Goal: Information Seeking & Learning: Check status

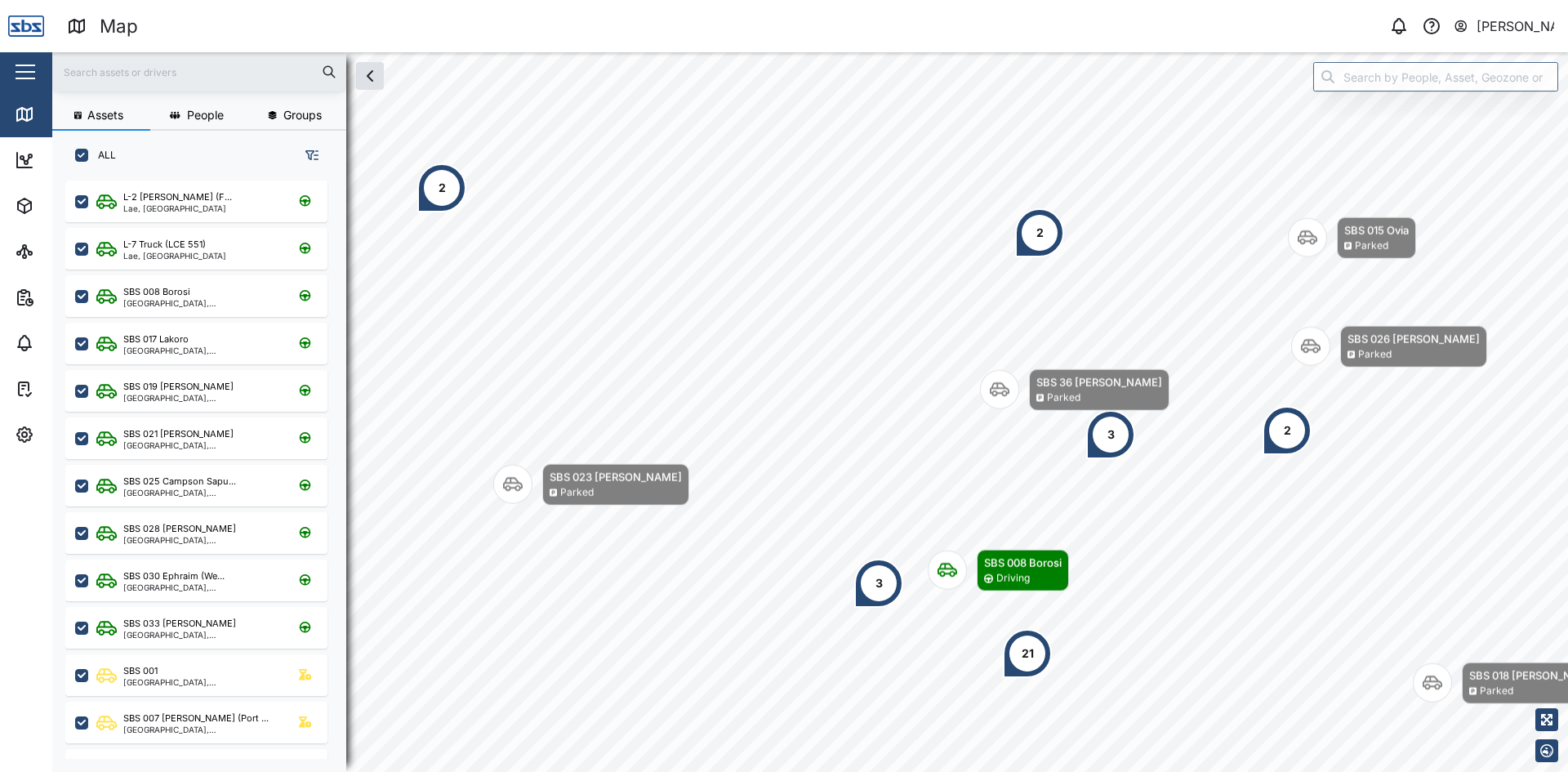
scroll to position [572, 255]
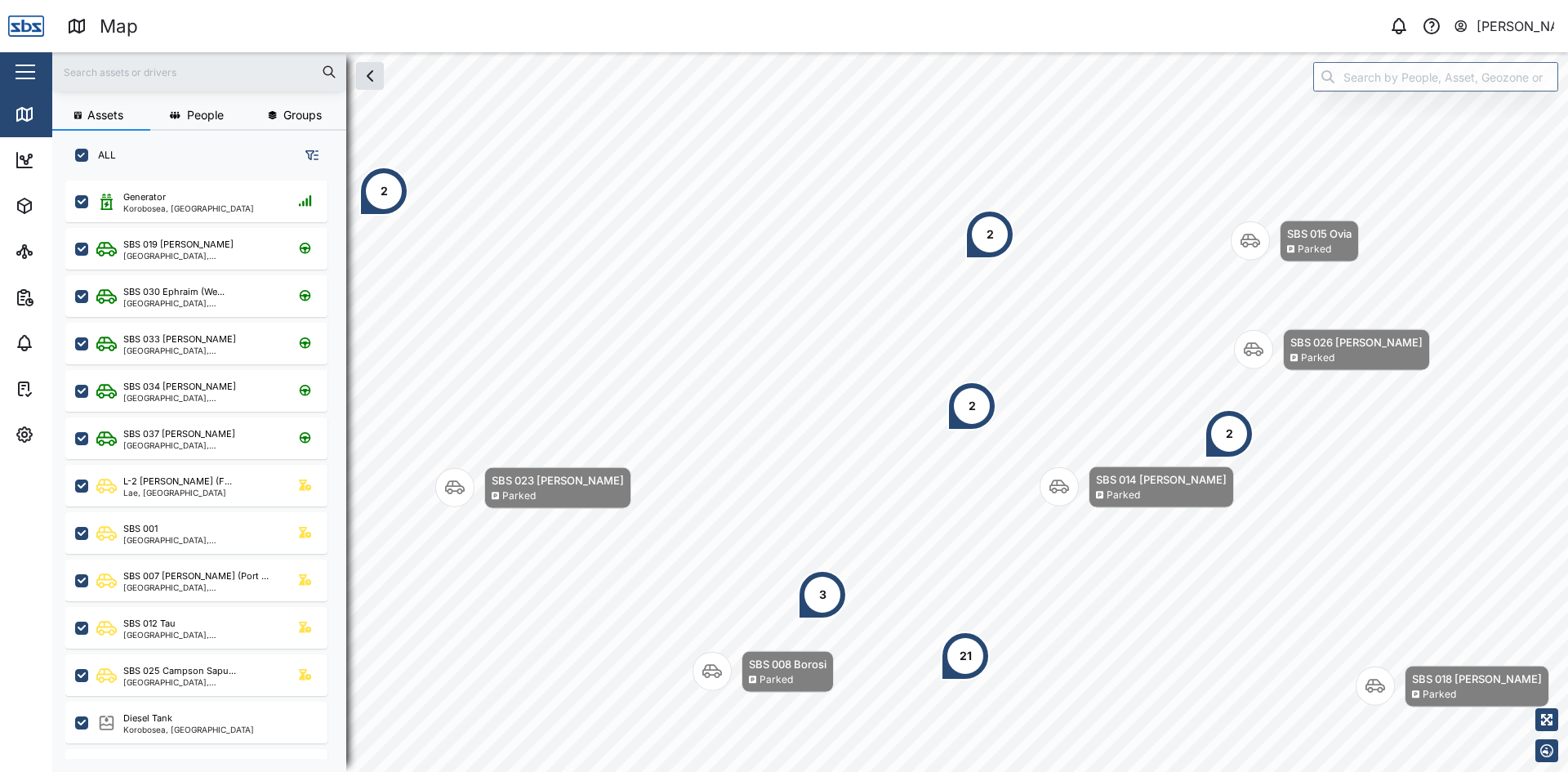
click at [188, 82] on input "text" at bounding box center [199, 71] width 274 height 24
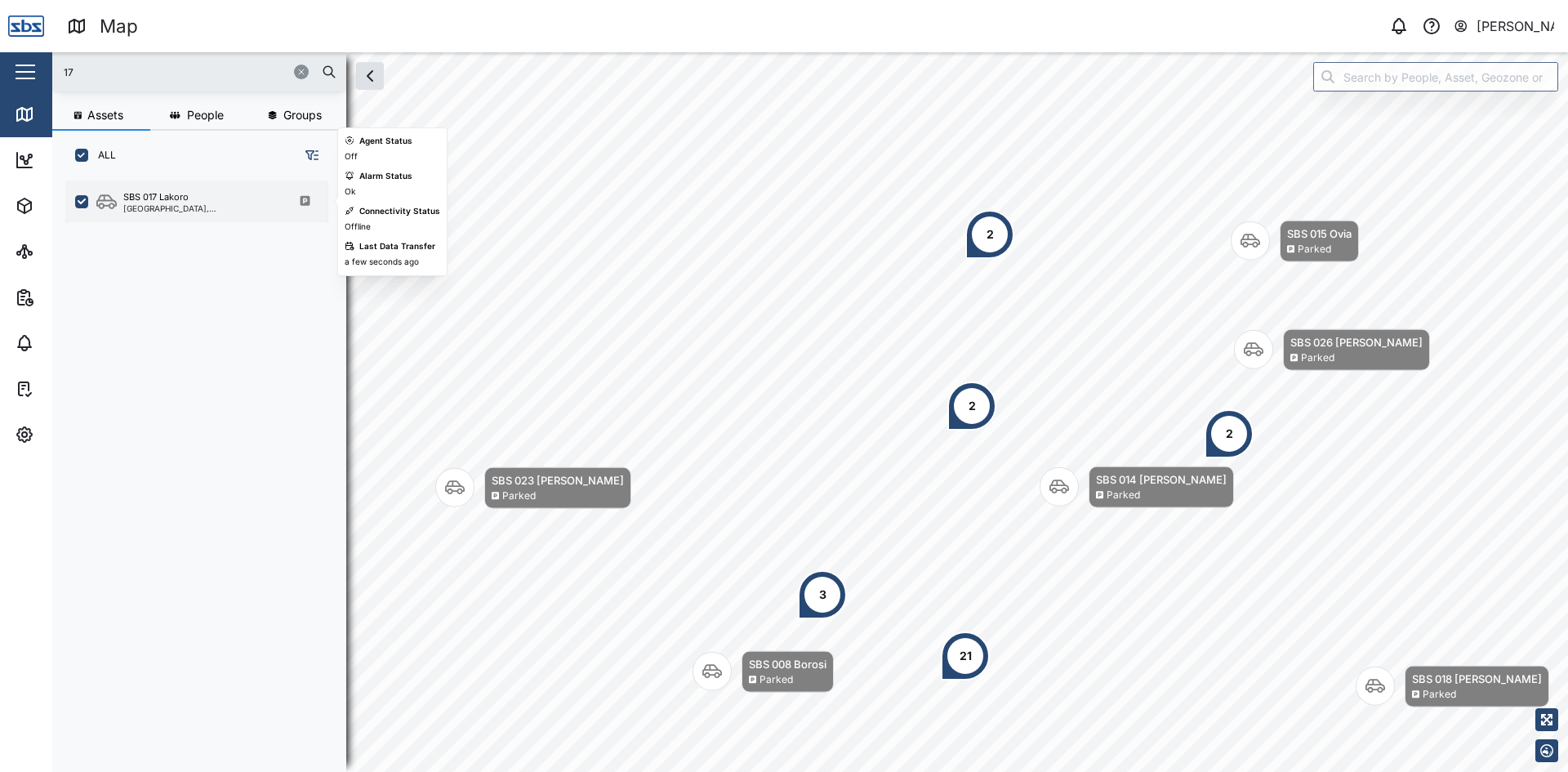
type input "17"
click at [165, 202] on div "SBS 017 Lakoro" at bounding box center [155, 197] width 66 height 13
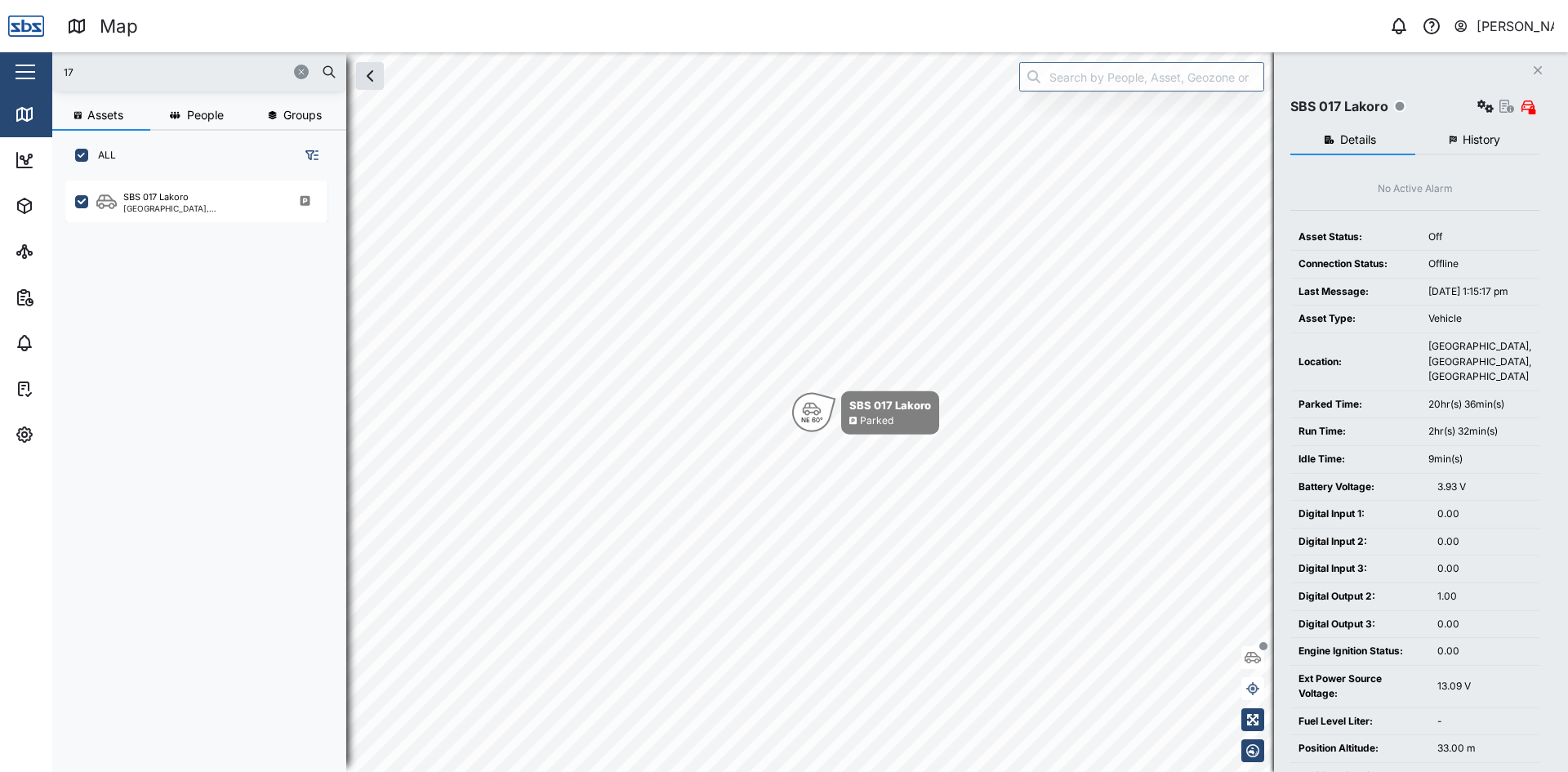
click at [1468, 131] on button "History" at bounding box center [1477, 140] width 125 height 30
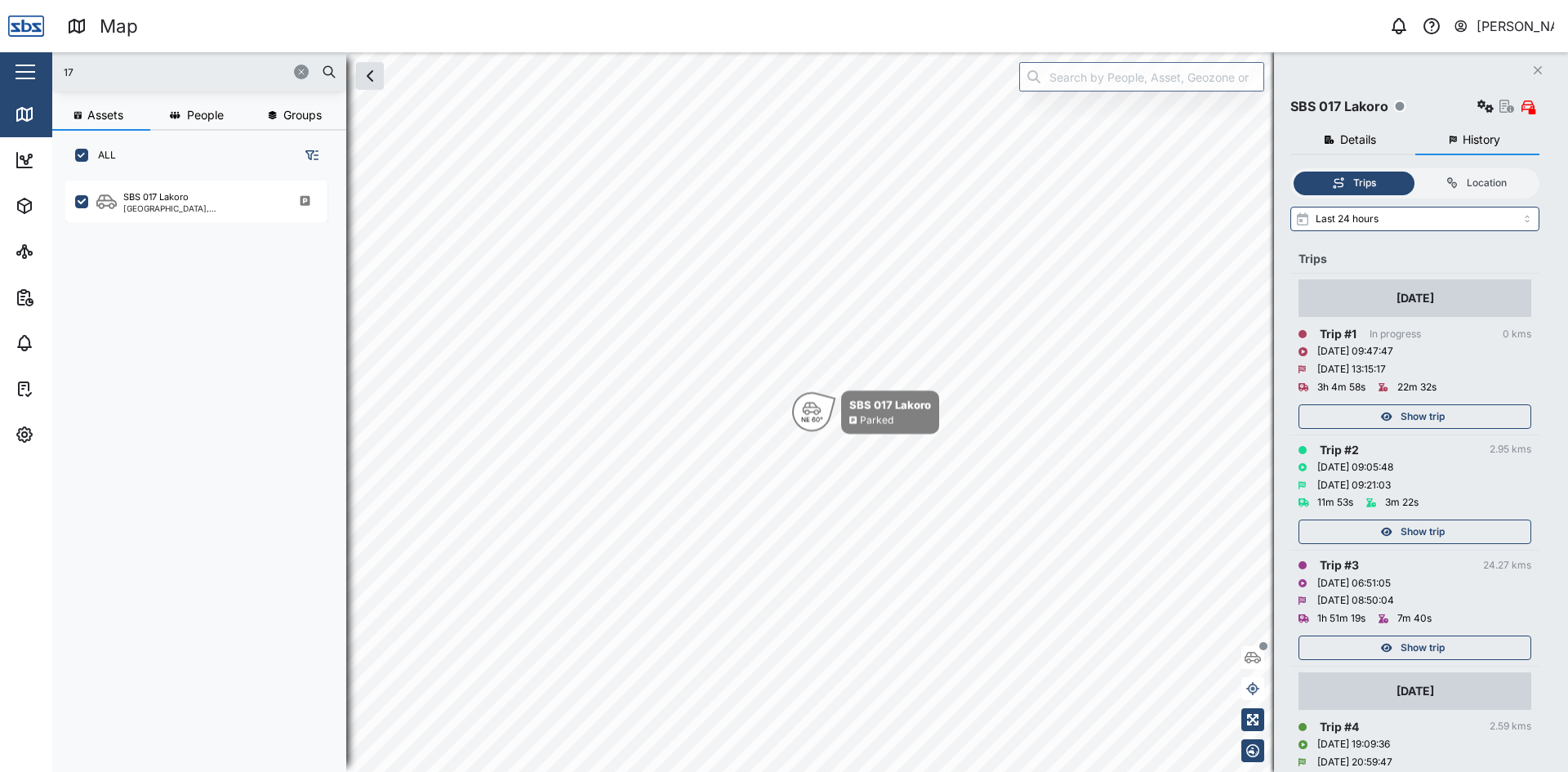
click at [1471, 418] on div "Show trip" at bounding box center [1413, 416] width 212 height 22
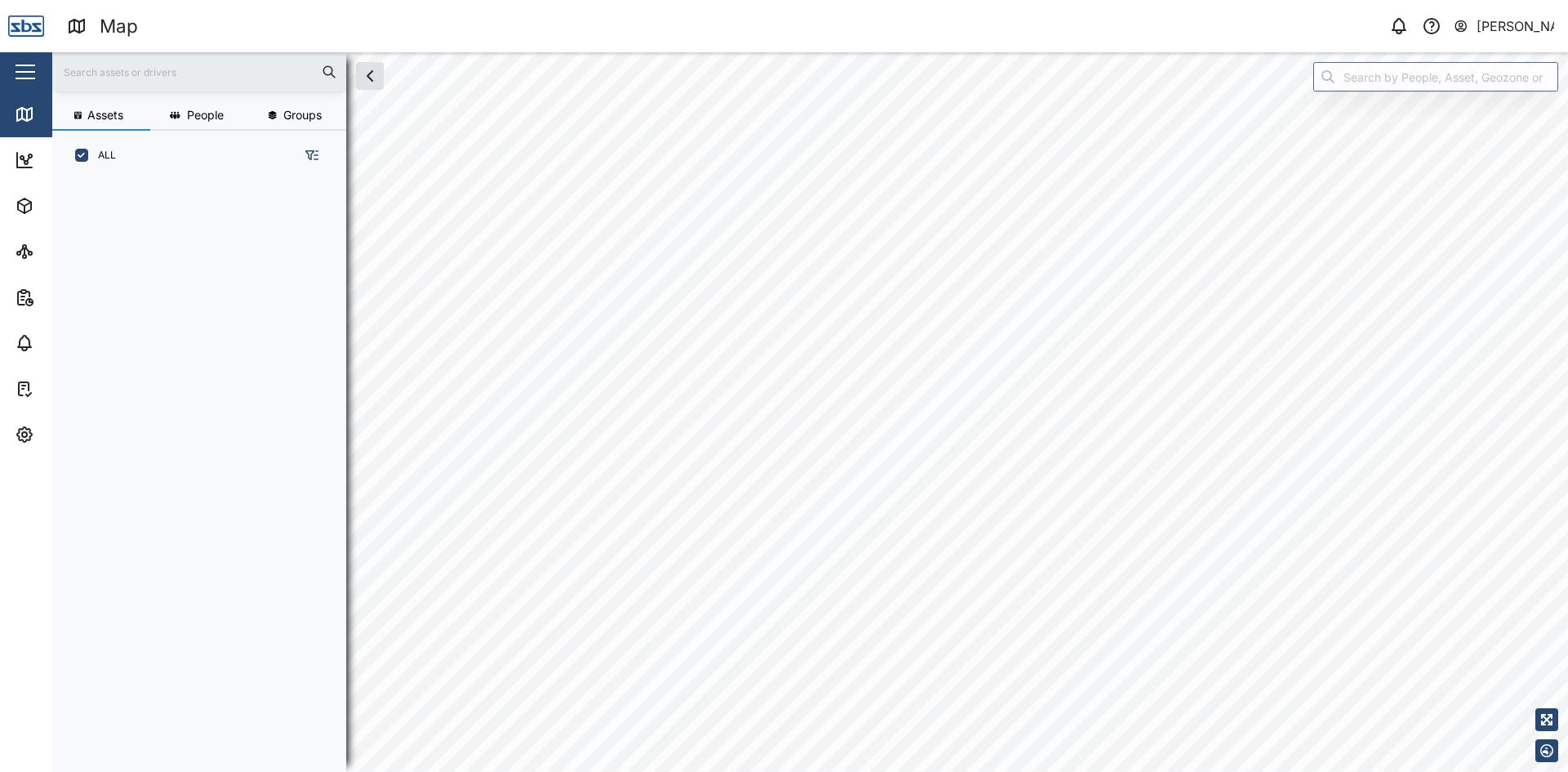
scroll to position [572, 255]
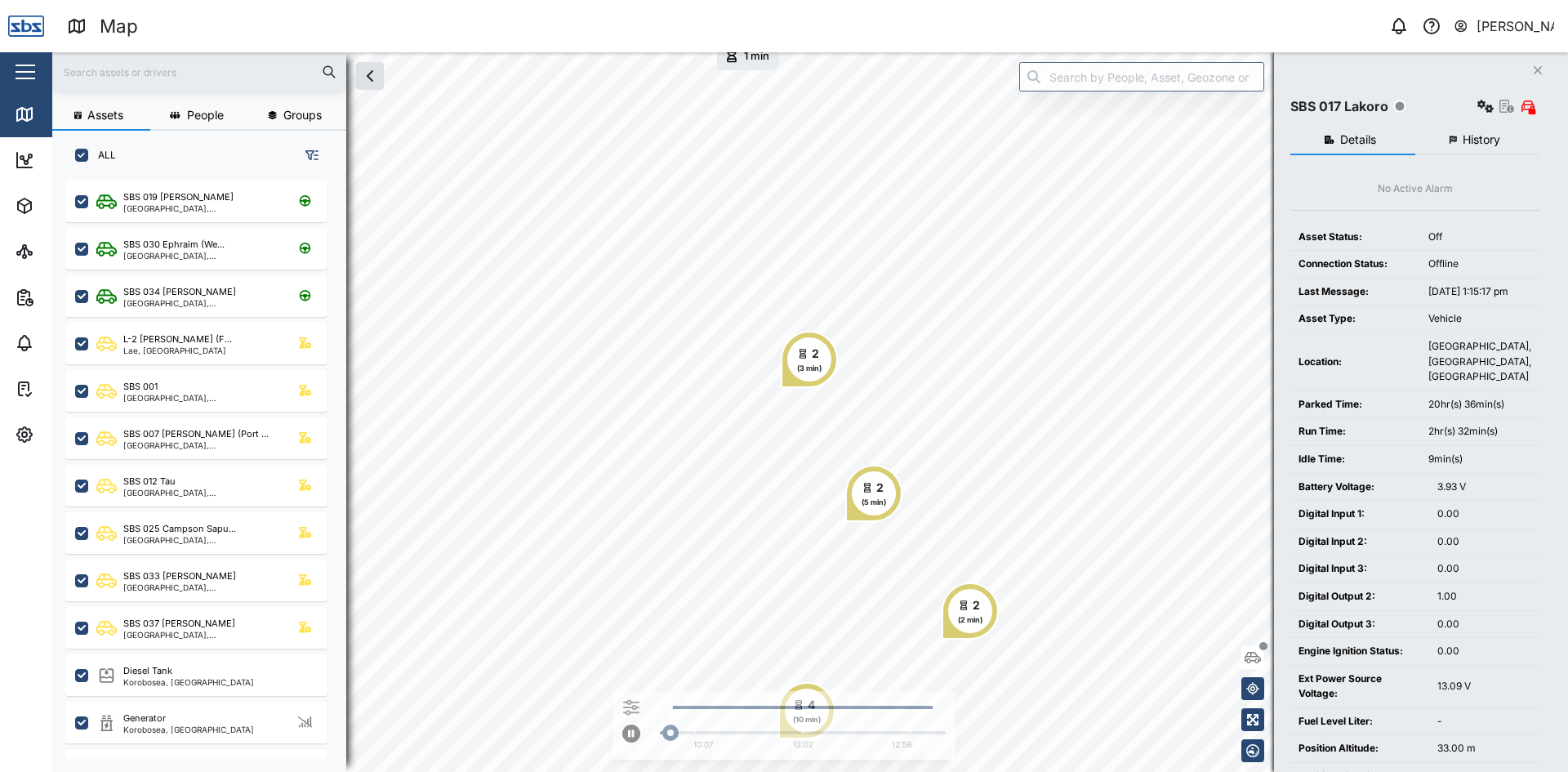
click at [1479, 130] on button "History" at bounding box center [1477, 140] width 125 height 30
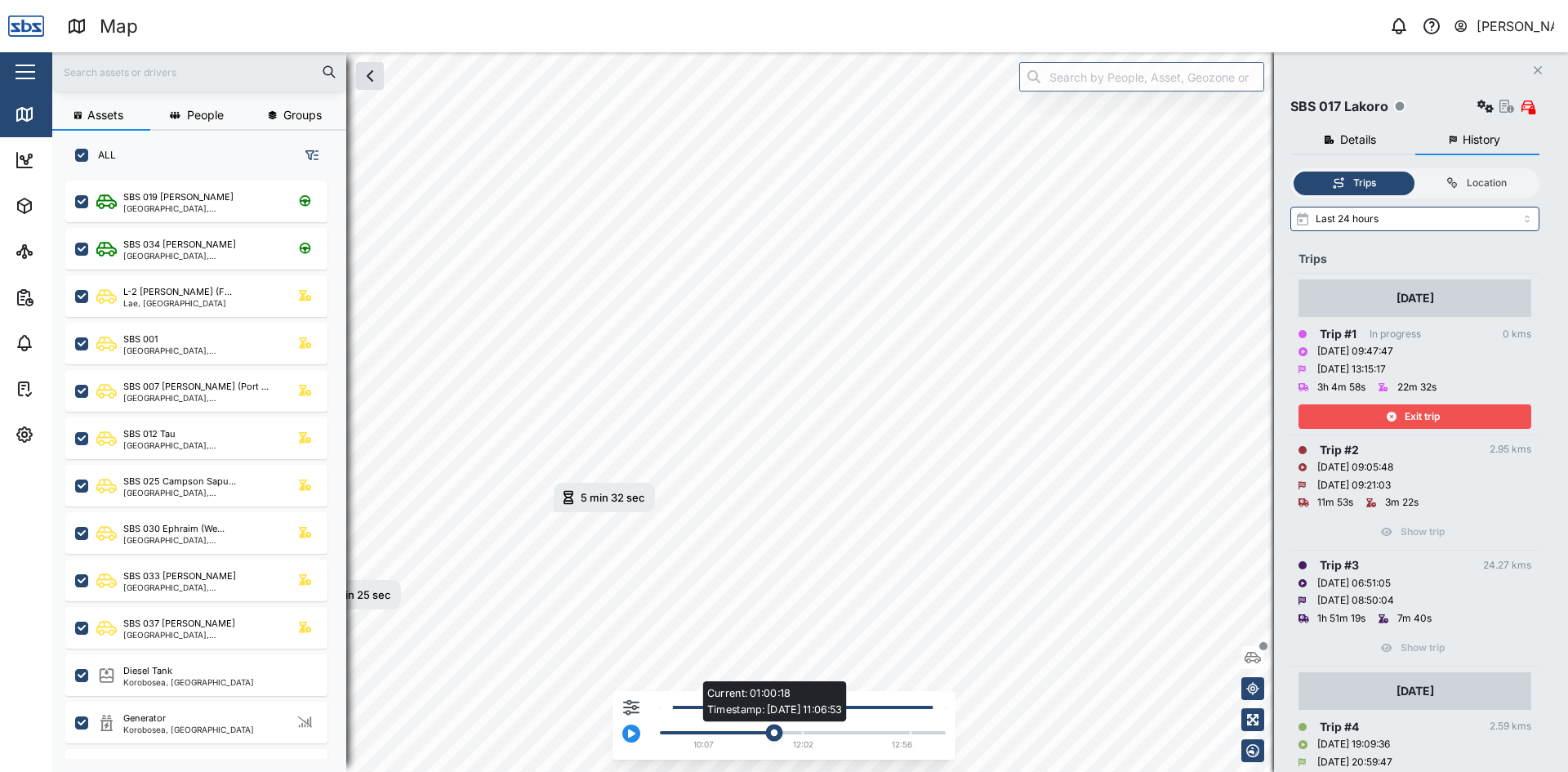
drag, startPoint x: 691, startPoint y: 731, endPoint x: 773, endPoint y: 744, distance: 83.0
click at [773, 744] on div "Current: 01:00:18 Timestamp: 06/10/25 11:06:53 10:07 12:02 12:56" at bounding box center [798, 729] width 294 height 51
drag, startPoint x: 775, startPoint y: 730, endPoint x: 787, endPoint y: 730, distance: 12.0
click at [787, 730] on div "Current: 01:06:32 Timestamp: 06/10/25 11:11:51" at bounding box center [788, 732] width 17 height 17
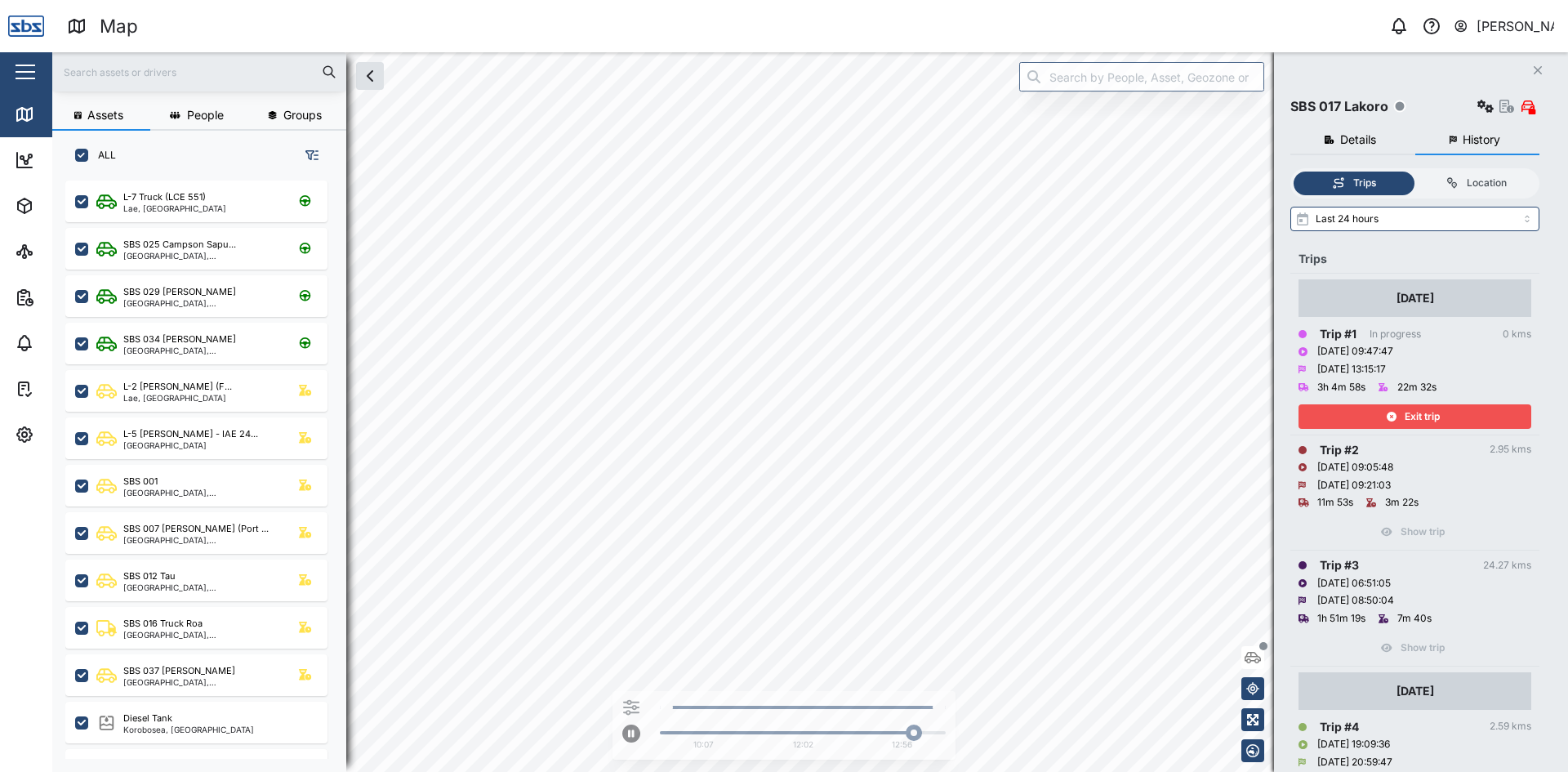
click at [1080, 71] on div "Assets People Groups ALL L-7 Truck (LCE 551) Lae, Momase Region SBS 025 Campson…" at bounding box center [810, 412] width 1515 height 720
click at [1428, 265] on div "Assets People Groups ALL L-7 Truck (LCE 551) Lae, Momase Region SBS 025 Campson…" at bounding box center [810, 412] width 1515 height 720
click at [1345, 407] on div "Exit trip" at bounding box center [1413, 416] width 212 height 22
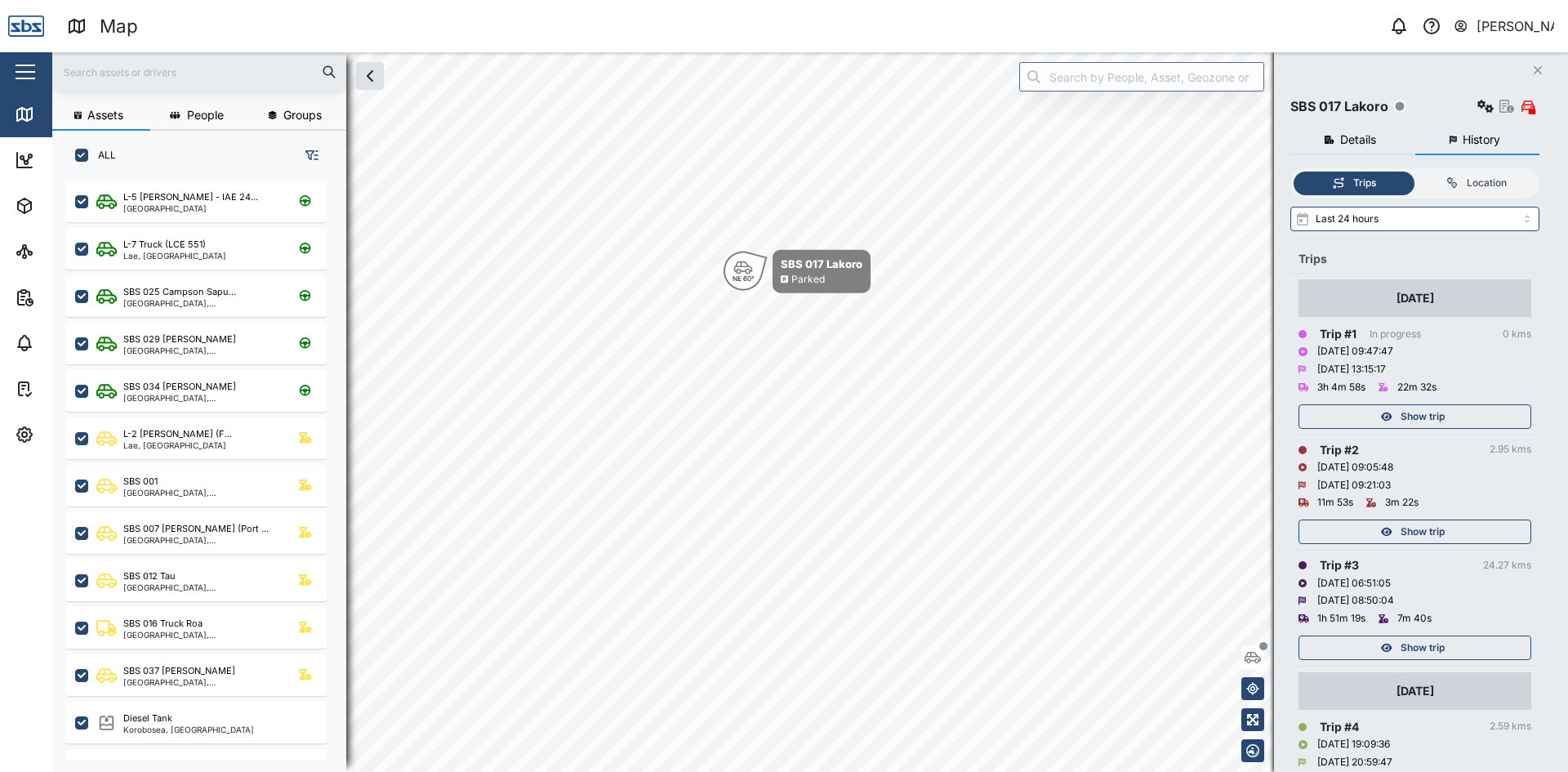
click at [1354, 527] on div "Show trip" at bounding box center [1413, 531] width 212 height 22
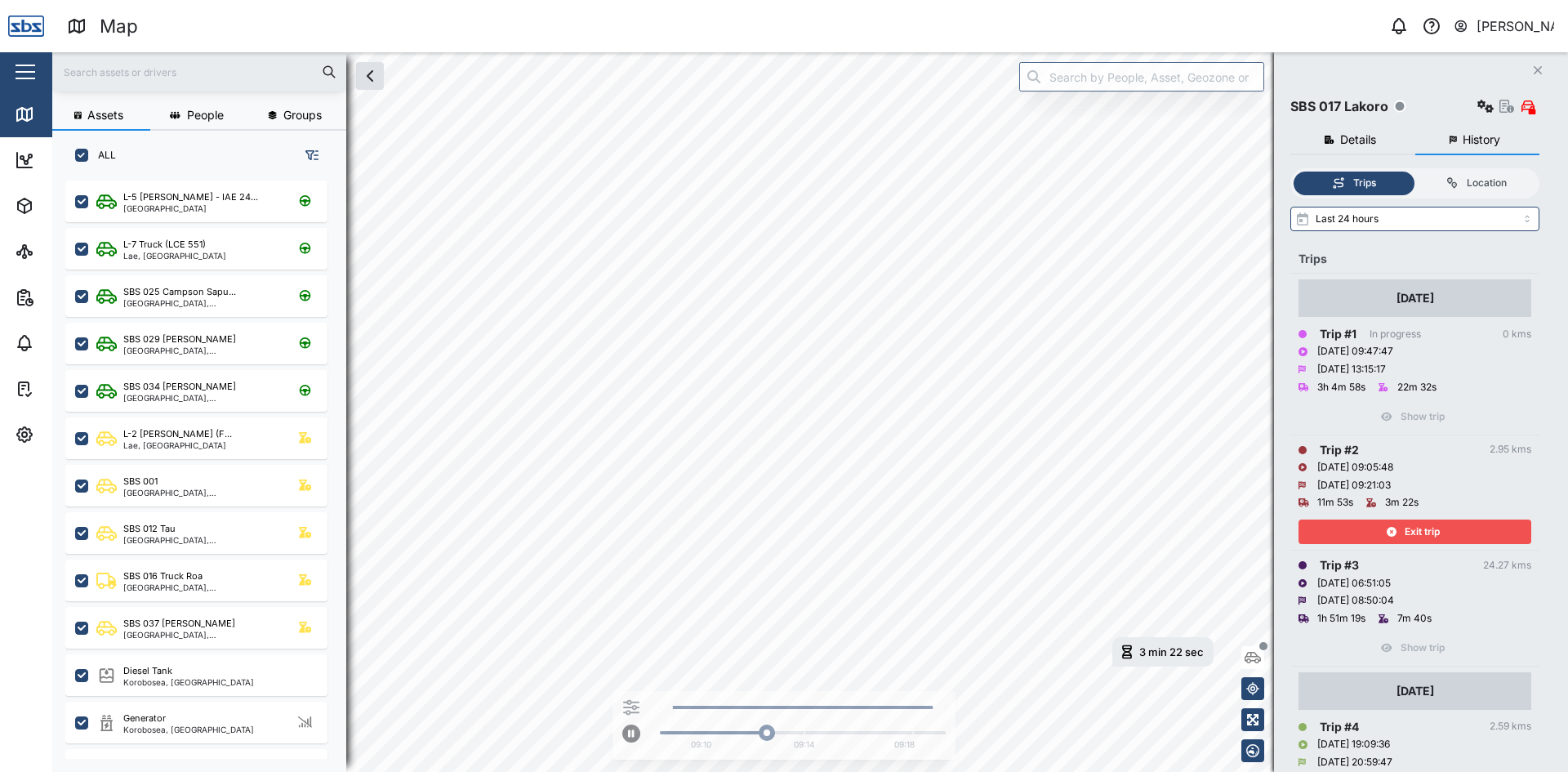
click at [1381, 531] on div "Exit trip" at bounding box center [1413, 531] width 212 height 22
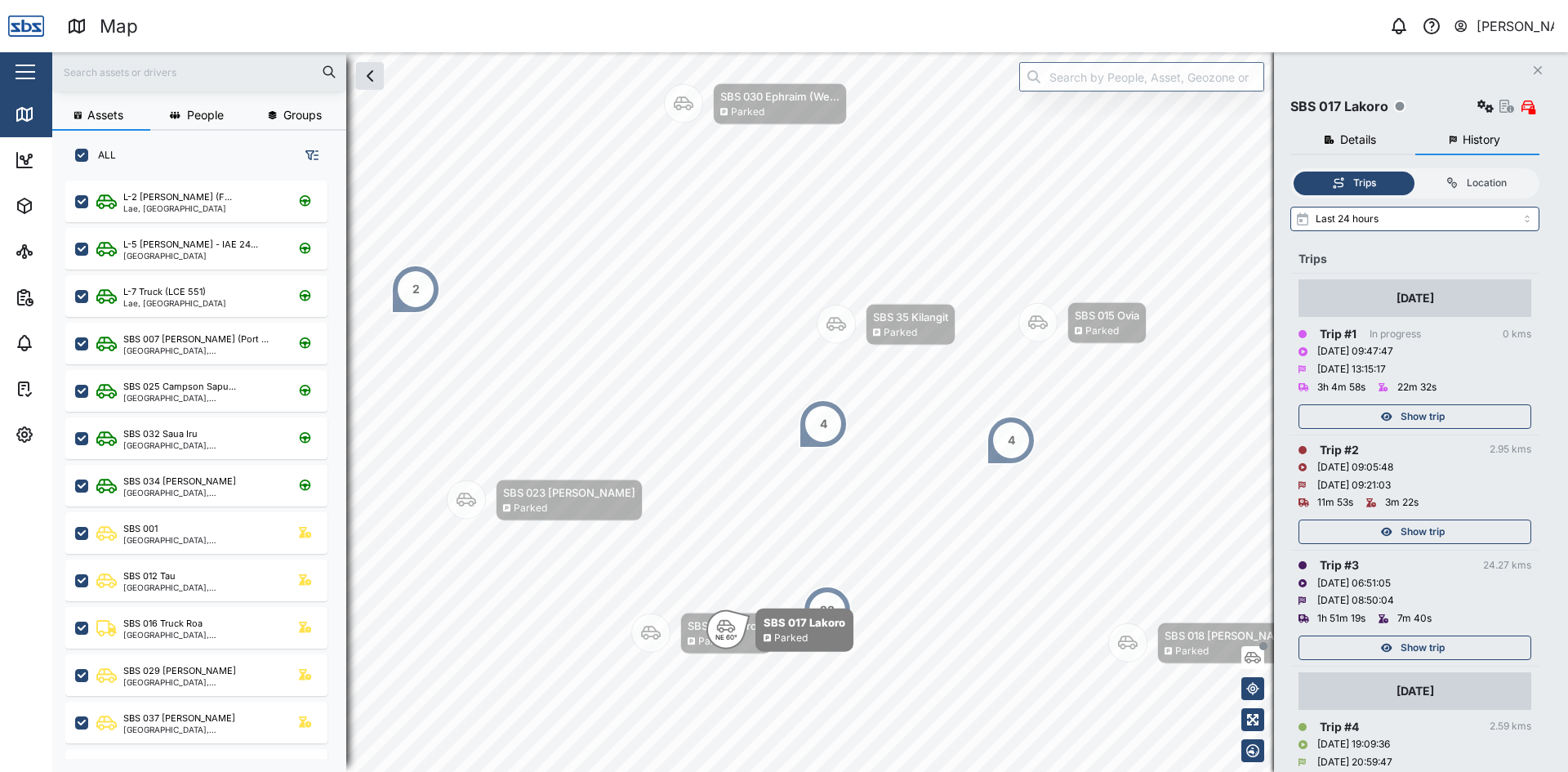
click at [1533, 64] on button "Close" at bounding box center [1537, 69] width 22 height 22
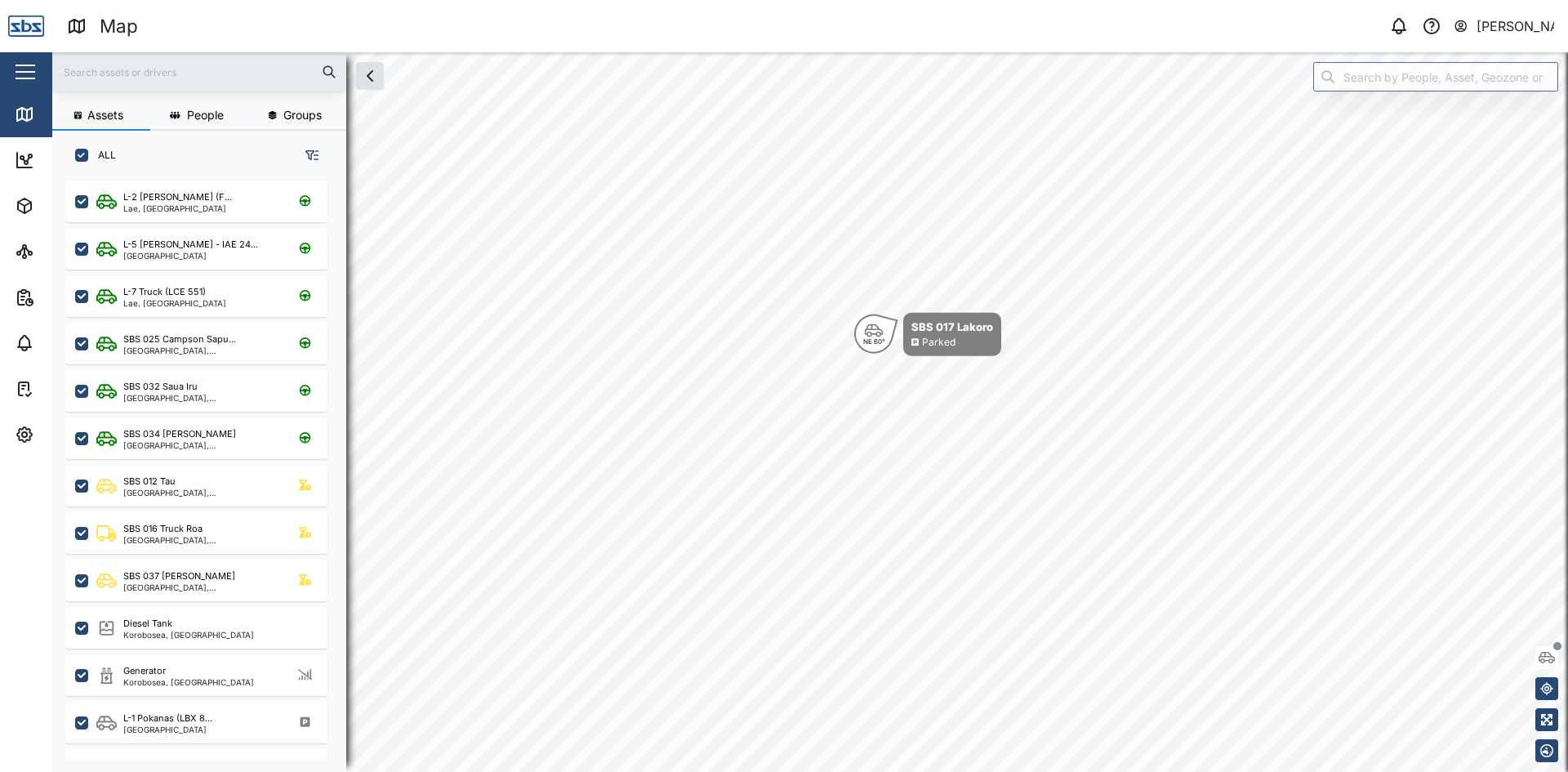
click at [159, 79] on input "text" at bounding box center [199, 71] width 274 height 24
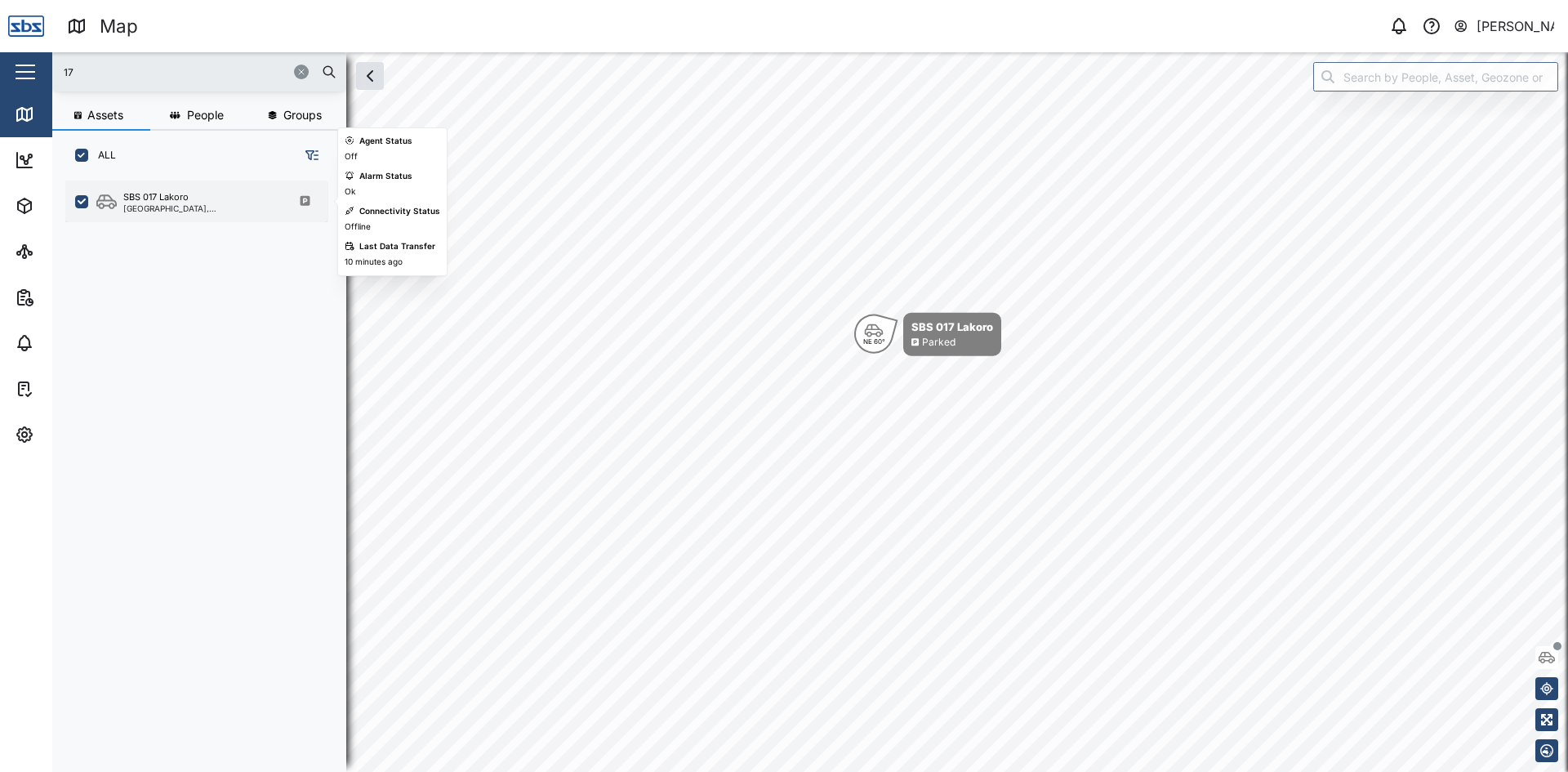
type input "17"
click at [172, 200] on div "SBS 017 Lakoro" at bounding box center [155, 197] width 66 height 13
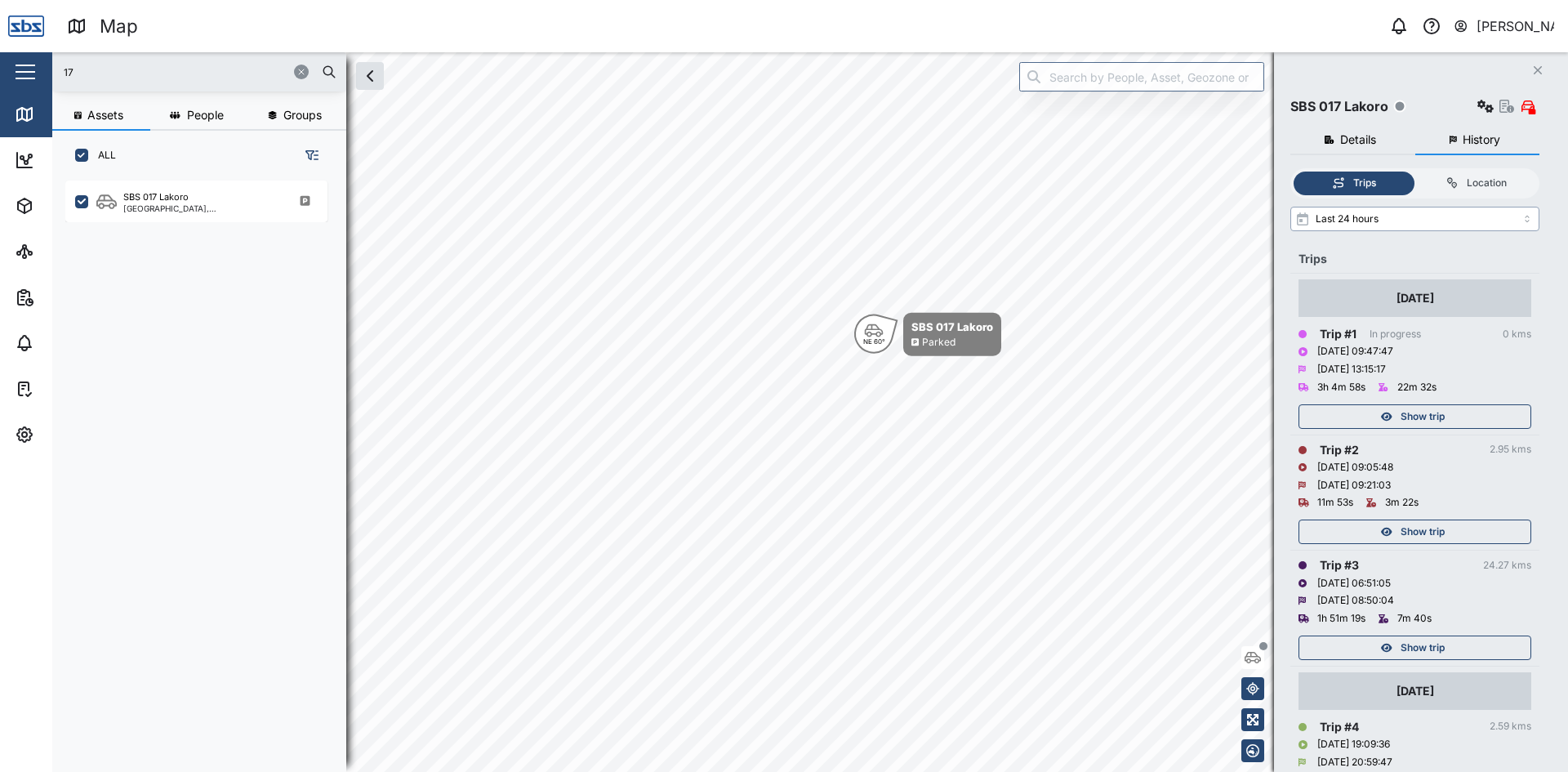
click at [1440, 217] on input "Last 24 hours" at bounding box center [1414, 218] width 249 height 24
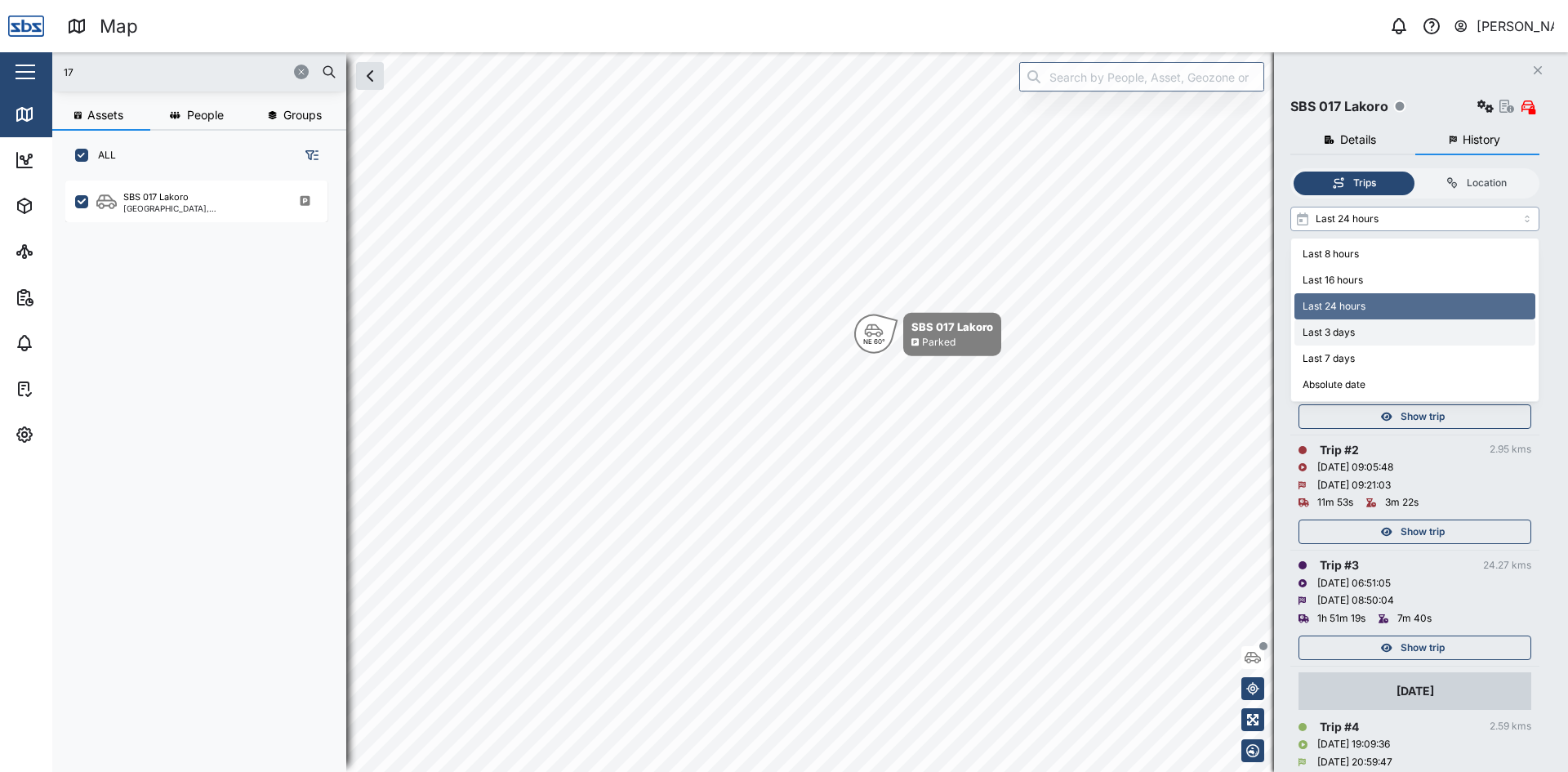
type input "Last 3 days"
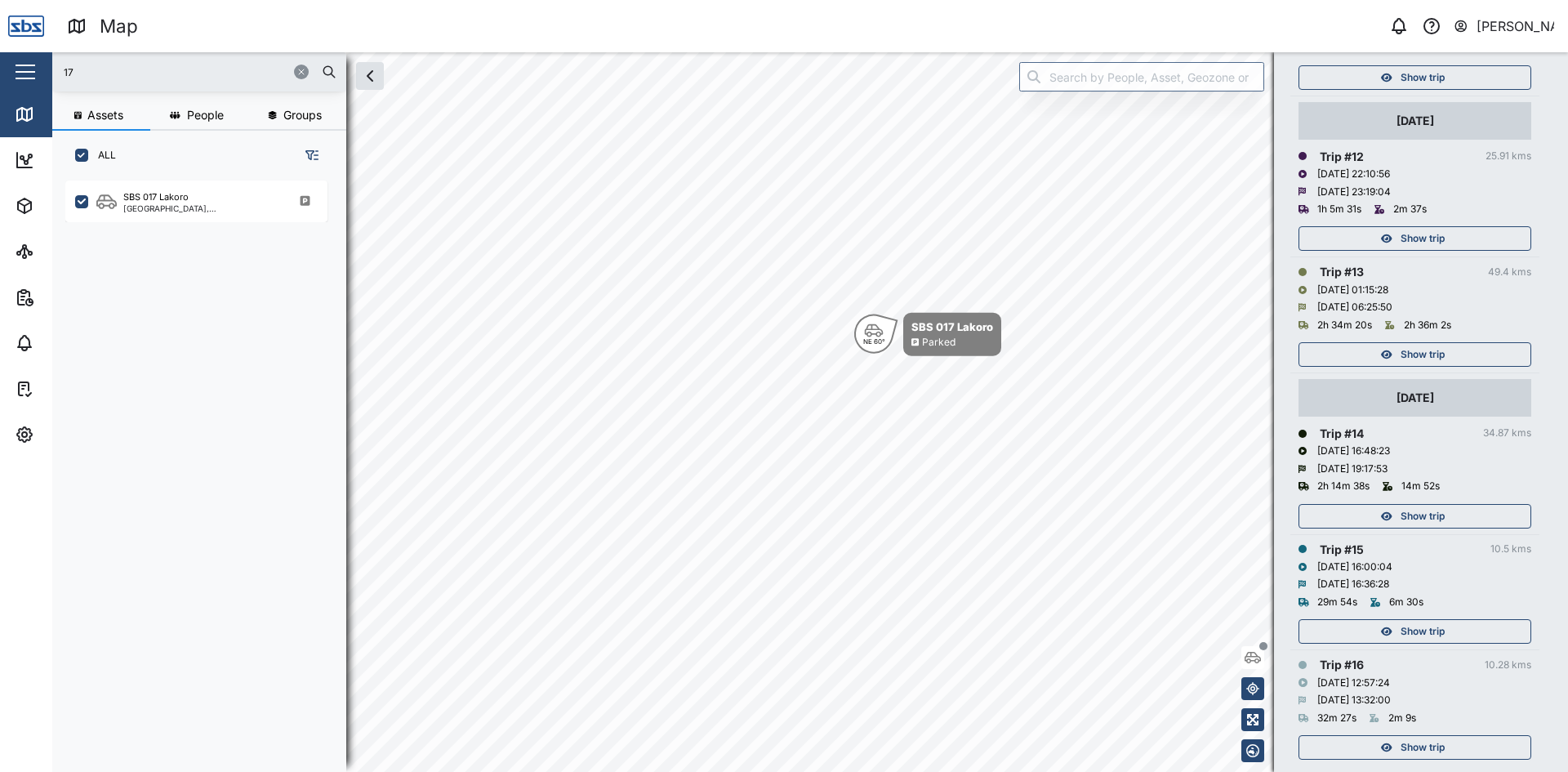
scroll to position [1568, 0]
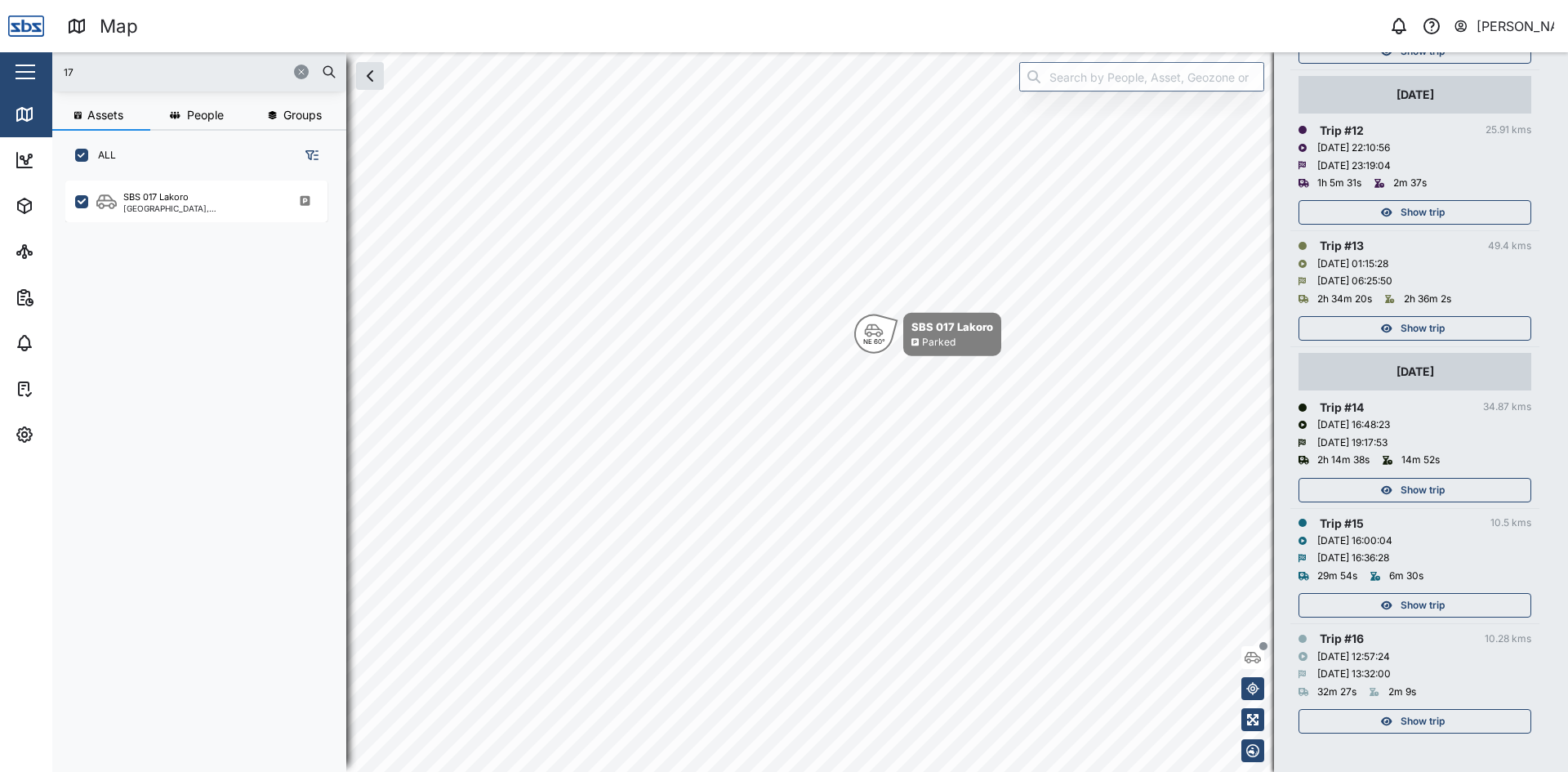
click at [1422, 487] on span "Show trip" at bounding box center [1422, 489] width 44 height 22
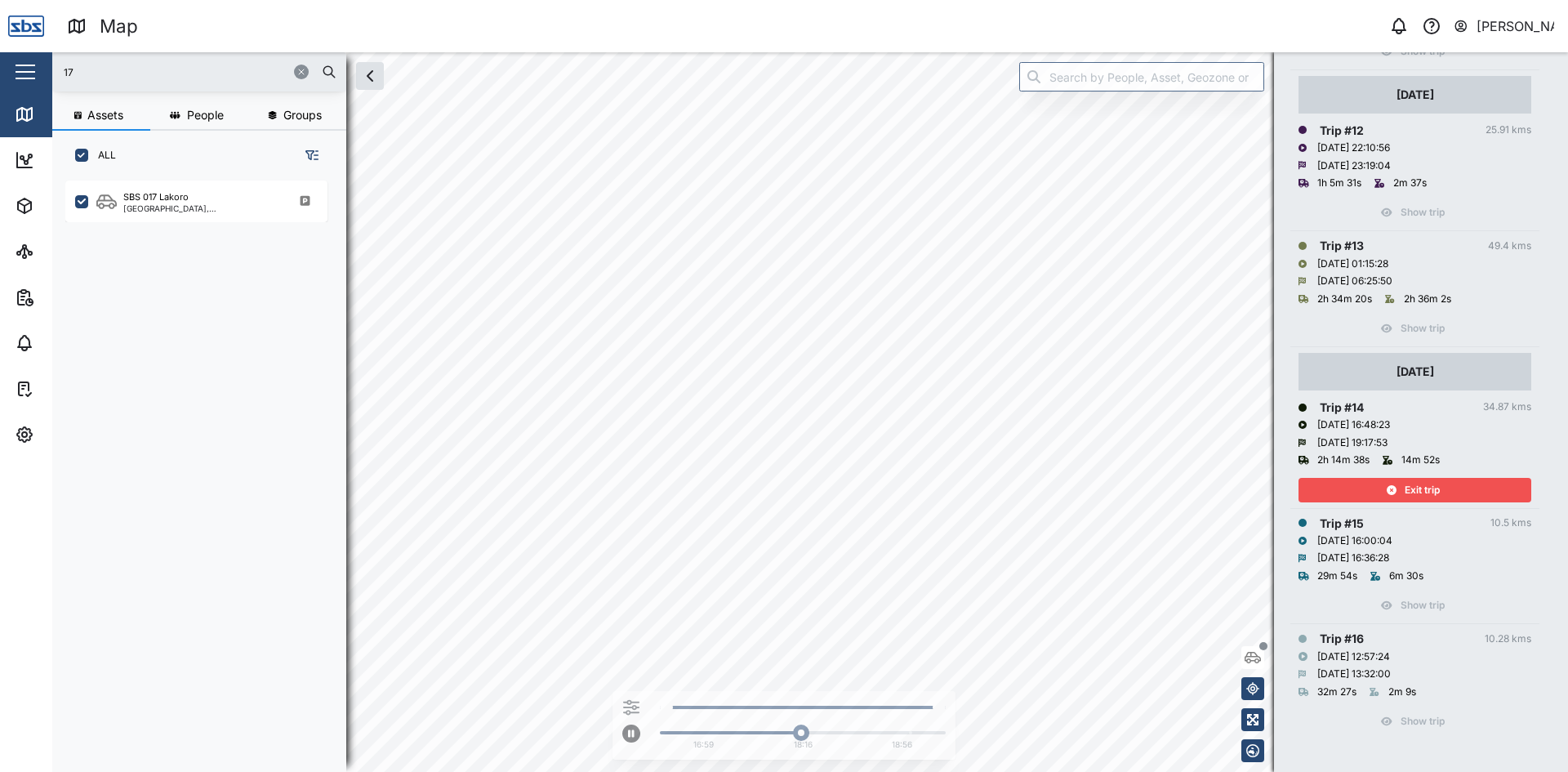
click at [1422, 485] on span "Exit trip" at bounding box center [1422, 489] width 35 height 22
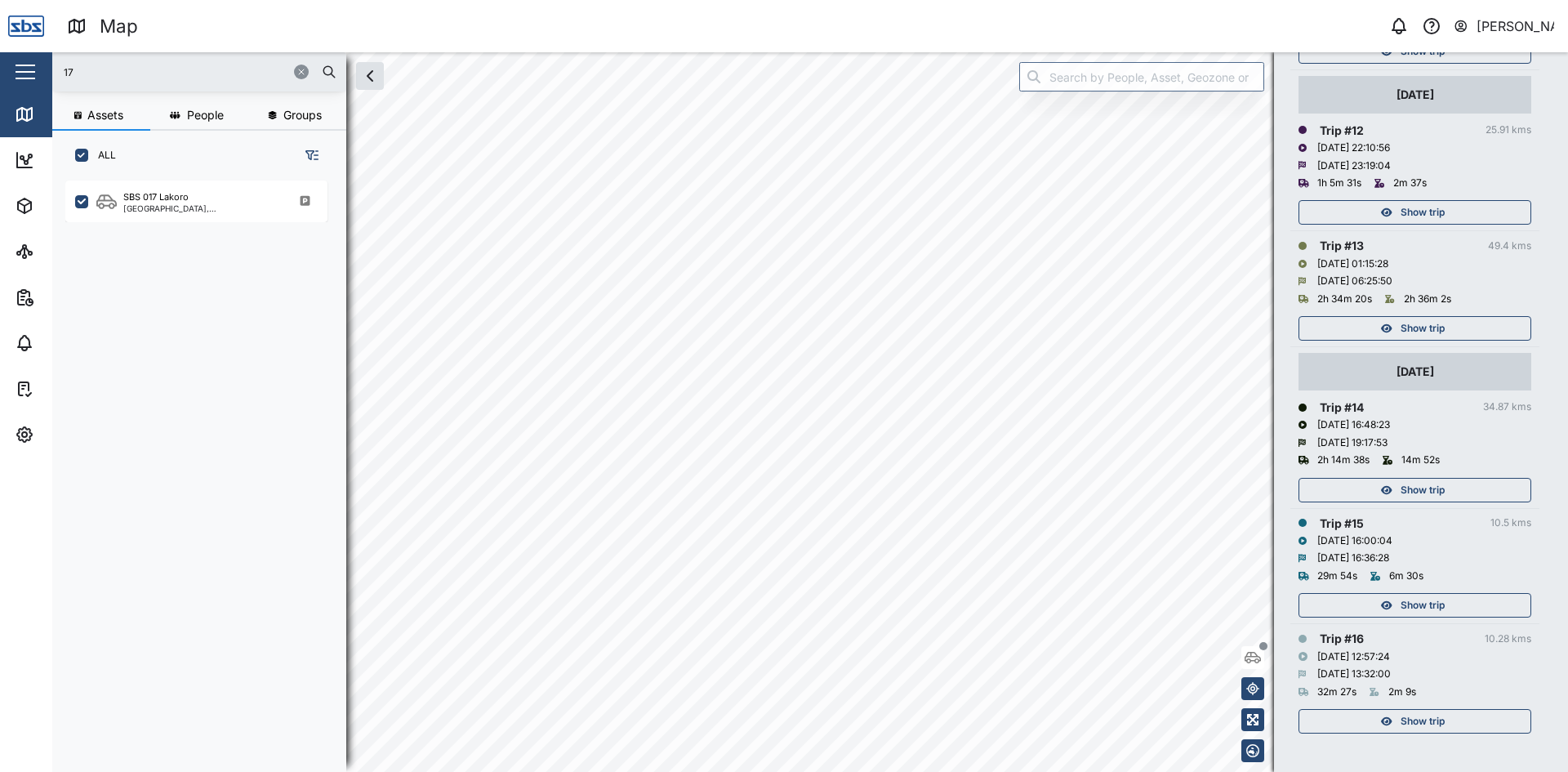
click at [1429, 331] on span "Show trip" at bounding box center [1422, 328] width 44 height 22
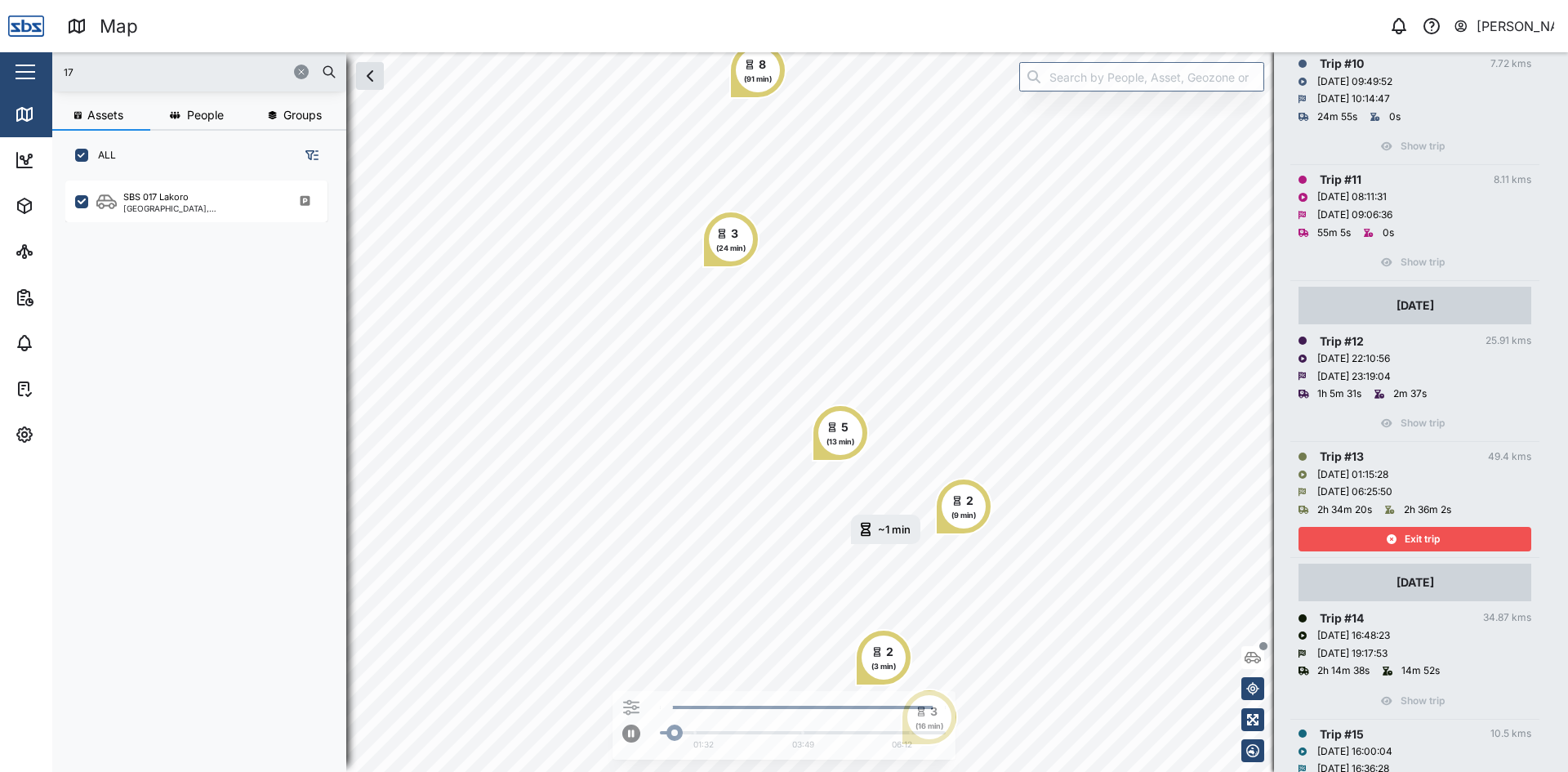
scroll to position [1323, 0]
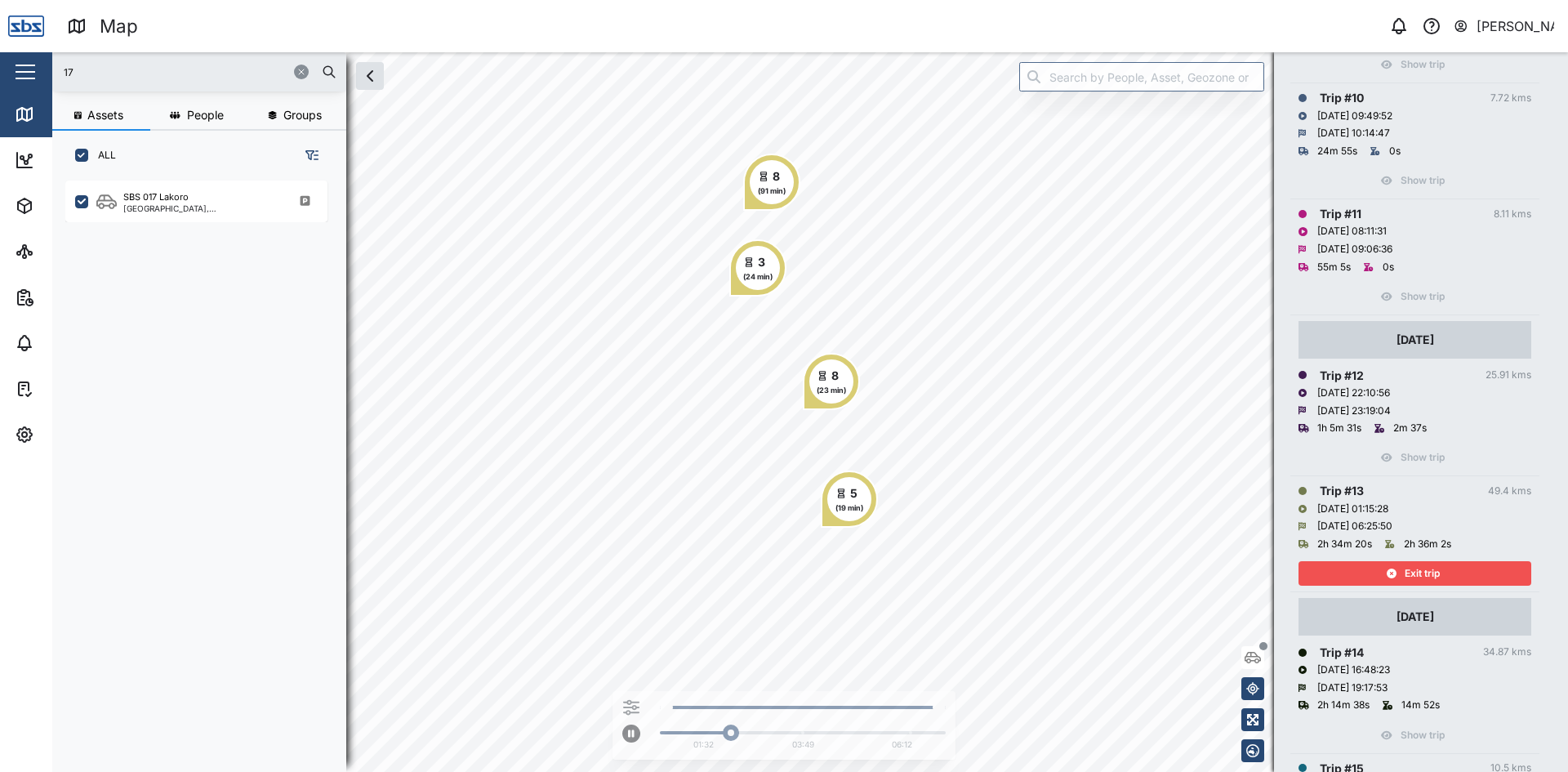
click at [1433, 568] on span "Exit trip" at bounding box center [1422, 572] width 35 height 22
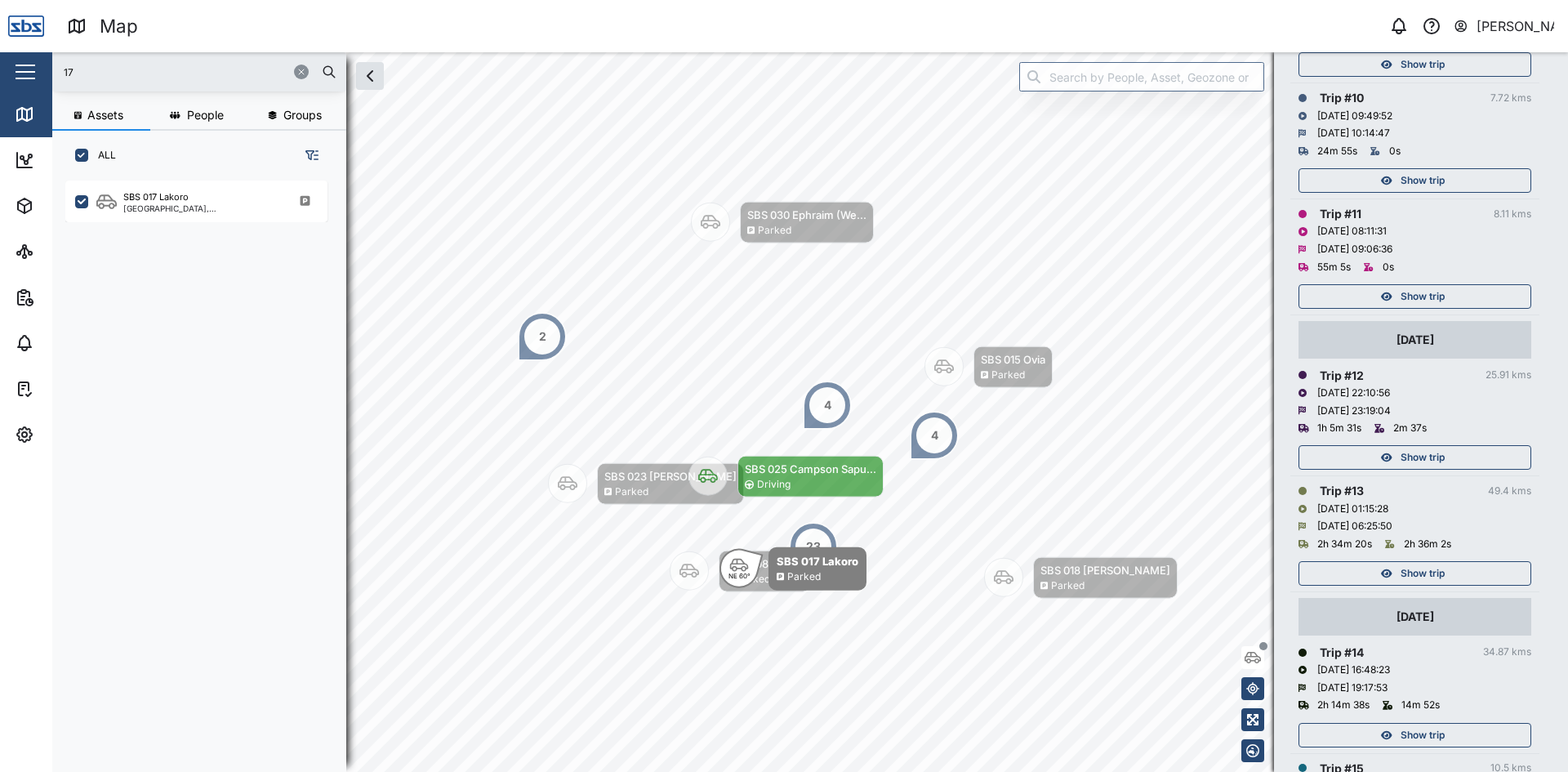
click at [1428, 454] on span "Show trip" at bounding box center [1422, 457] width 44 height 22
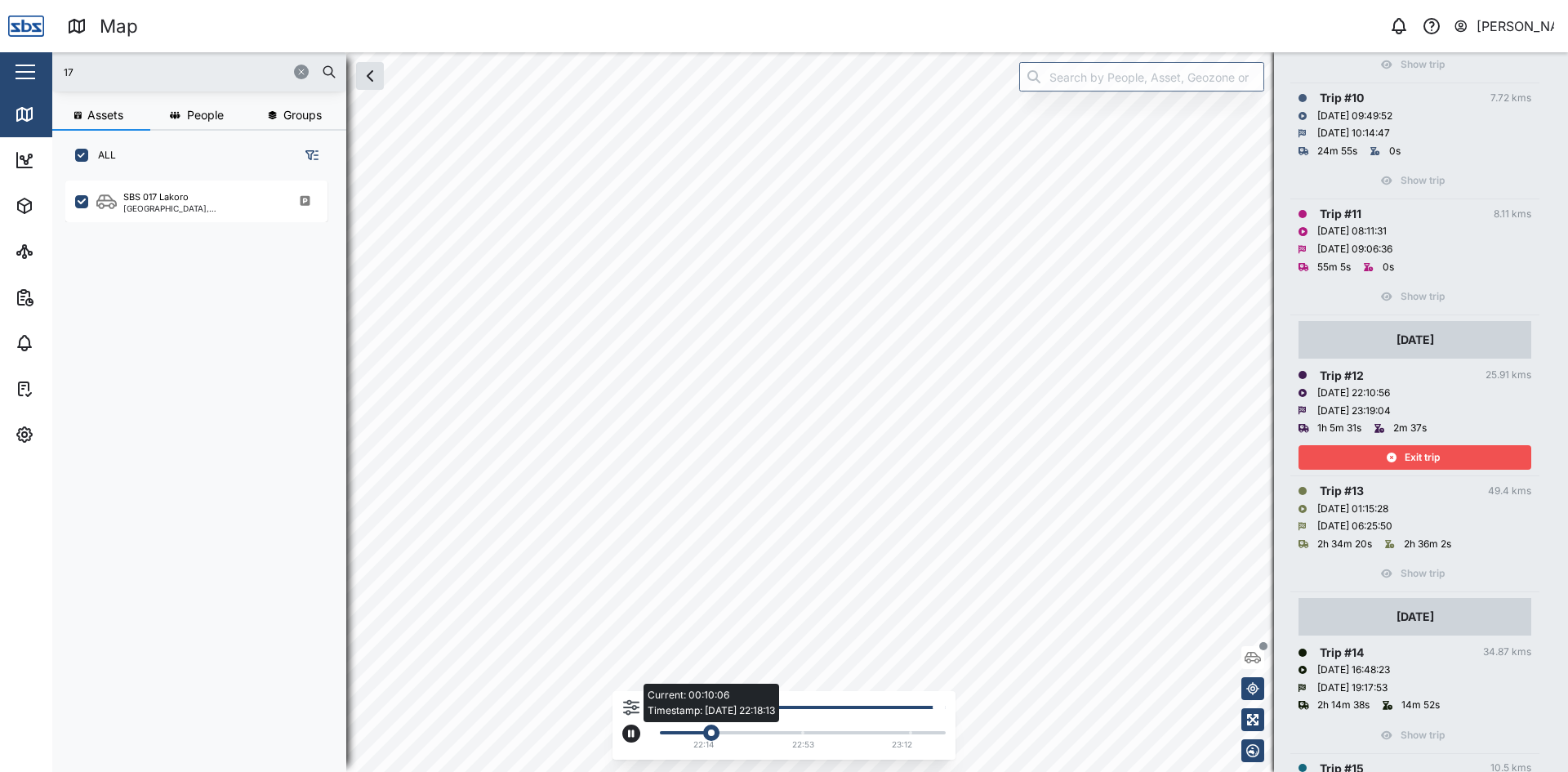
click at [804, 733] on div "Current: 00:10:06 Timestamp: 04/10/25 22:18:13" at bounding box center [802, 732] width 270 height 4
click at [1359, 462] on div "Exit trip" at bounding box center [1413, 457] width 212 height 22
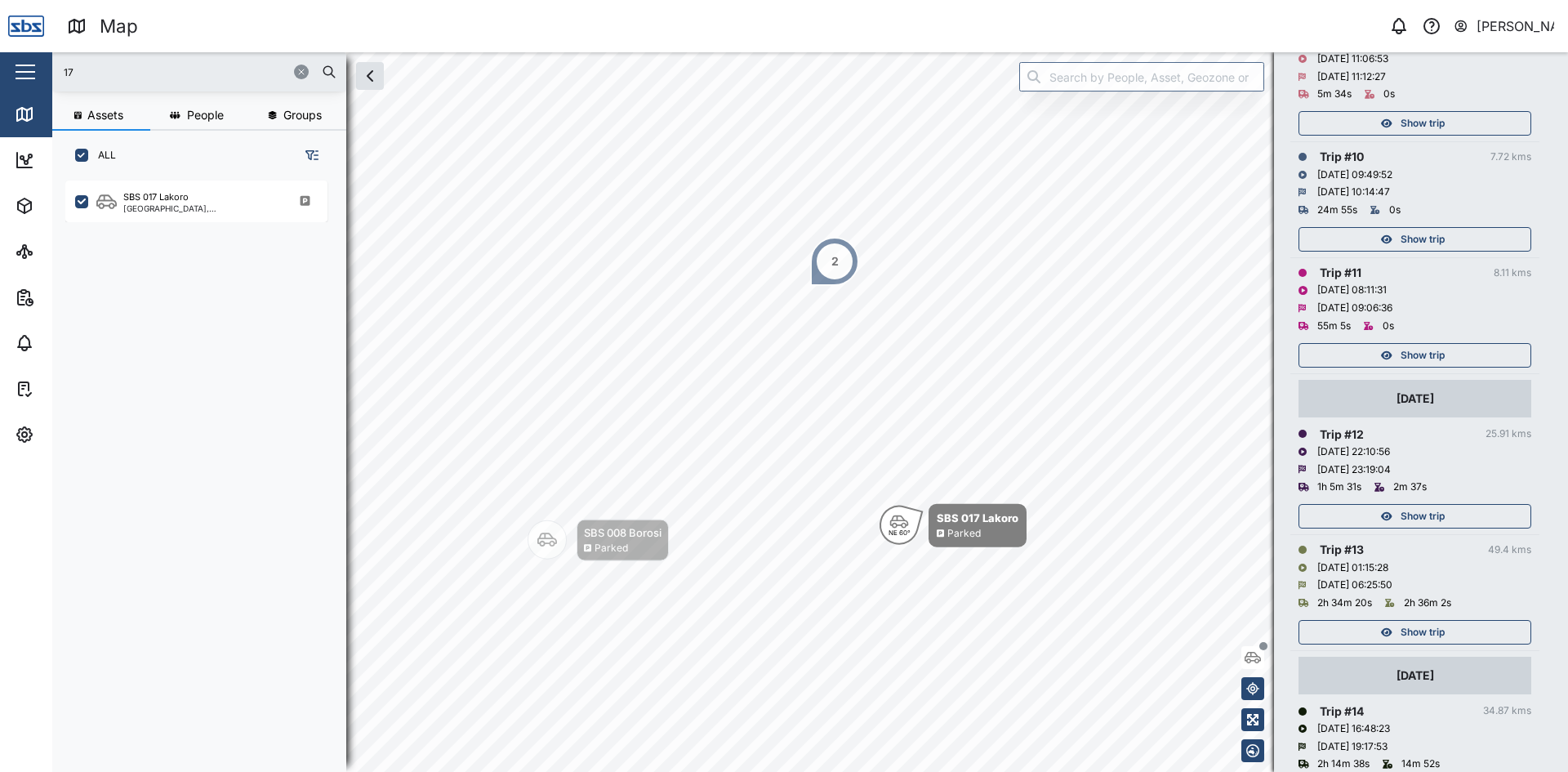
scroll to position [1241, 0]
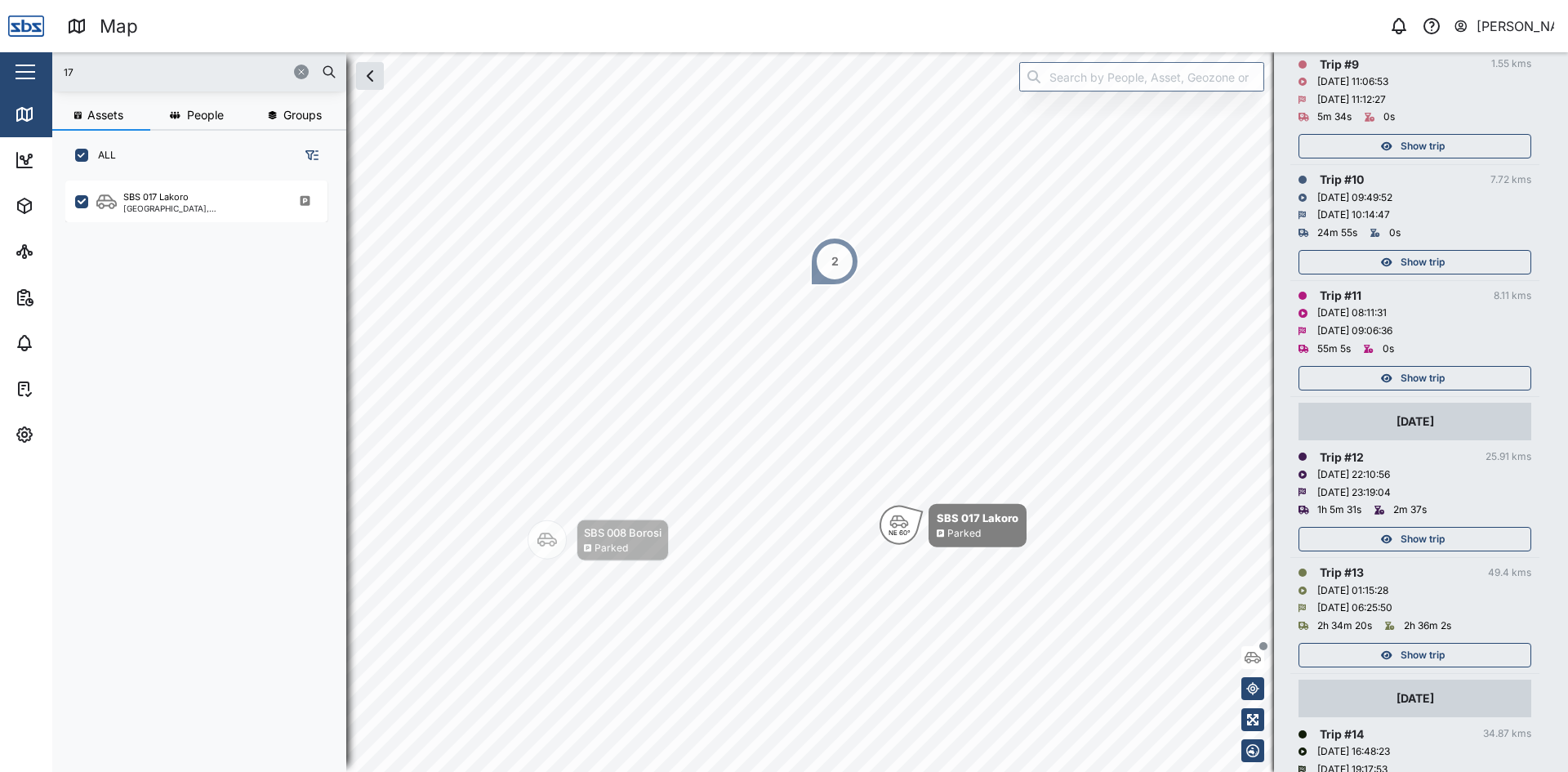
click at [1414, 382] on span "Show trip" at bounding box center [1422, 377] width 44 height 22
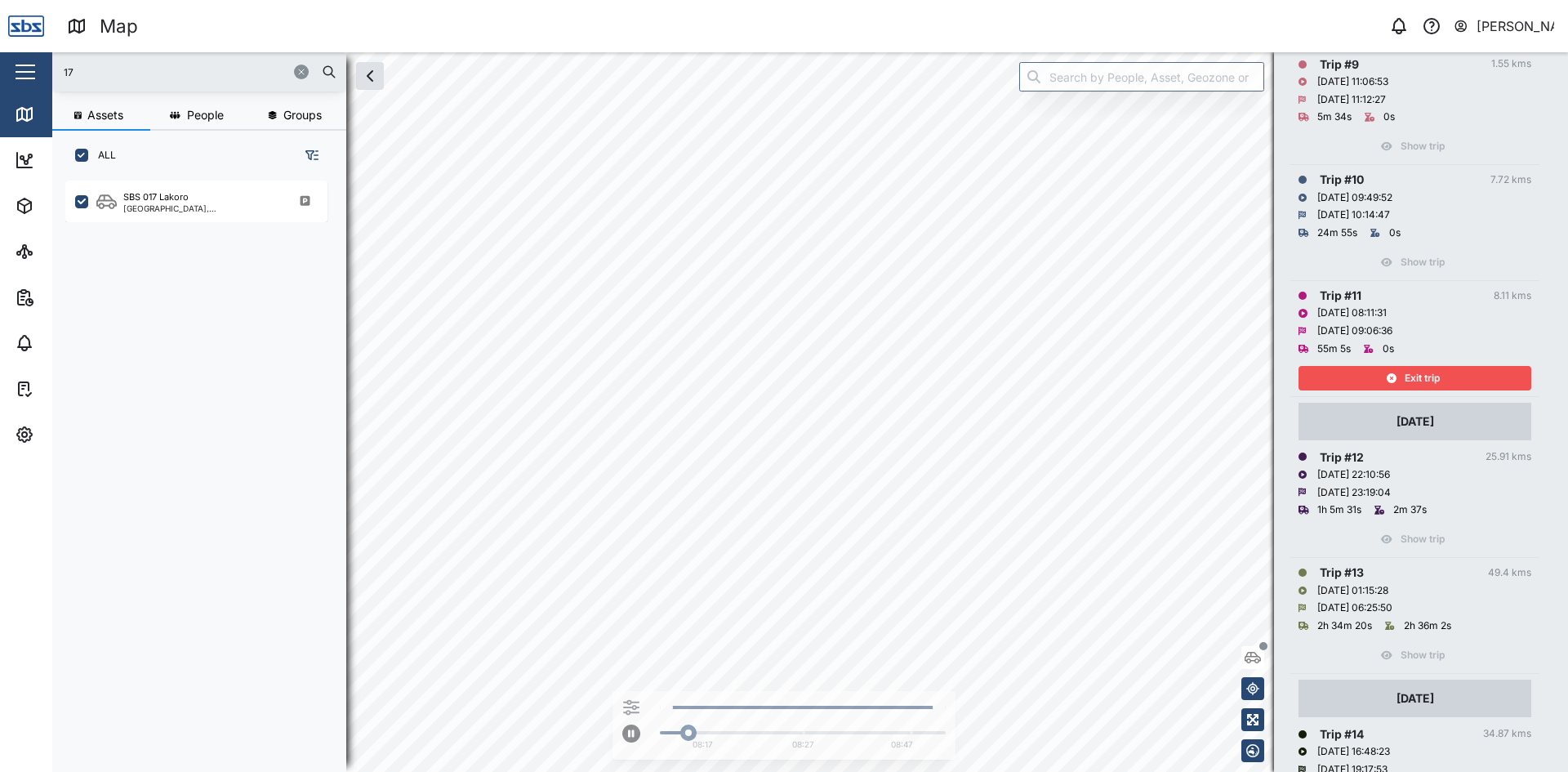
click at [1423, 378] on span "Exit trip" at bounding box center [1422, 377] width 35 height 22
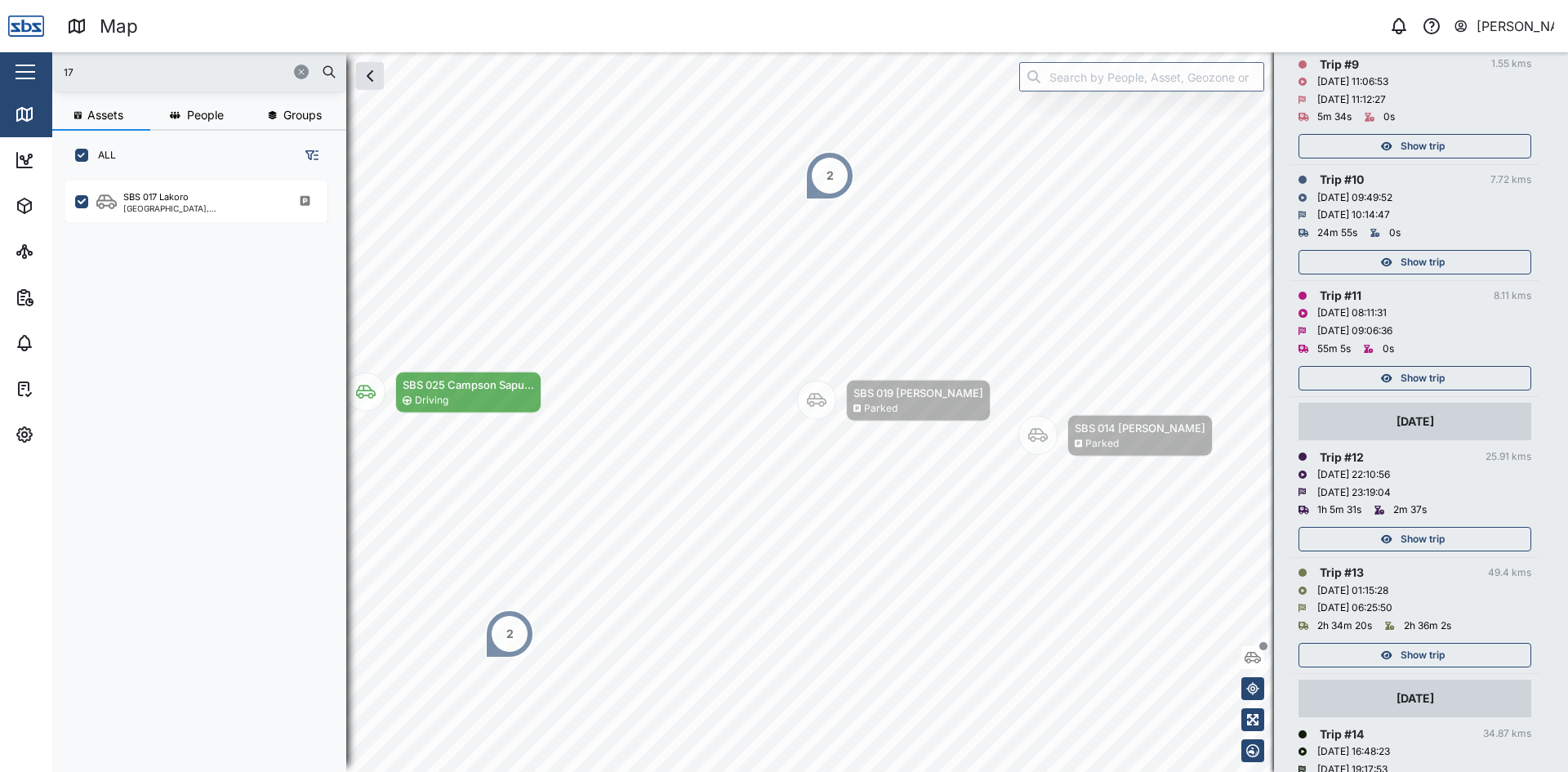
click at [1437, 263] on span "Show trip" at bounding box center [1422, 262] width 44 height 22
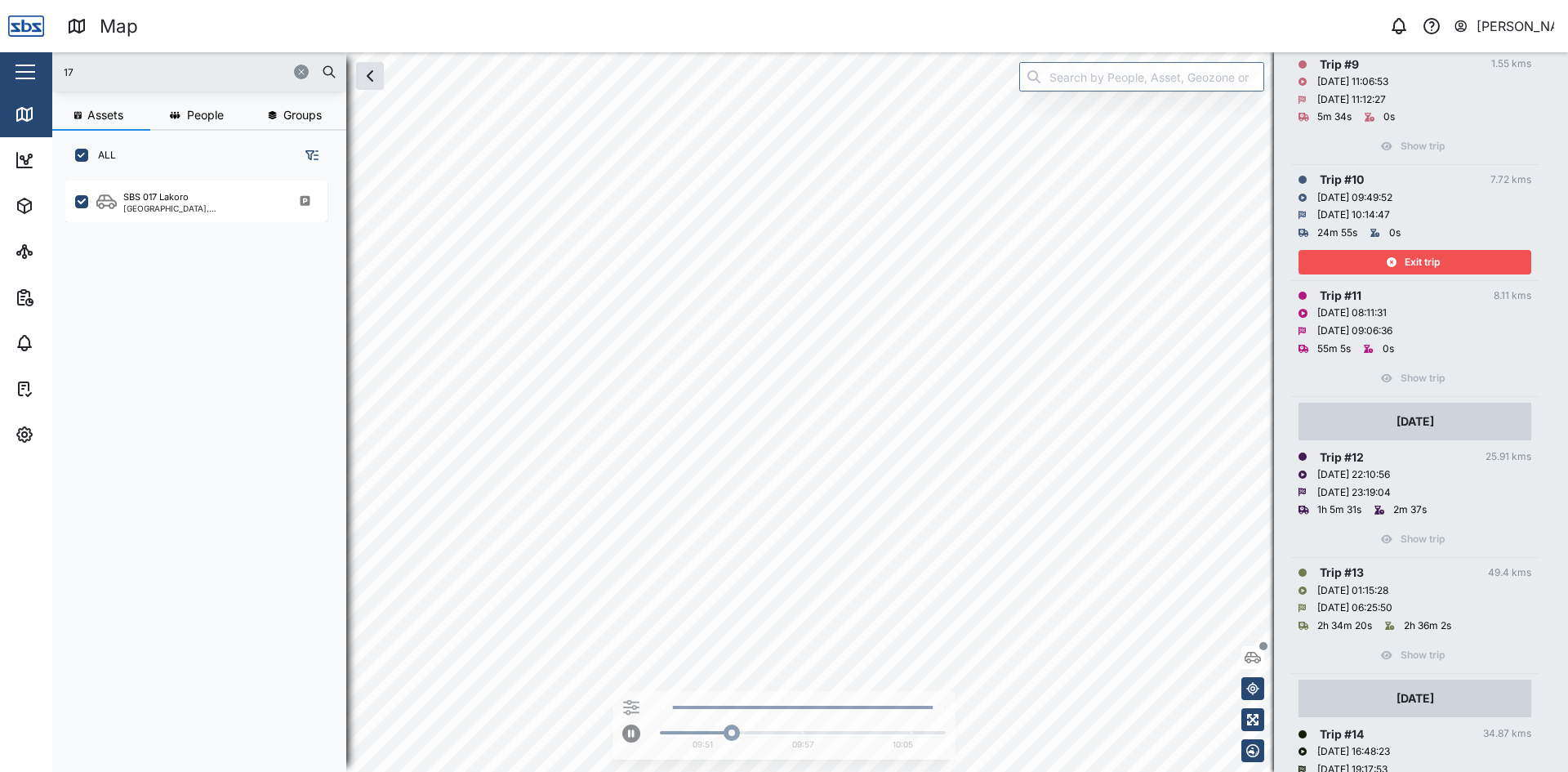
click at [1436, 261] on span "Exit trip" at bounding box center [1422, 262] width 35 height 22
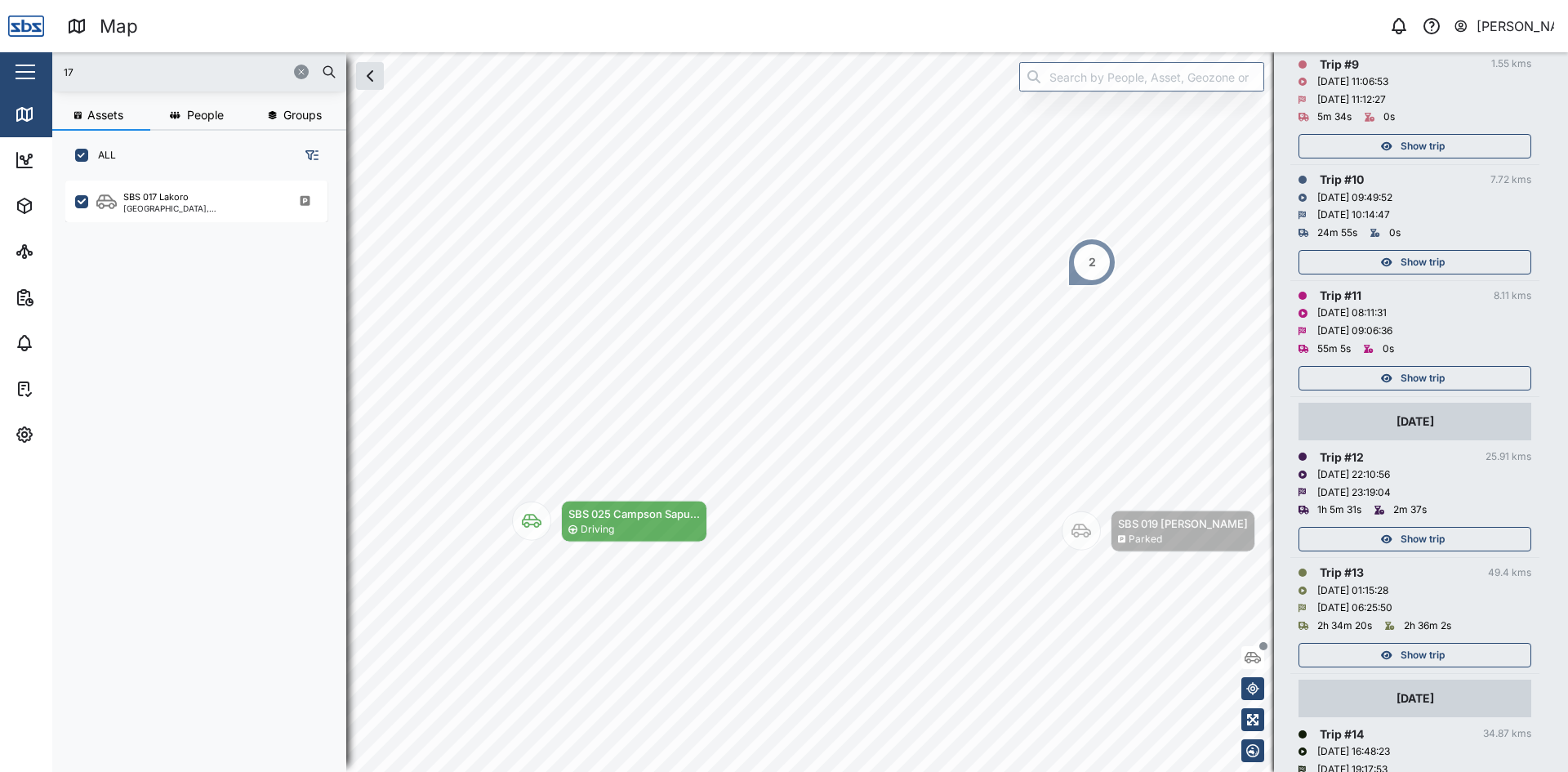
click at [1406, 367] on span "Show trip" at bounding box center [1422, 377] width 44 height 22
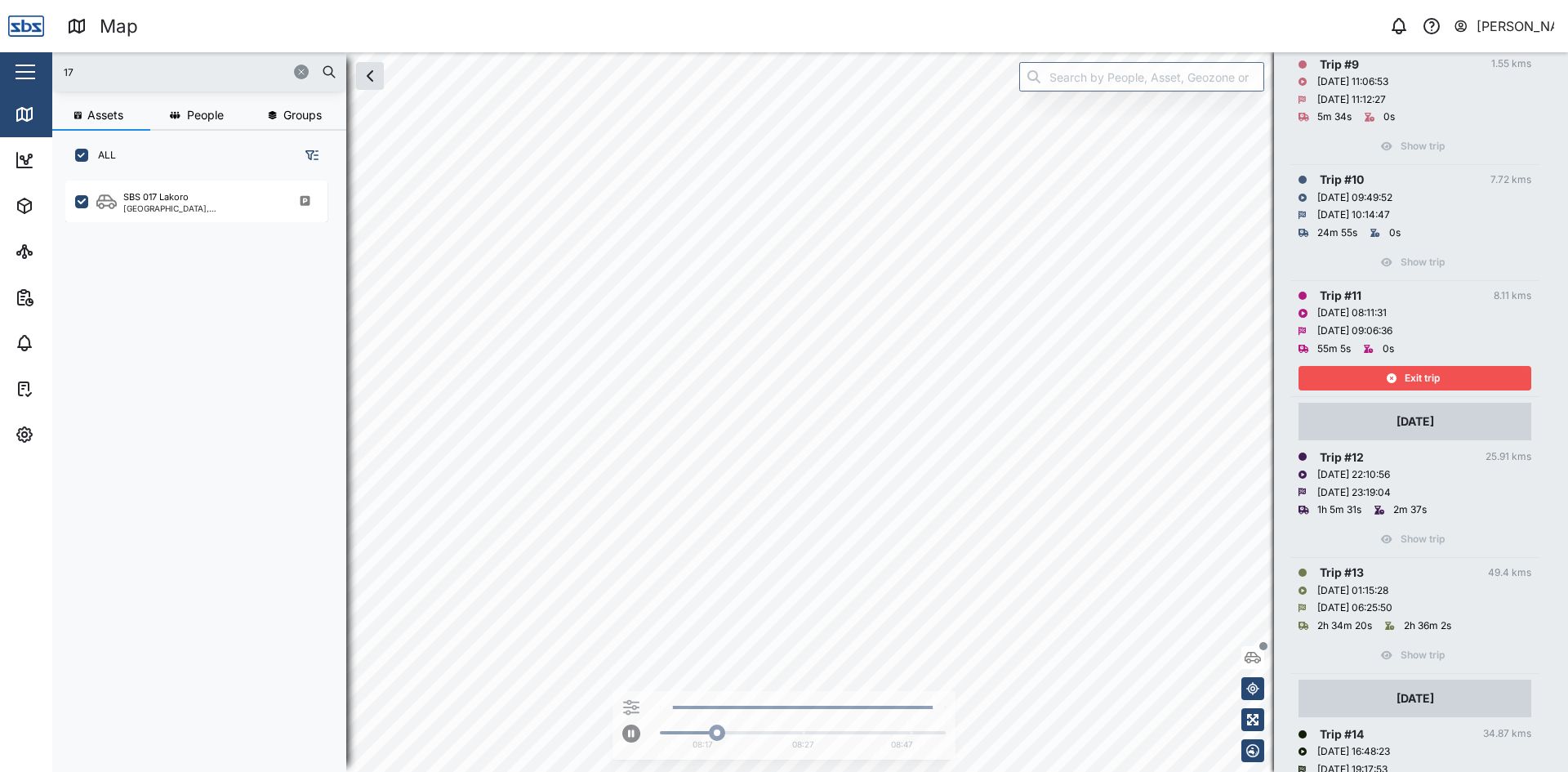
click at [1348, 378] on div "Exit trip" at bounding box center [1413, 377] width 212 height 22
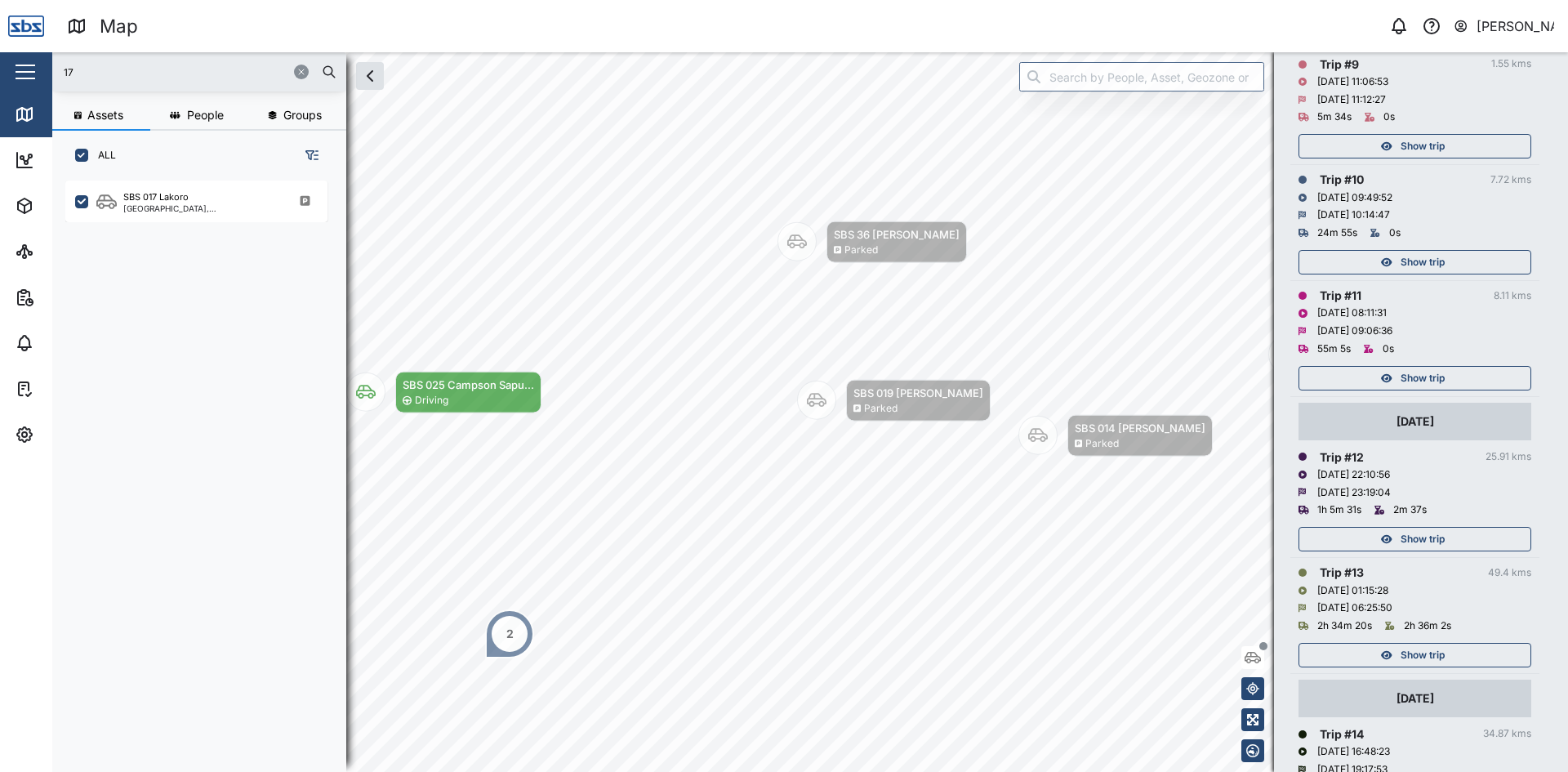
click at [1426, 263] on span "Show trip" at bounding box center [1422, 262] width 44 height 22
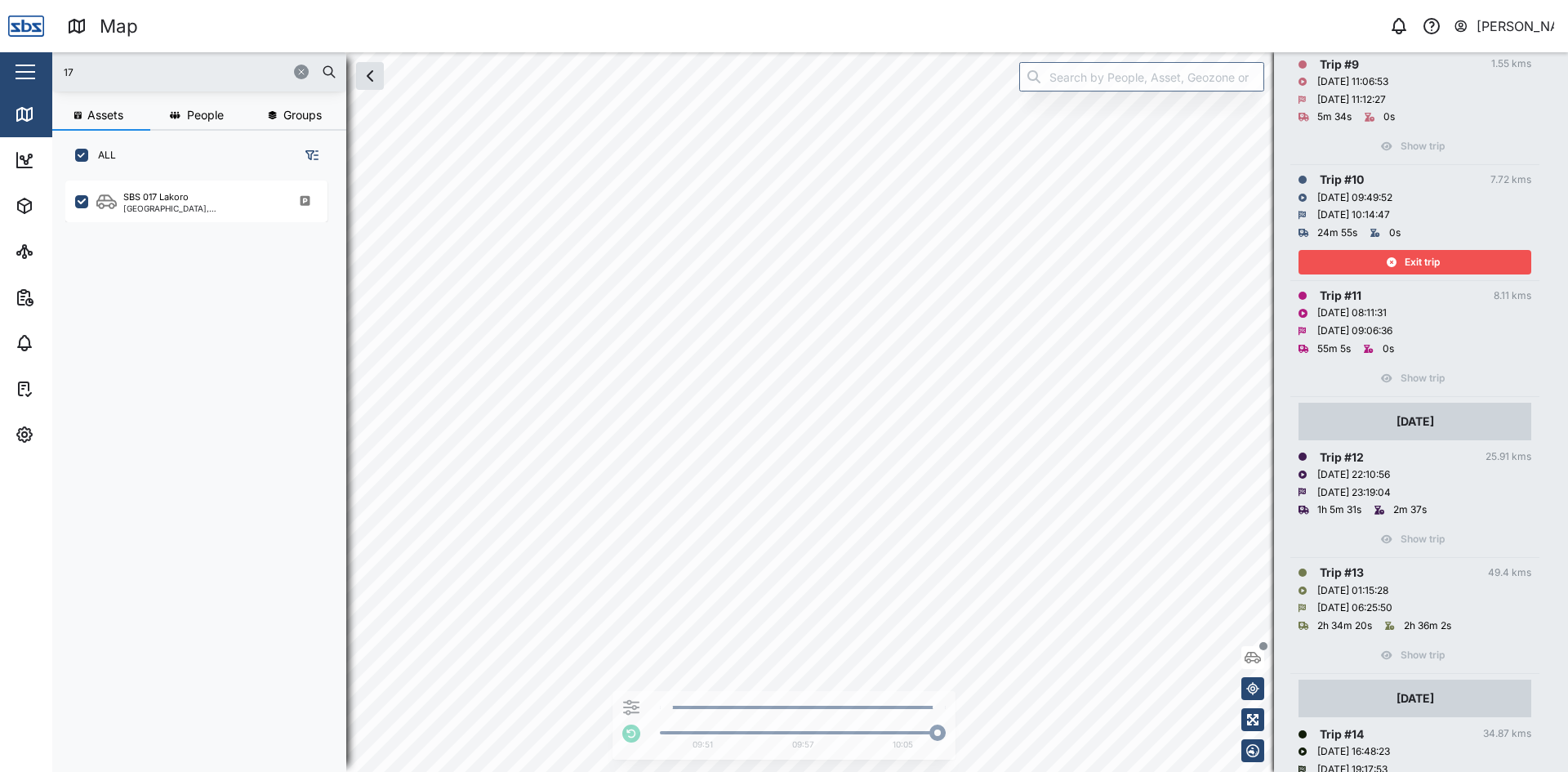
click at [1432, 256] on span "Exit trip" at bounding box center [1422, 262] width 35 height 22
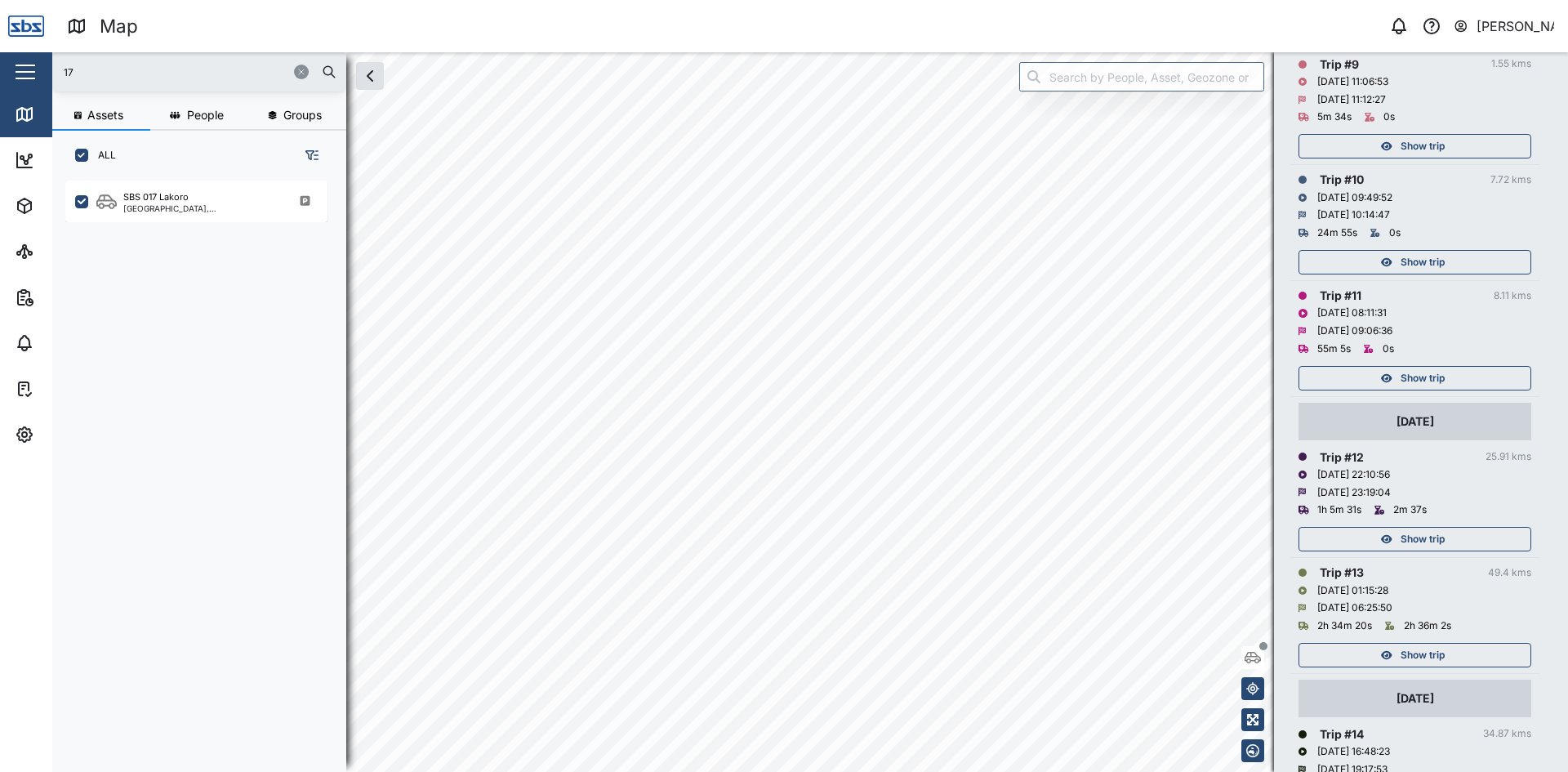
click at [1436, 142] on span "Show trip" at bounding box center [1422, 146] width 44 height 22
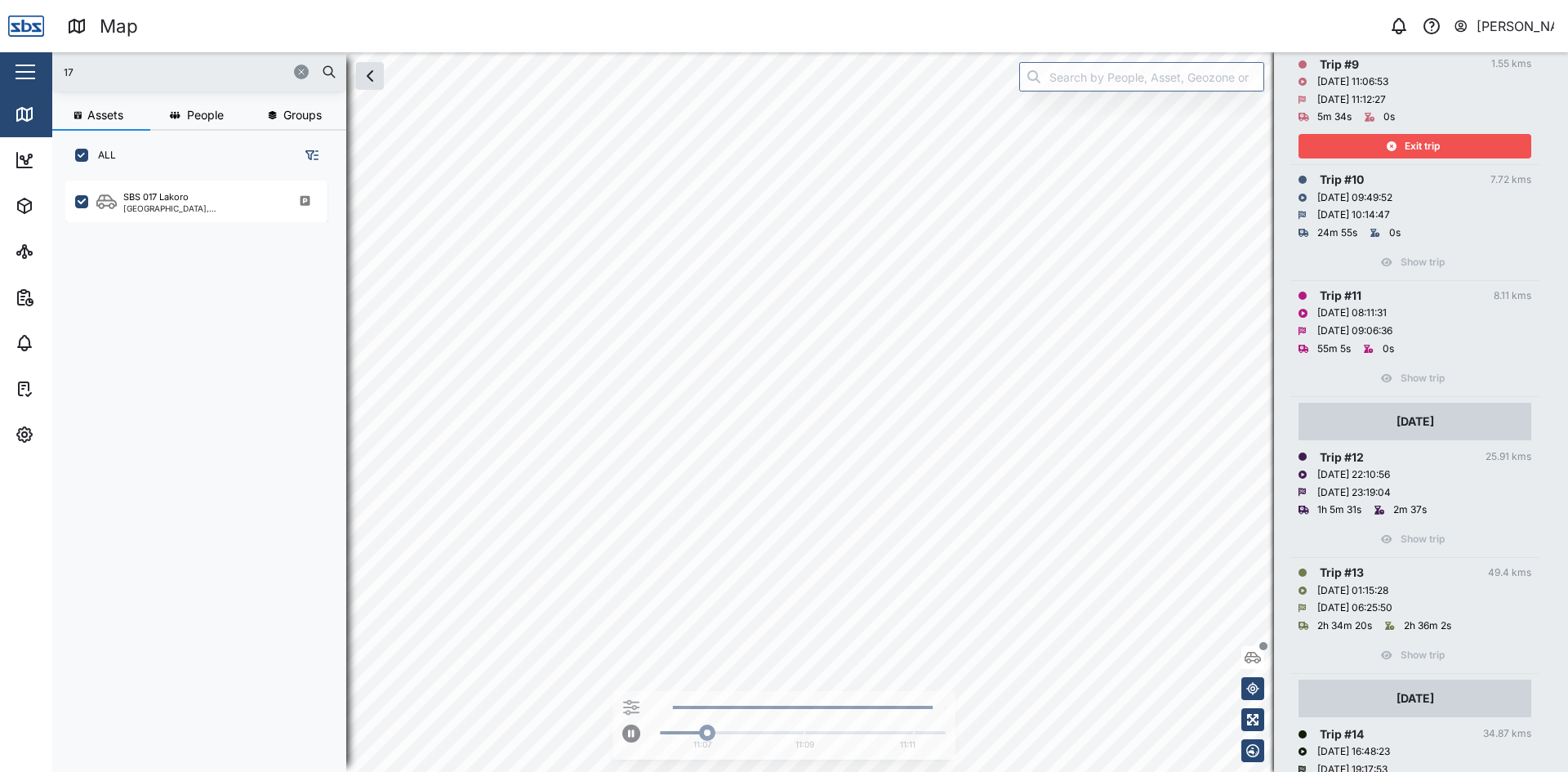
drag, startPoint x: 1436, startPoint y: 249, endPoint x: 1402, endPoint y: 307, distance: 67.2
click at [1402, 307] on tbody "06 Oct 2025 Trip # 1 In progress 0 kms 06/10/2025 09:47:47 06/10/2025 13:15:17 …" at bounding box center [1414, 49] width 249 height 2034
click at [1404, 143] on span "Exit trip" at bounding box center [1422, 146] width 35 height 22
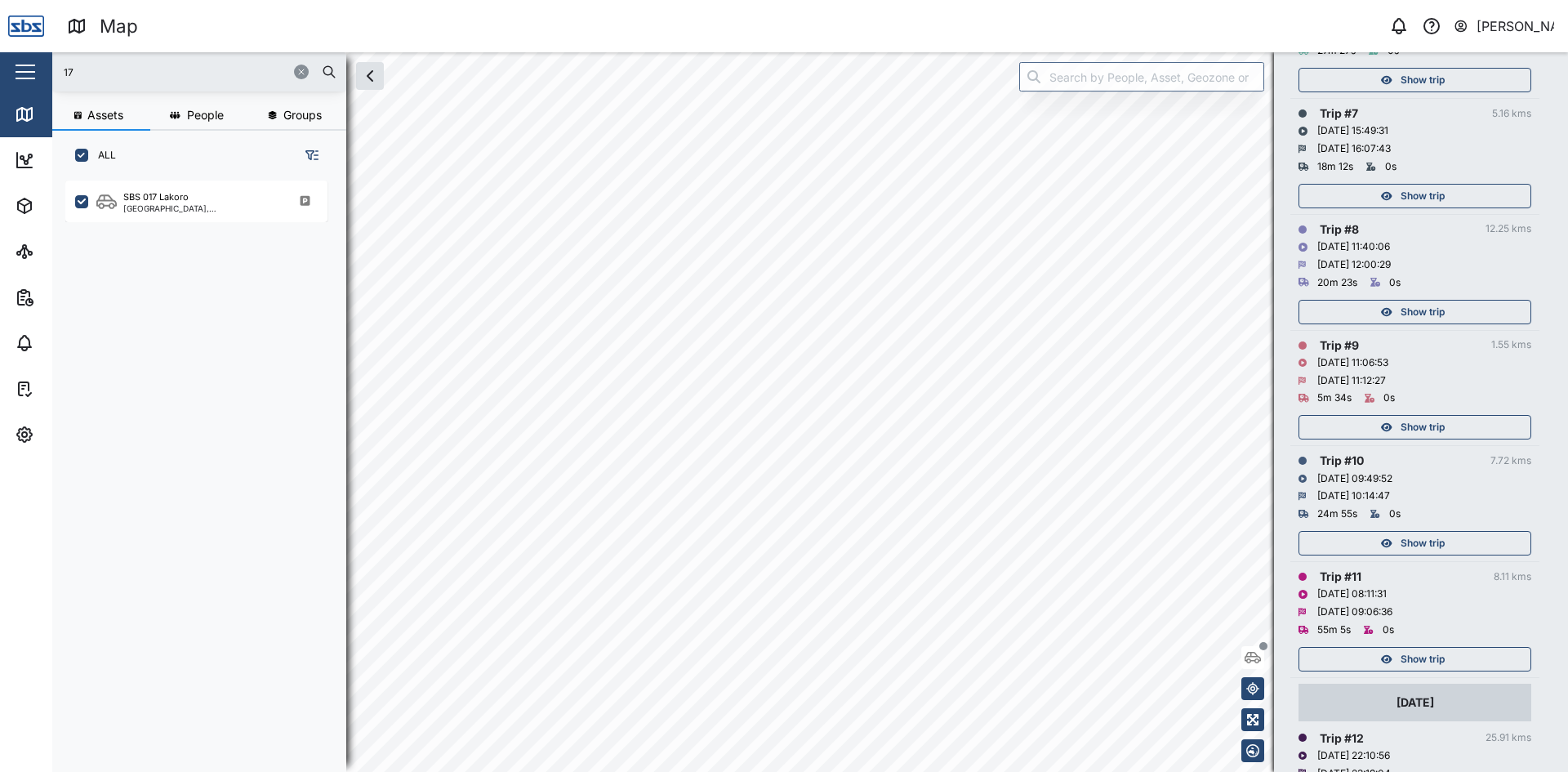
scroll to position [915, 0]
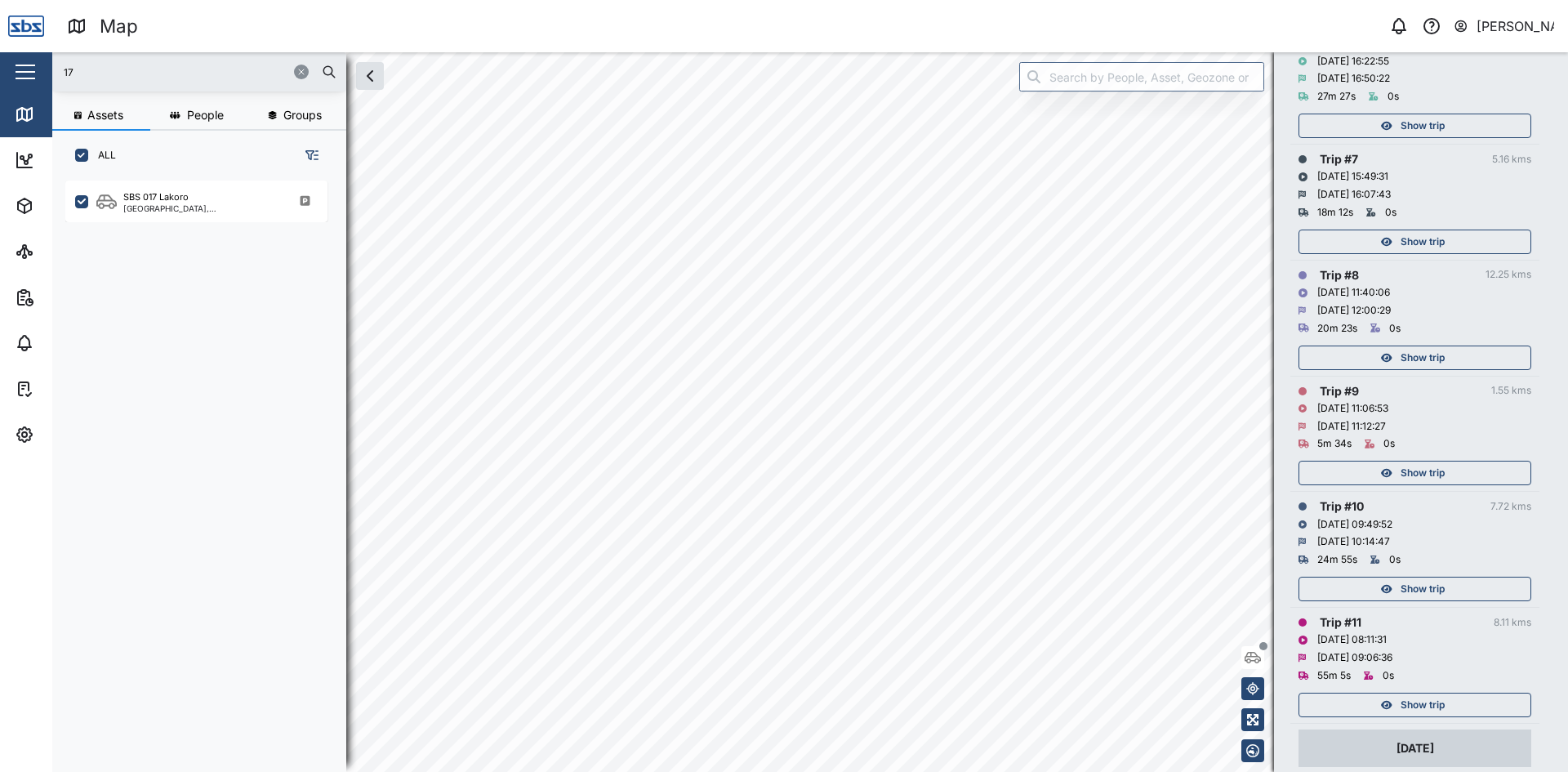
click at [1441, 356] on span "Show trip" at bounding box center [1422, 357] width 44 height 22
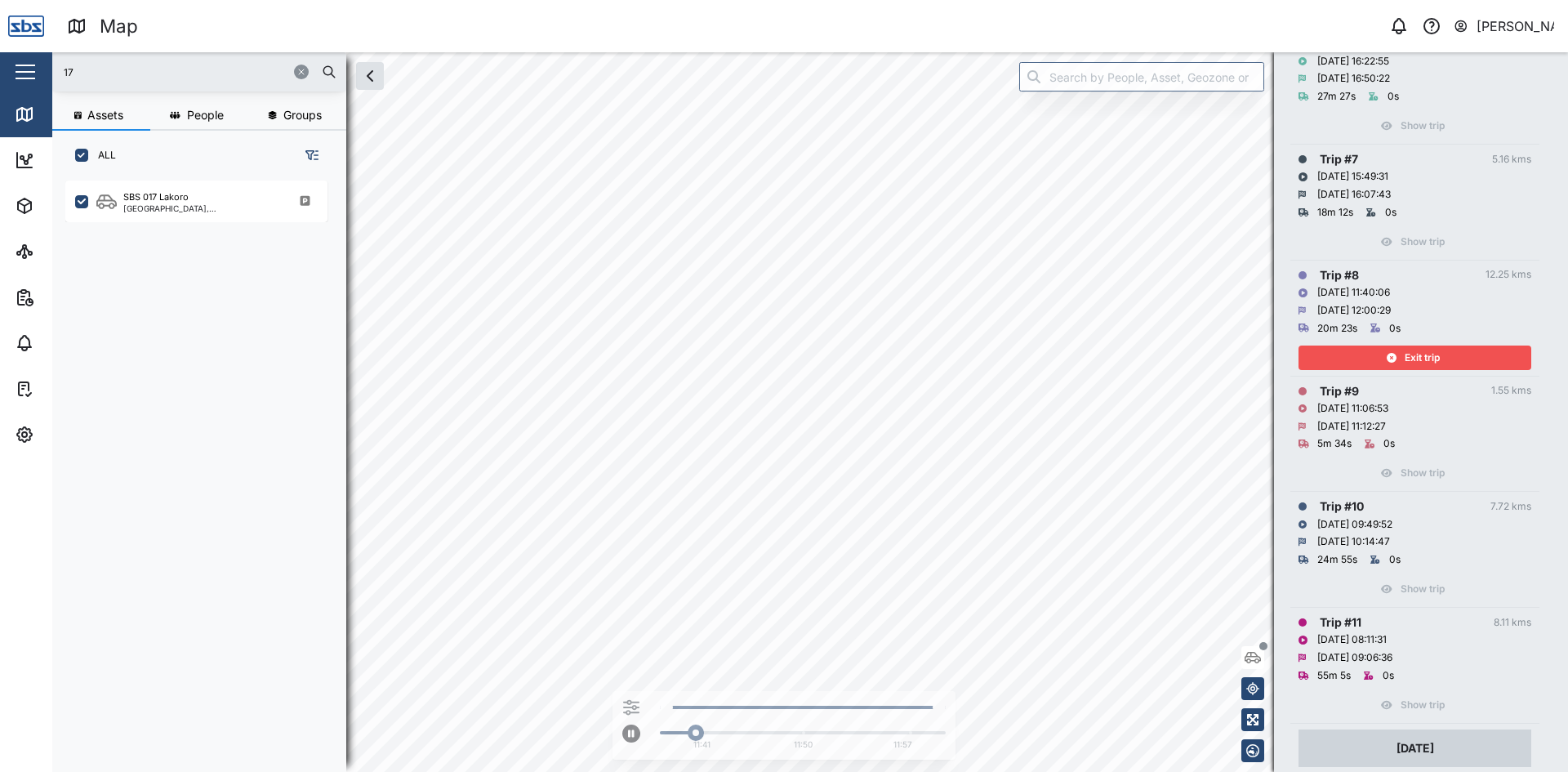
click at [1459, 362] on div "Exit trip" at bounding box center [1413, 357] width 212 height 22
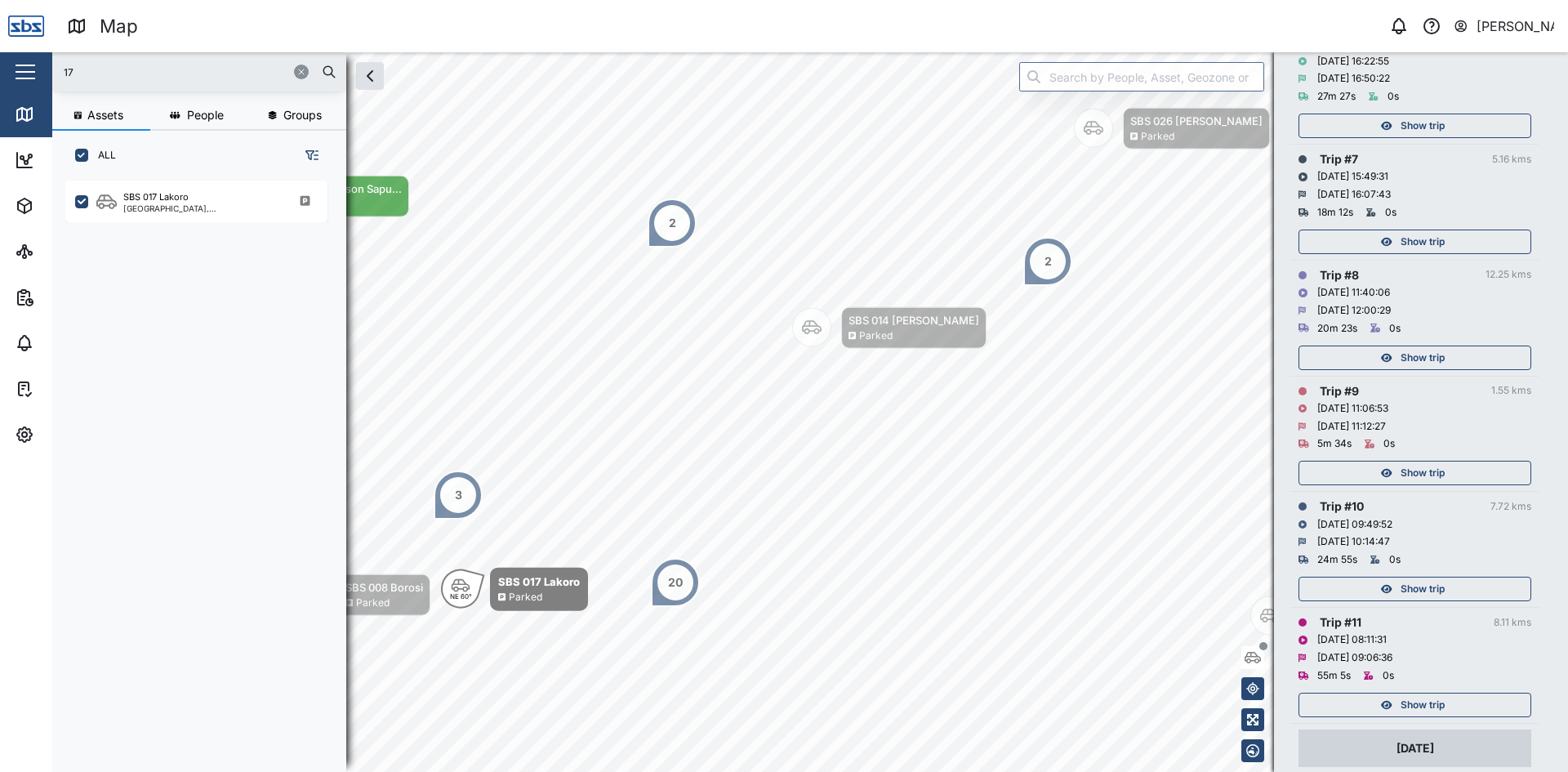
click at [1422, 244] on span "Show trip" at bounding box center [1422, 241] width 44 height 22
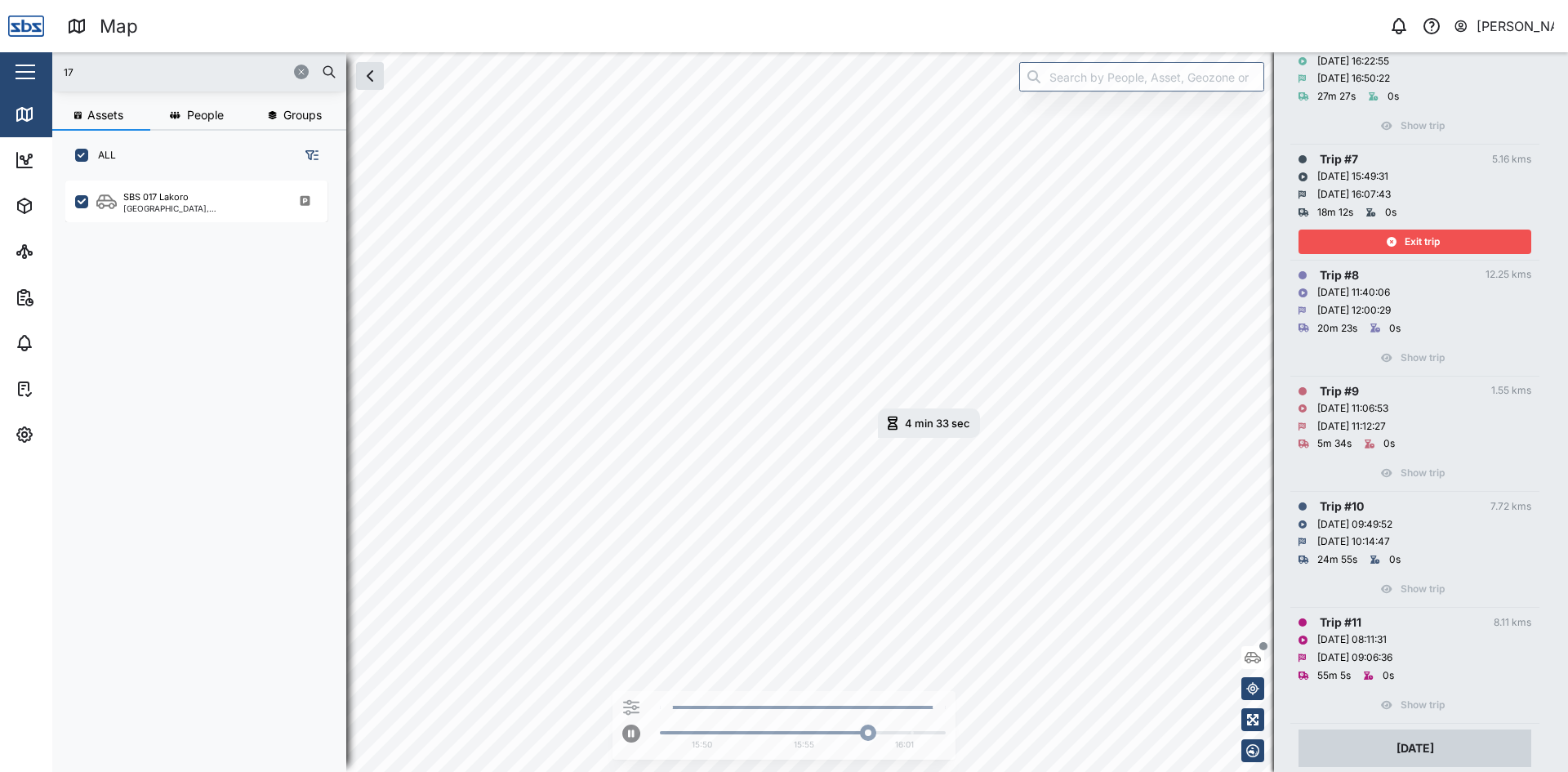
click at [1459, 243] on div "Exit trip" at bounding box center [1413, 241] width 212 height 22
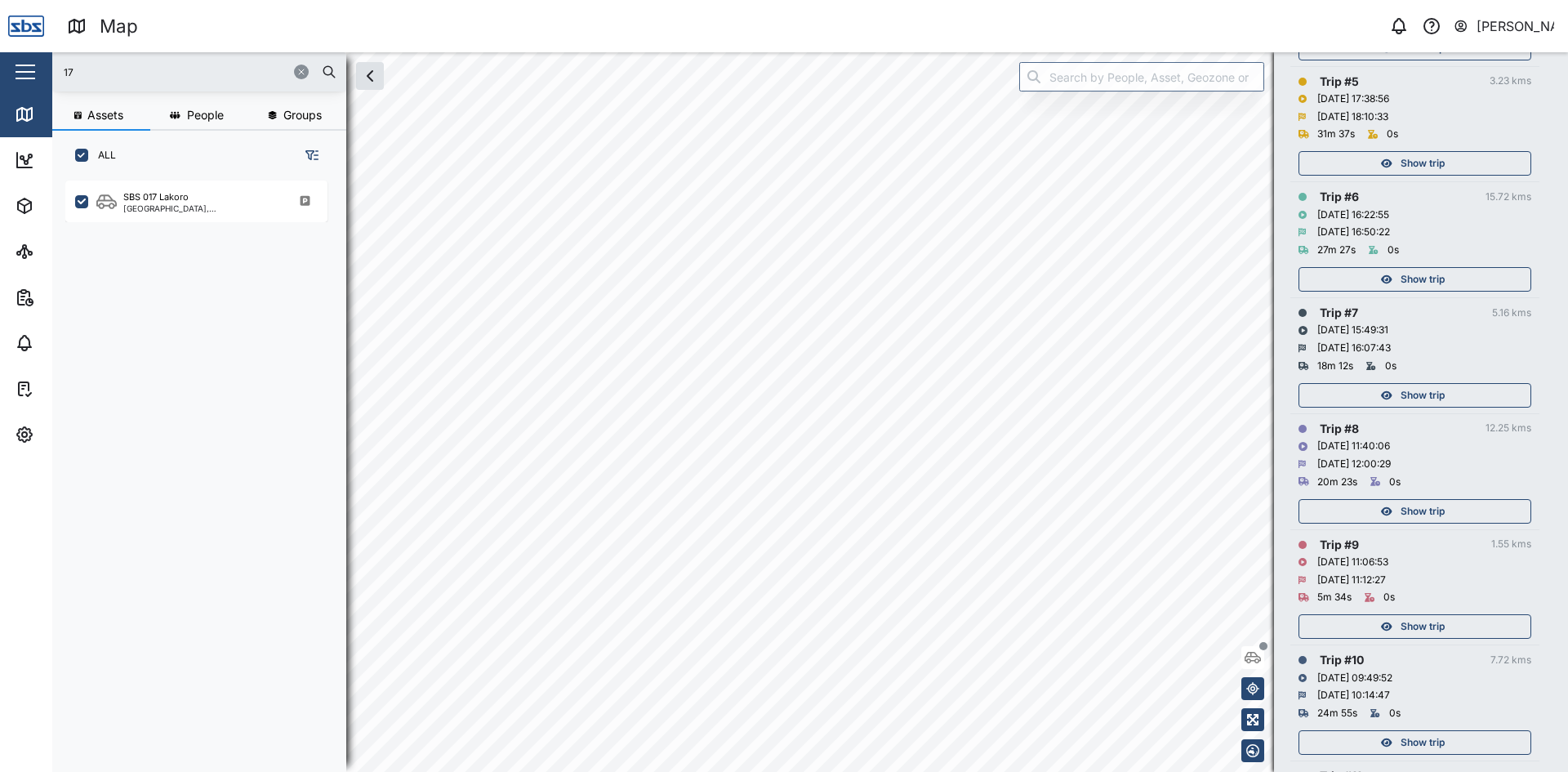
scroll to position [751, 0]
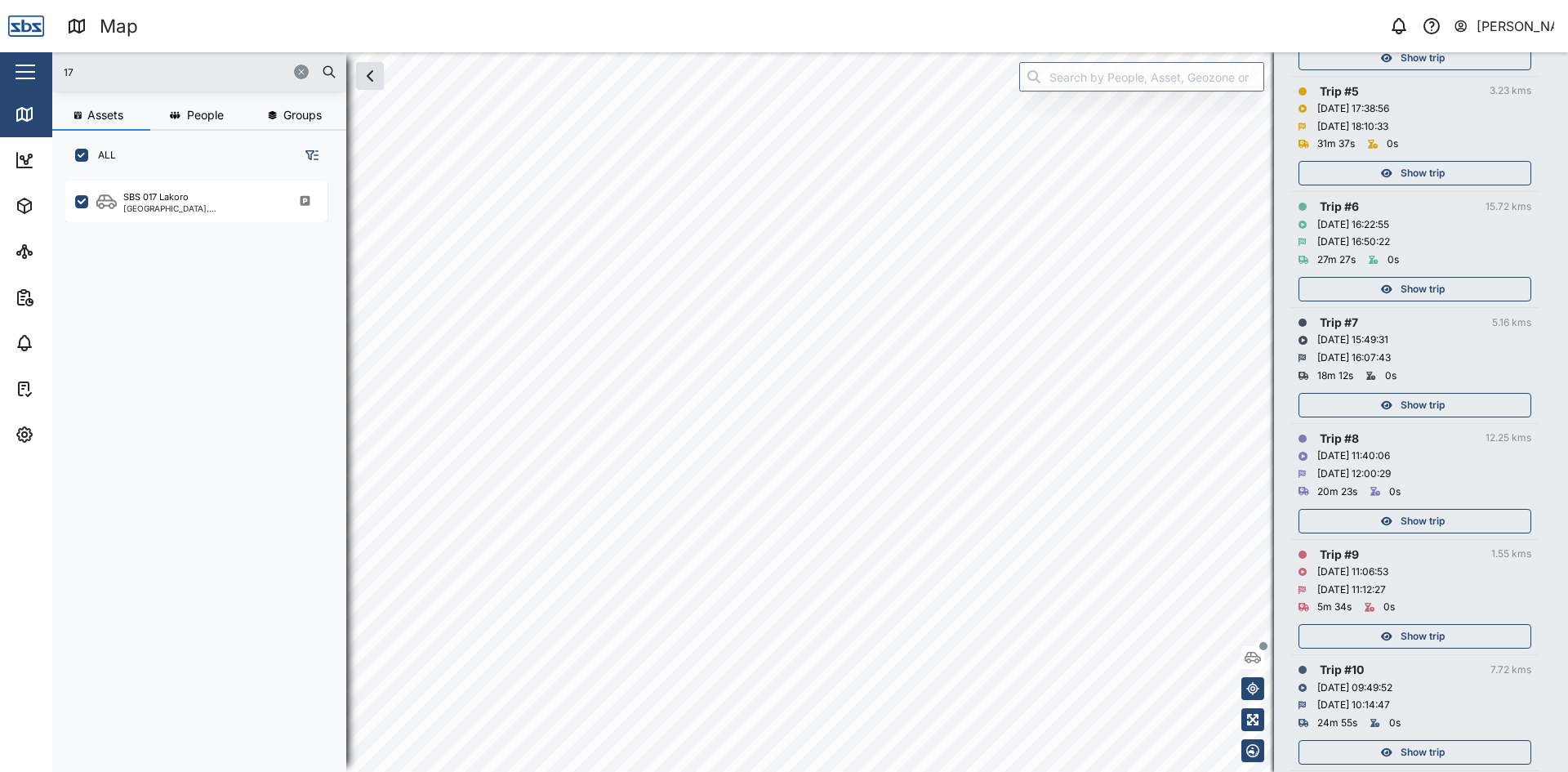
click at [1417, 286] on span "Show trip" at bounding box center [1422, 288] width 44 height 22
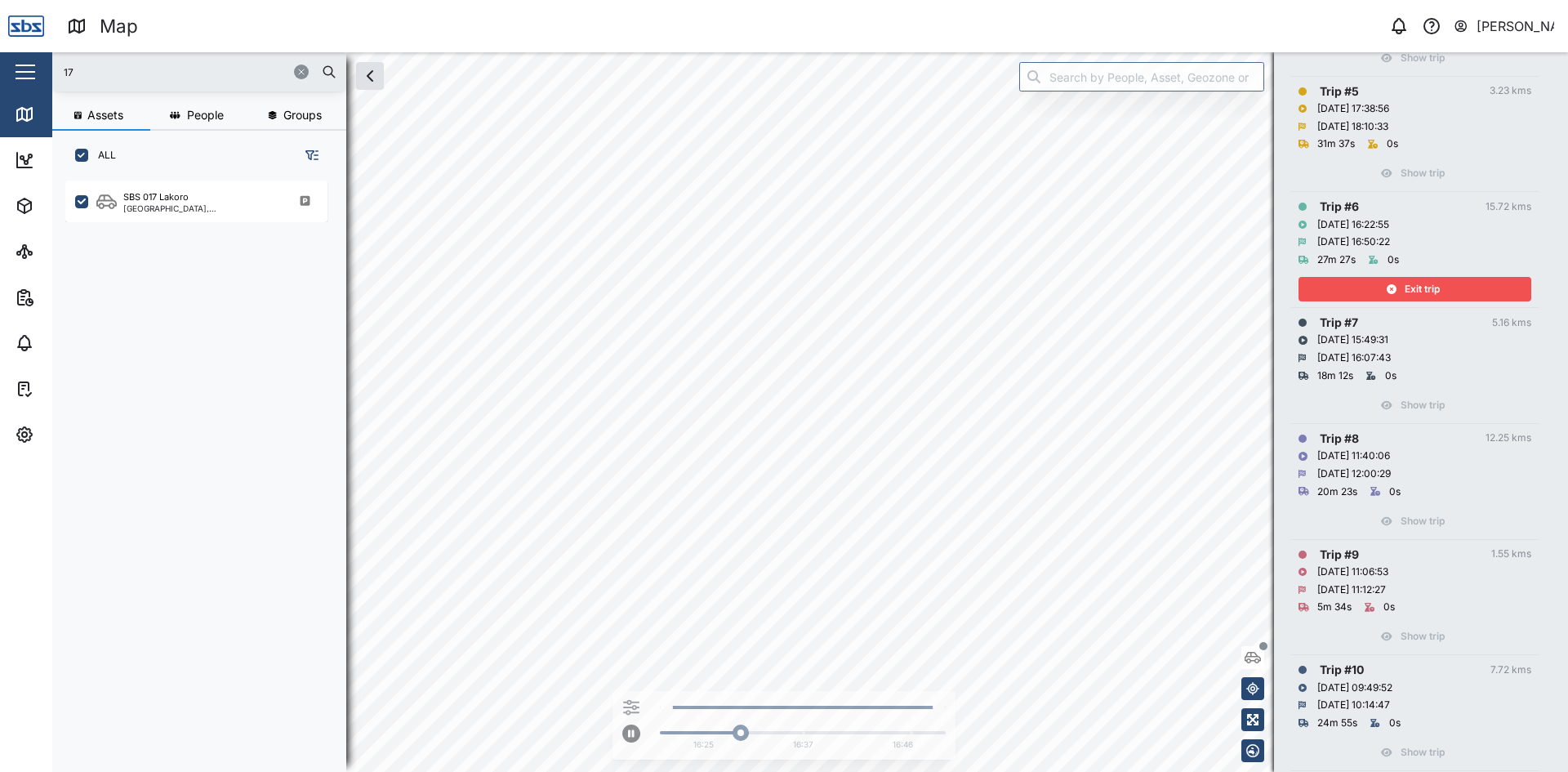
click at [1447, 281] on div "Exit trip" at bounding box center [1413, 288] width 212 height 22
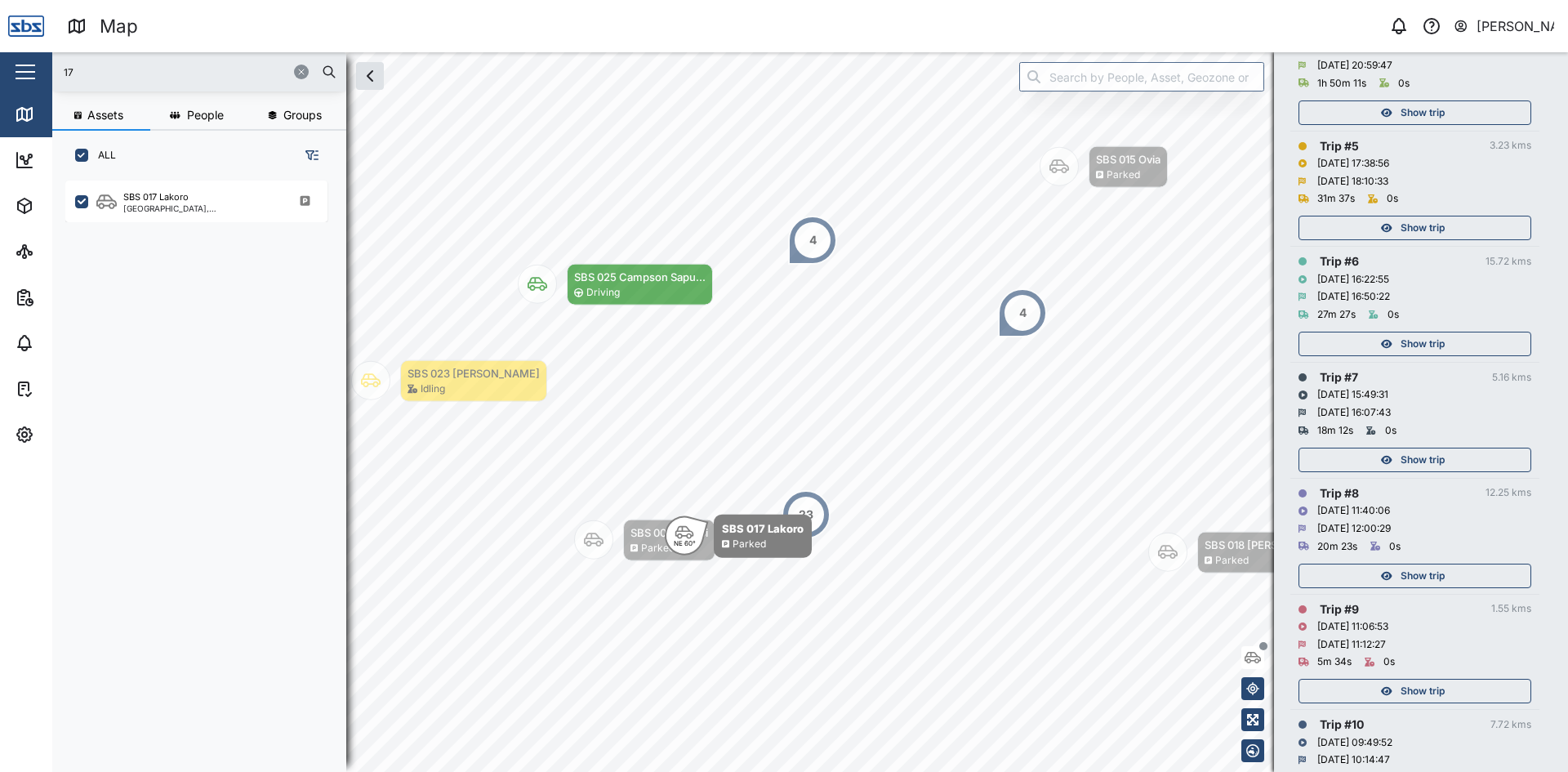
scroll to position [506, 0]
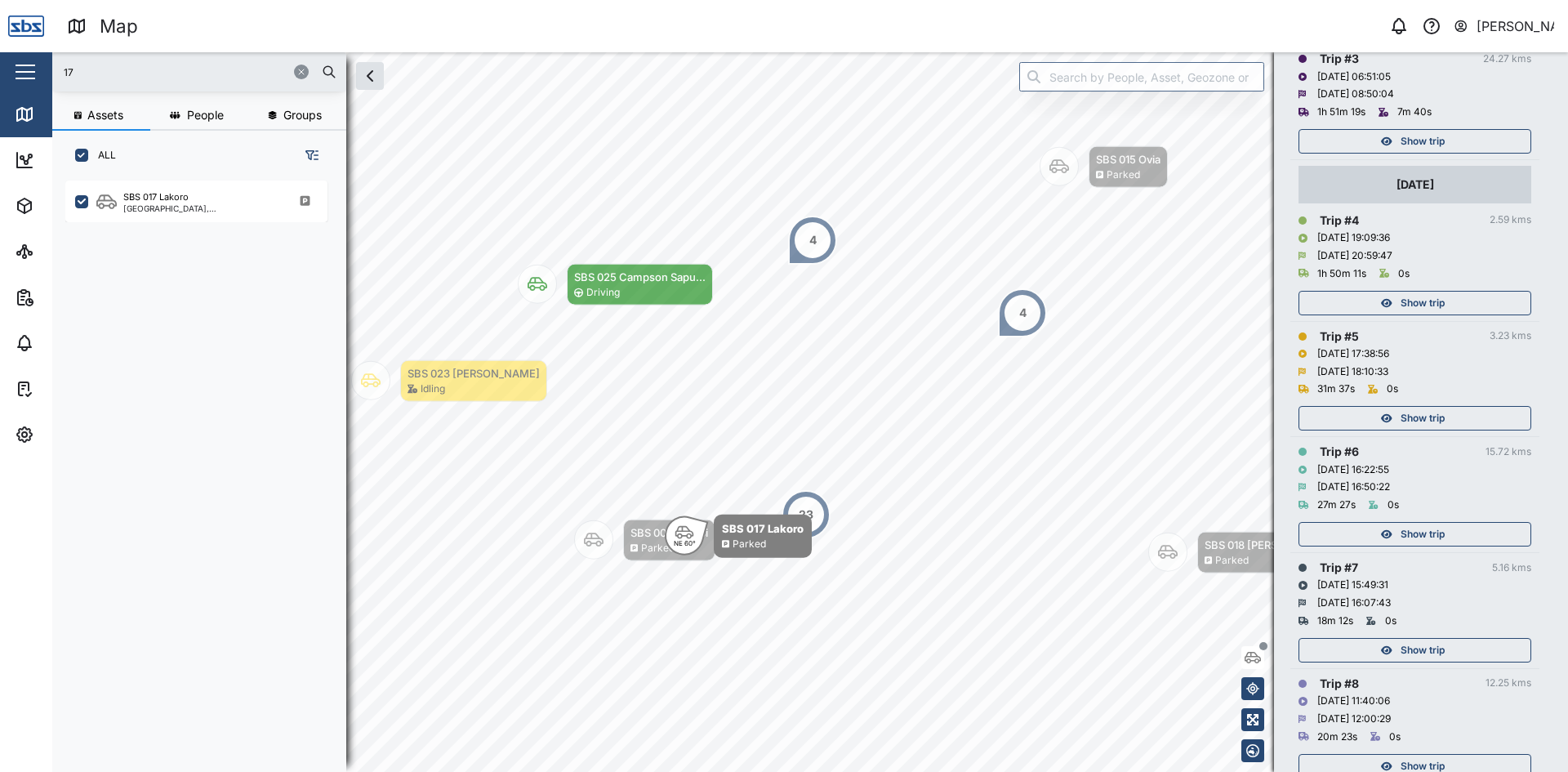
click at [1425, 414] on span "Show trip" at bounding box center [1422, 418] width 44 height 22
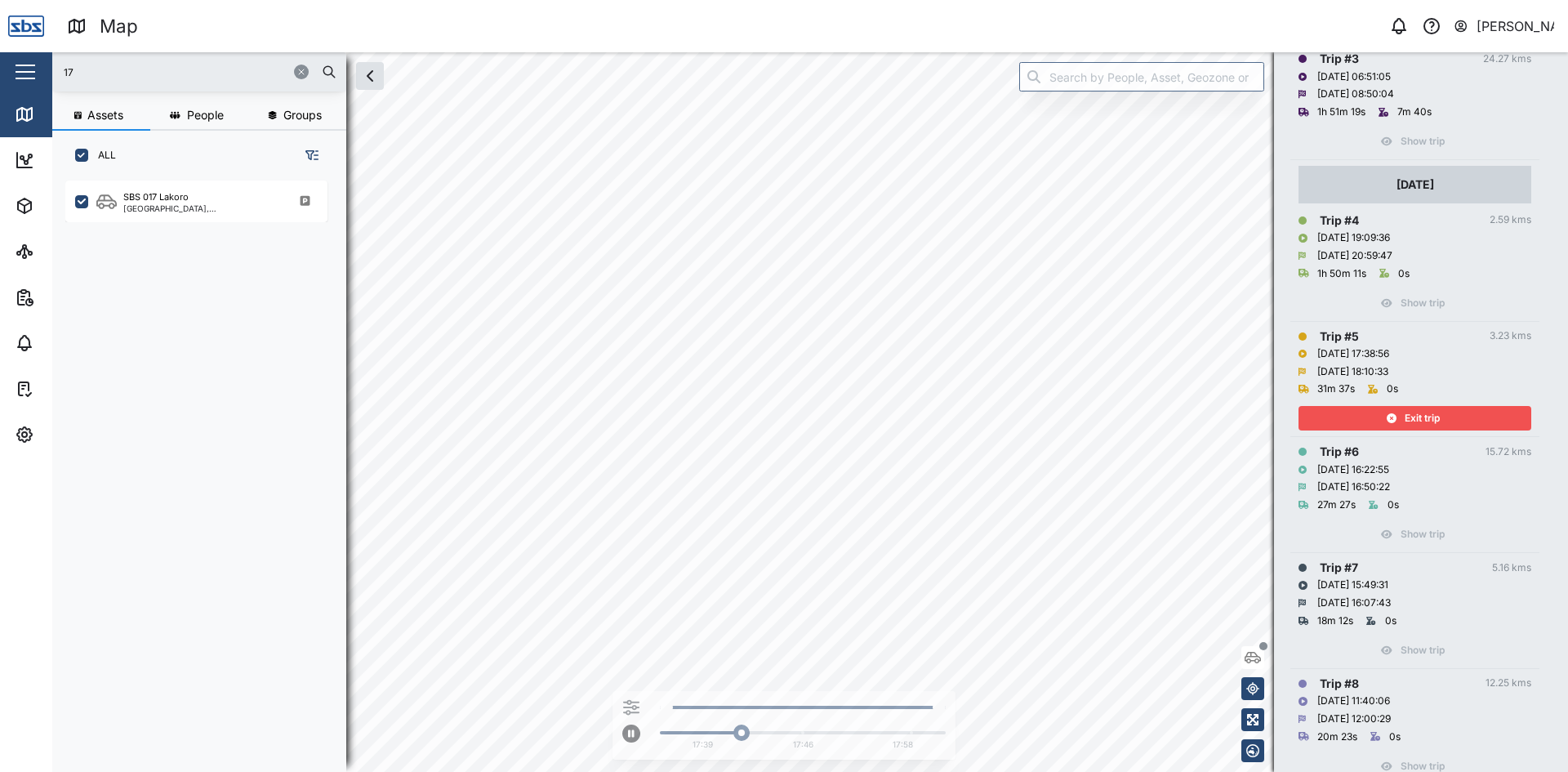
click at [1364, 405] on div "Exit trip" at bounding box center [1414, 414] width 233 height 32
click at [1369, 410] on div "Exit trip" at bounding box center [1413, 418] width 212 height 22
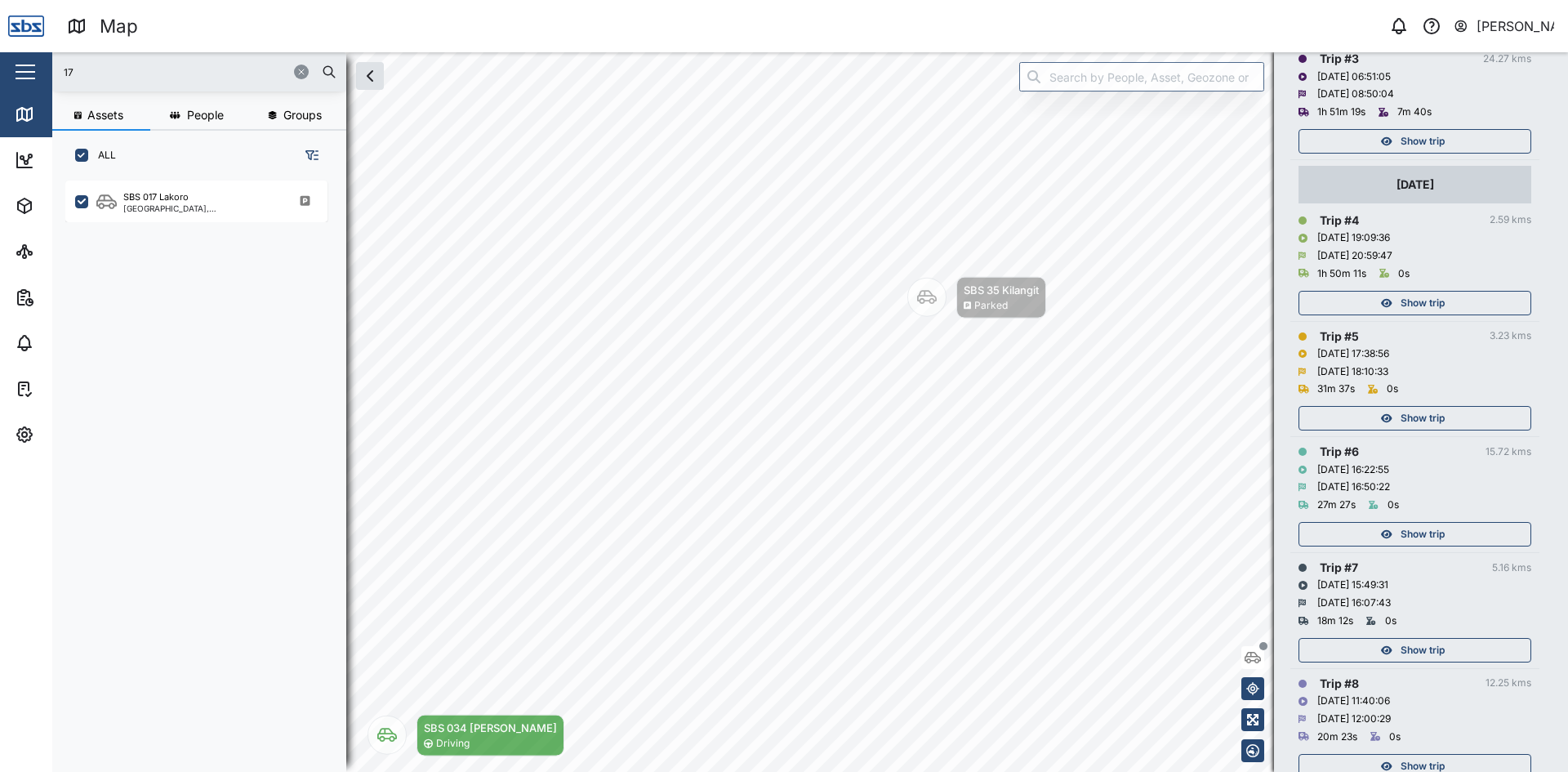
click at [1408, 299] on span "Show trip" at bounding box center [1422, 302] width 44 height 22
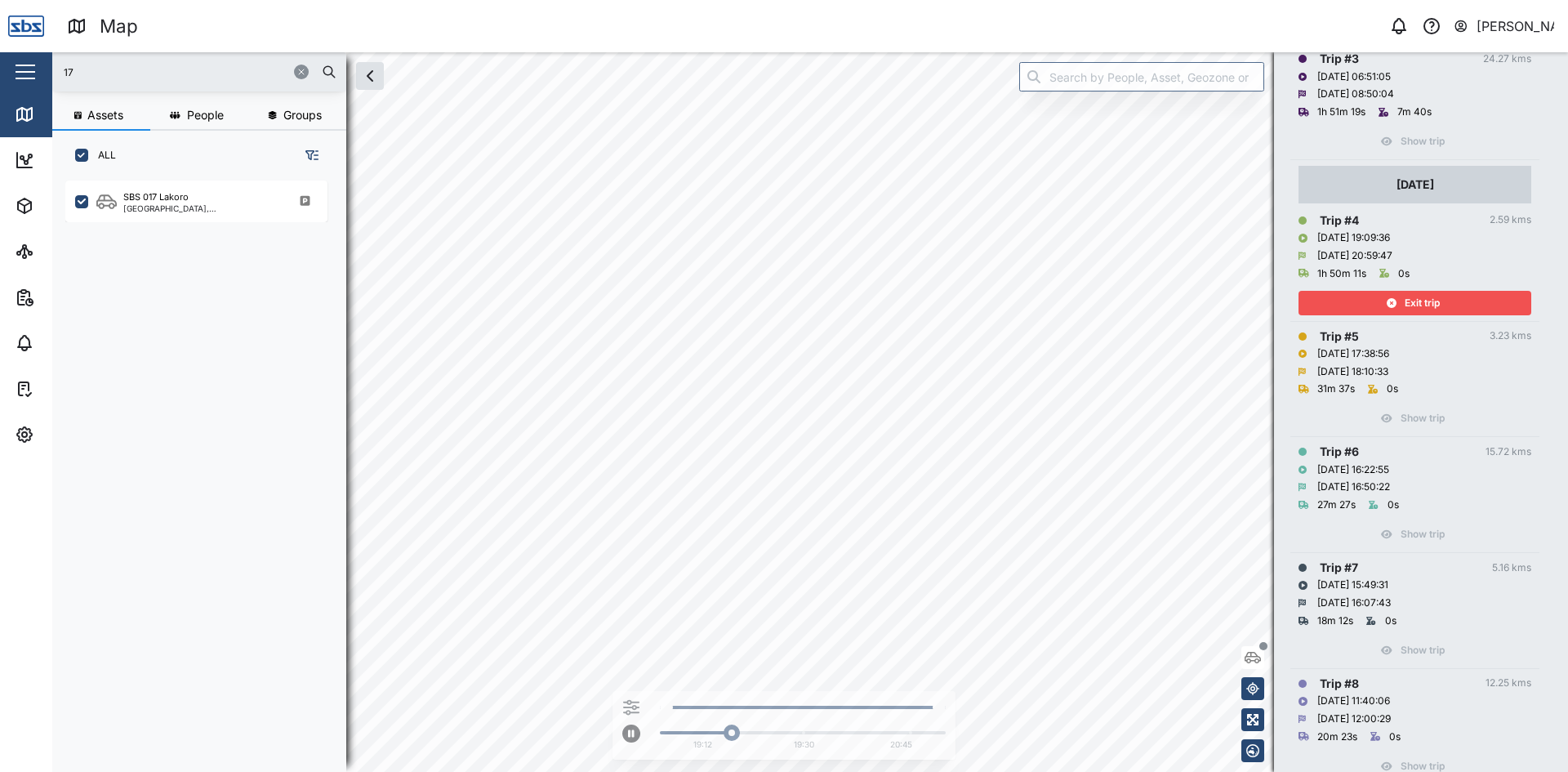
click at [1421, 311] on span "Exit trip" at bounding box center [1422, 302] width 35 height 22
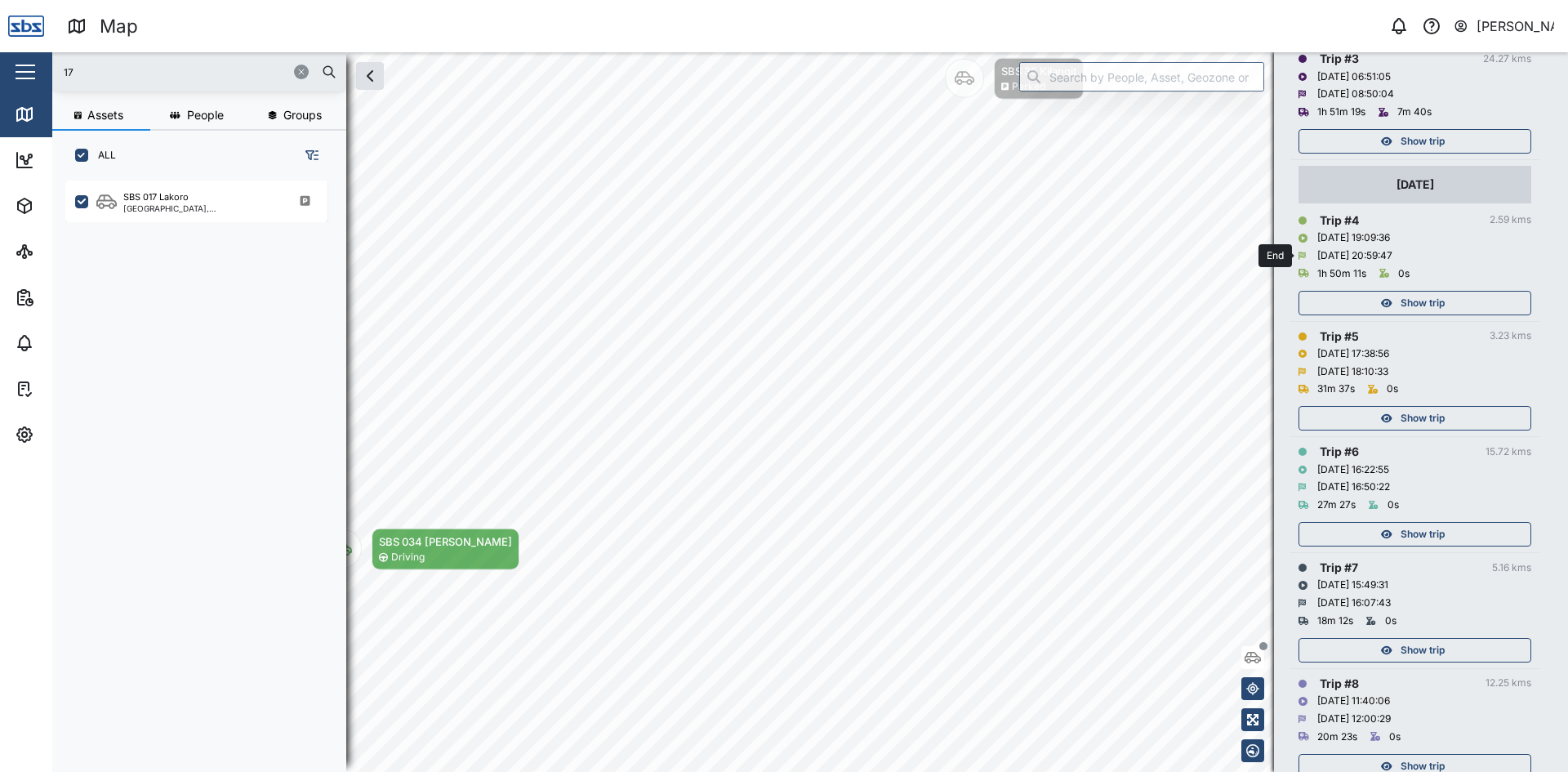
scroll to position [180, 0]
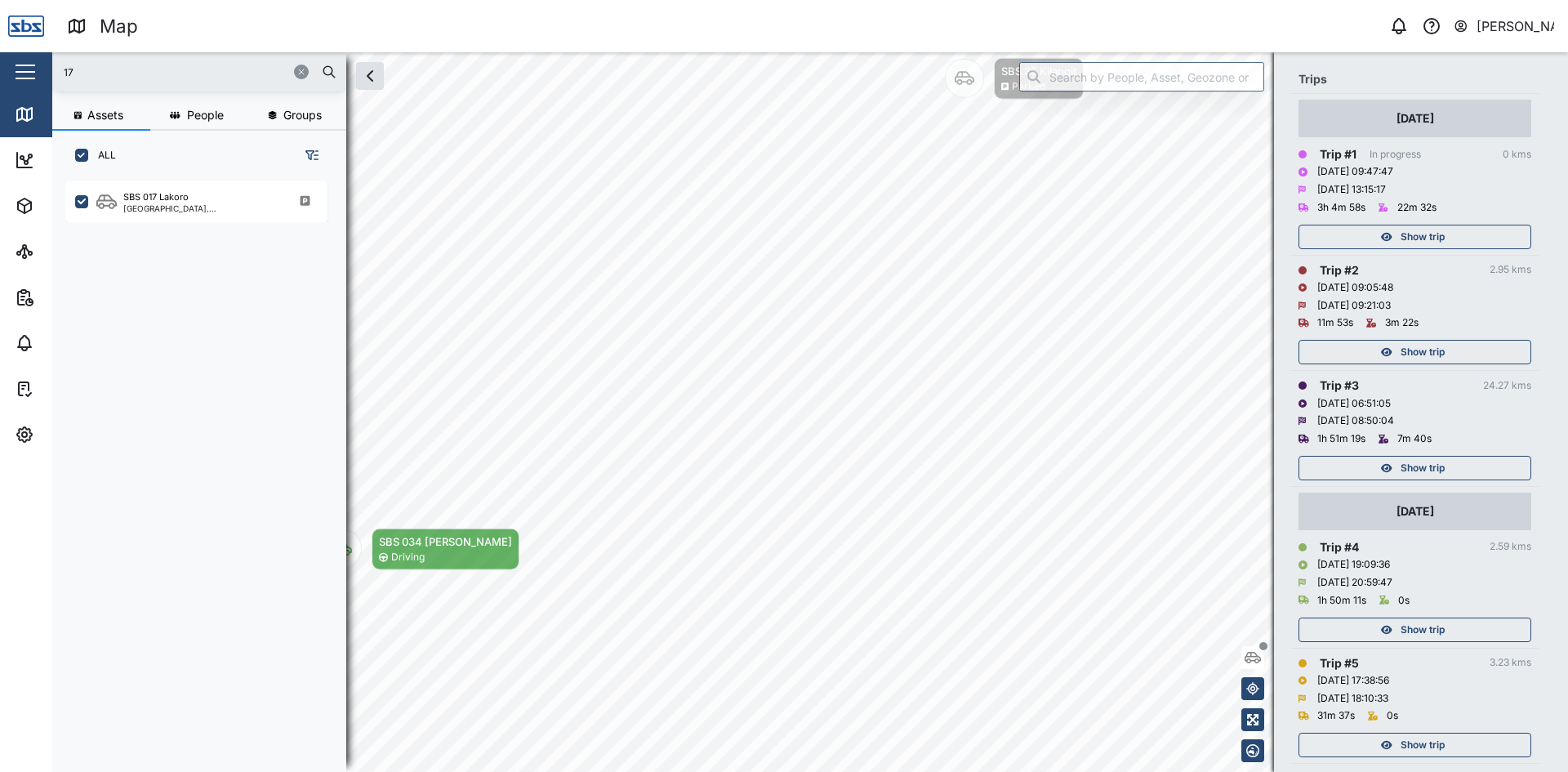
click at [1410, 466] on span "Show trip" at bounding box center [1422, 467] width 44 height 22
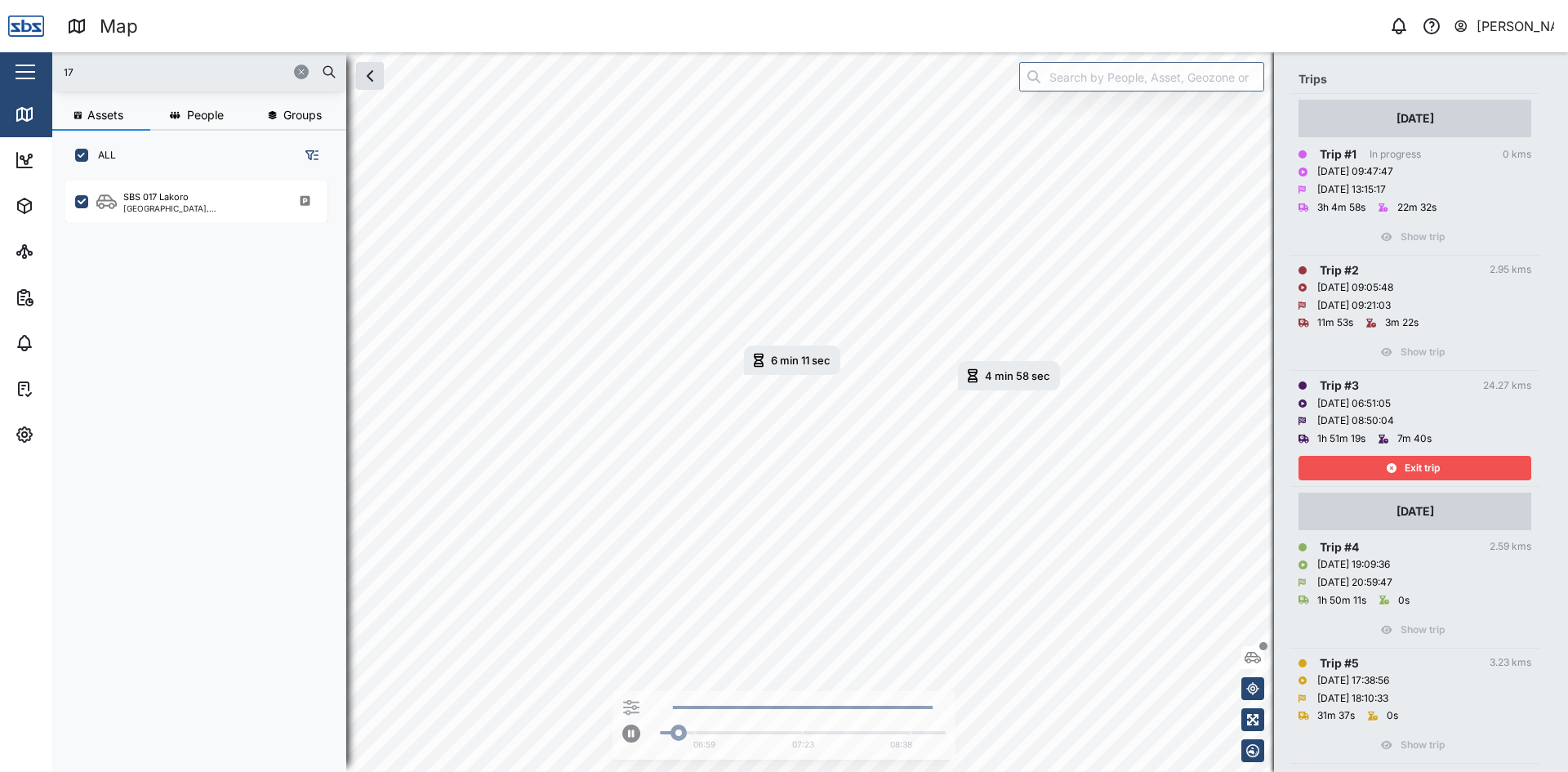
click at [1437, 468] on span "Exit trip" at bounding box center [1422, 467] width 35 height 22
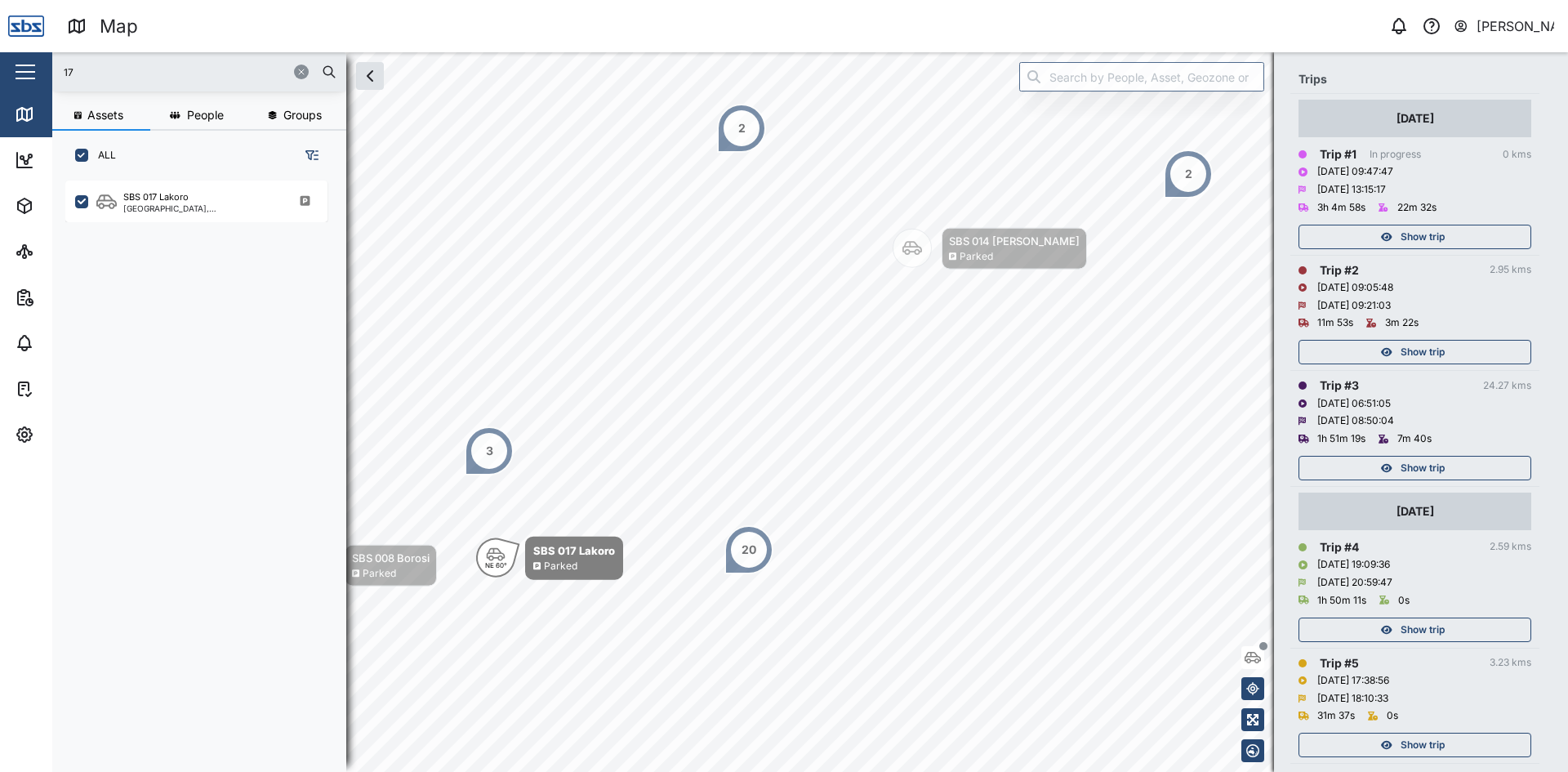
click at [1435, 347] on span "Show trip" at bounding box center [1422, 351] width 44 height 22
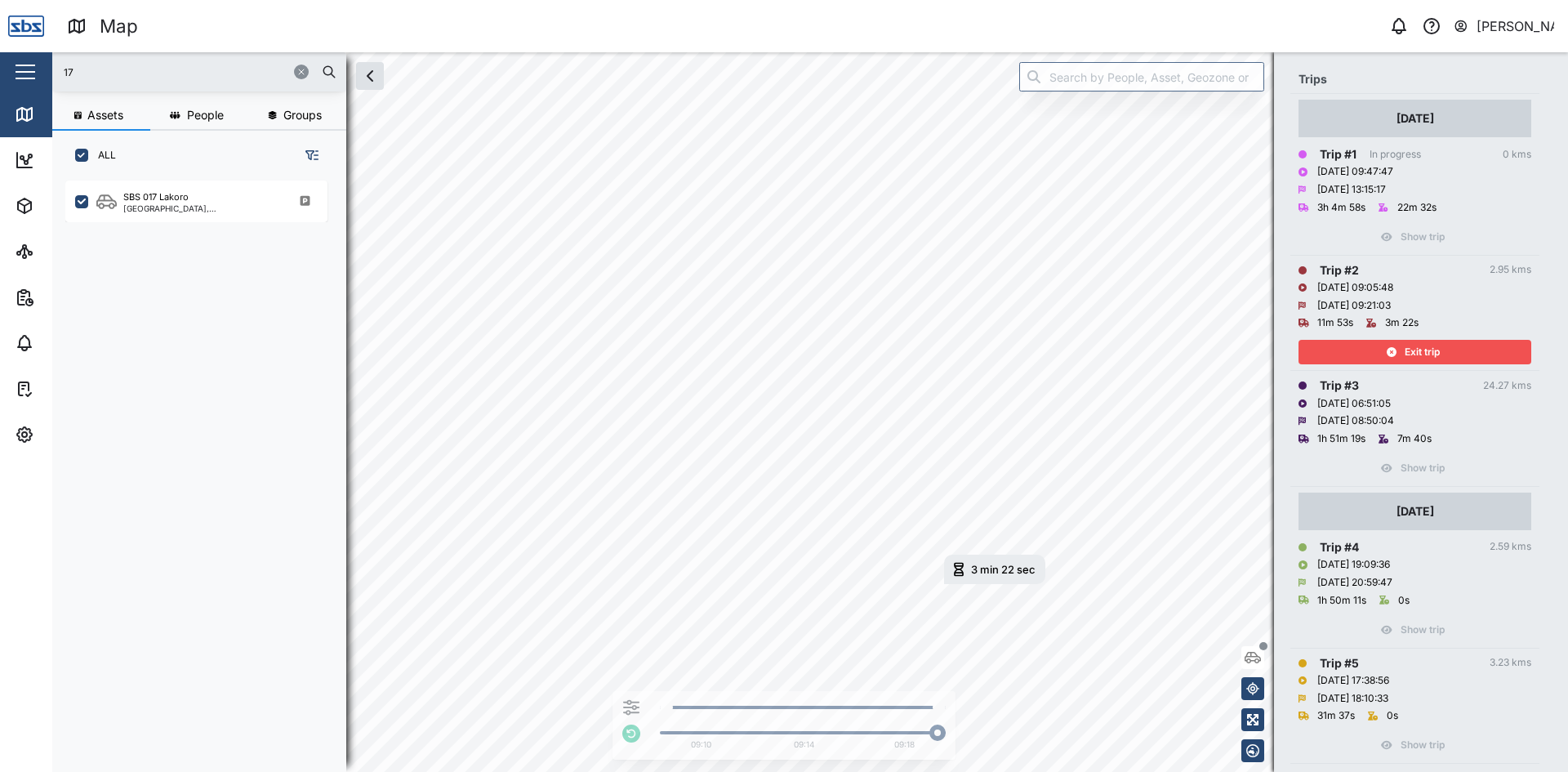
click at [1431, 353] on span "Exit trip" at bounding box center [1422, 351] width 35 height 22
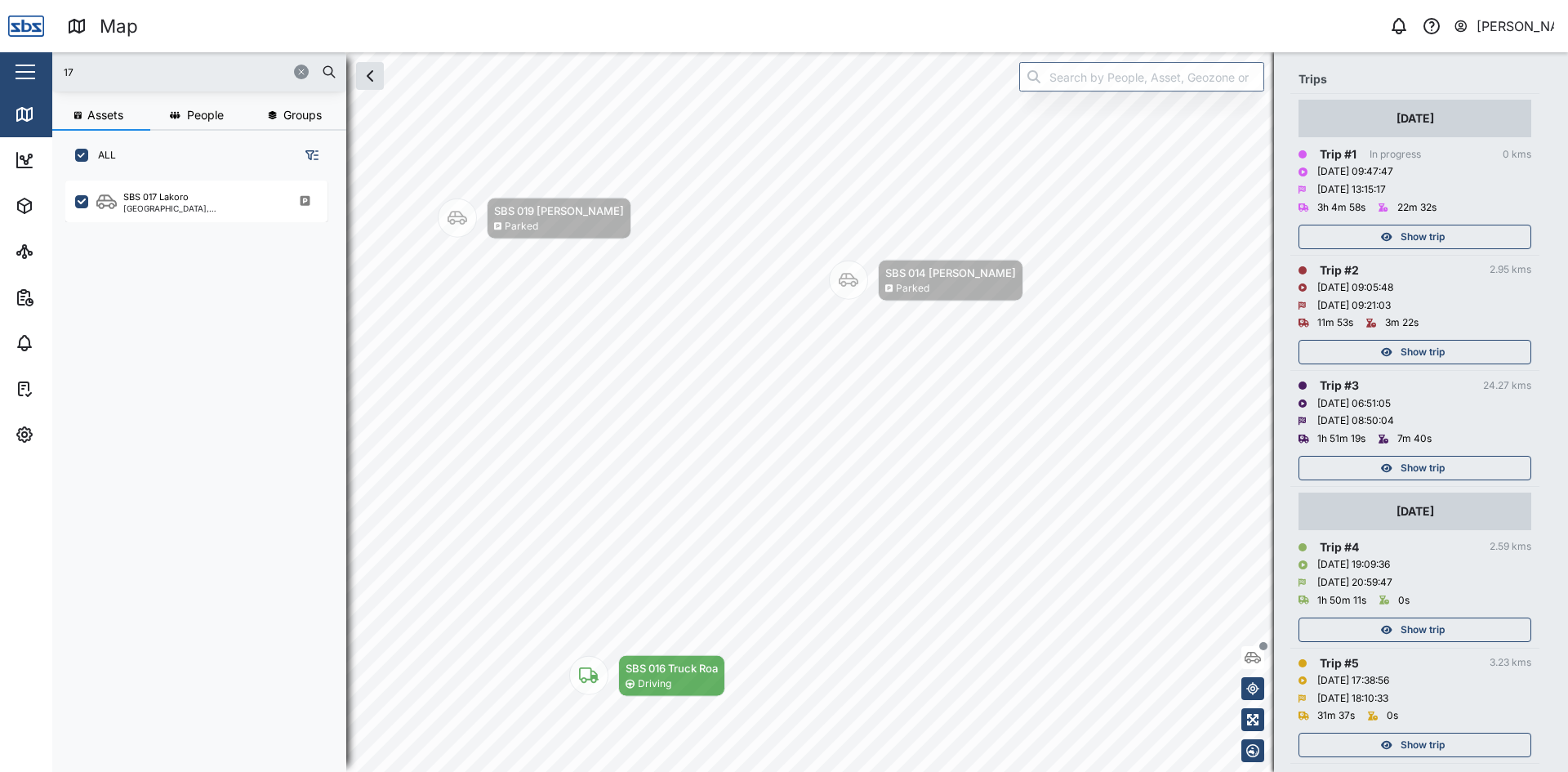
click at [1426, 237] on span "Show trip" at bounding box center [1422, 236] width 44 height 22
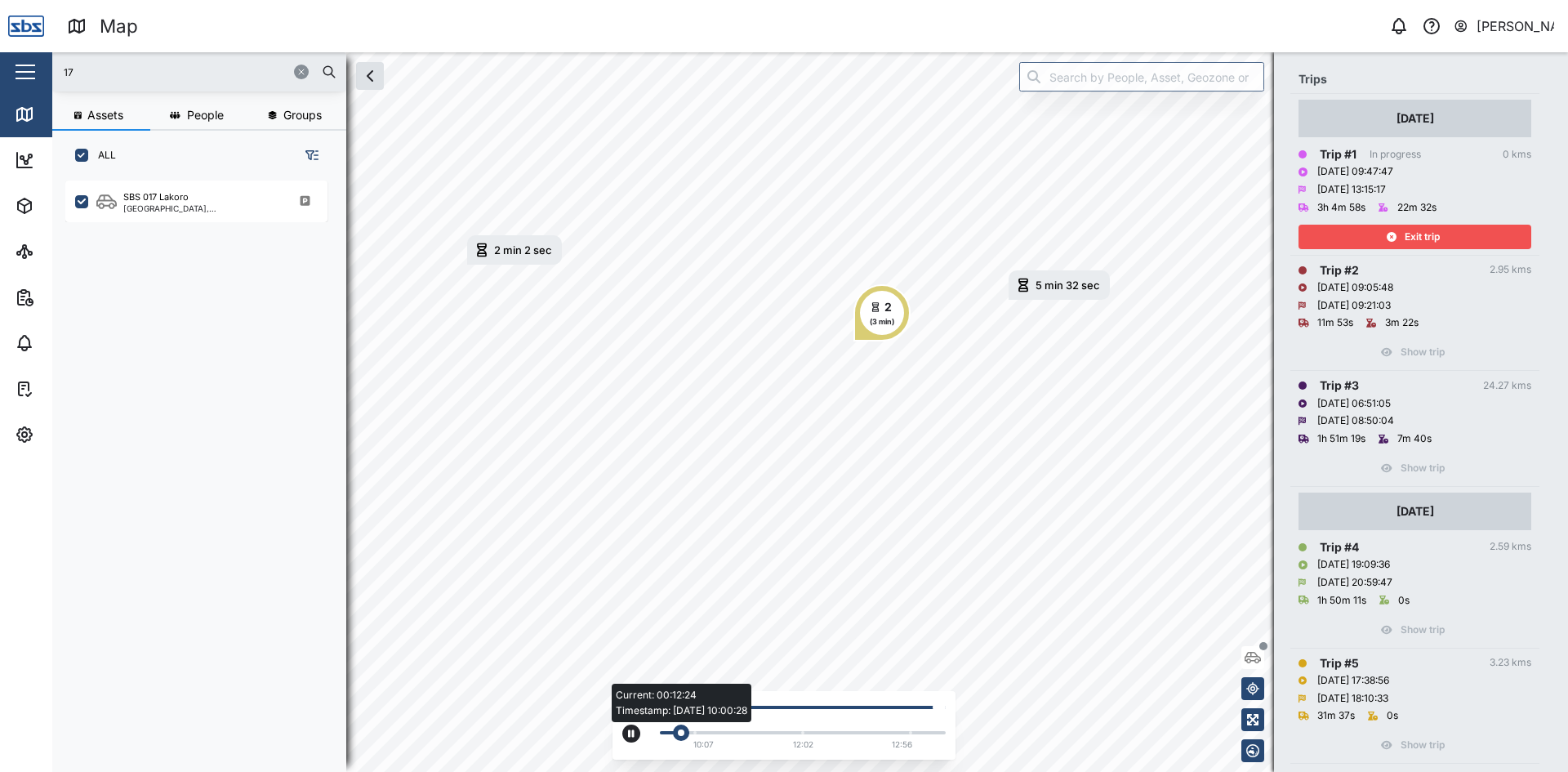
click at [791, 734] on div "Current: 00:12:24 Timestamp: 06/10/25 10:00:28" at bounding box center [802, 732] width 286 height 6
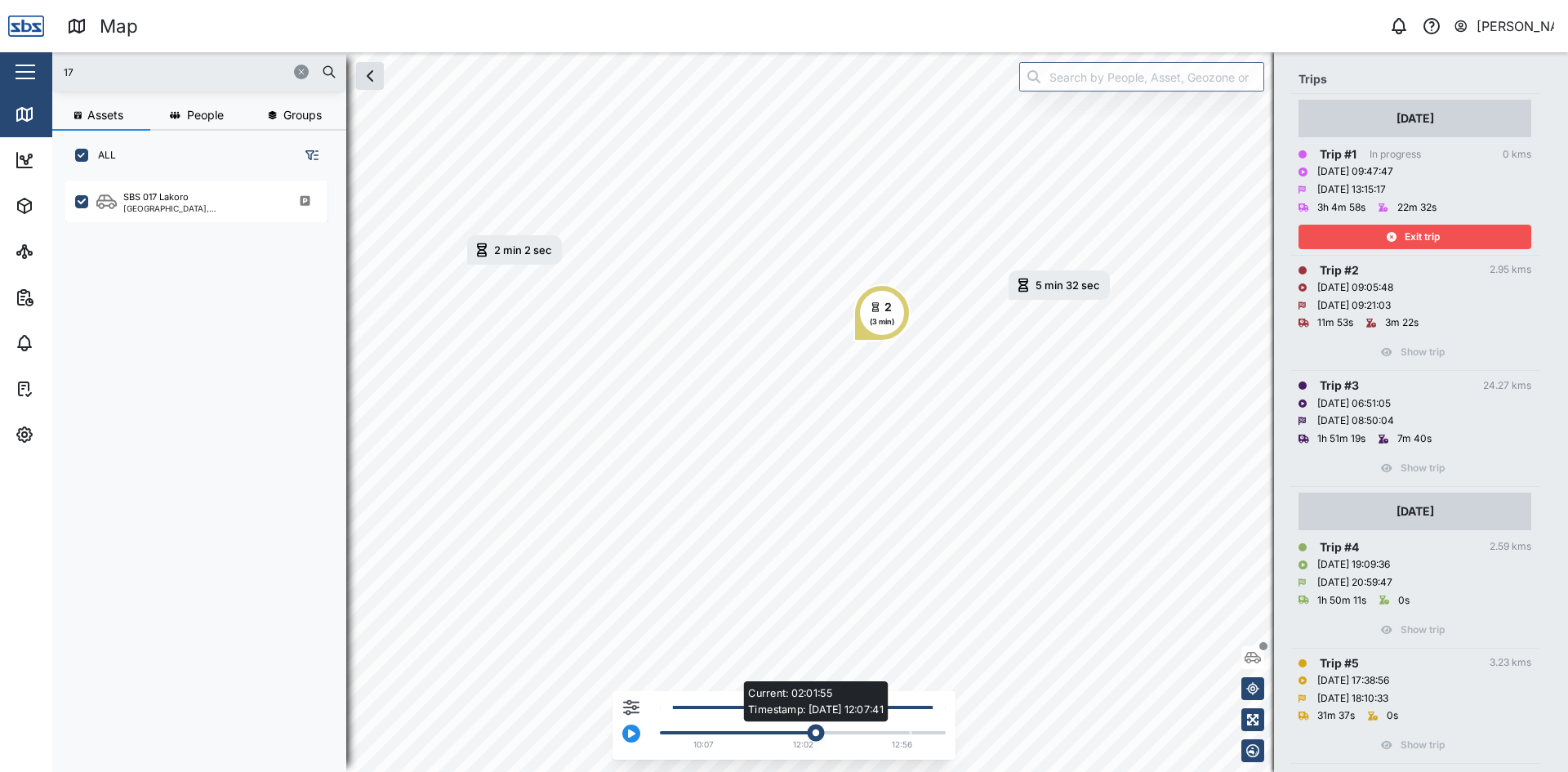
drag, startPoint x: 802, startPoint y: 728, endPoint x: 817, endPoint y: 732, distance: 15.5
click at [817, 732] on div "Current: 02:01:55 Timestamp: 06/10/25 12:07:41" at bounding box center [815, 732] width 17 height 17
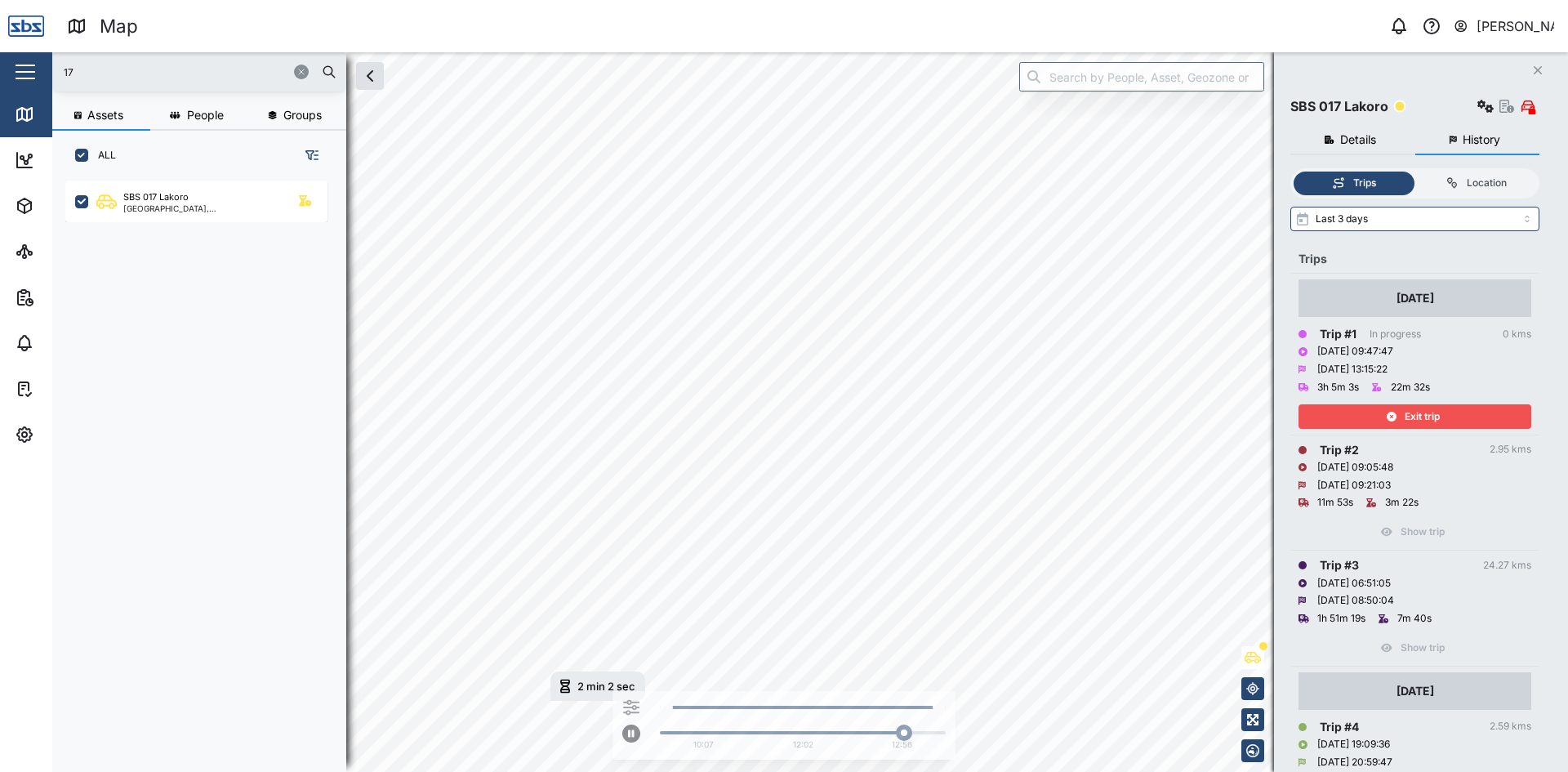
click at [1449, 412] on div "Exit trip" at bounding box center [1413, 416] width 212 height 22
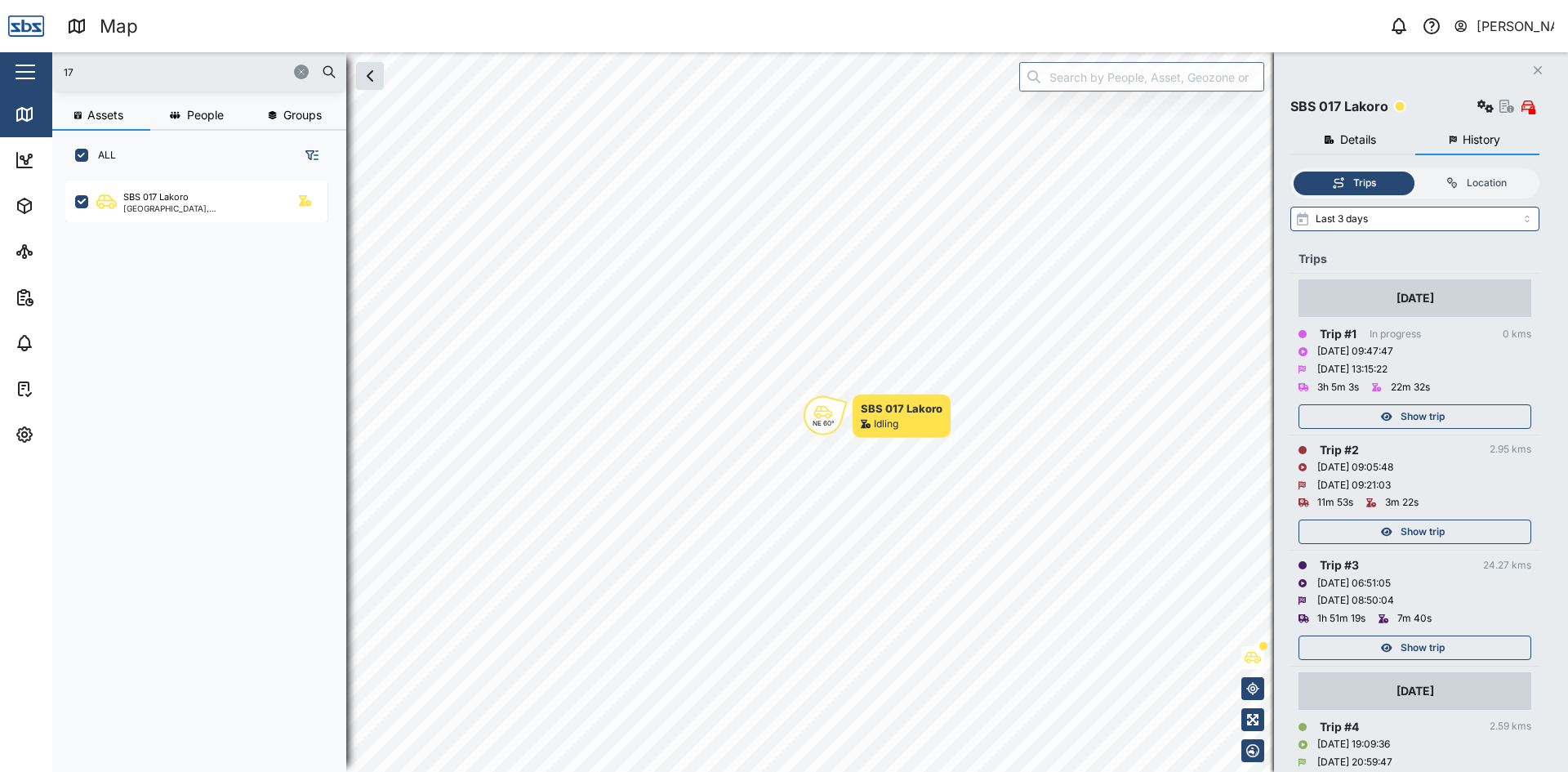
drag, startPoint x: 187, startPoint y: 76, endPoint x: 0, endPoint y: 41, distance: 190.2
click at [0, 41] on div "Map 0 Vijay Kumar Close Map Dashboard Assets ATS Camera Generator Personnel Tan…" at bounding box center [784, 386] width 1568 height 772
type input "35"
click at [160, 200] on div "SBS 35 Kilangit" at bounding box center [156, 197] width 66 height 13
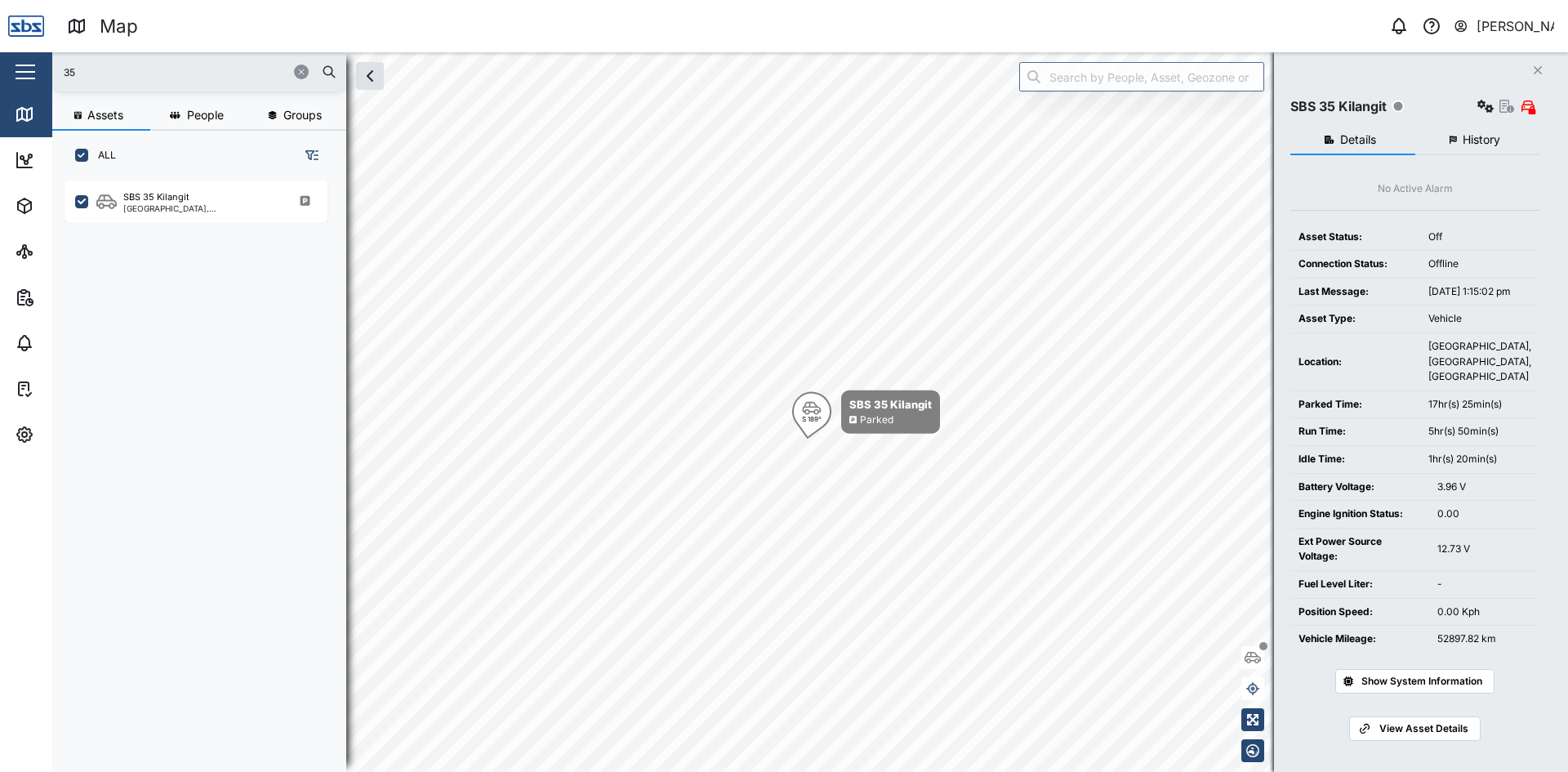
click at [1489, 137] on span "History" at bounding box center [1481, 139] width 38 height 12
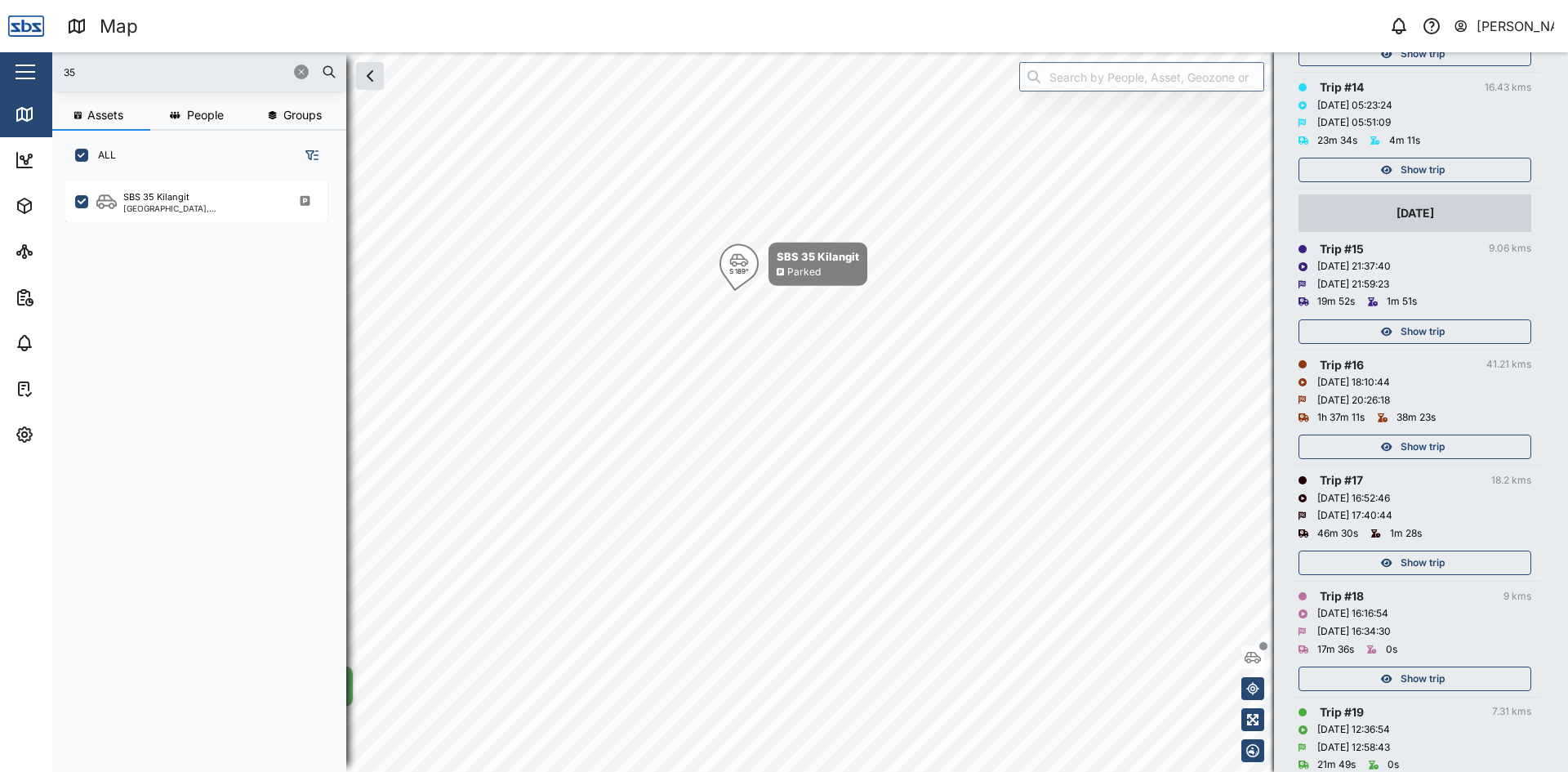
scroll to position [1551, 0]
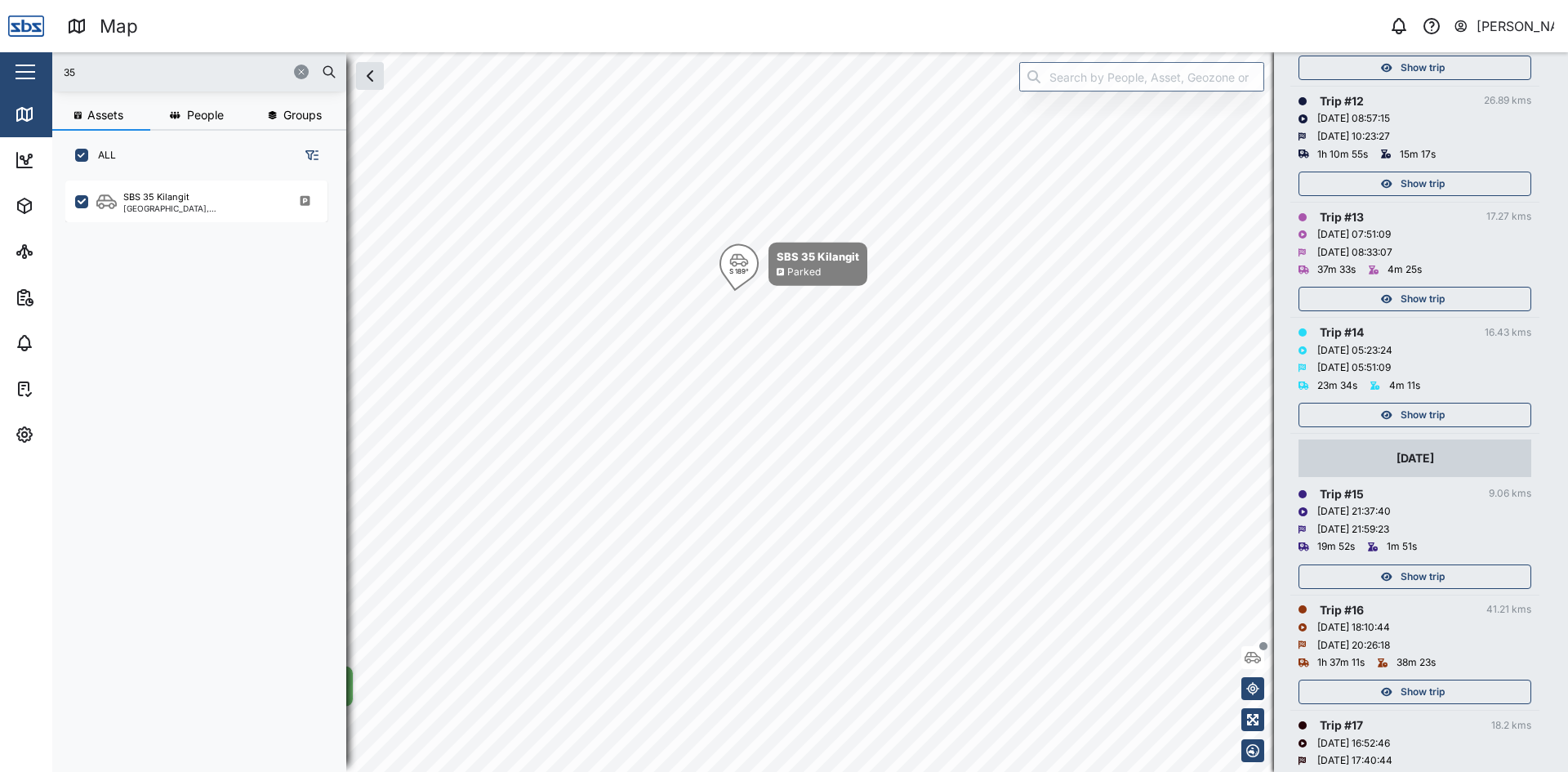
click at [1413, 572] on span "Show trip" at bounding box center [1422, 576] width 44 height 22
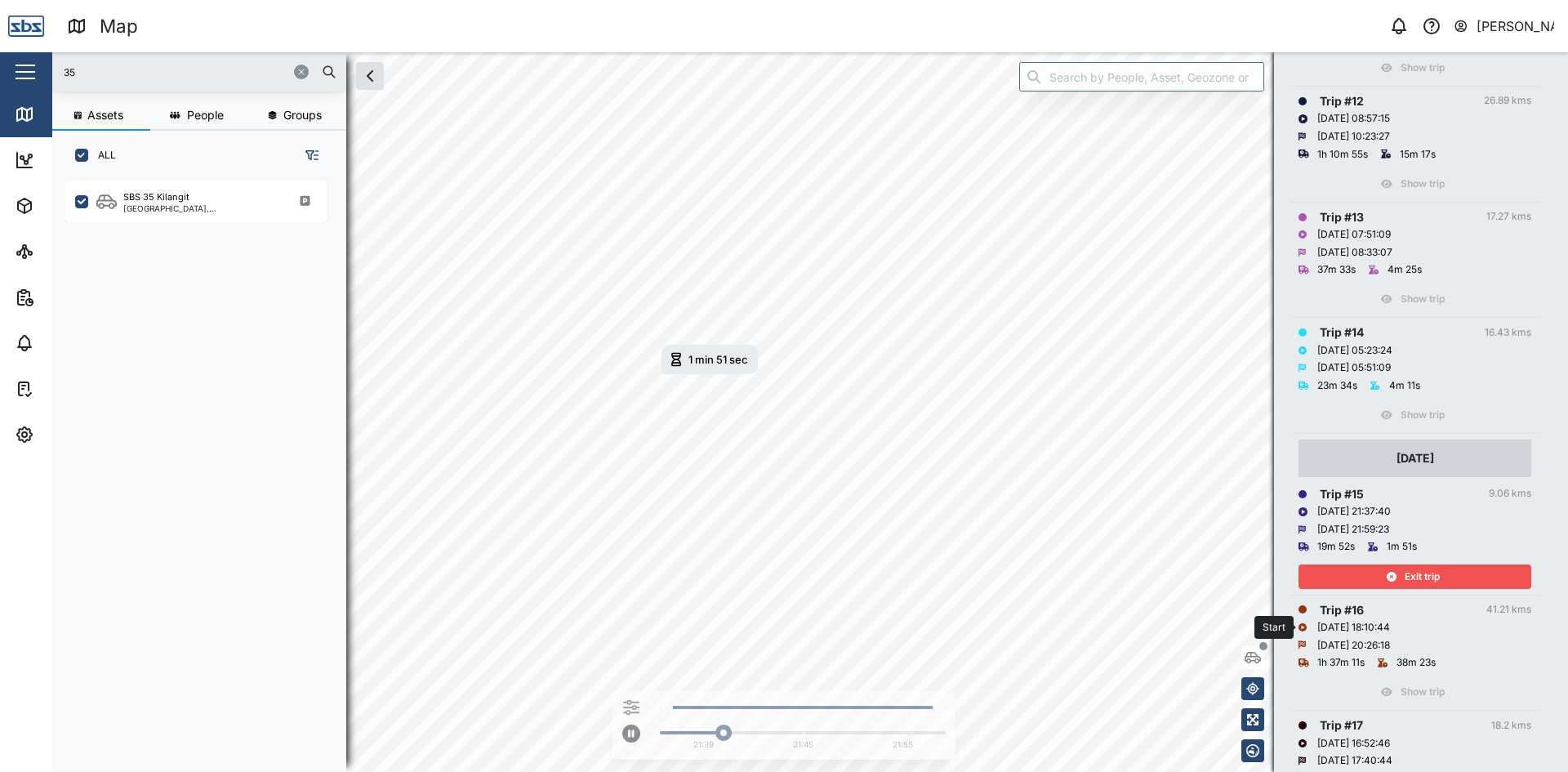
click at [1413, 577] on span "Exit trip" at bounding box center [1422, 576] width 35 height 22
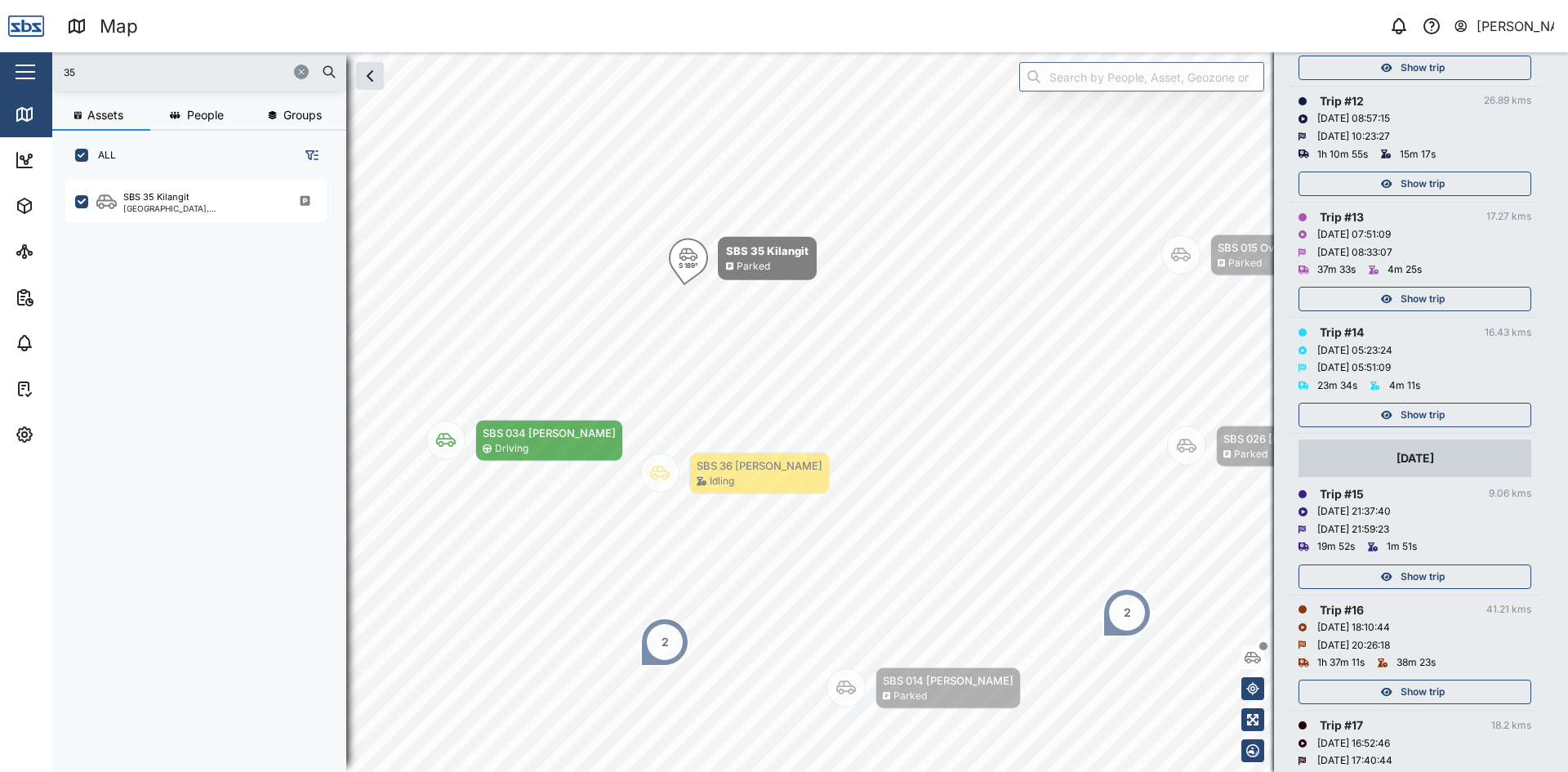
click at [1424, 416] on span "Show trip" at bounding box center [1422, 414] width 44 height 22
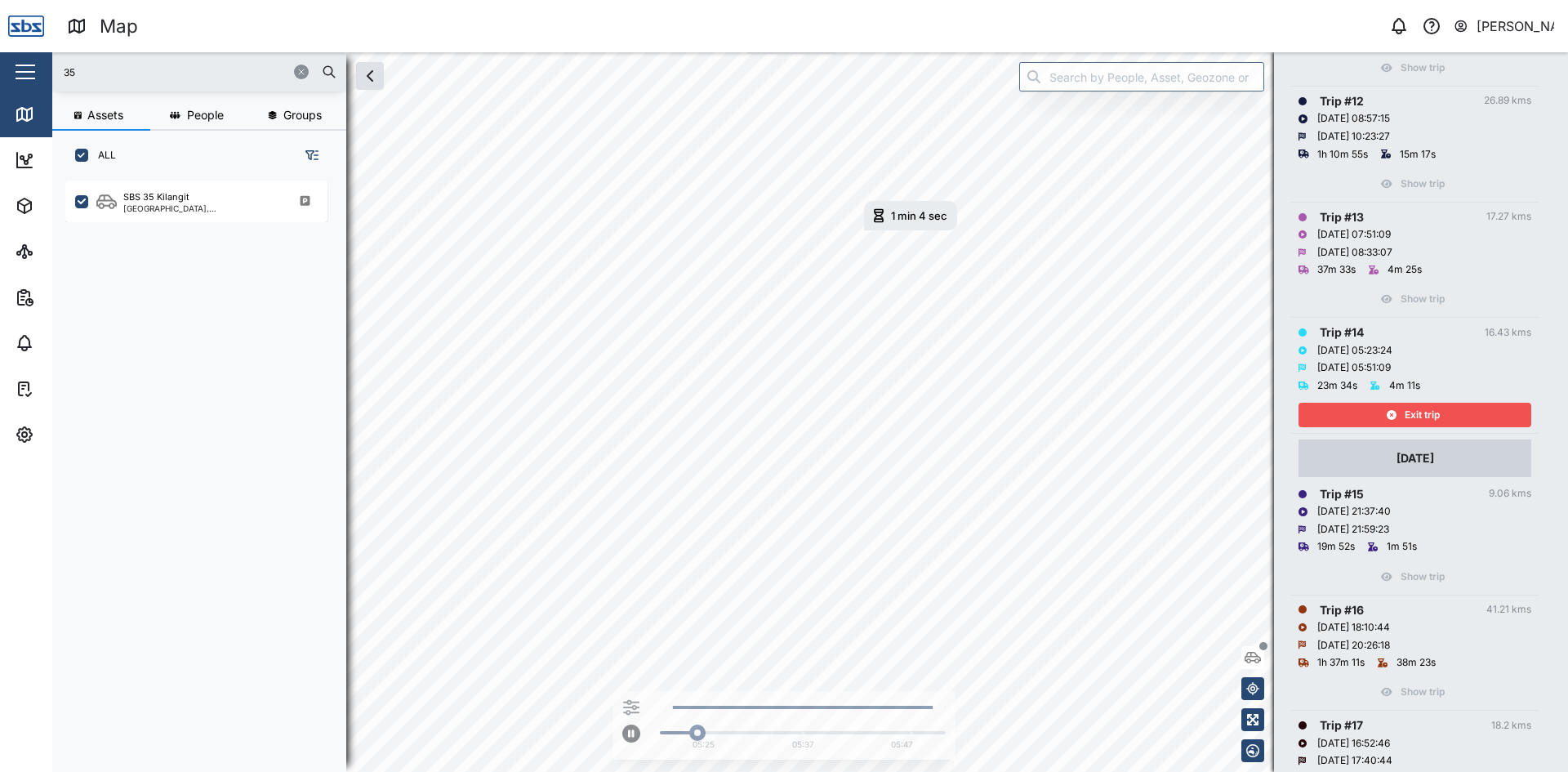
click at [1413, 407] on span "Exit trip" at bounding box center [1422, 414] width 35 height 22
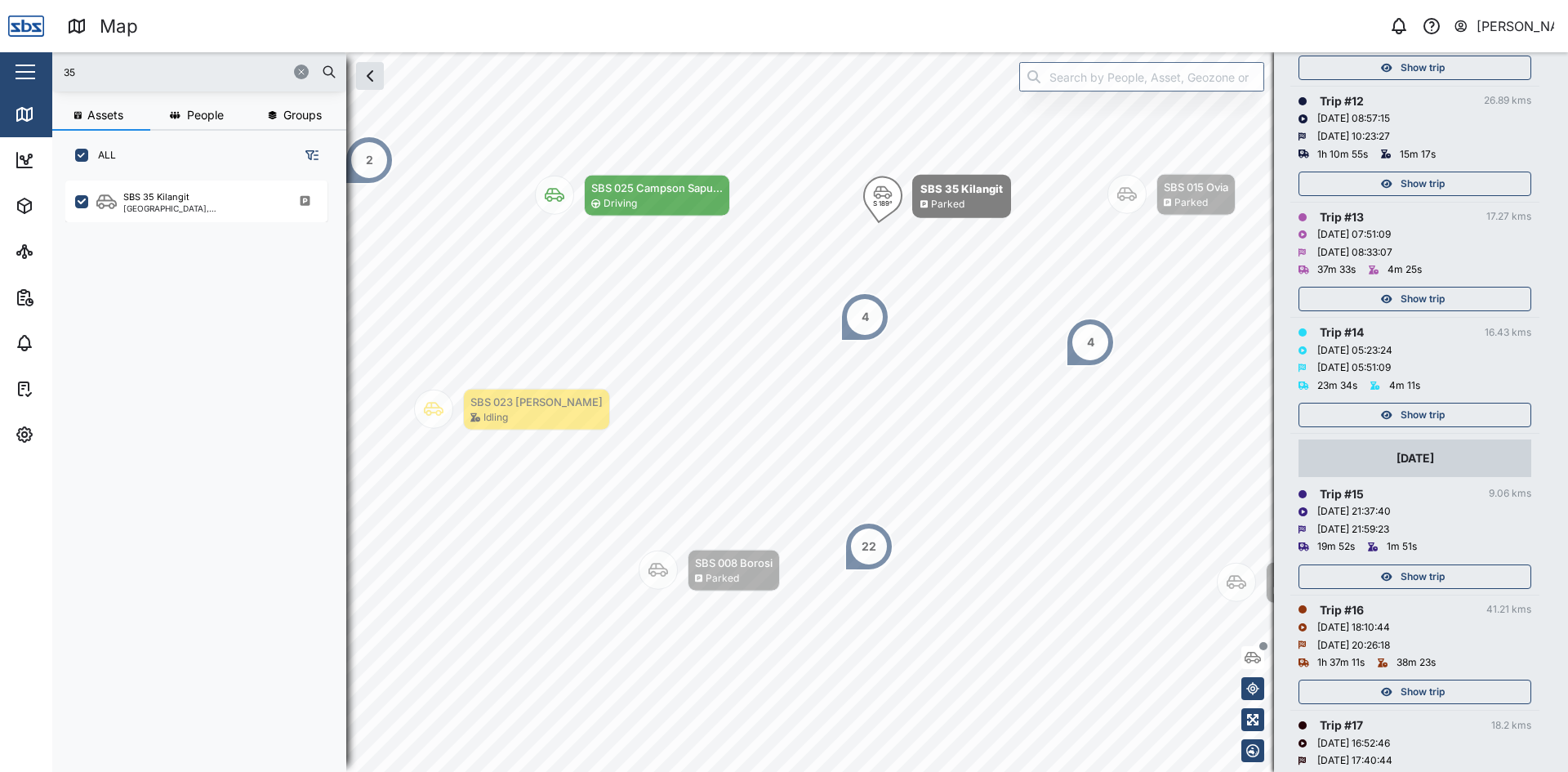
click at [1431, 292] on span "Show trip" at bounding box center [1422, 298] width 44 height 22
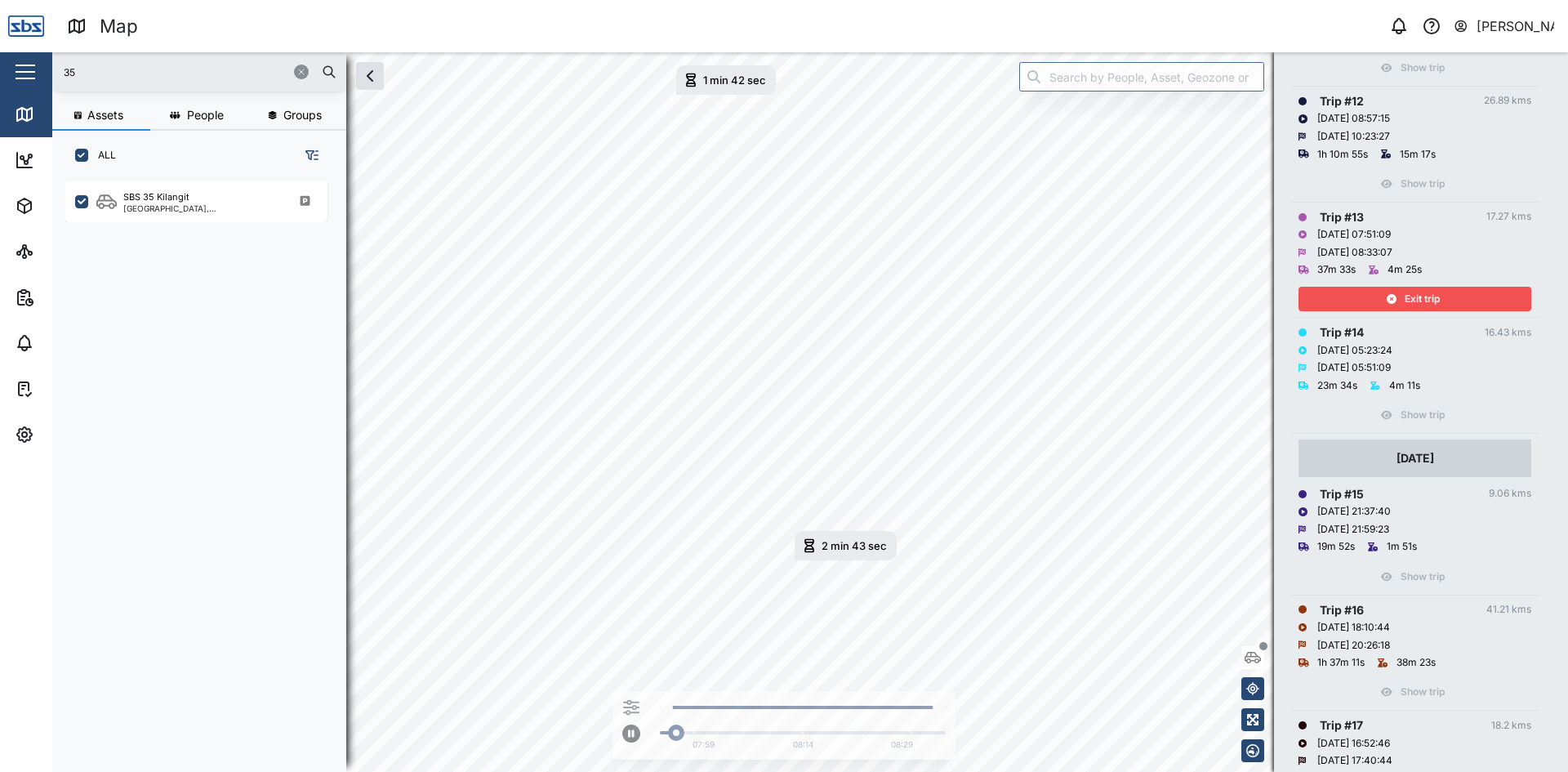
click at [1444, 290] on div "Exit trip" at bounding box center [1413, 298] width 212 height 22
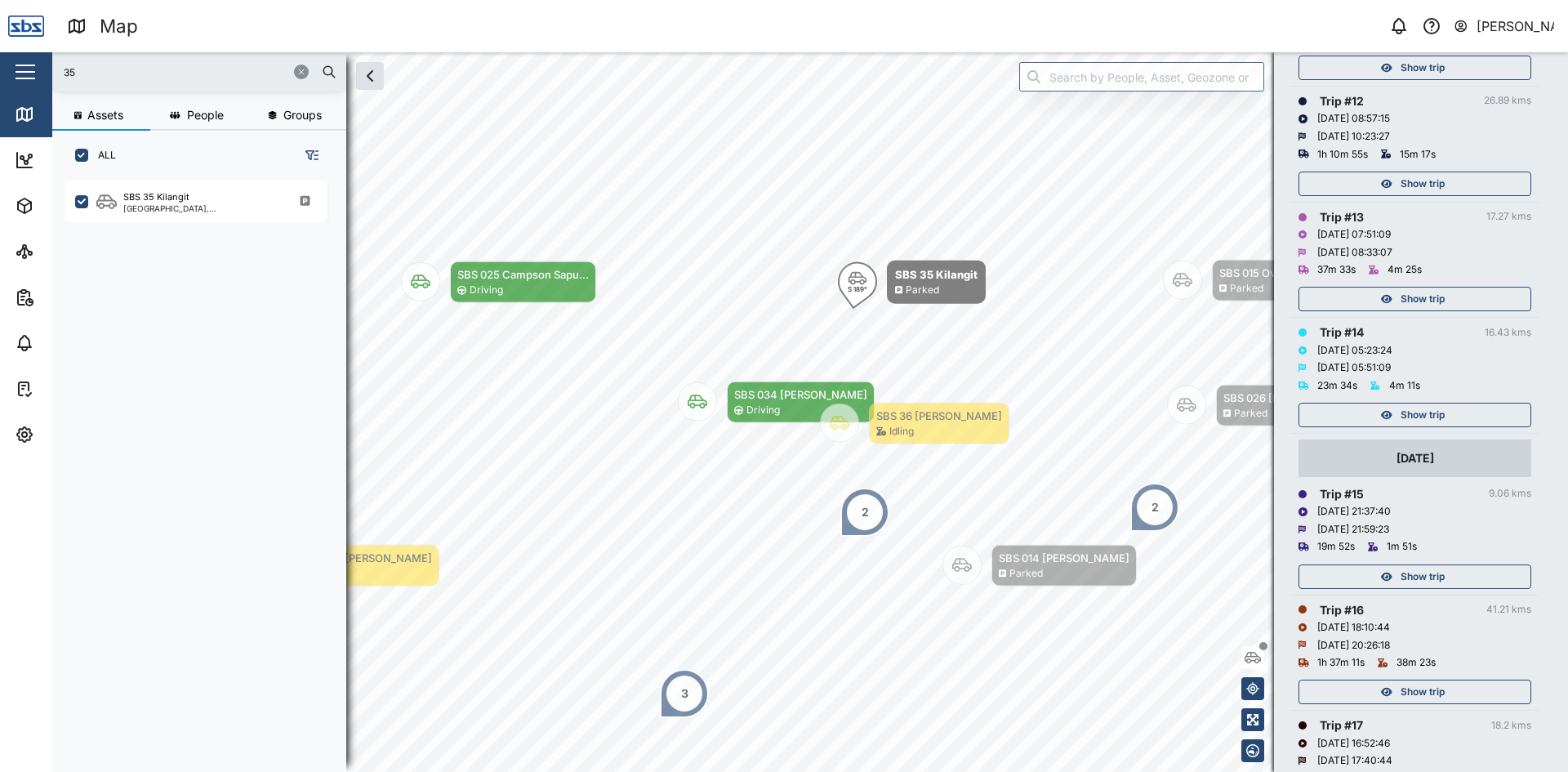
click at [1435, 177] on span "Show trip" at bounding box center [1422, 183] width 44 height 22
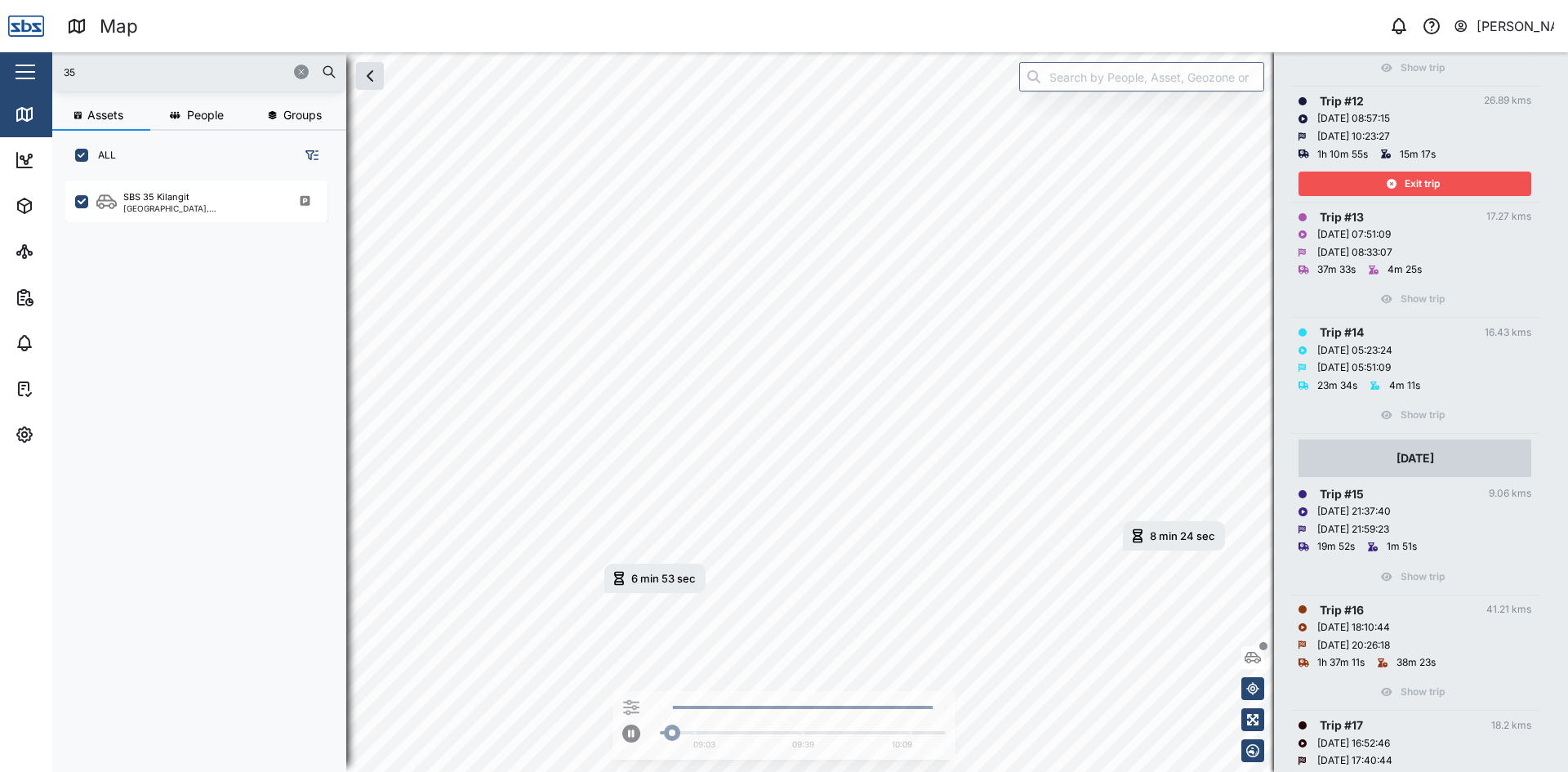
click at [1432, 178] on span "Exit trip" at bounding box center [1422, 183] width 35 height 22
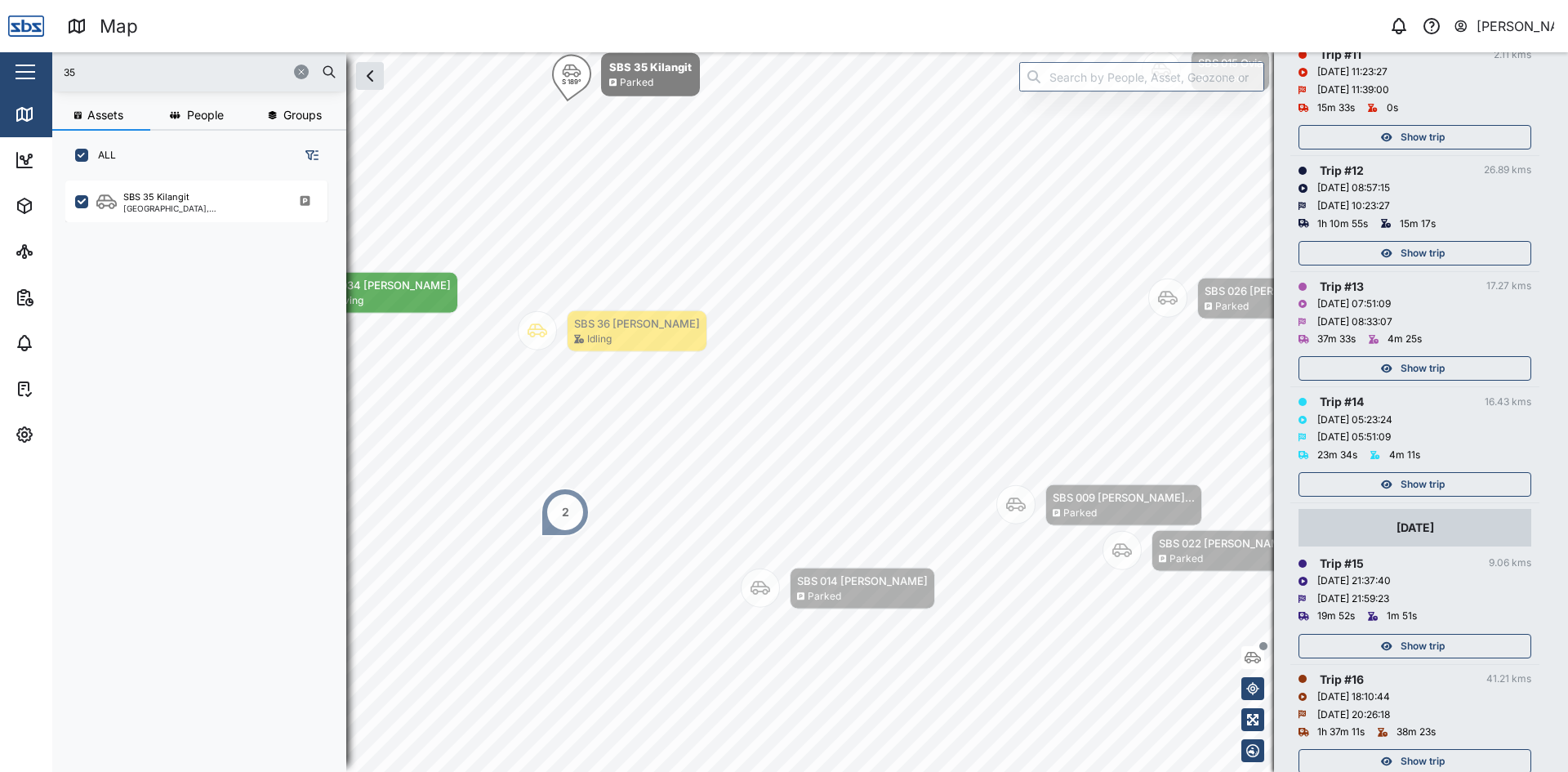
scroll to position [1470, 0]
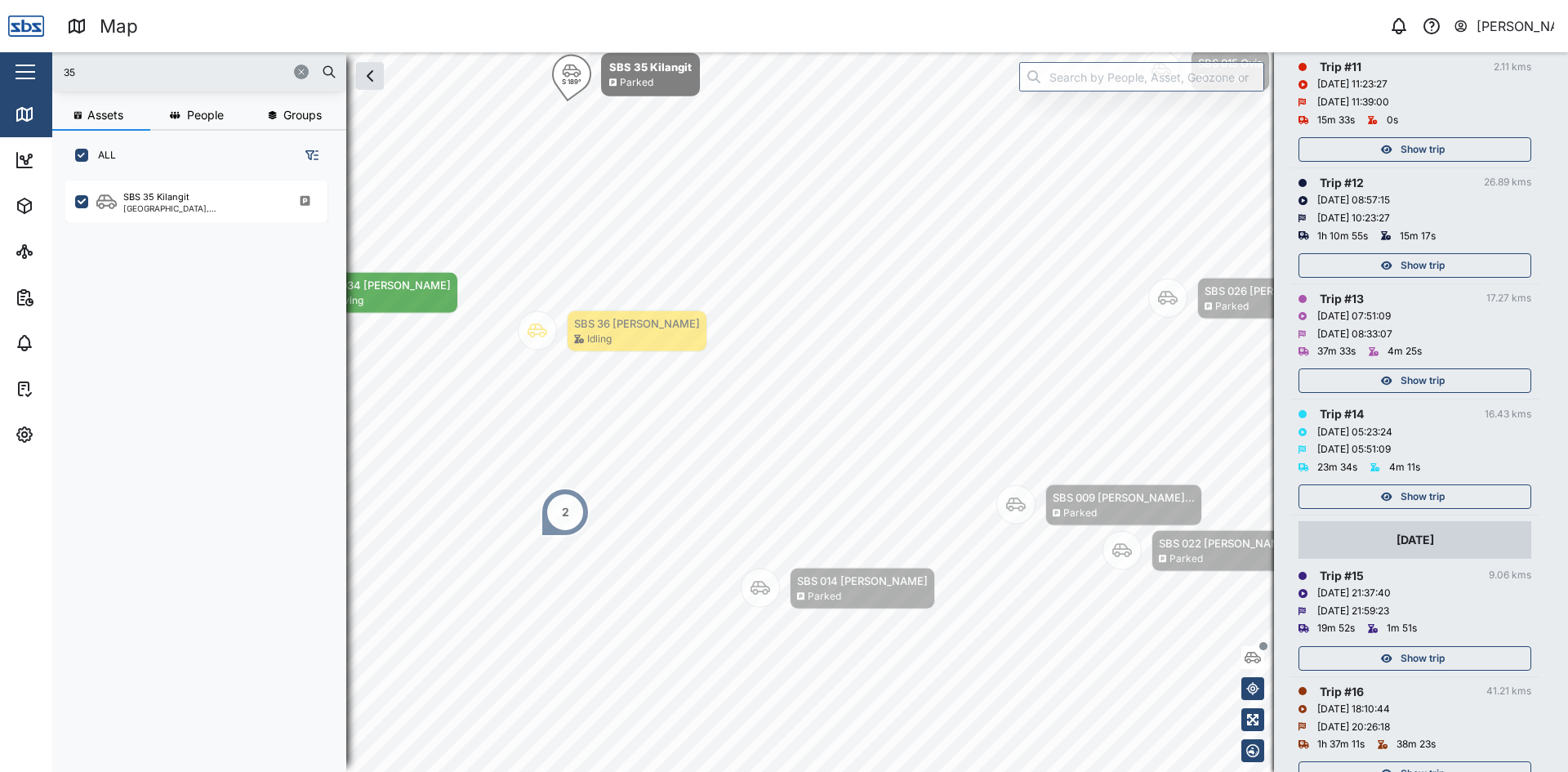
click at [1441, 138] on button "Show trip" at bounding box center [1414, 149] width 233 height 24
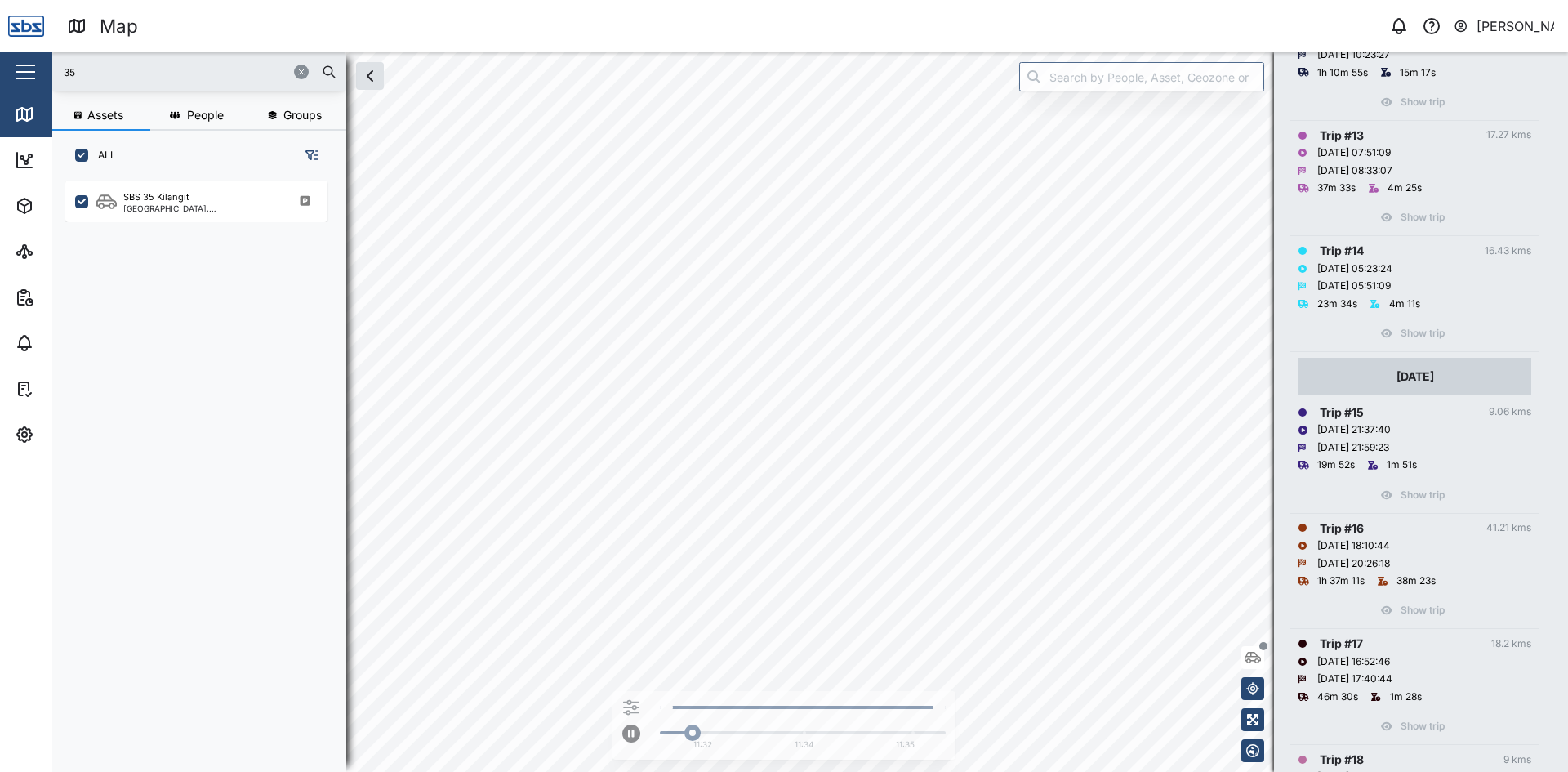
scroll to position [1389, 0]
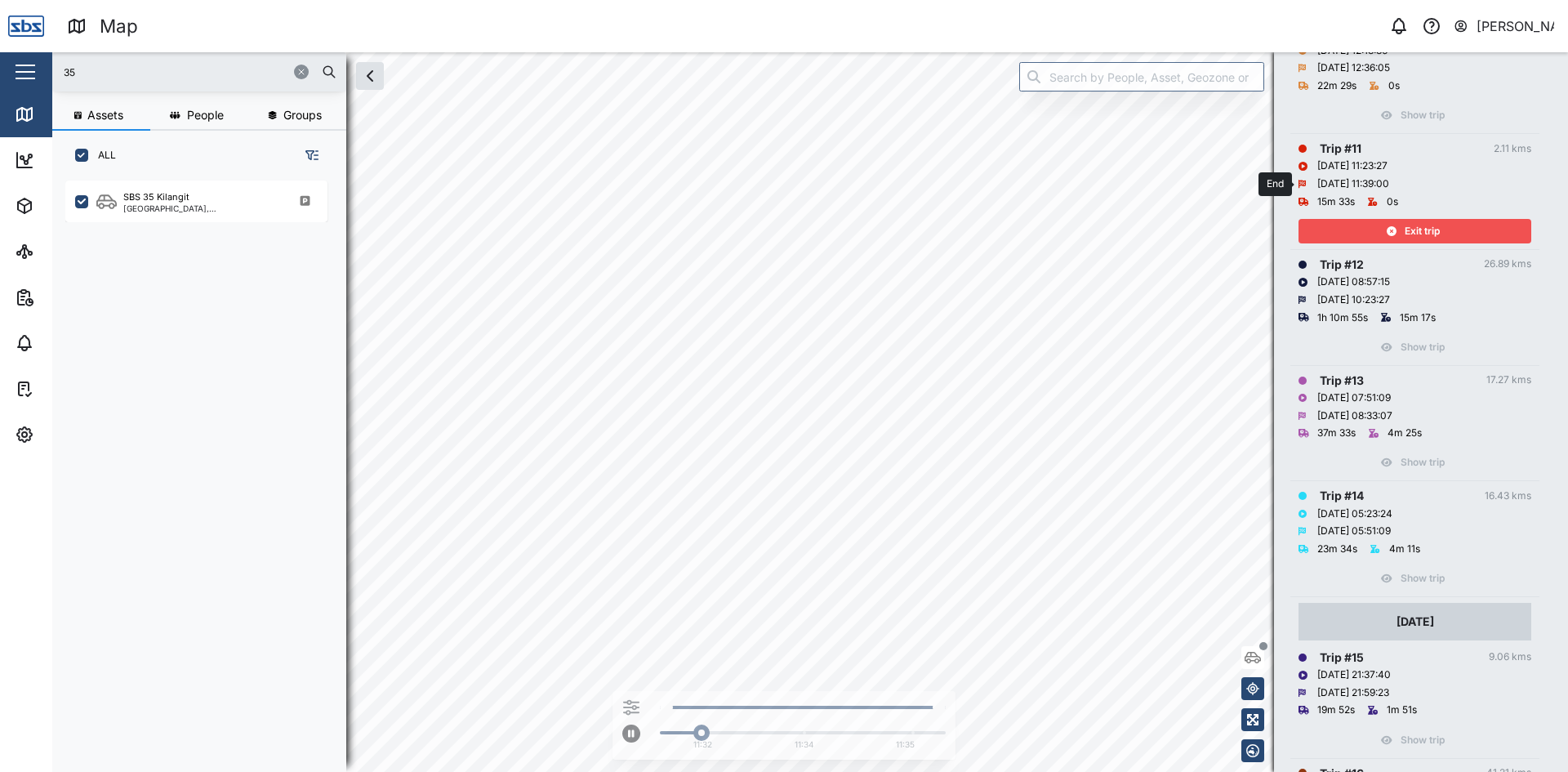
click at [1397, 229] on div "Exit trip" at bounding box center [1413, 230] width 212 height 22
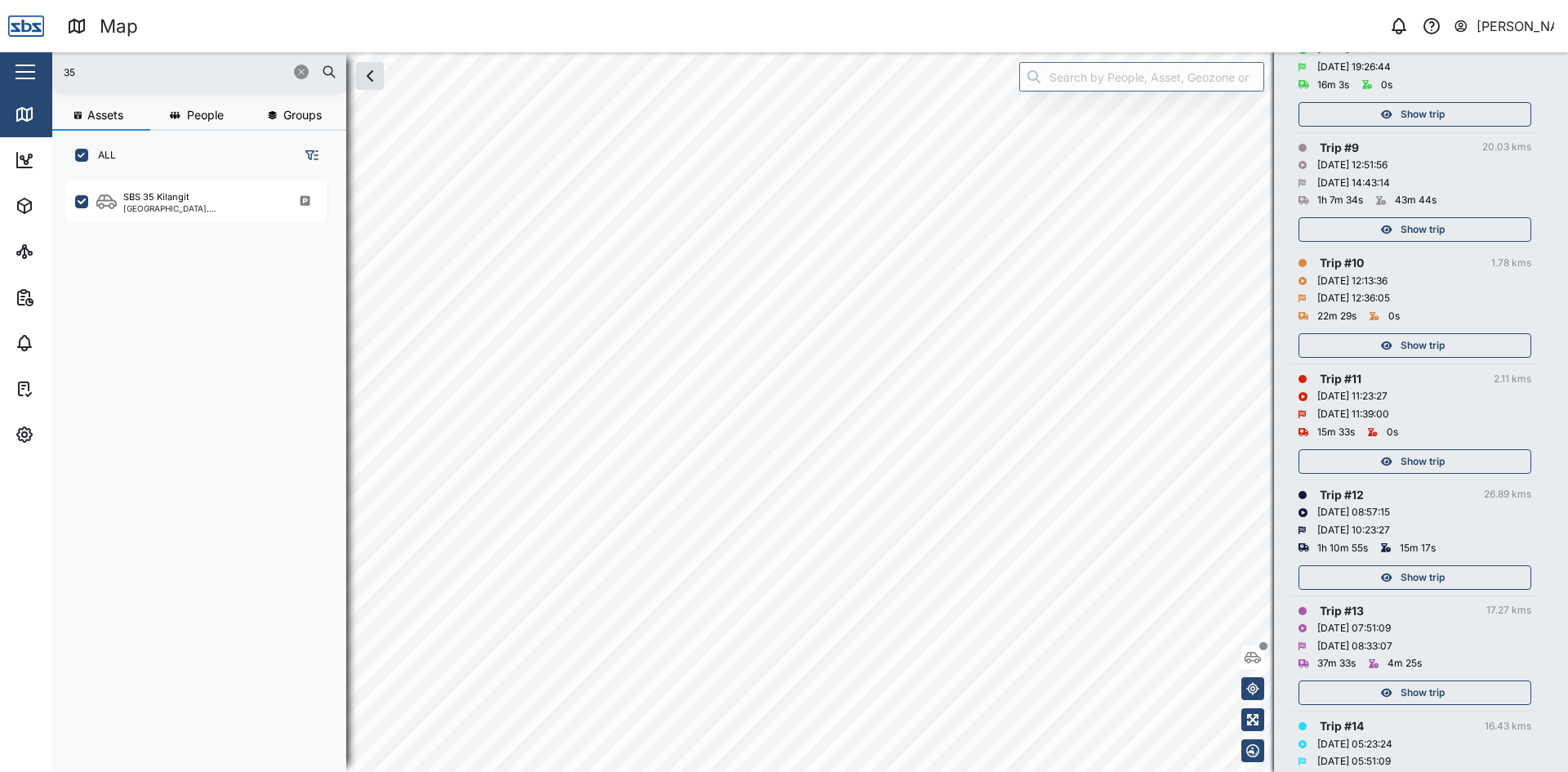
scroll to position [1143, 0]
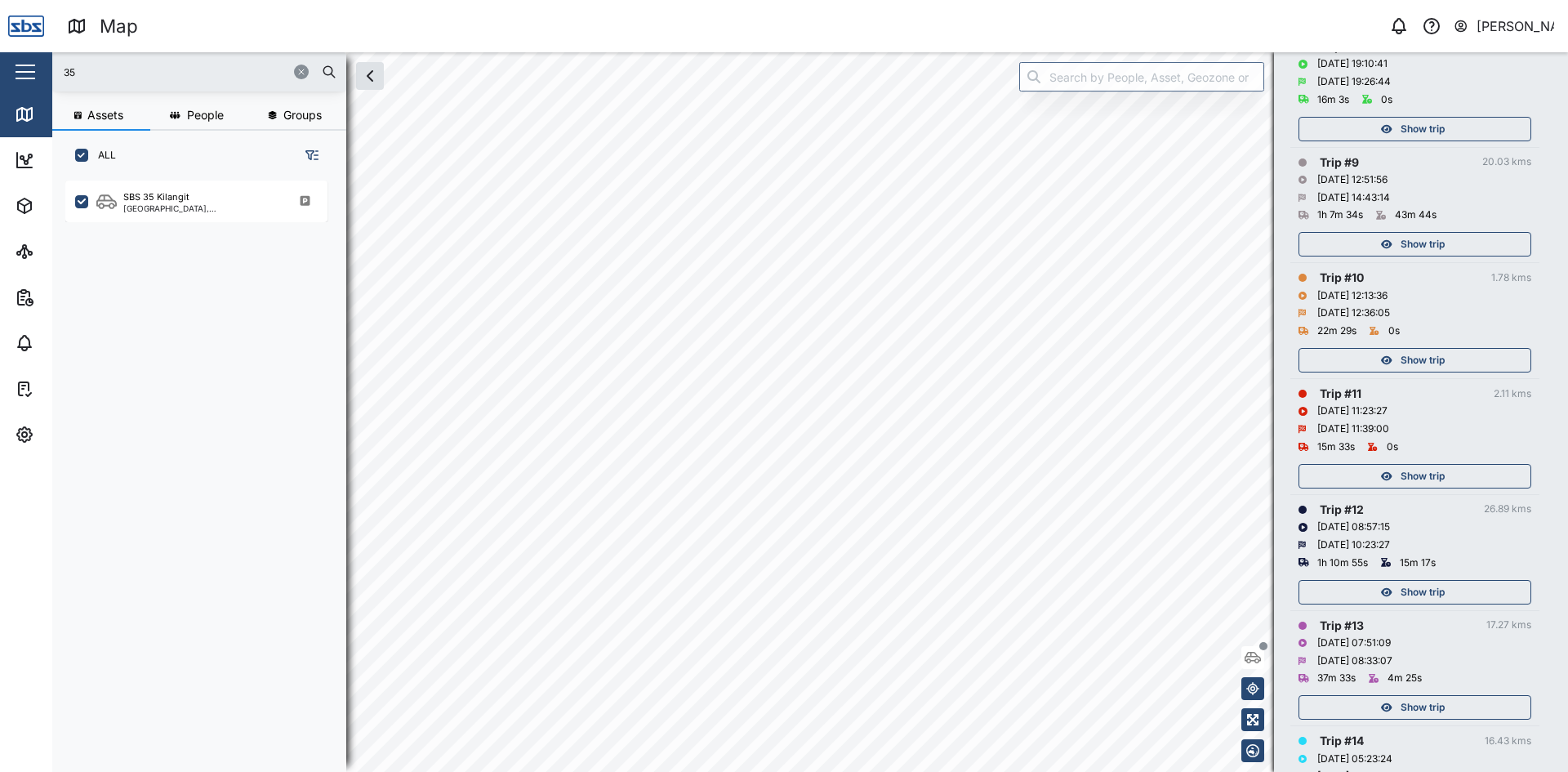
click at [1426, 357] on span "Show trip" at bounding box center [1422, 359] width 44 height 22
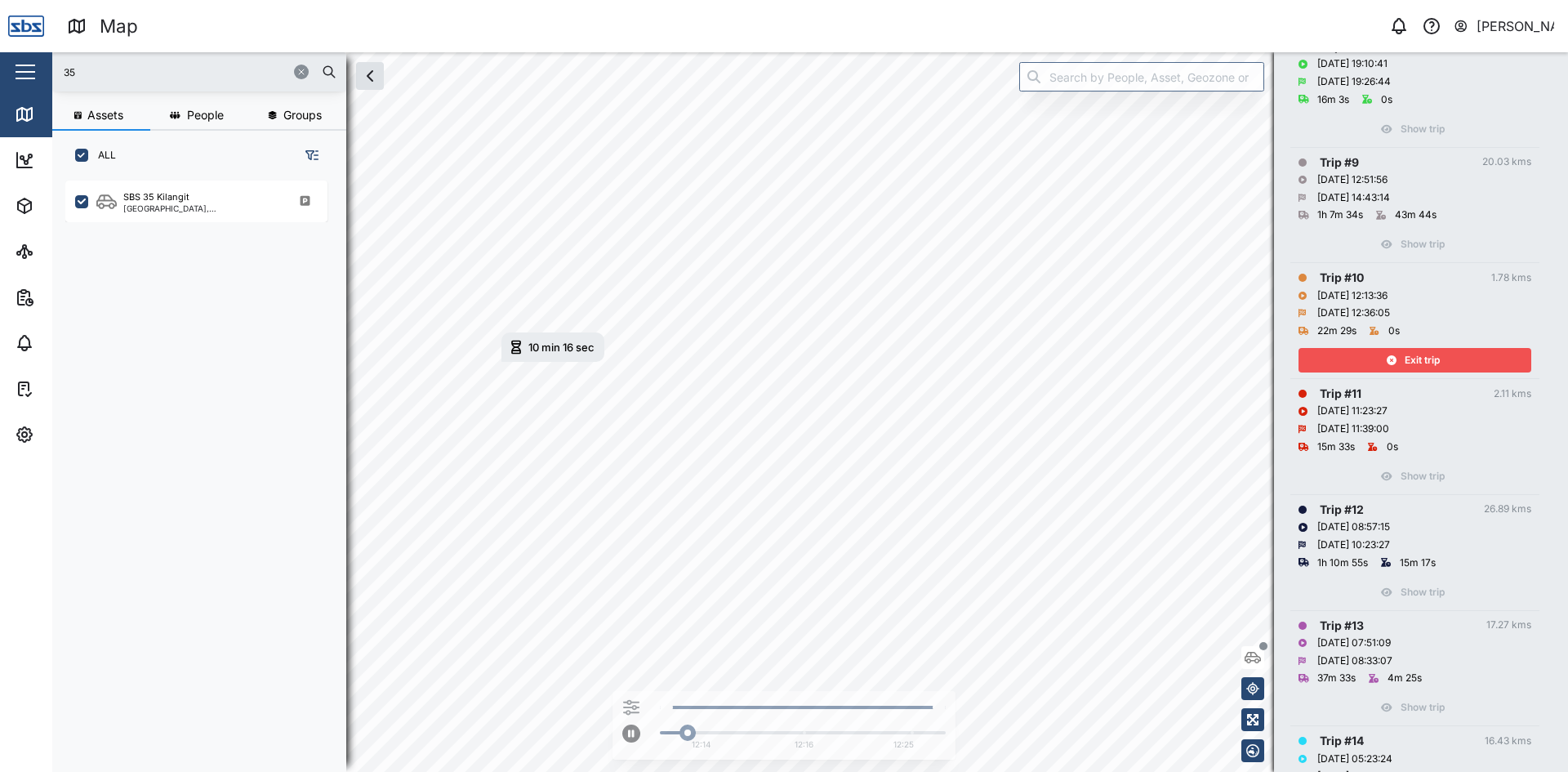
click at [1428, 357] on span "Exit trip" at bounding box center [1422, 359] width 35 height 22
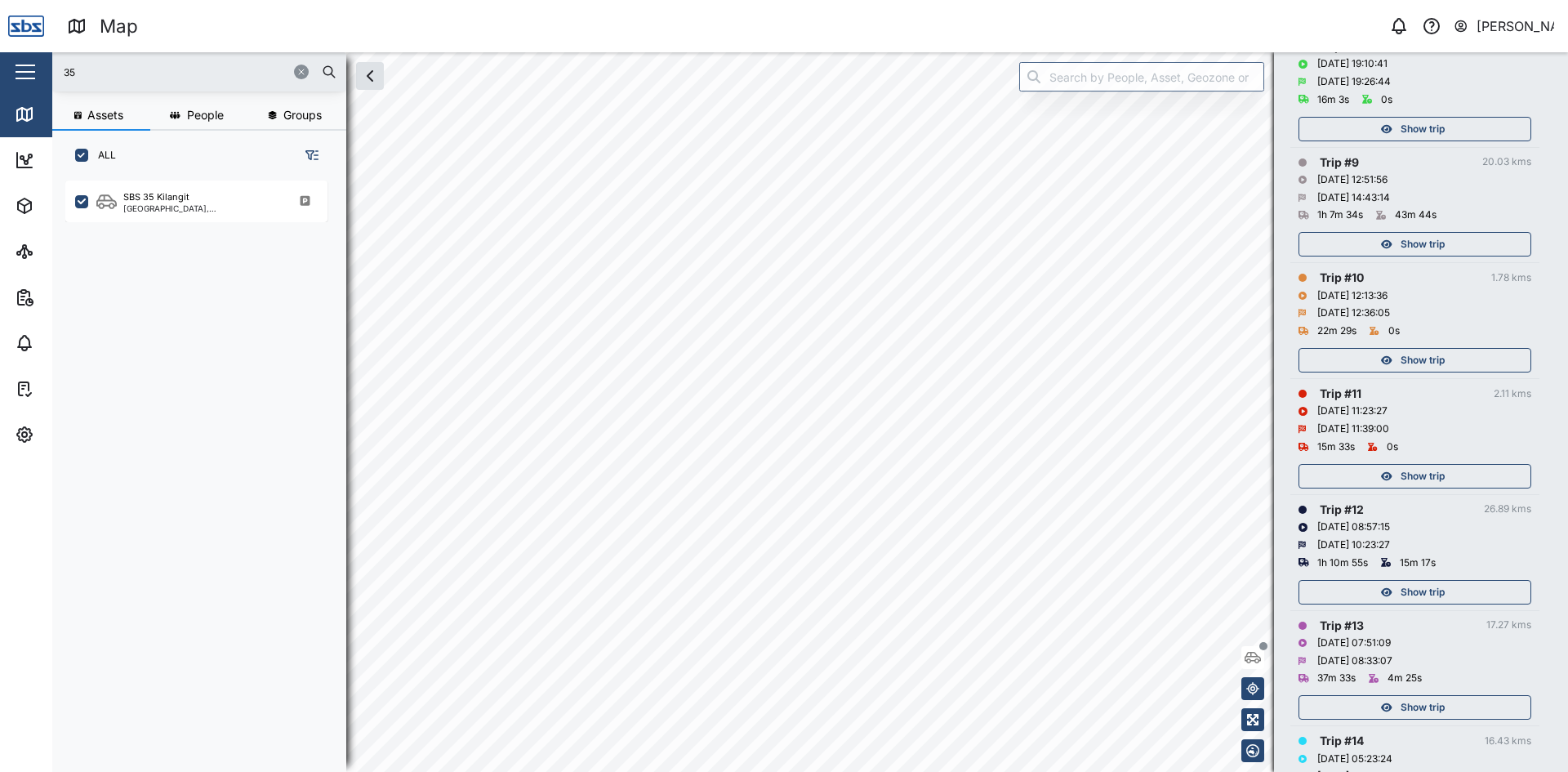
click at [1442, 241] on span "Show trip" at bounding box center [1422, 244] width 44 height 22
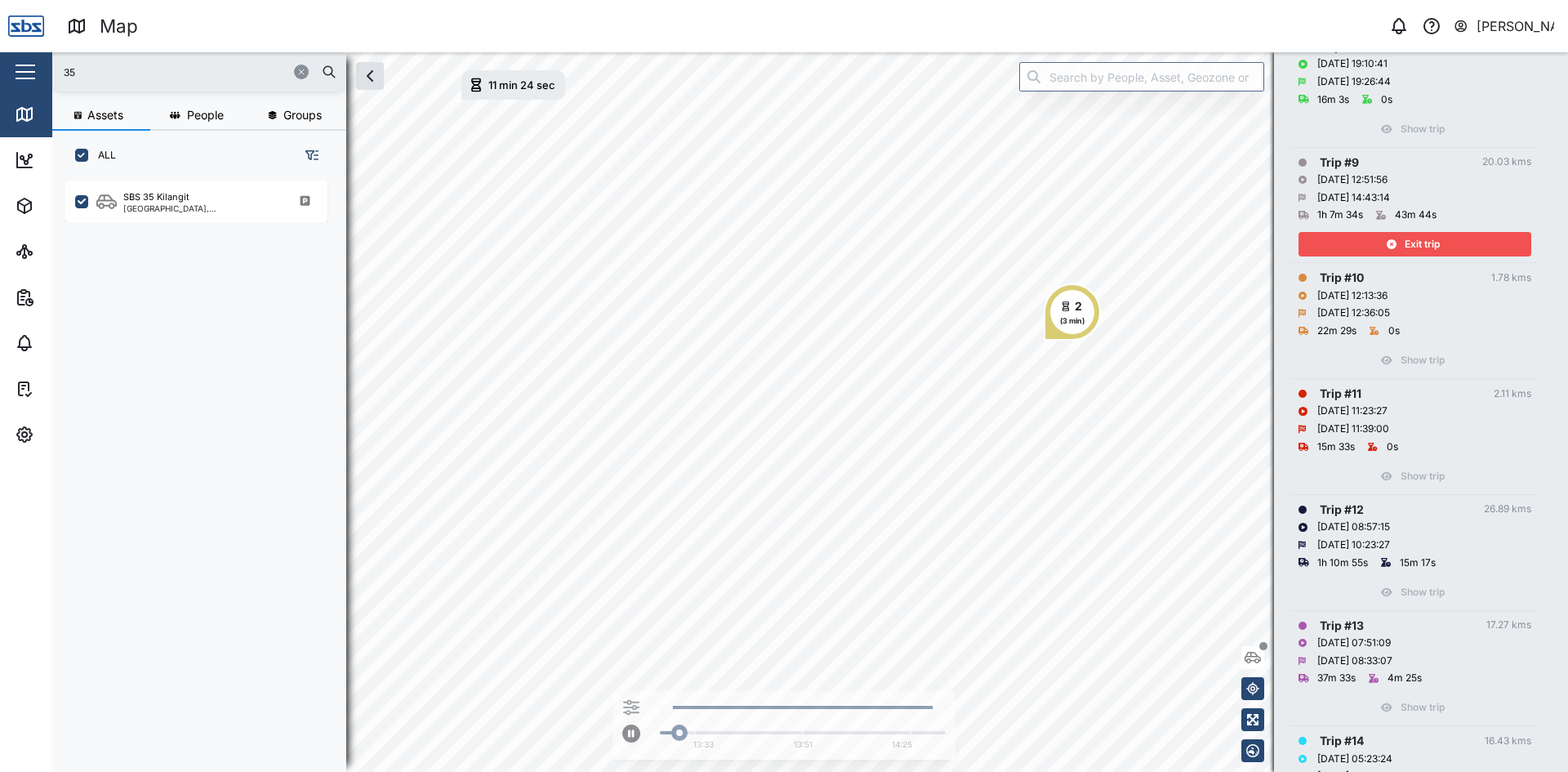
click at [1427, 242] on span "Exit trip" at bounding box center [1422, 244] width 35 height 22
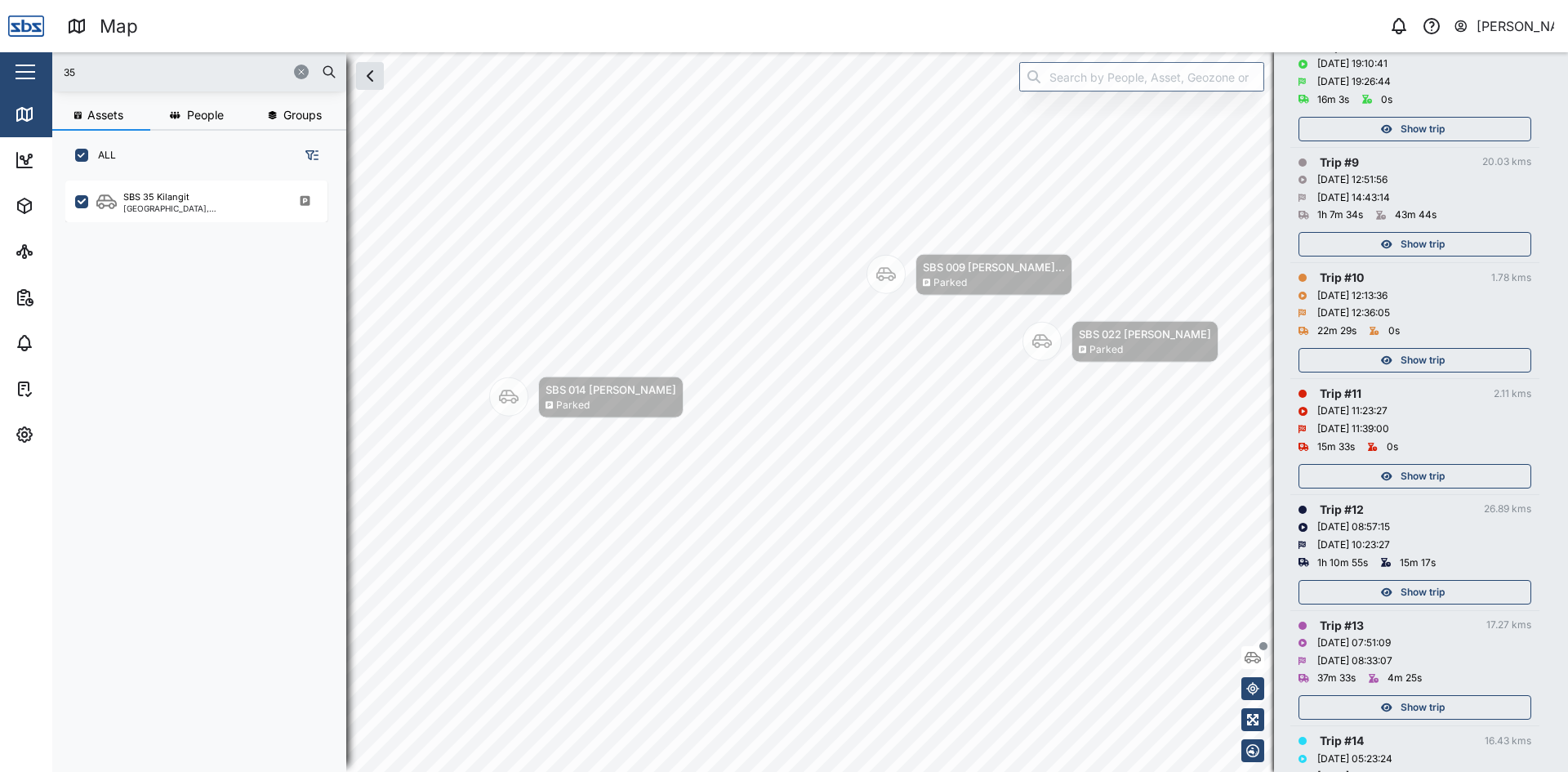
click at [1439, 129] on span "Show trip" at bounding box center [1422, 129] width 44 height 22
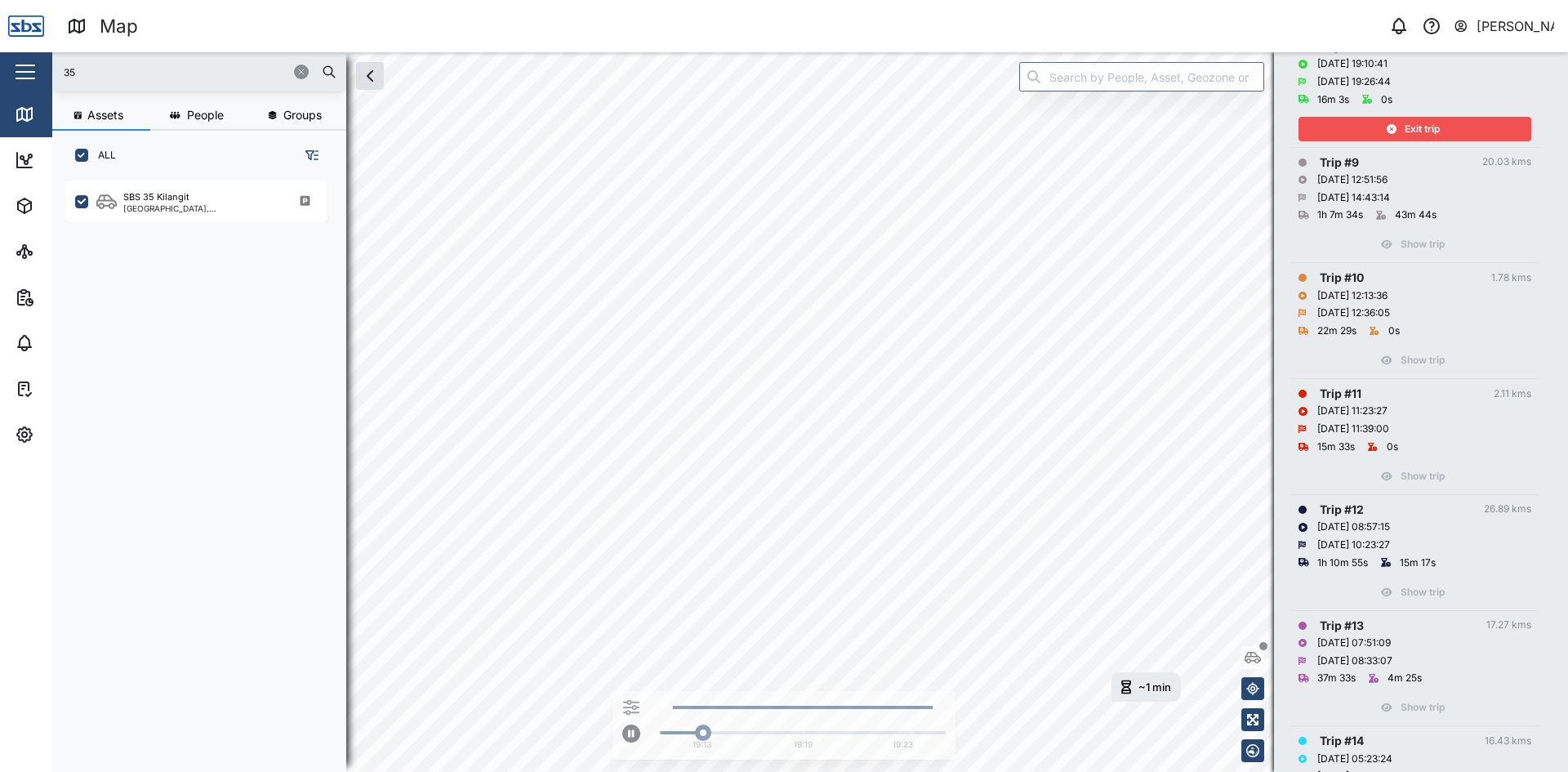
click at [1429, 122] on span "Exit trip" at bounding box center [1422, 129] width 35 height 22
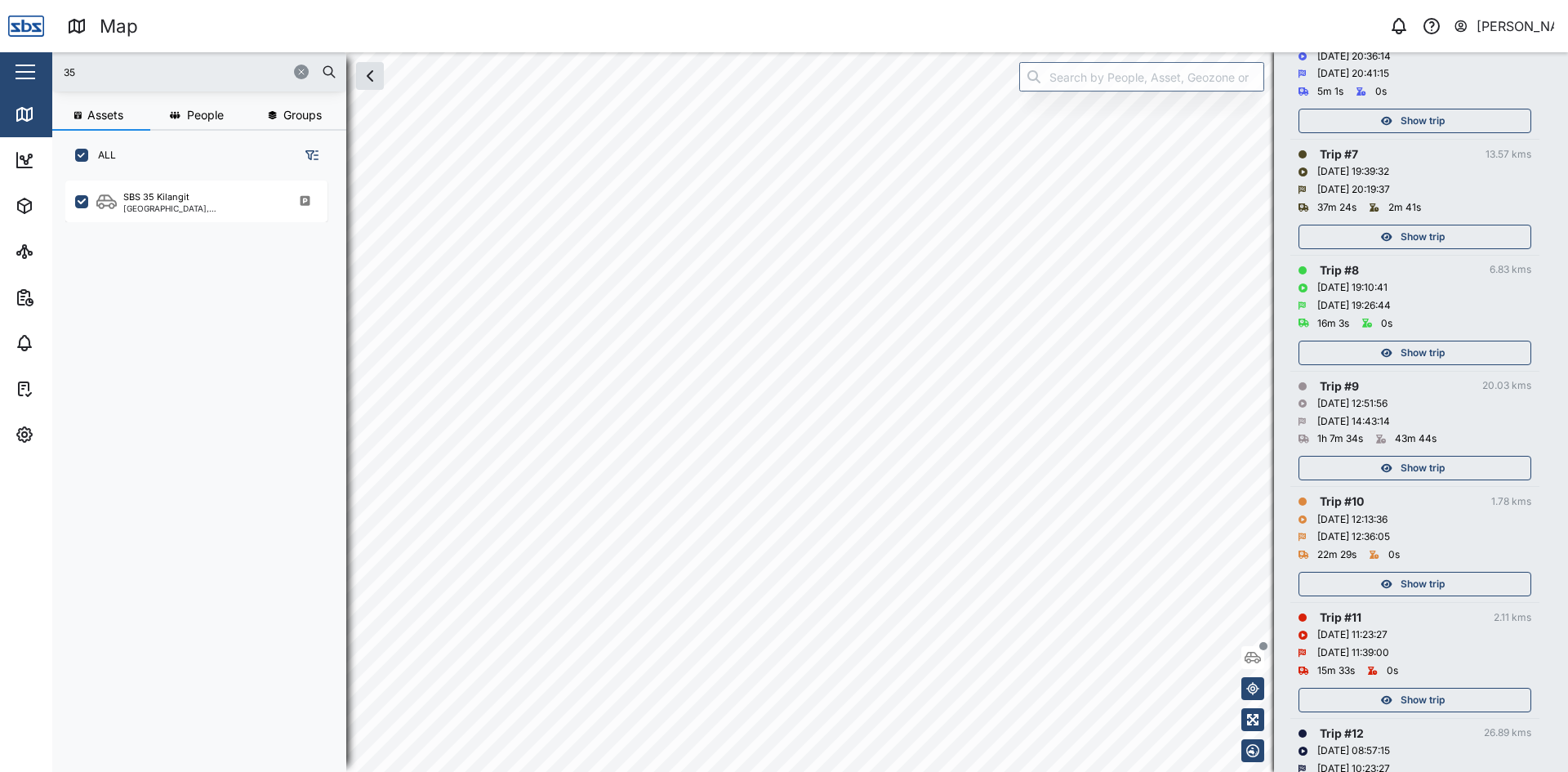
scroll to position [899, 0]
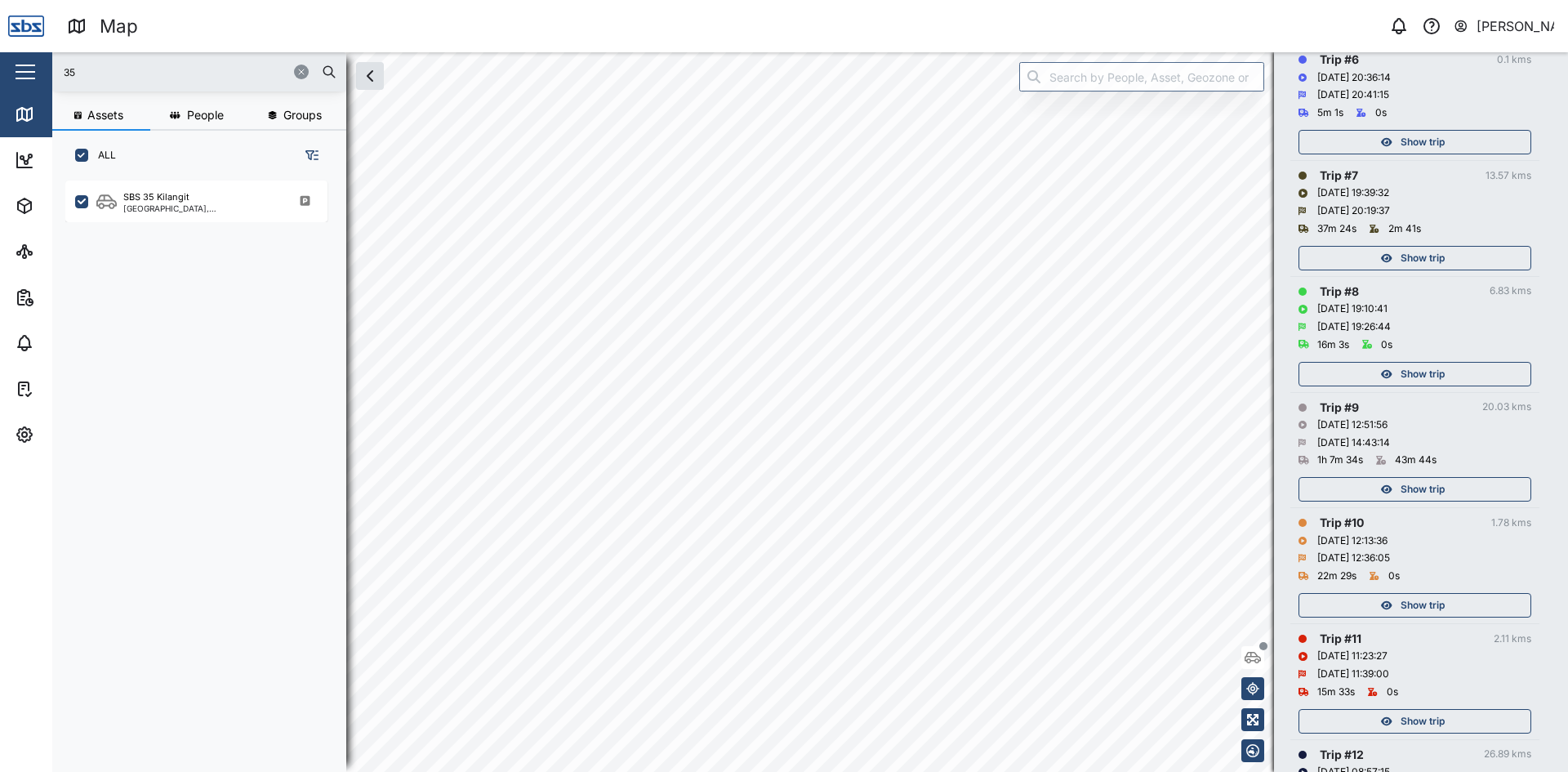
click at [1444, 368] on span "Show trip" at bounding box center [1422, 373] width 44 height 22
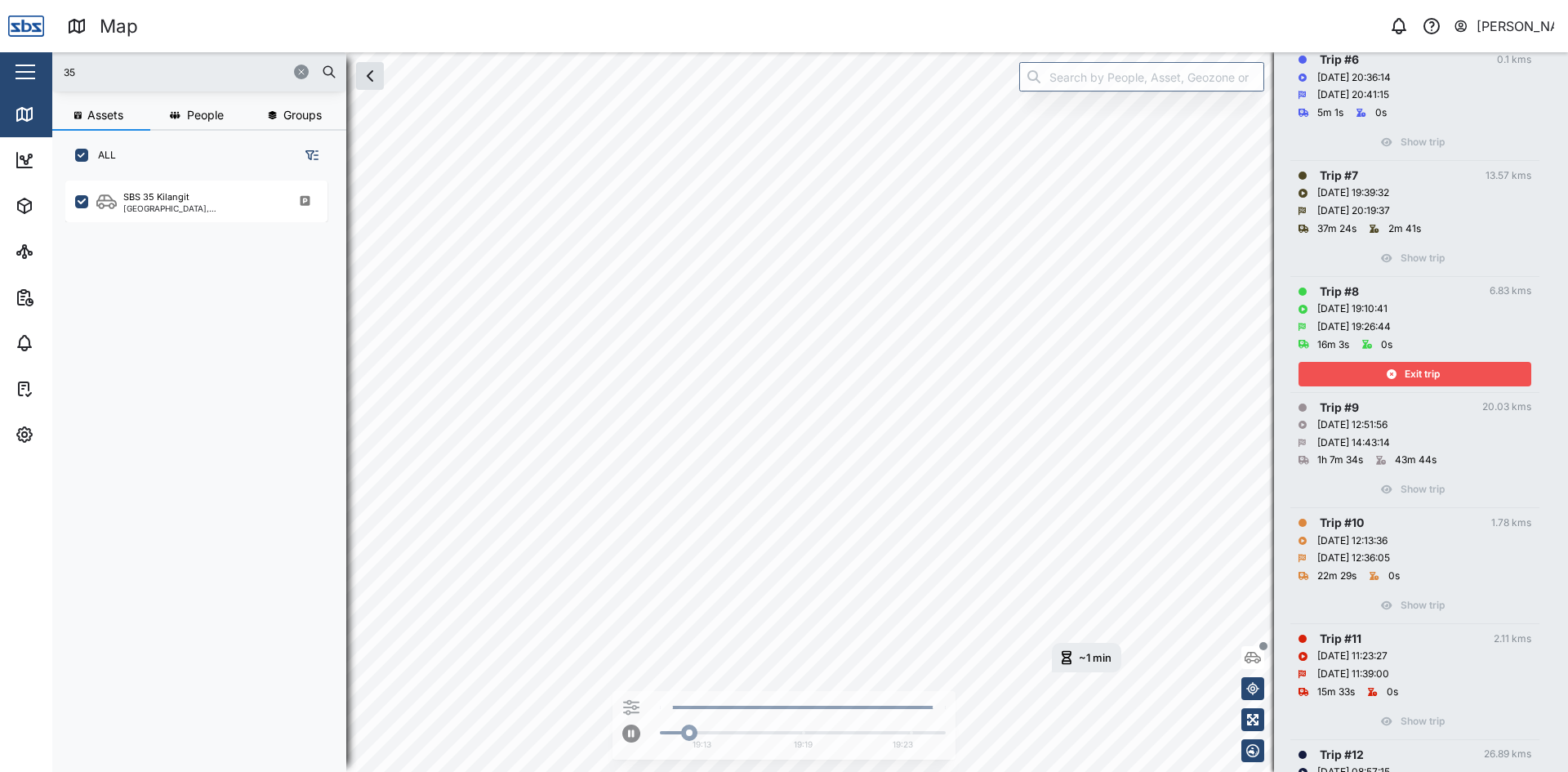
click at [1431, 373] on span "Exit trip" at bounding box center [1422, 373] width 35 height 22
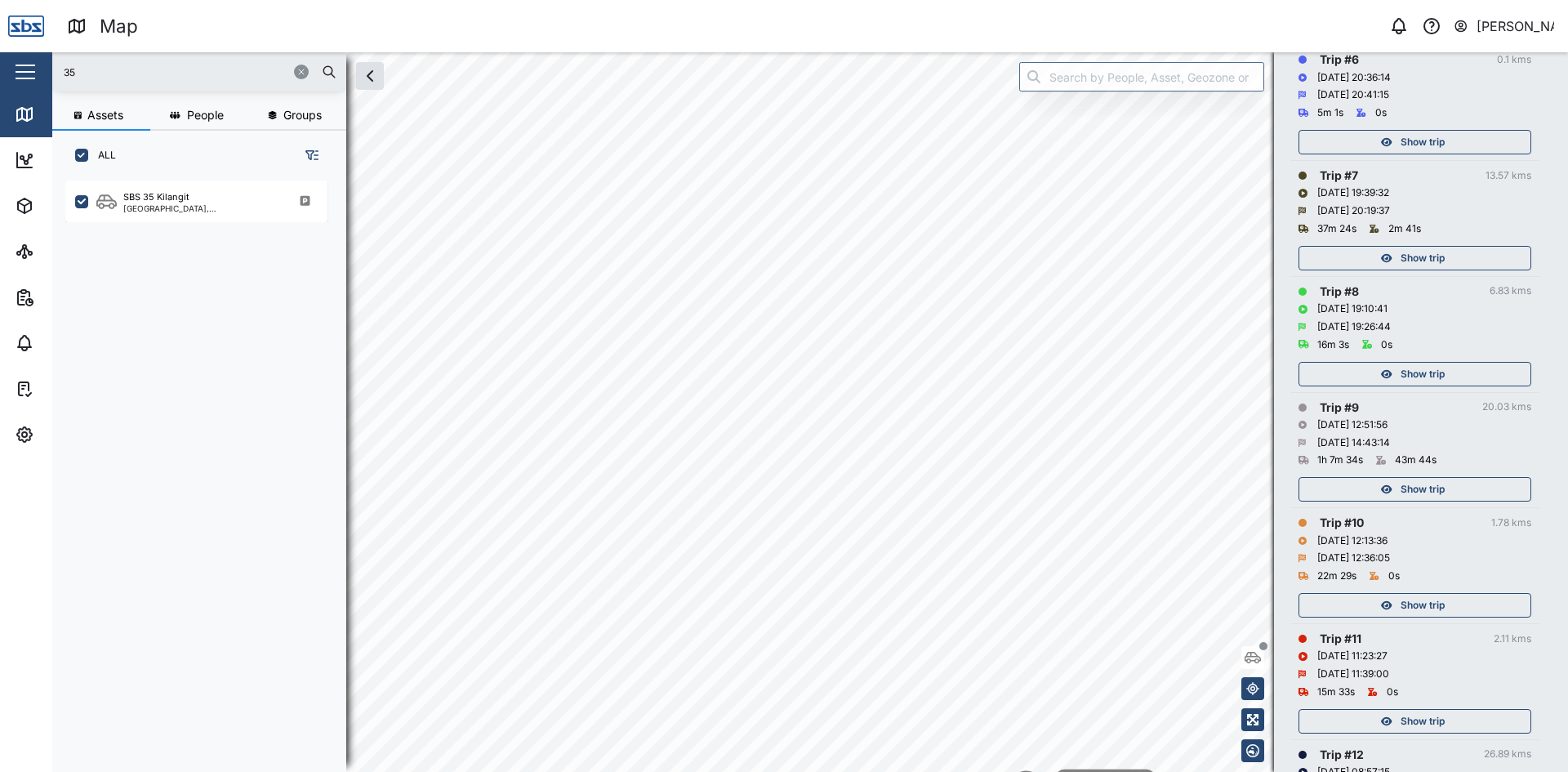
click at [1414, 256] on span "Show trip" at bounding box center [1422, 257] width 44 height 22
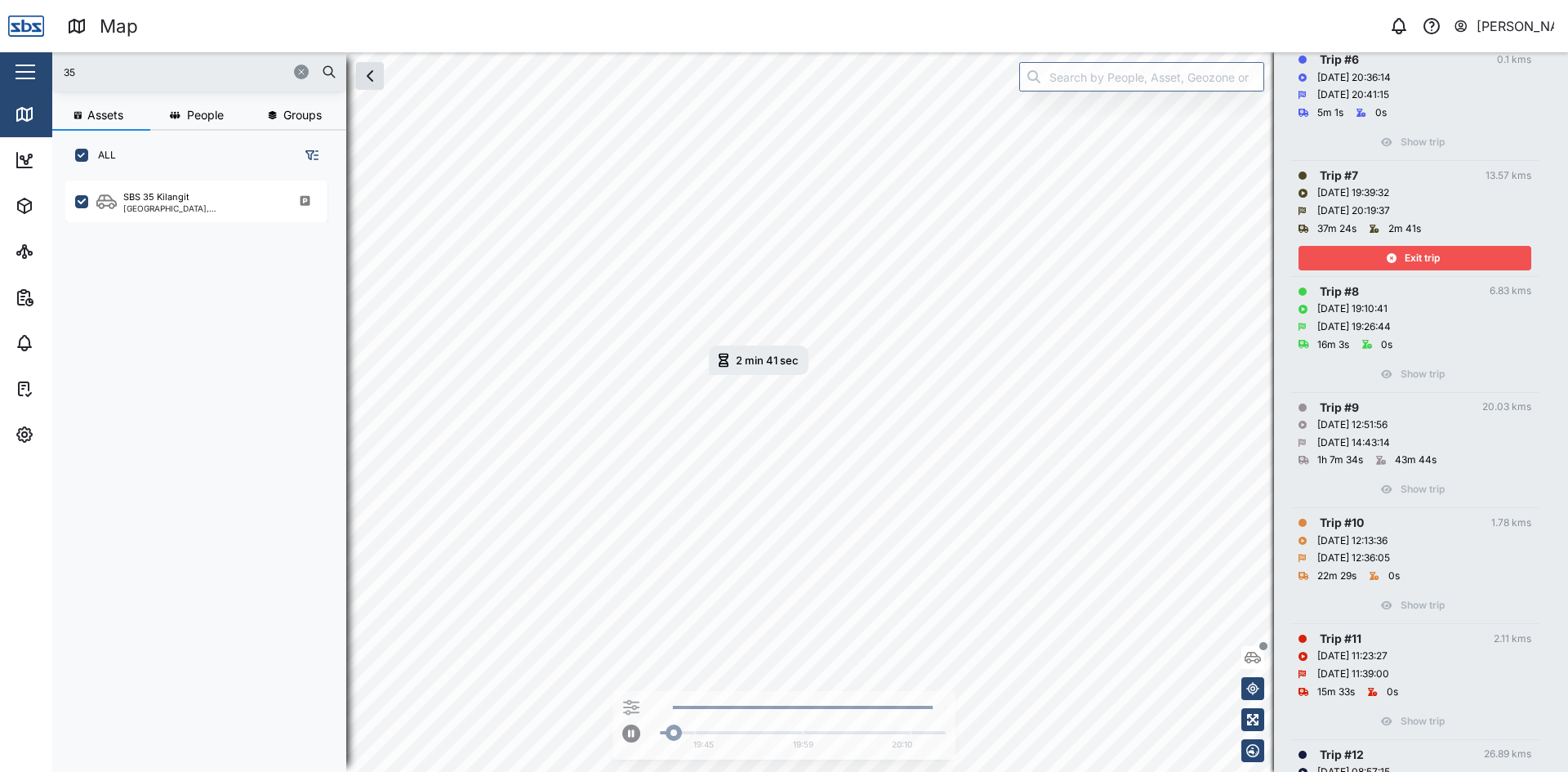
click at [1420, 253] on span "Exit trip" at bounding box center [1422, 257] width 35 height 22
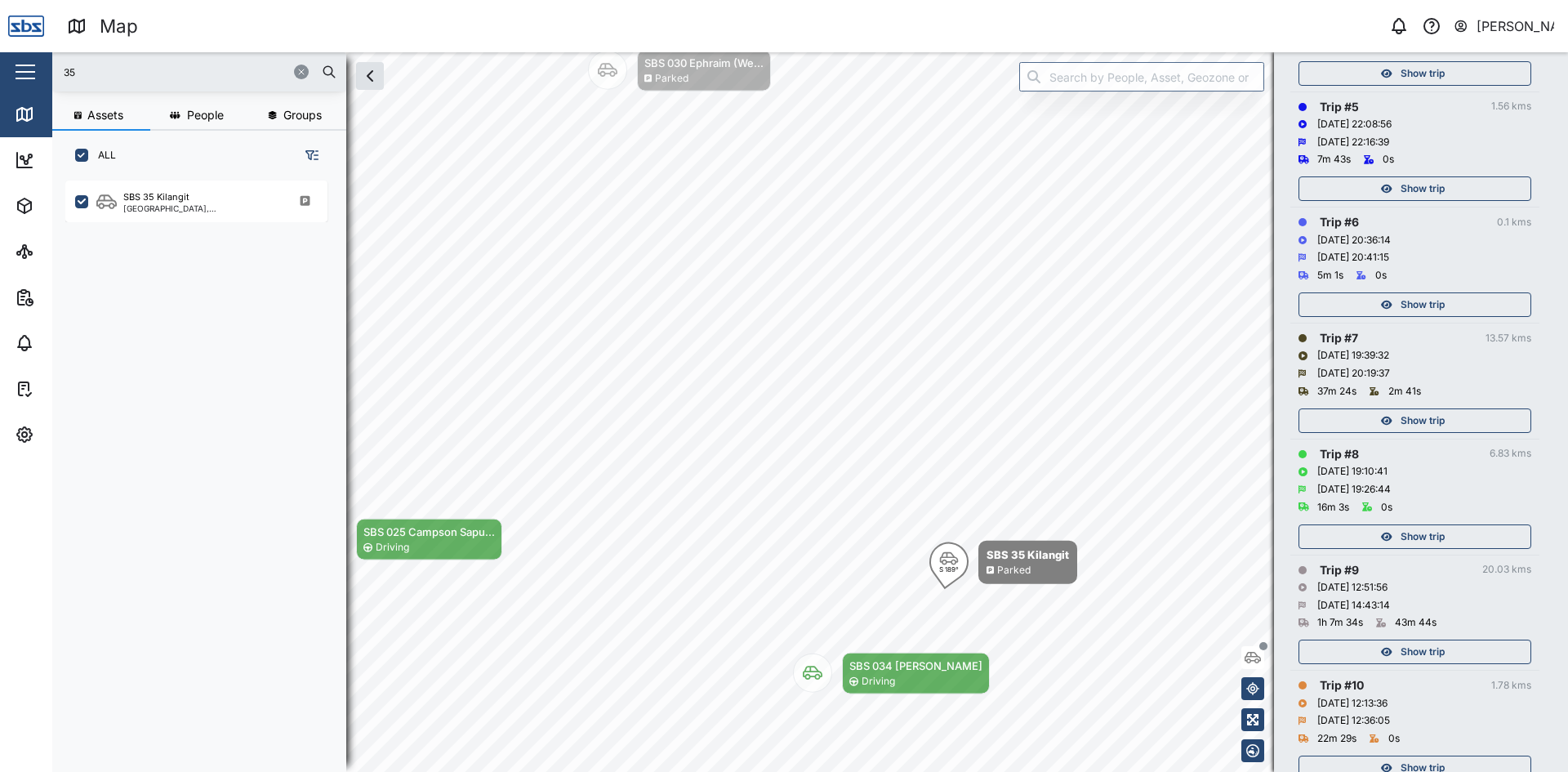
scroll to position [735, 0]
click at [1444, 290] on div "Show trip" at bounding box center [1414, 301] width 233 height 32
drag, startPoint x: 1444, startPoint y: 291, endPoint x: 1443, endPoint y: 305, distance: 14.0
click at [1444, 292] on div "Show trip" at bounding box center [1414, 301] width 233 height 32
click at [1437, 301] on span "Show trip" at bounding box center [1422, 305] width 44 height 22
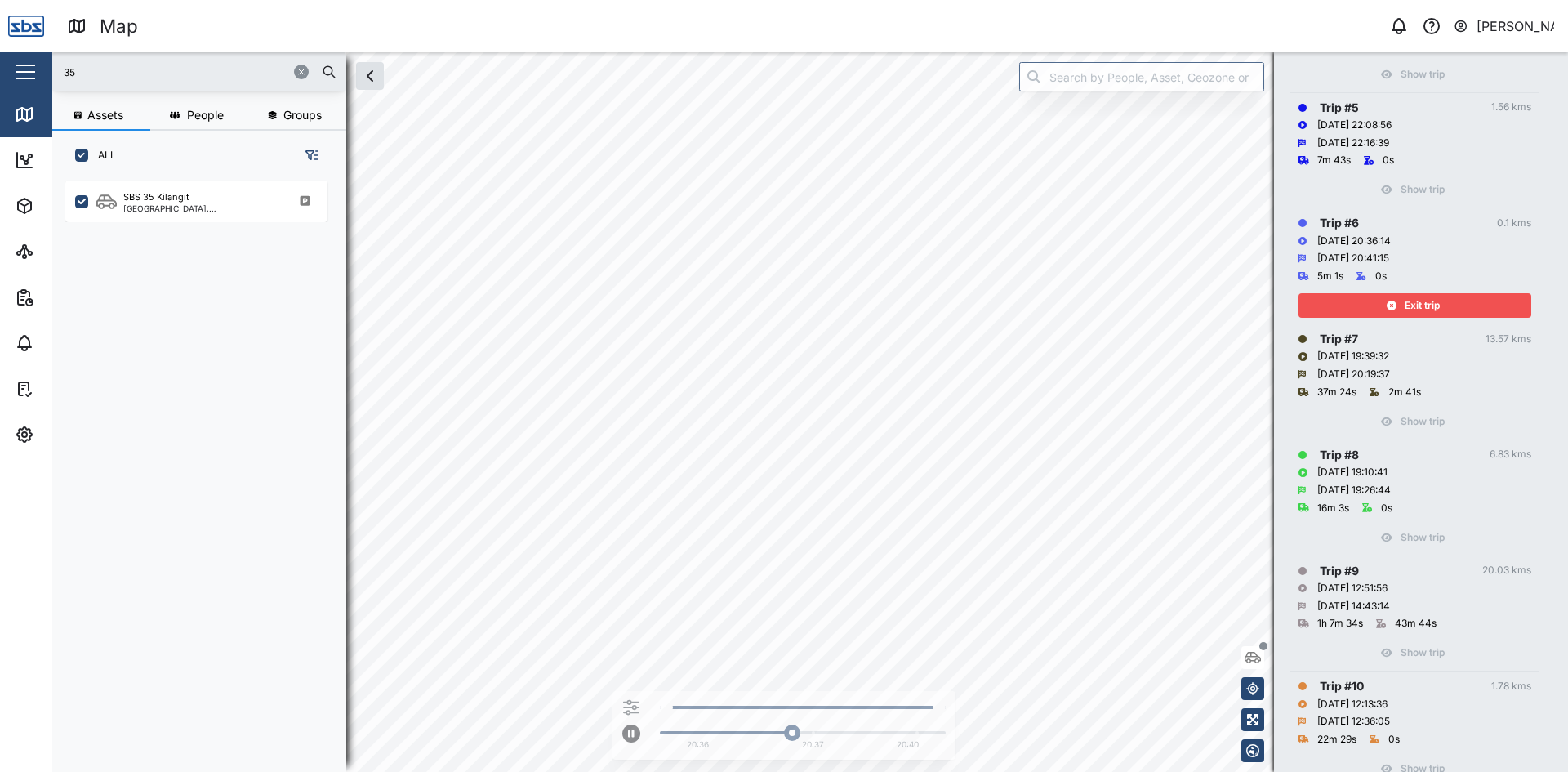
click at [1426, 306] on span "Exit trip" at bounding box center [1422, 305] width 35 height 22
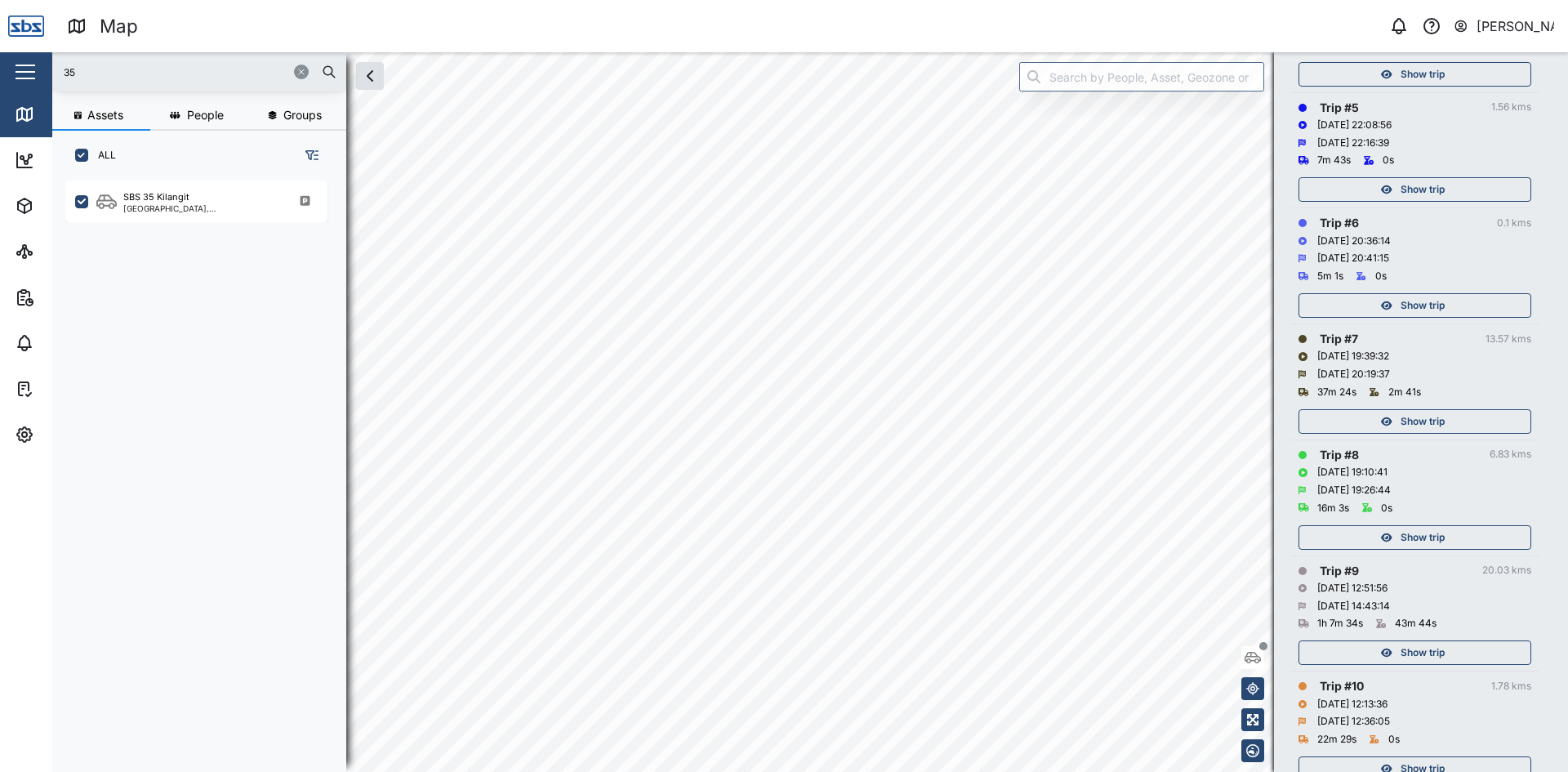
click at [1466, 192] on div "Show trip" at bounding box center [1413, 189] width 212 height 22
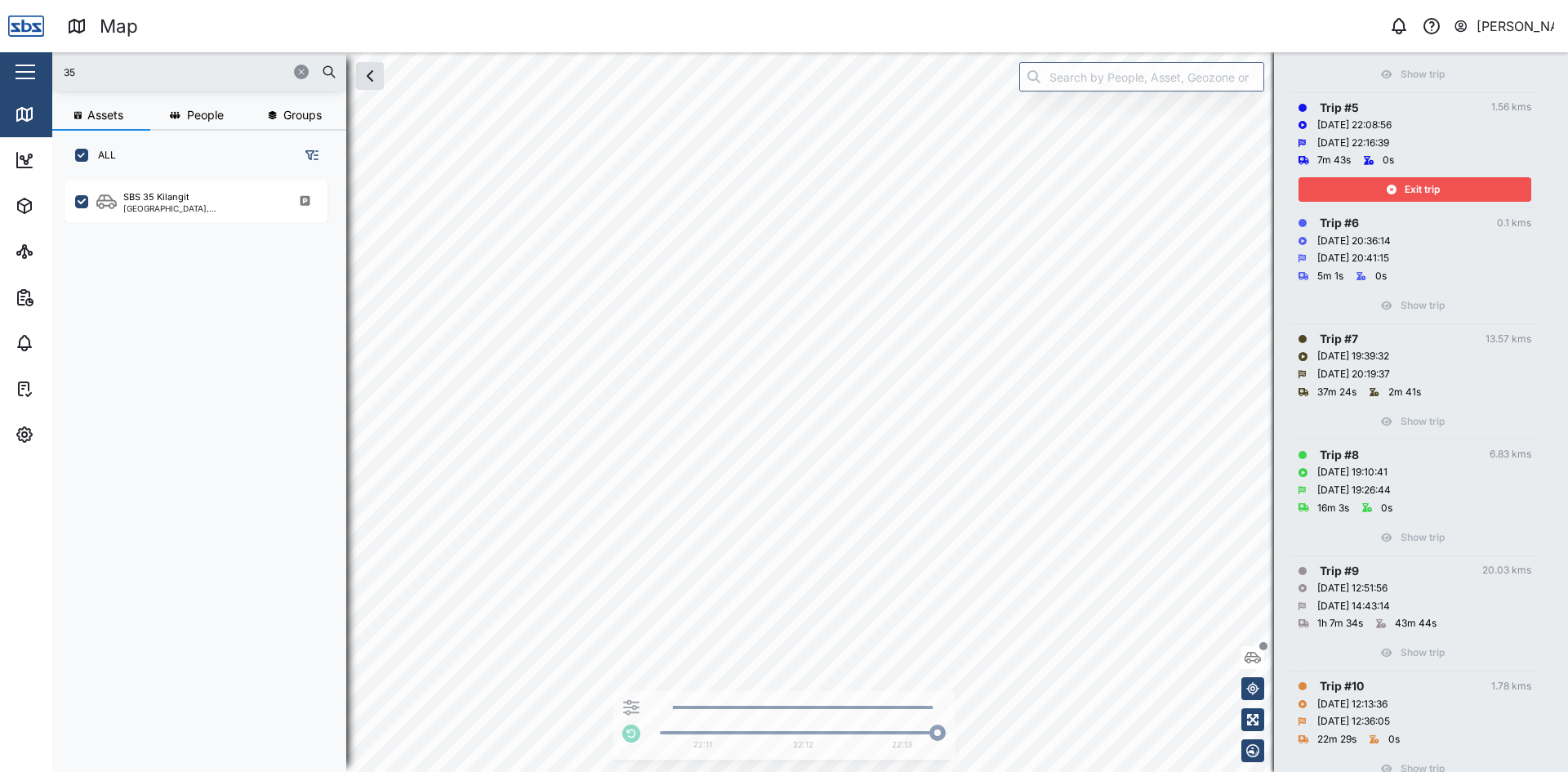
click at [1426, 193] on span "Exit trip" at bounding box center [1422, 189] width 35 height 22
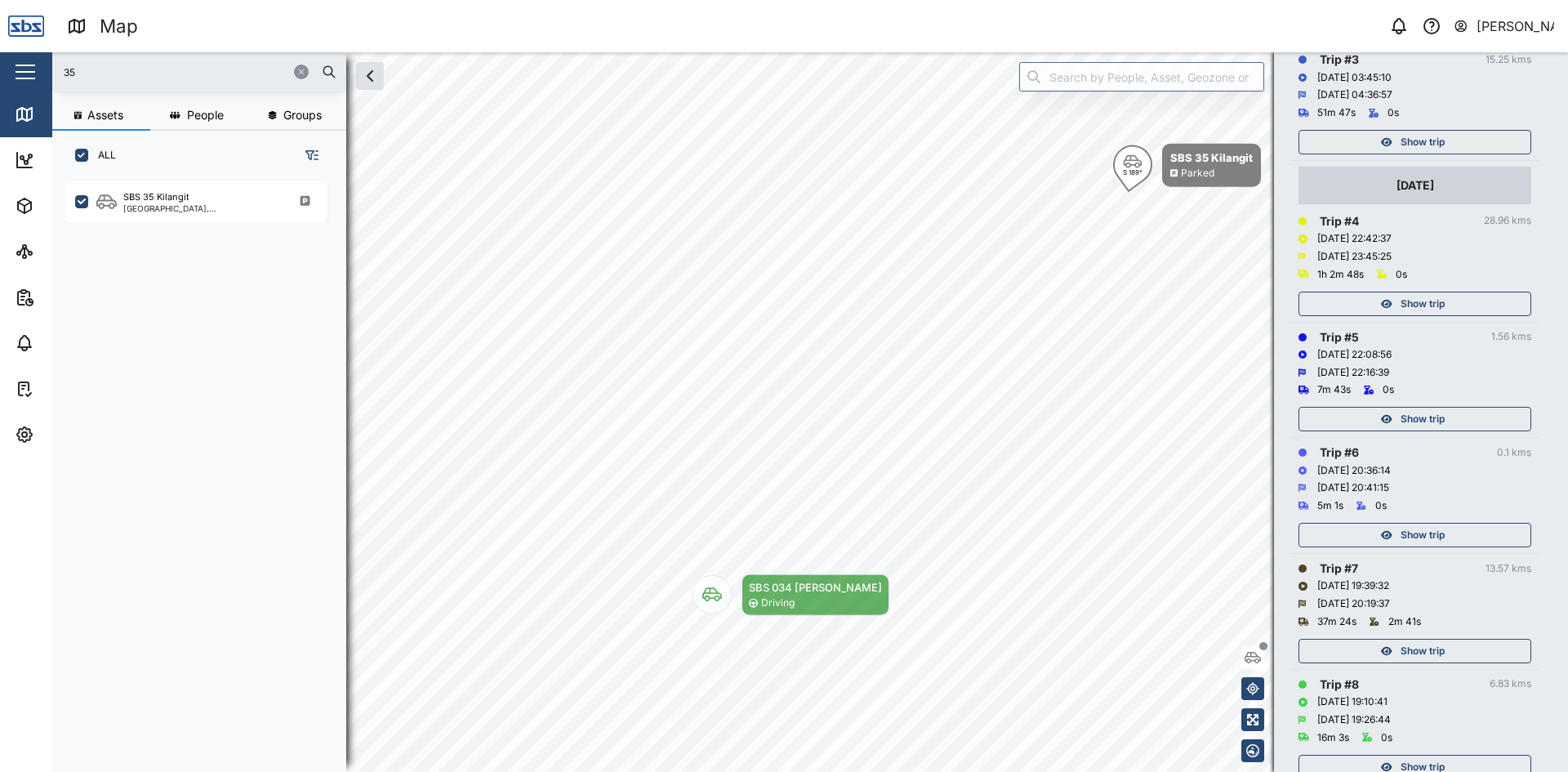
scroll to position [490, 0]
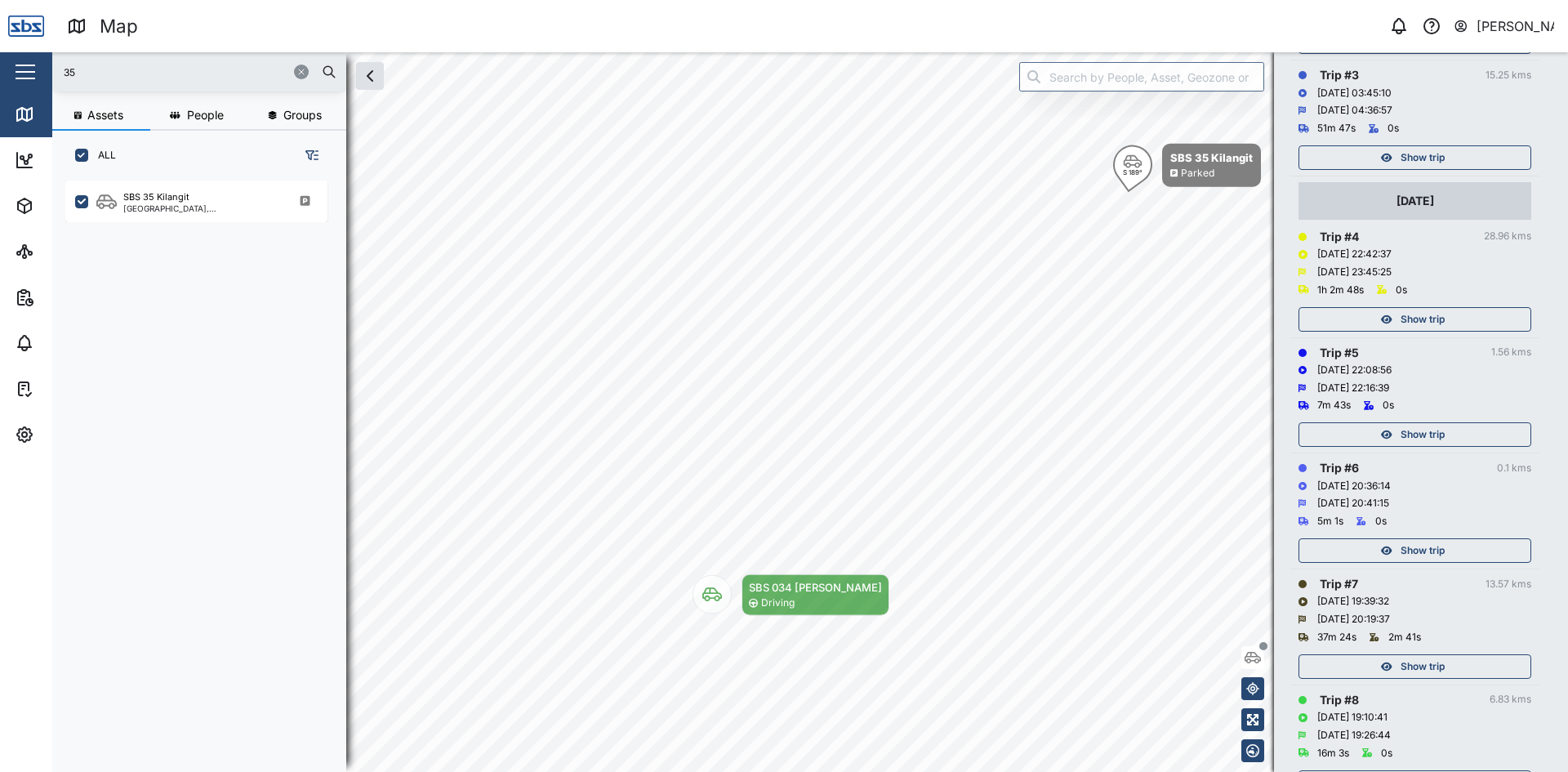
click at [1427, 322] on span "Show trip" at bounding box center [1422, 319] width 44 height 22
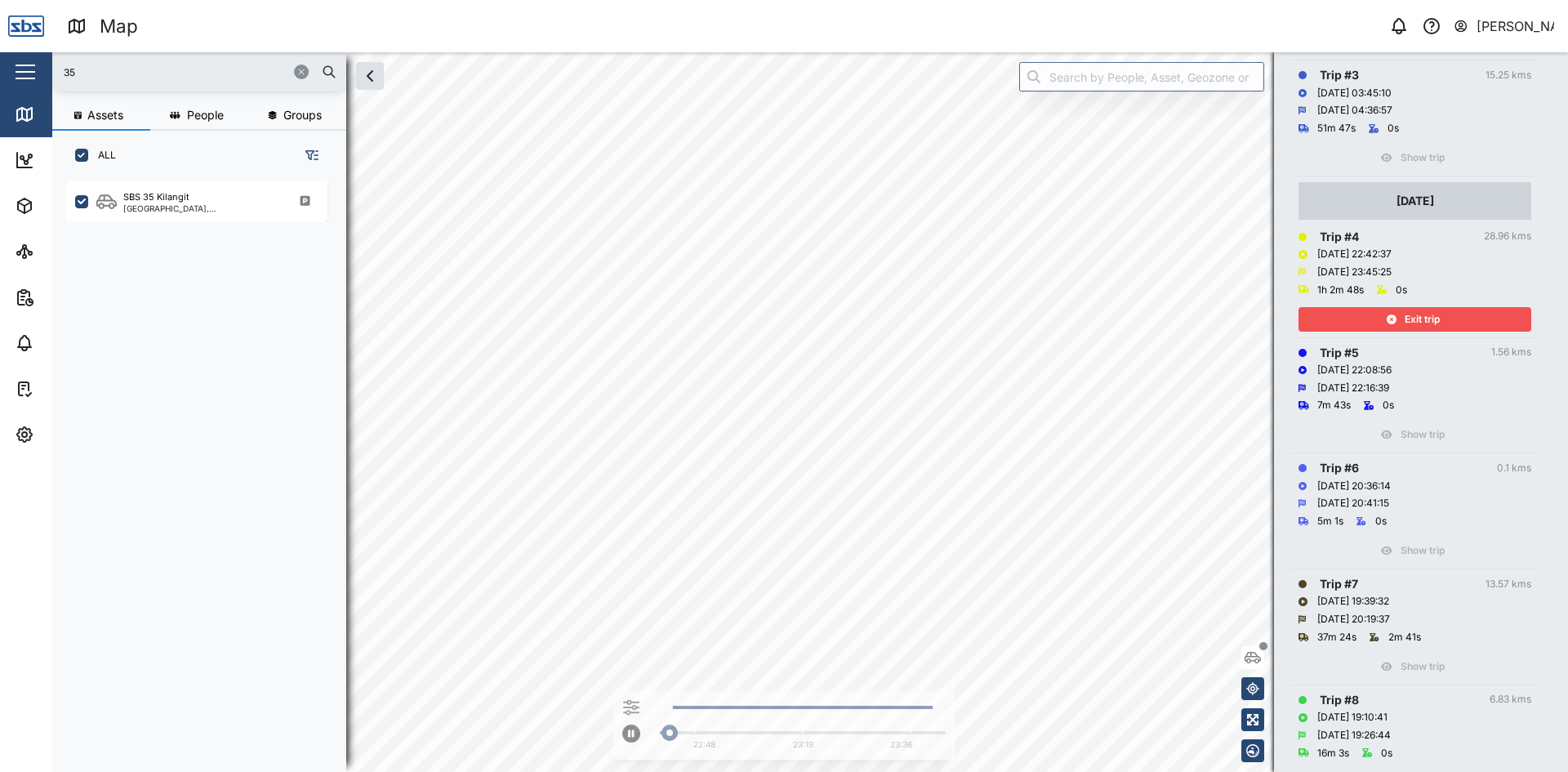
click at [1218, 177] on div "35 Assets People Groups ALL SBS 35 Kilangit Port Moresby, Southern Region Close…" at bounding box center [810, 412] width 1515 height 720
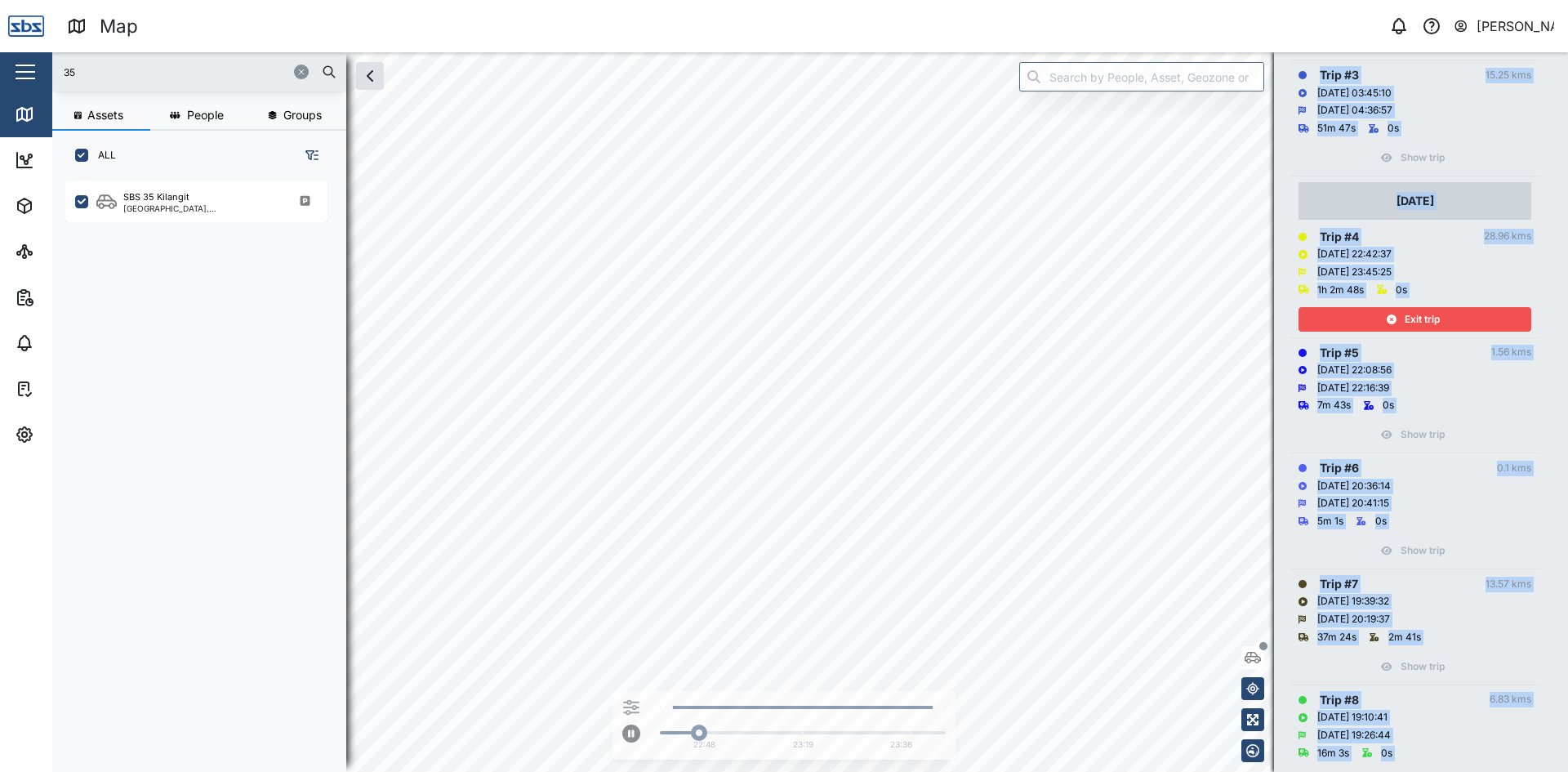
click at [1522, 141] on div "Show trip" at bounding box center [1414, 154] width 233 height 32
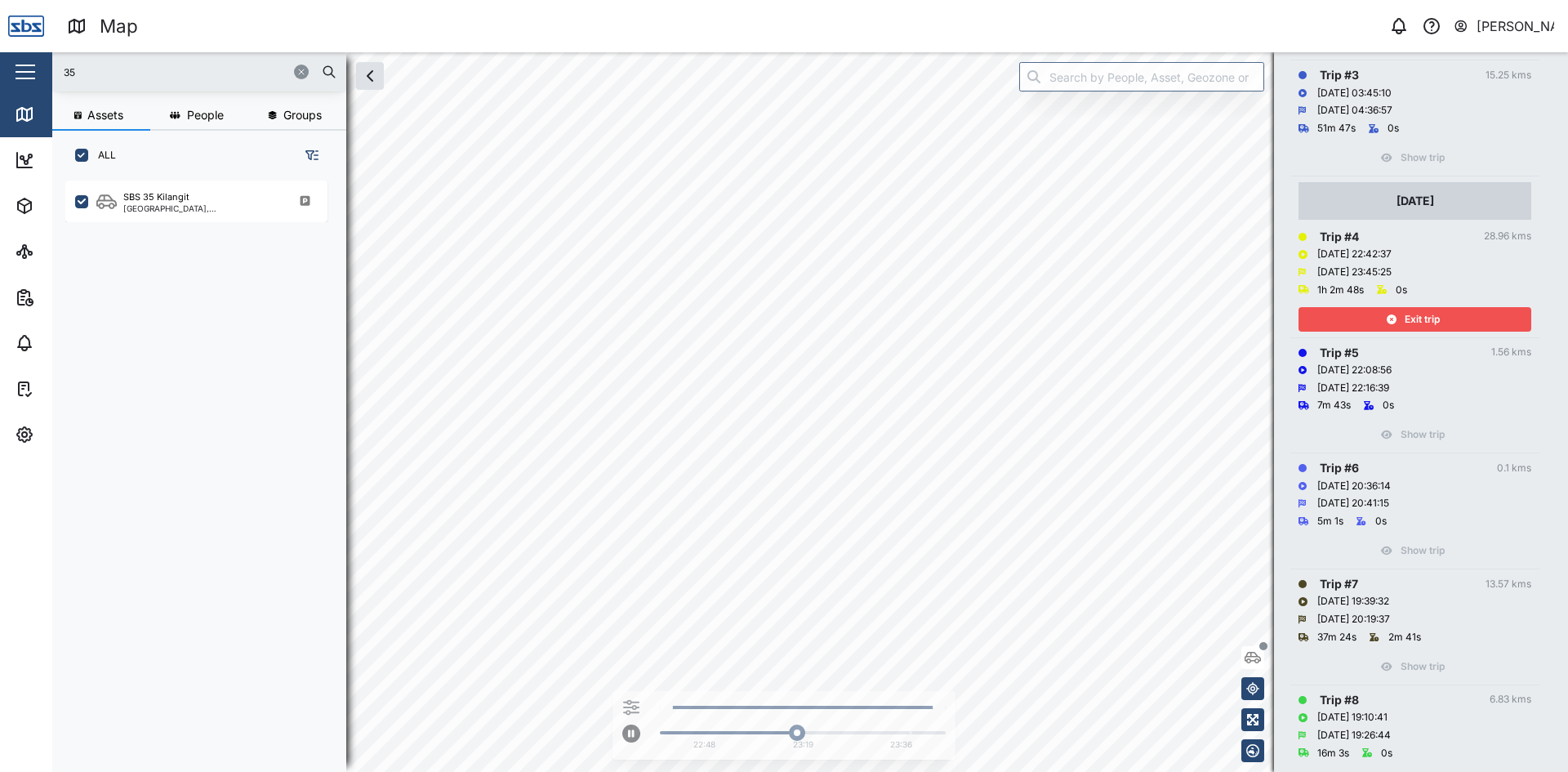
click at [1408, 321] on span "Exit trip" at bounding box center [1422, 319] width 35 height 22
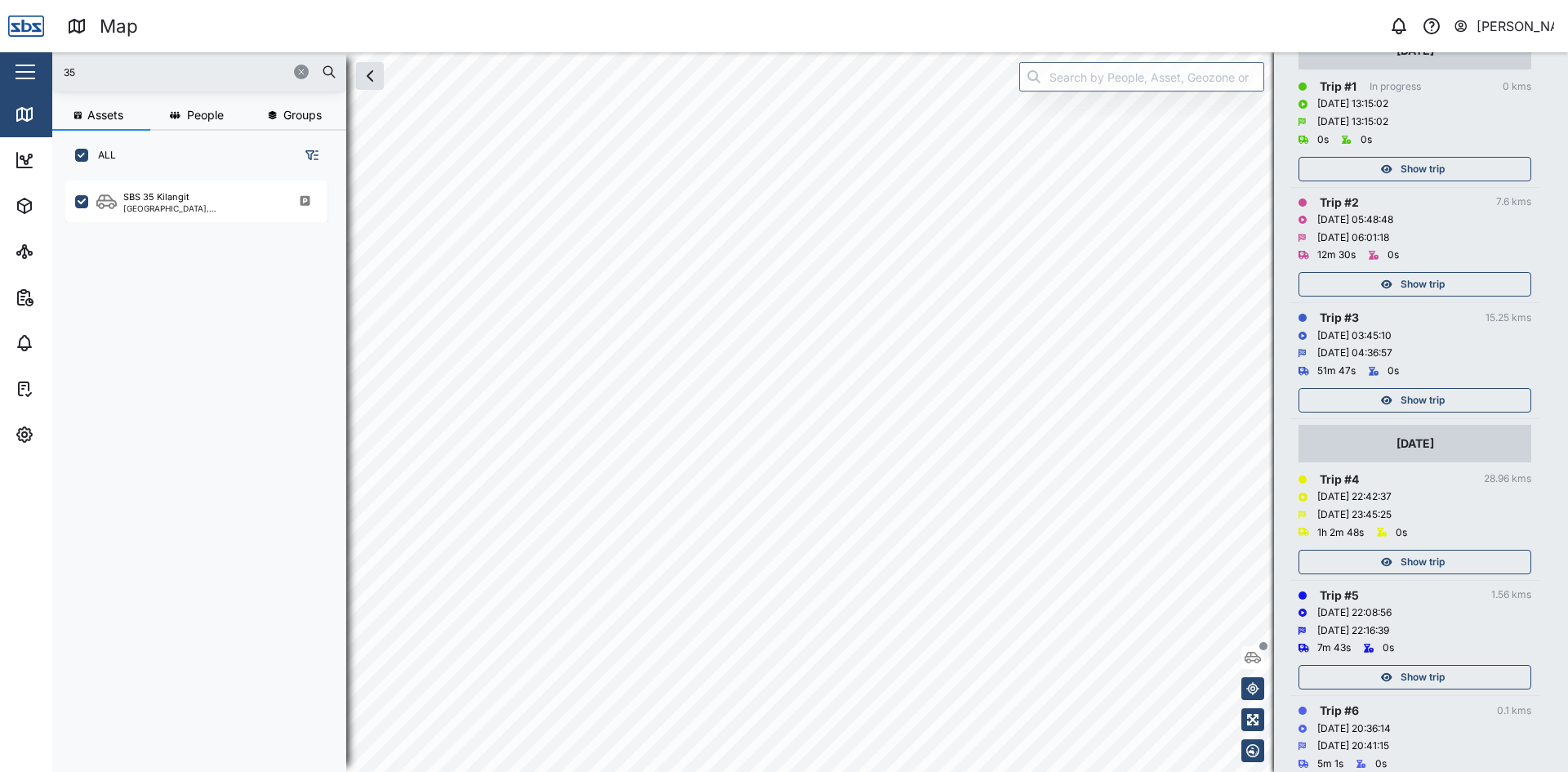
scroll to position [245, 0]
click at [1412, 416] on td "Trip # 3 15.25 kms 06/10/2025 03:45:10 06/10/2025 04:36:57 51m 47s 0s Show trip" at bounding box center [1414, 363] width 249 height 116
click at [1421, 407] on span "Show trip" at bounding box center [1422, 402] width 44 height 22
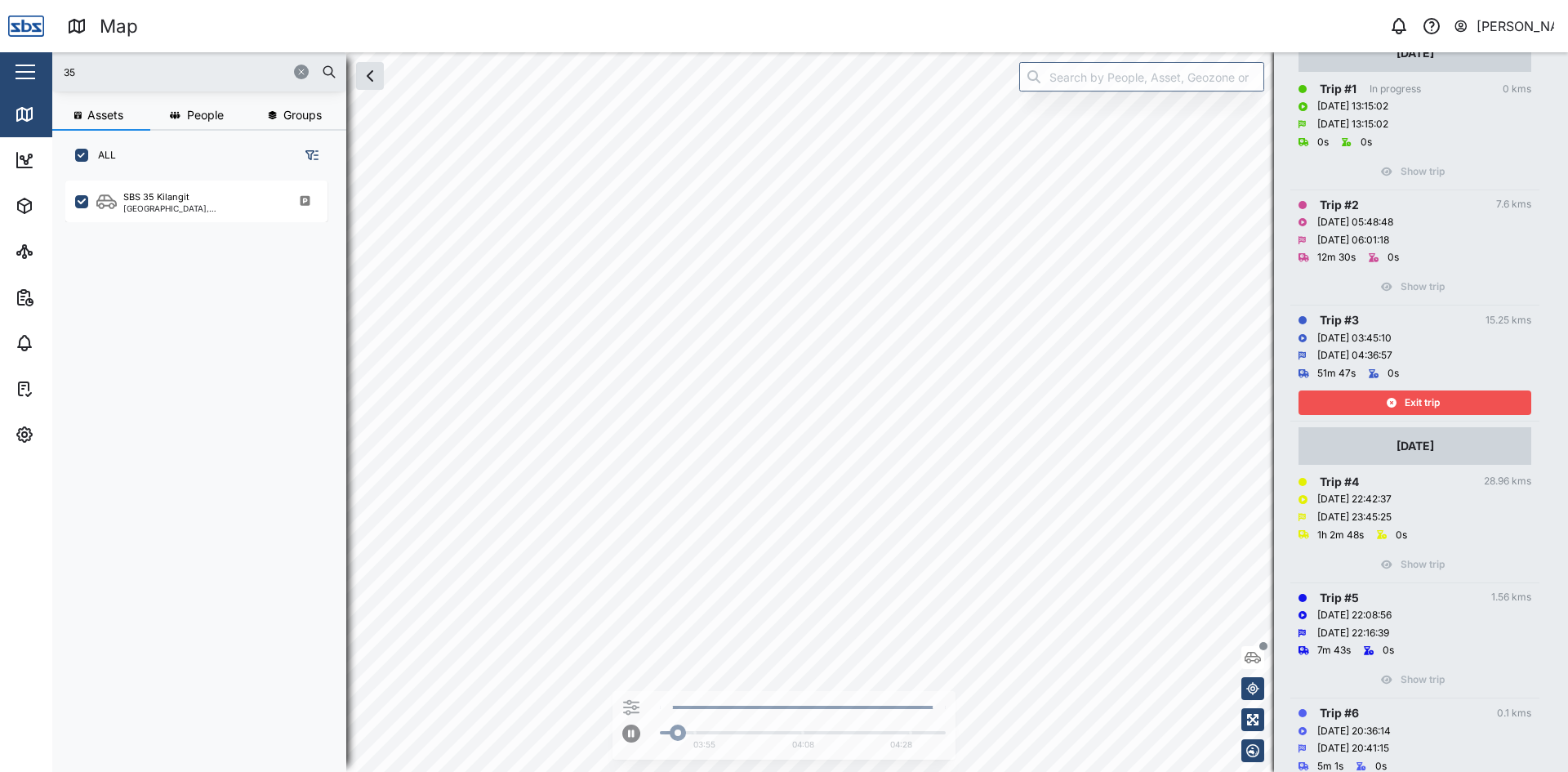
click at [1452, 398] on div "Exit trip" at bounding box center [1413, 402] width 212 height 22
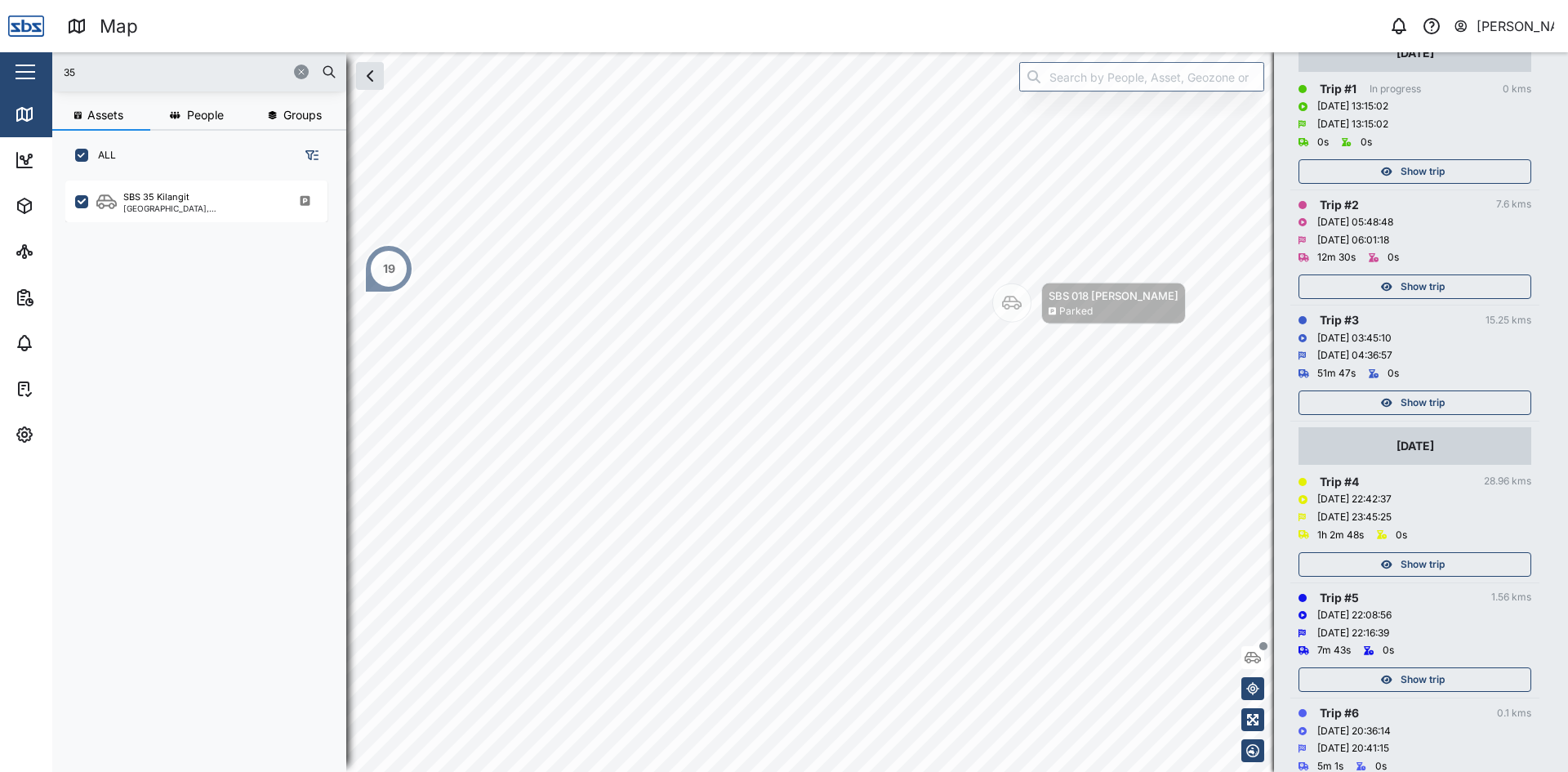
click at [1436, 277] on span "Show trip" at bounding box center [1422, 286] width 44 height 22
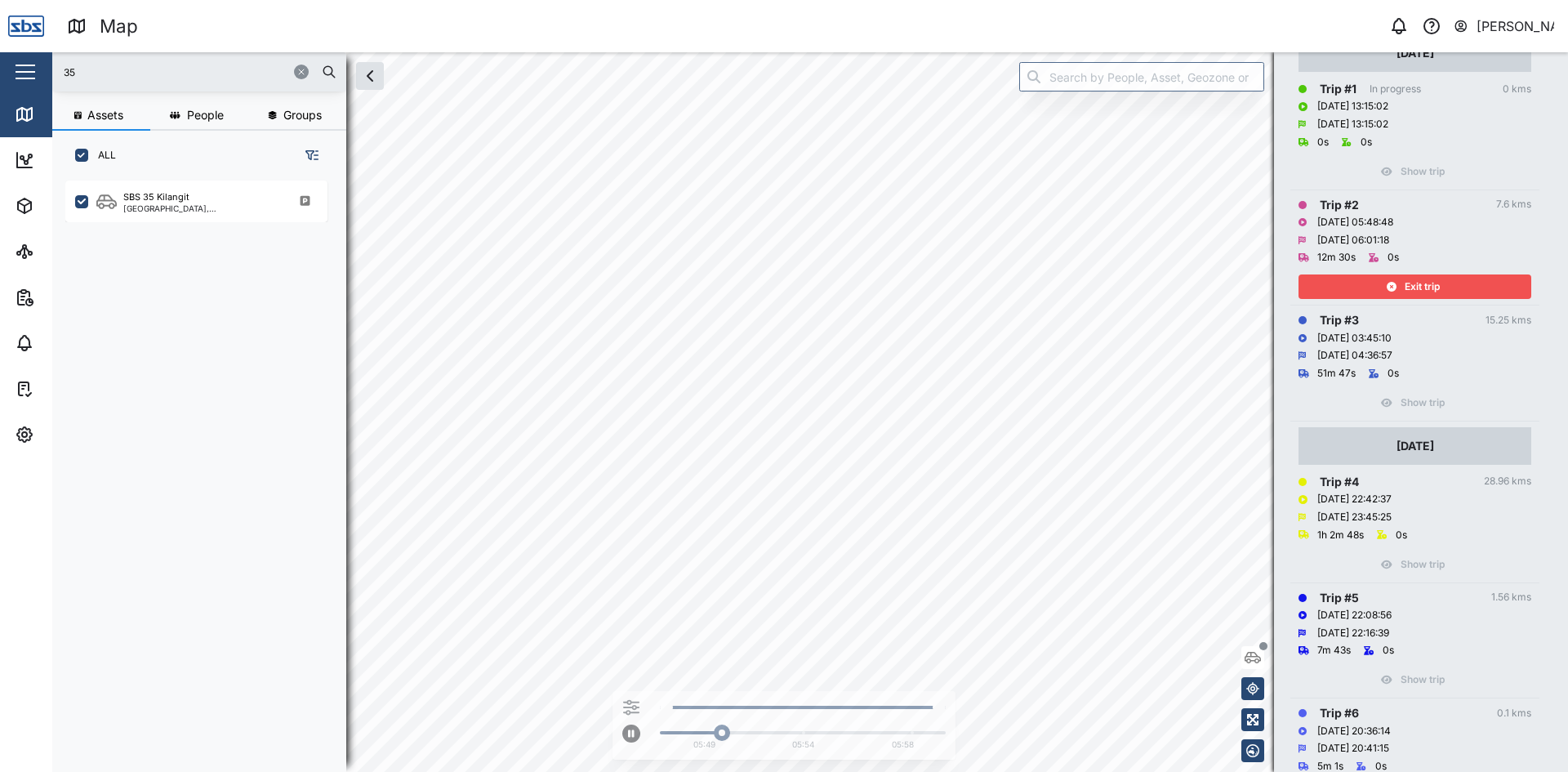
click at [1413, 285] on span "Exit trip" at bounding box center [1422, 286] width 35 height 22
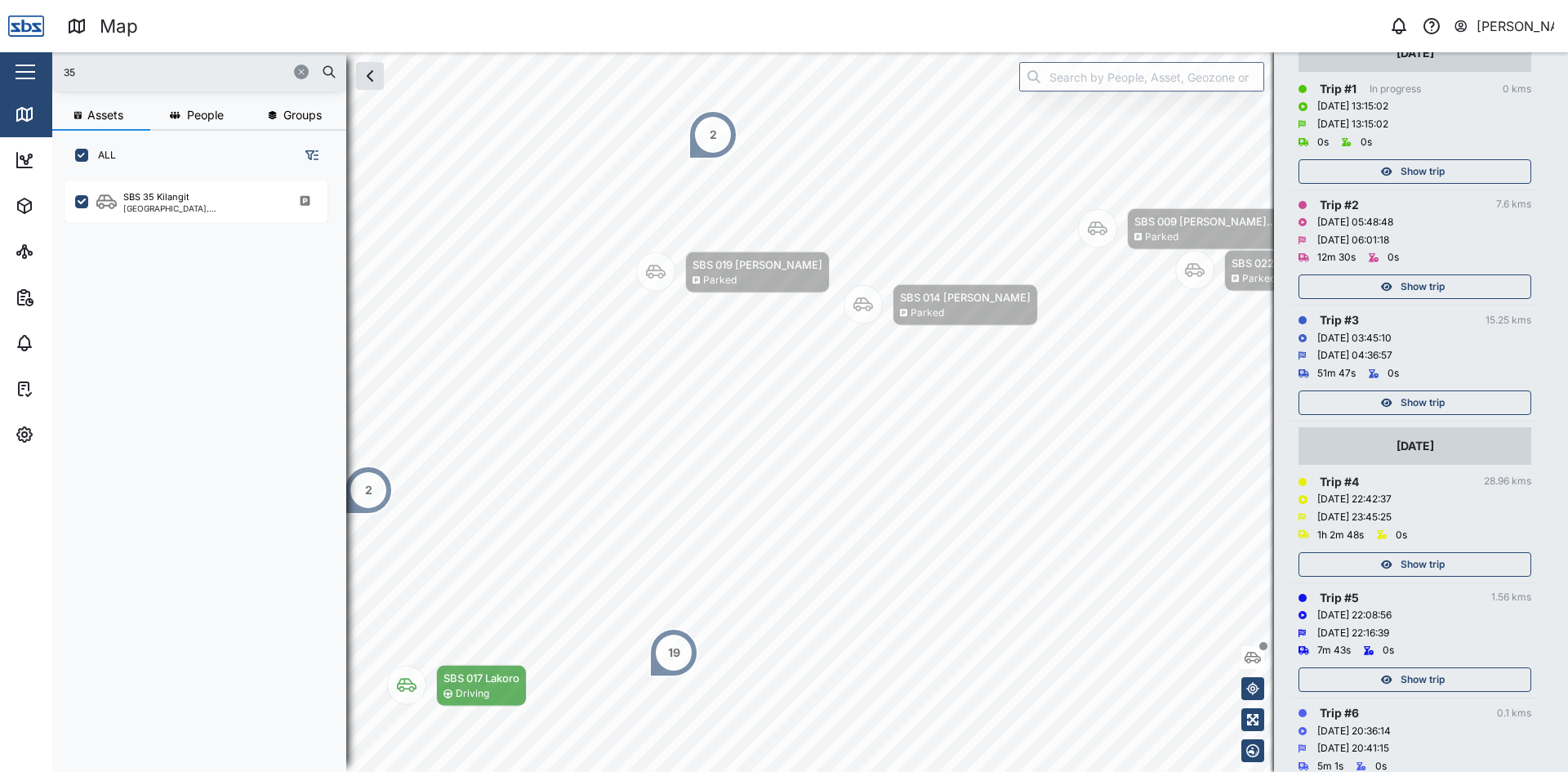
click at [1420, 175] on span "Show trip" at bounding box center [1422, 171] width 44 height 22
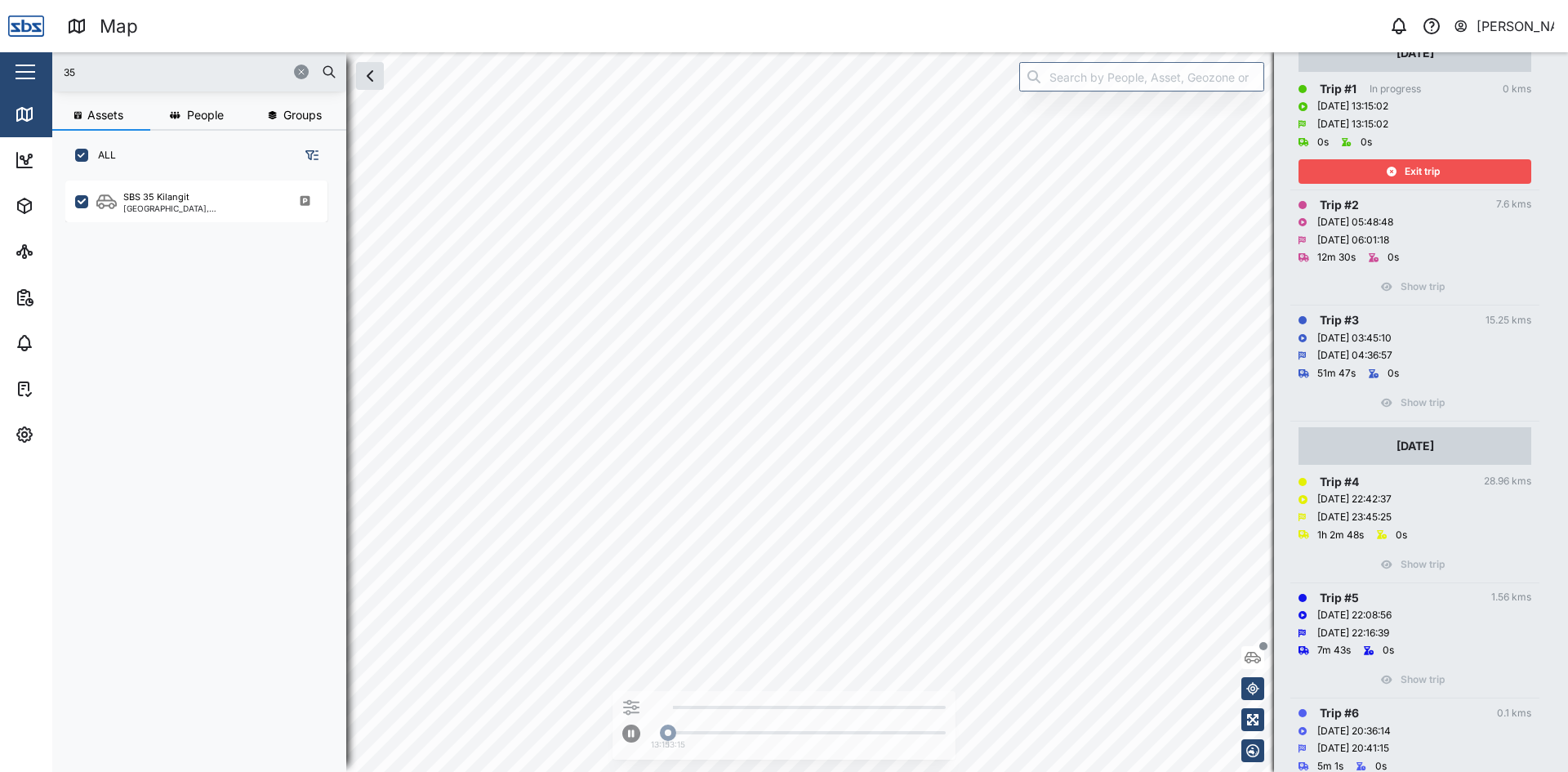
click at [1456, 175] on div "Exit trip" at bounding box center [1413, 171] width 212 height 22
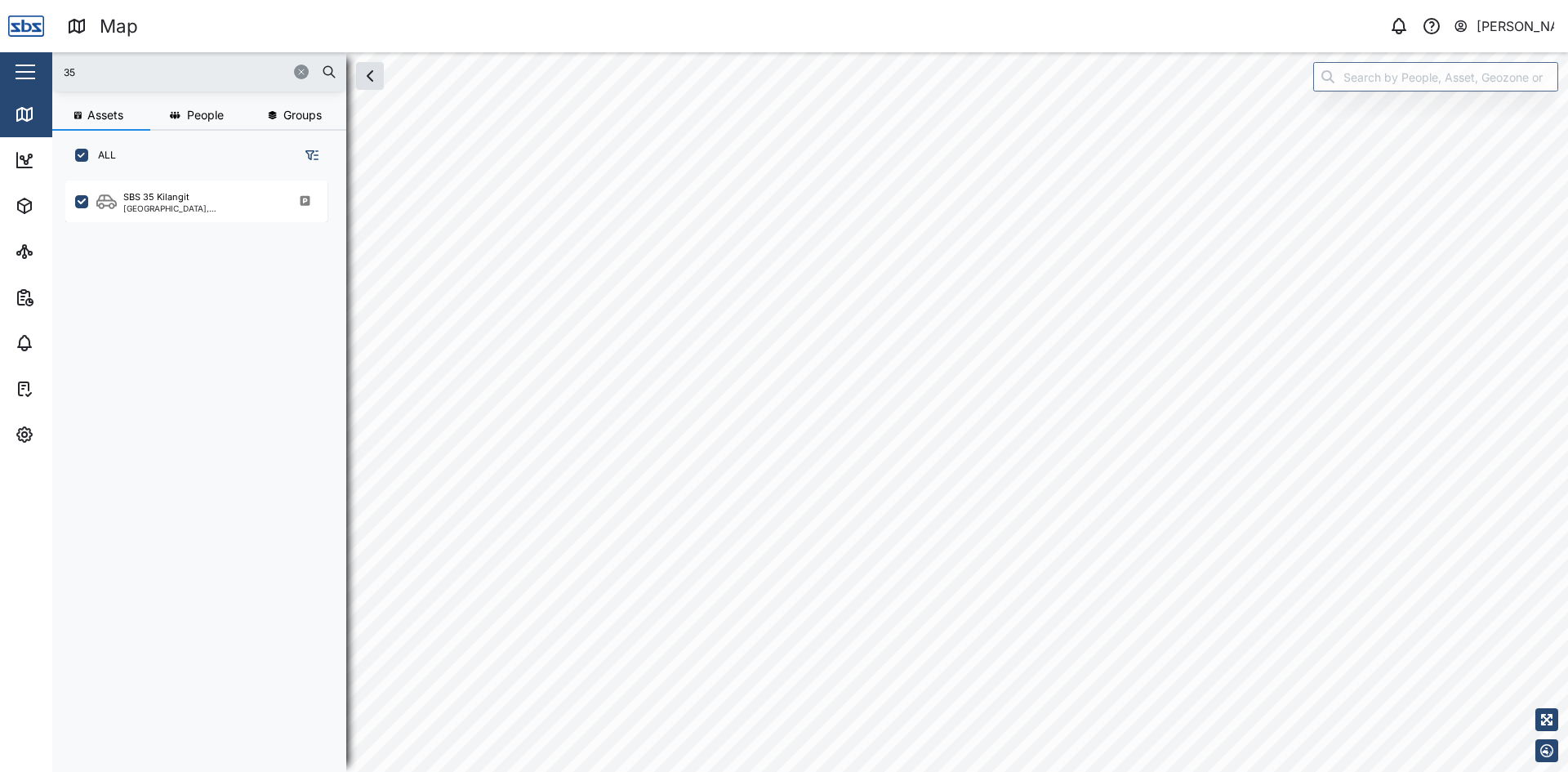
click at [305, 67] on icon "button" at bounding box center [301, 72] width 10 height 10
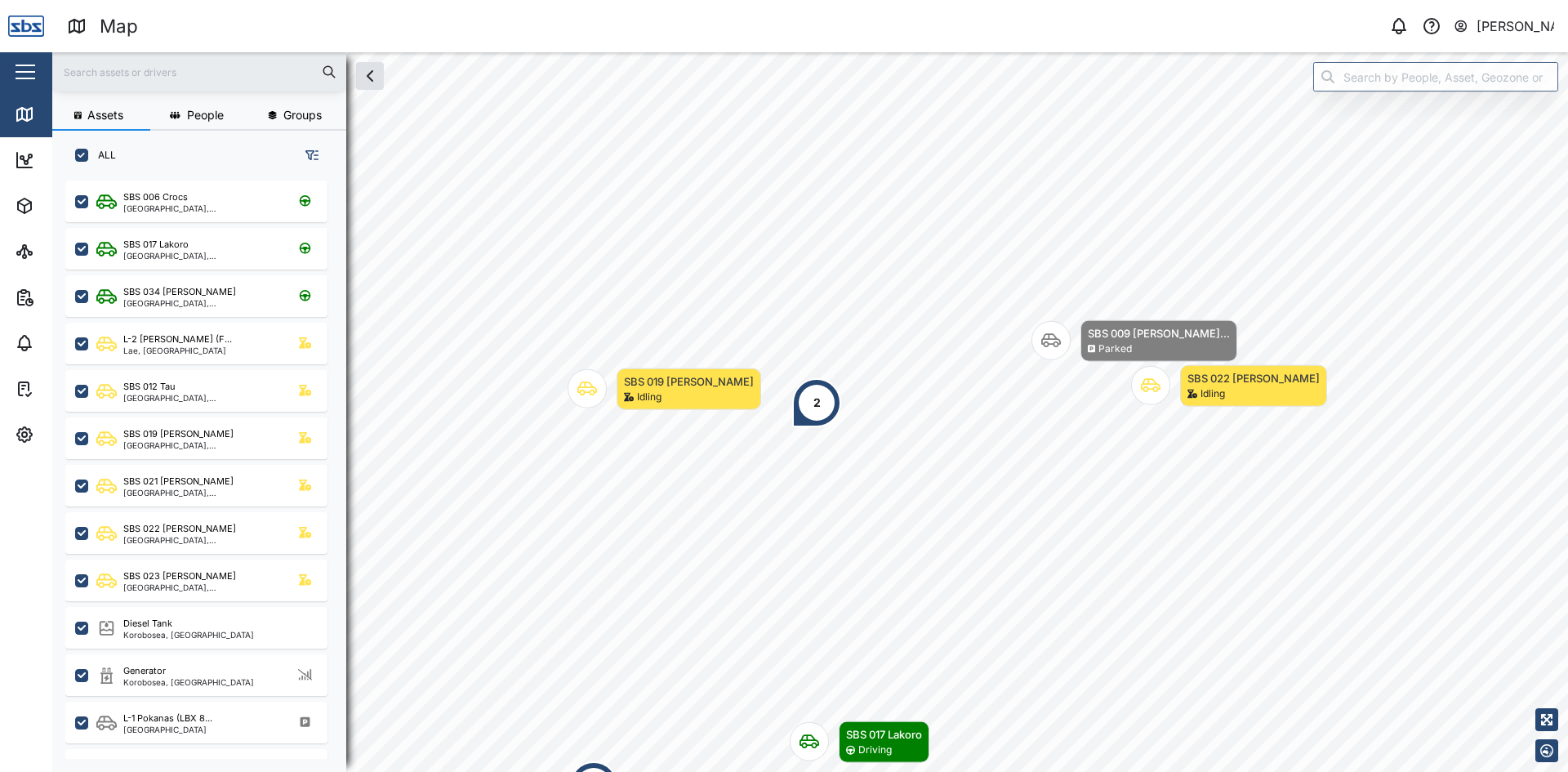
click at [840, 384] on div "2" at bounding box center [816, 403] width 49 height 49
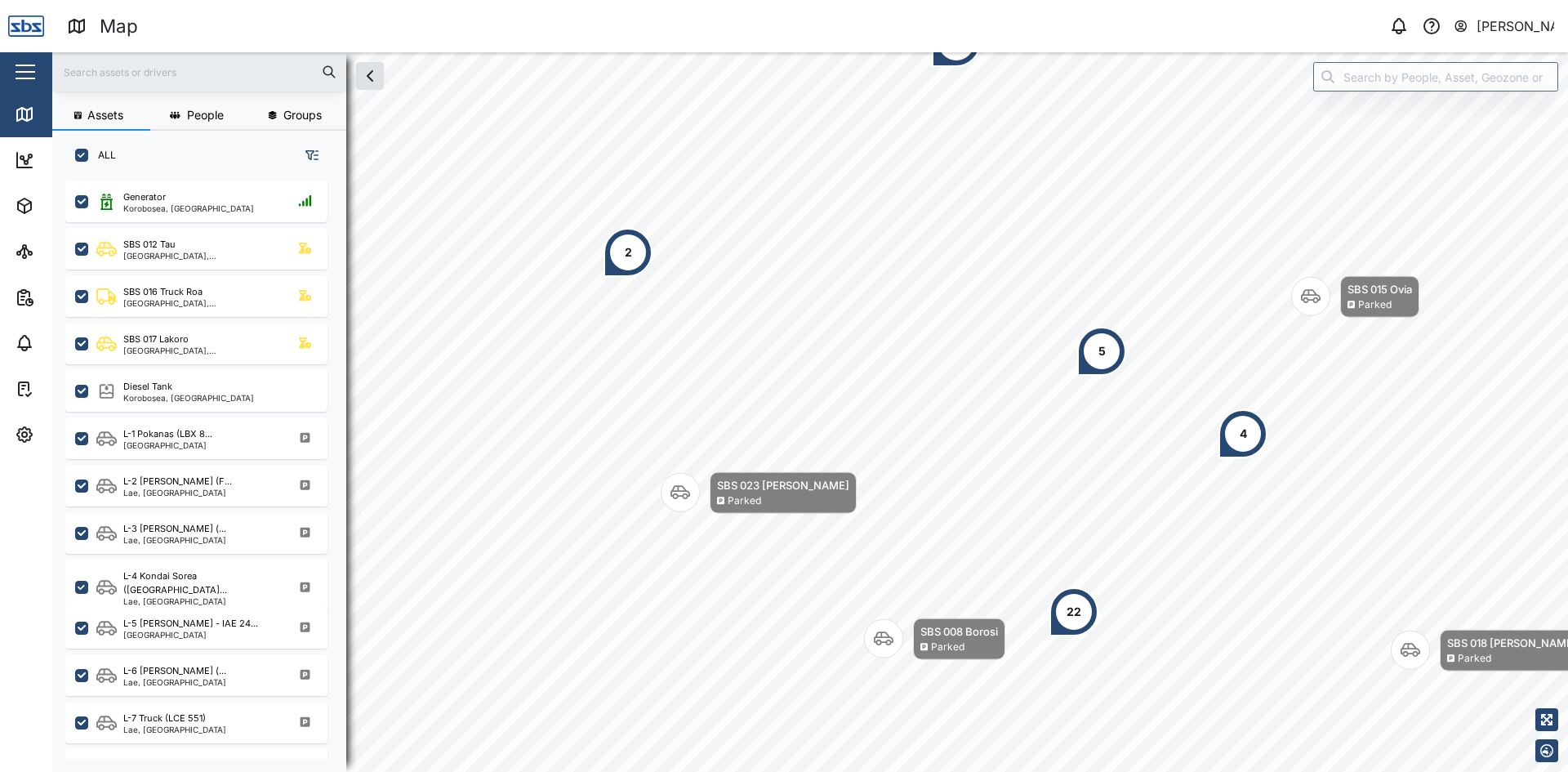
click at [633, 253] on div "2" at bounding box center [628, 253] width 49 height 49
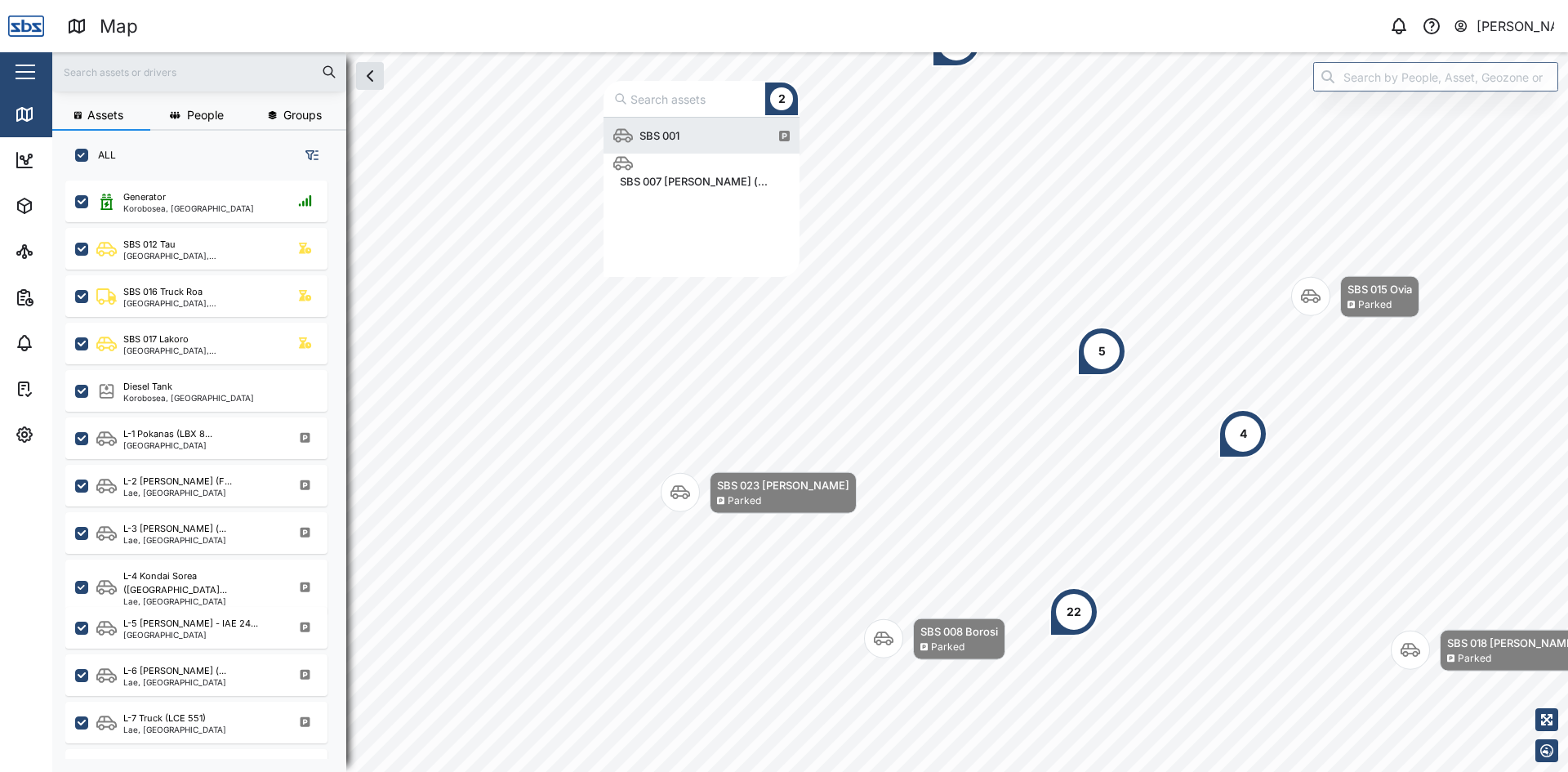
scroll to position [147, 183]
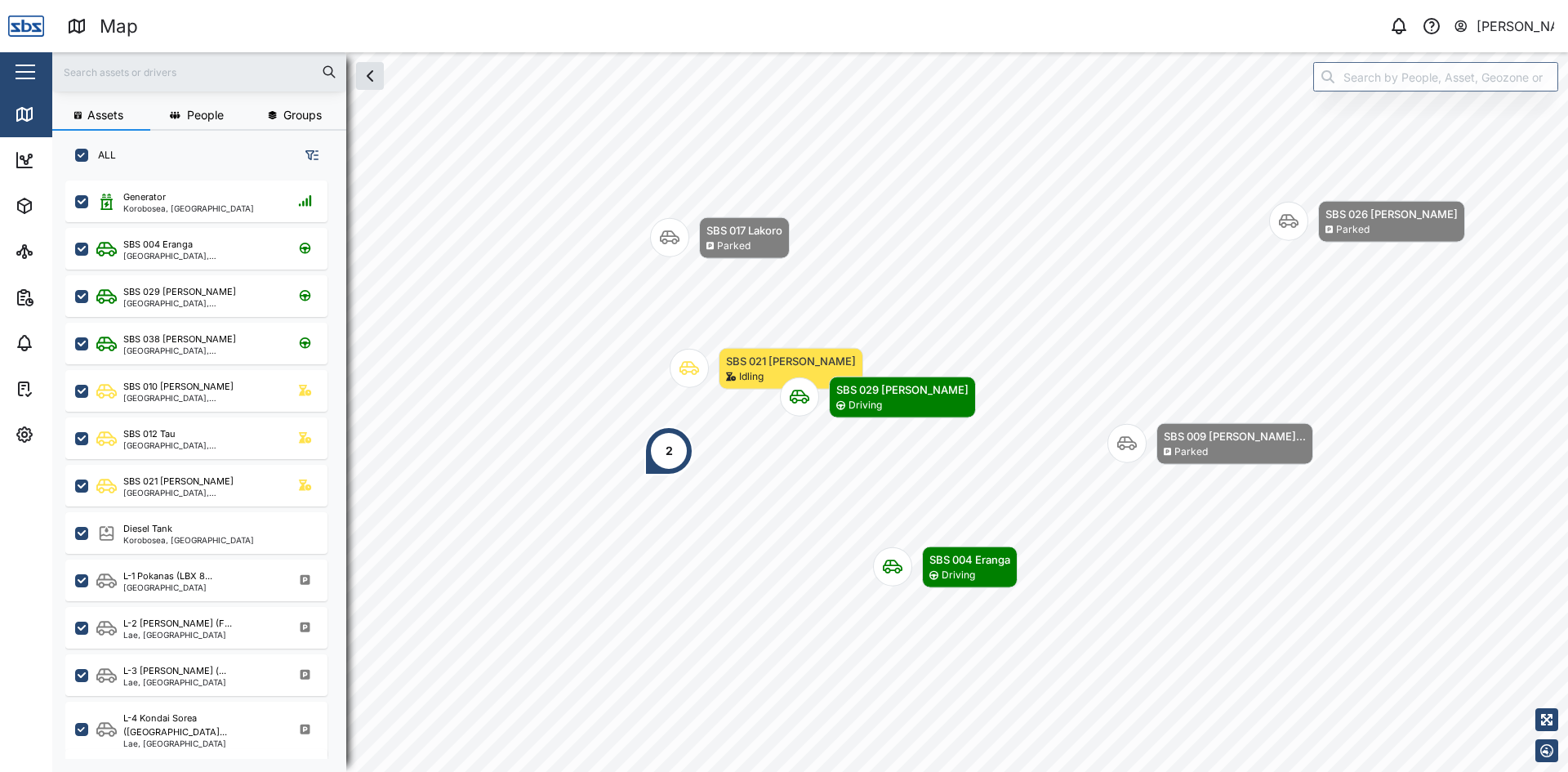
scroll to position [572, 255]
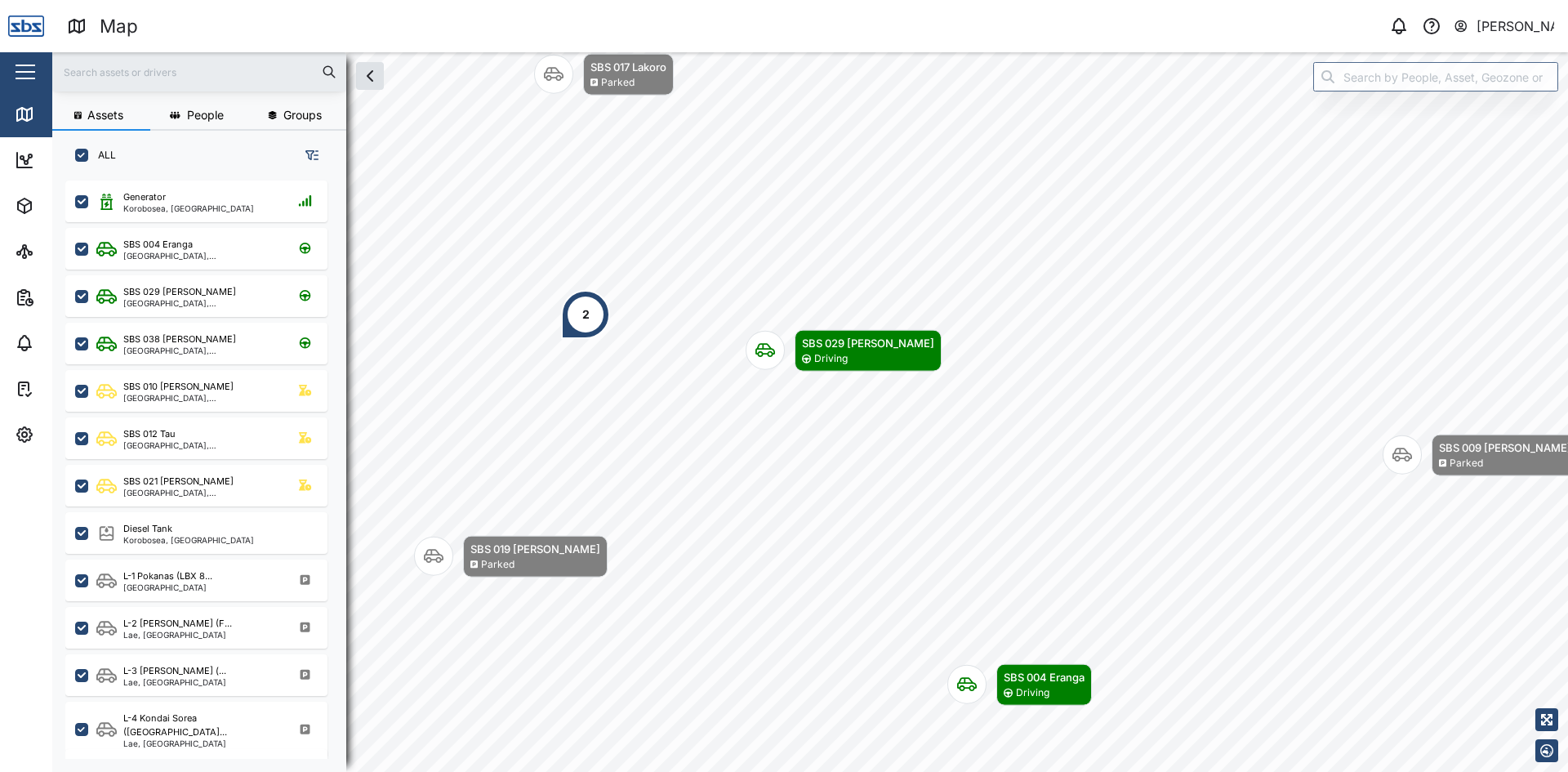
click at [580, 317] on div "2" at bounding box center [585, 315] width 49 height 49
click at [657, 241] on div "SBS 021 Igo Heg..." at bounding box center [642, 234] width 105 height 16
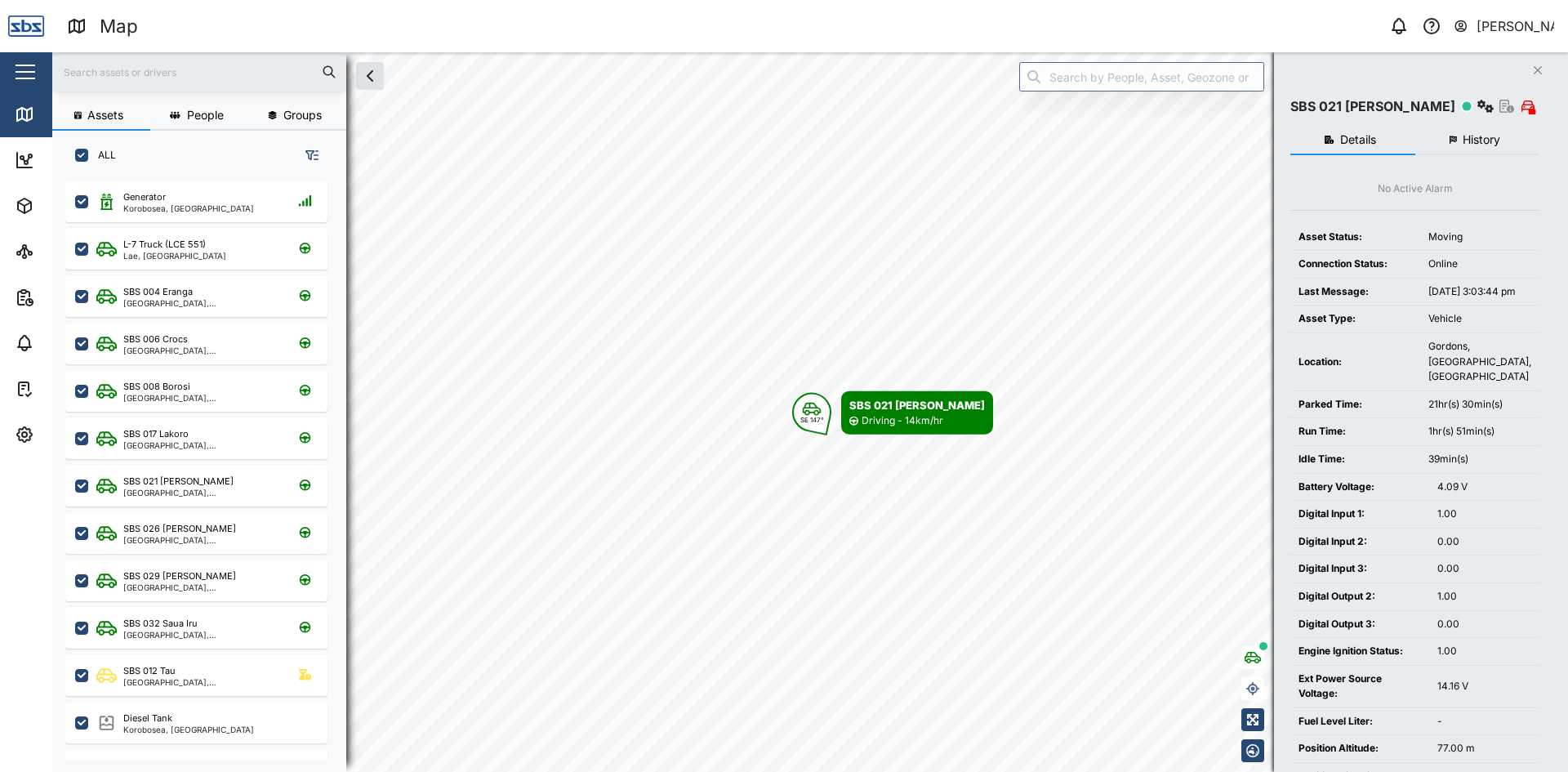
click at [1539, 65] on icon "Close" at bounding box center [1537, 70] width 10 height 13
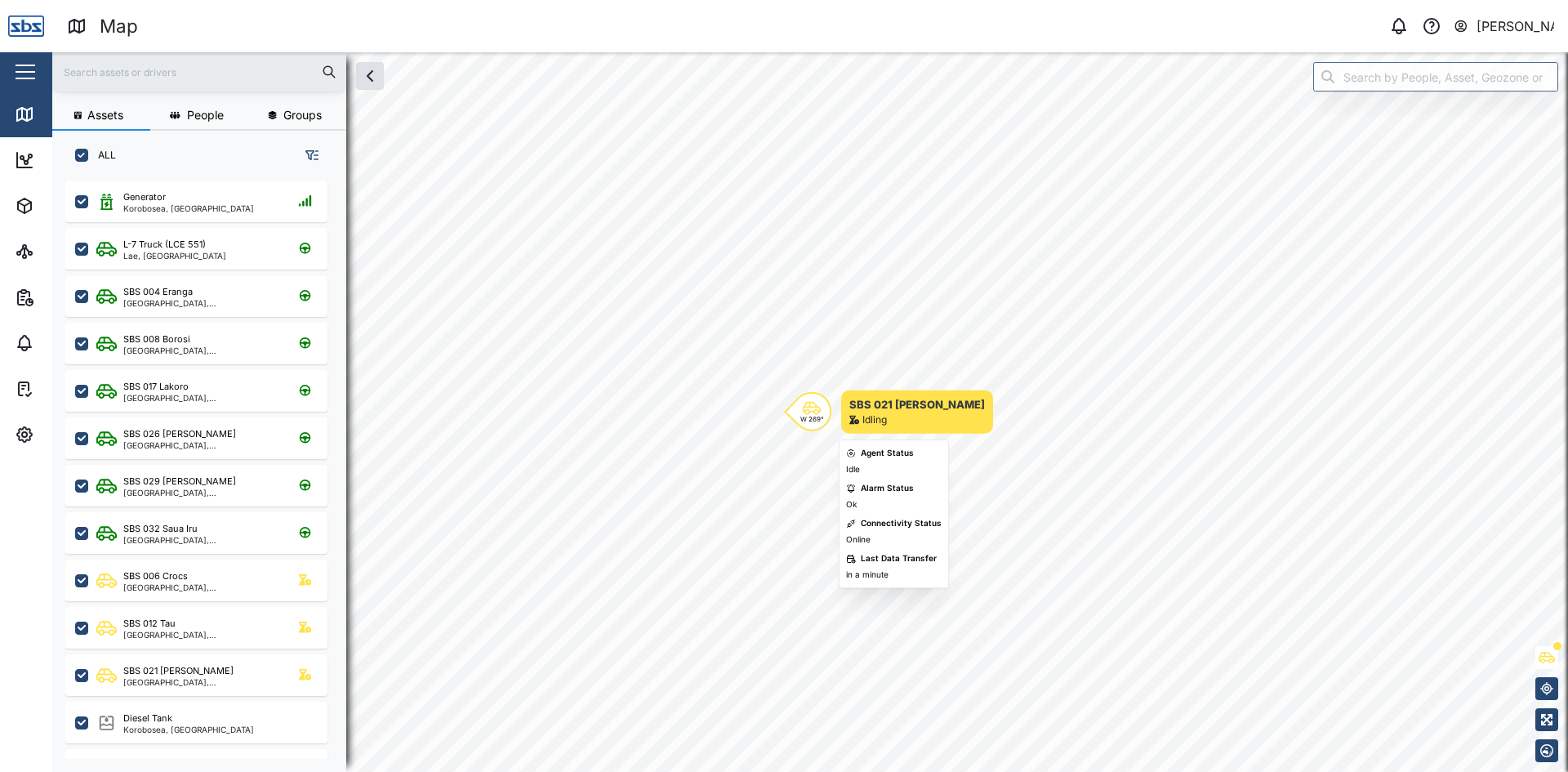
click at [807, 410] on icon "Map marker" at bounding box center [811, 408] width 19 height 13
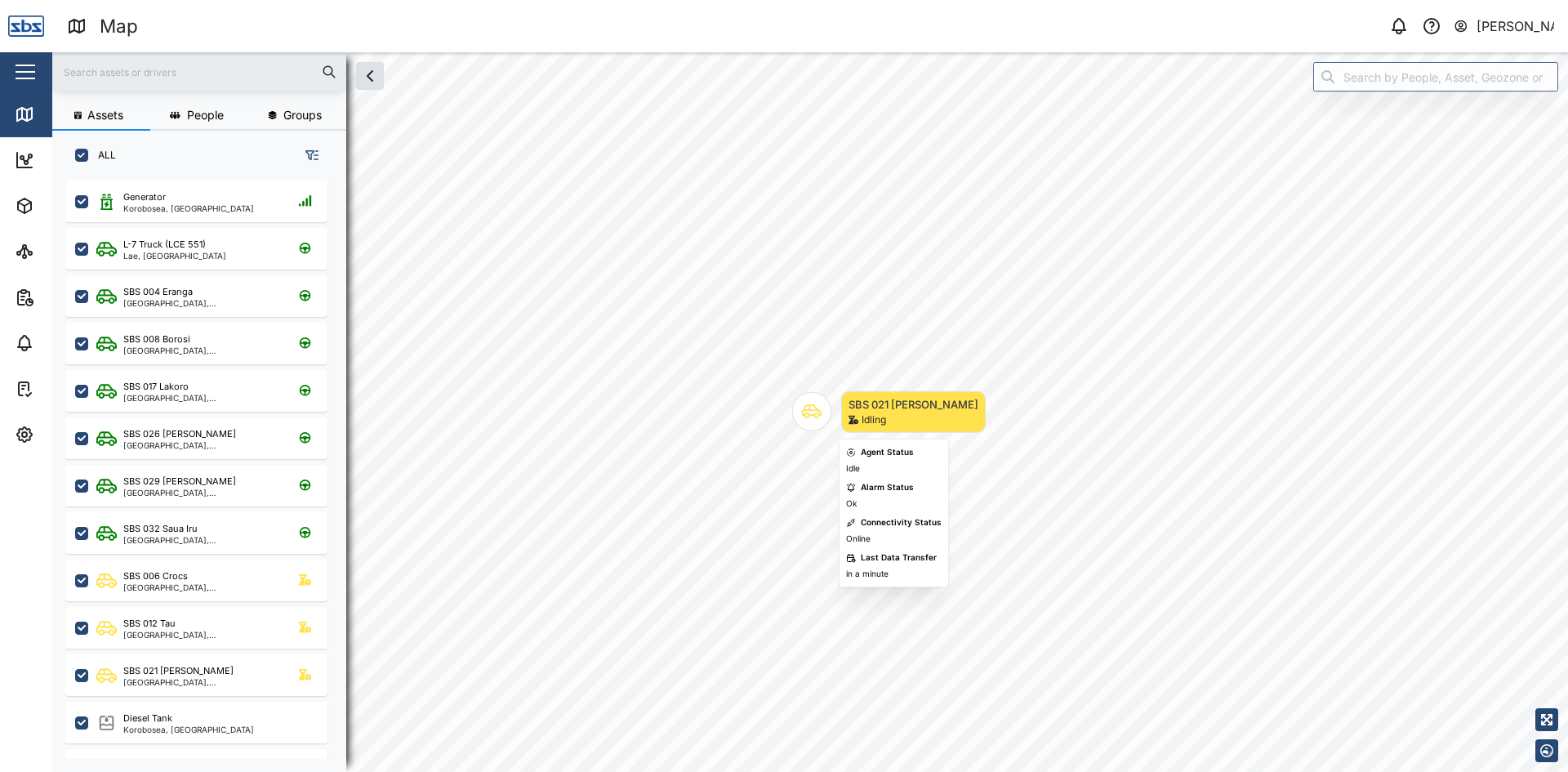
click at [808, 410] on icon "Map marker" at bounding box center [811, 412] width 20 height 13
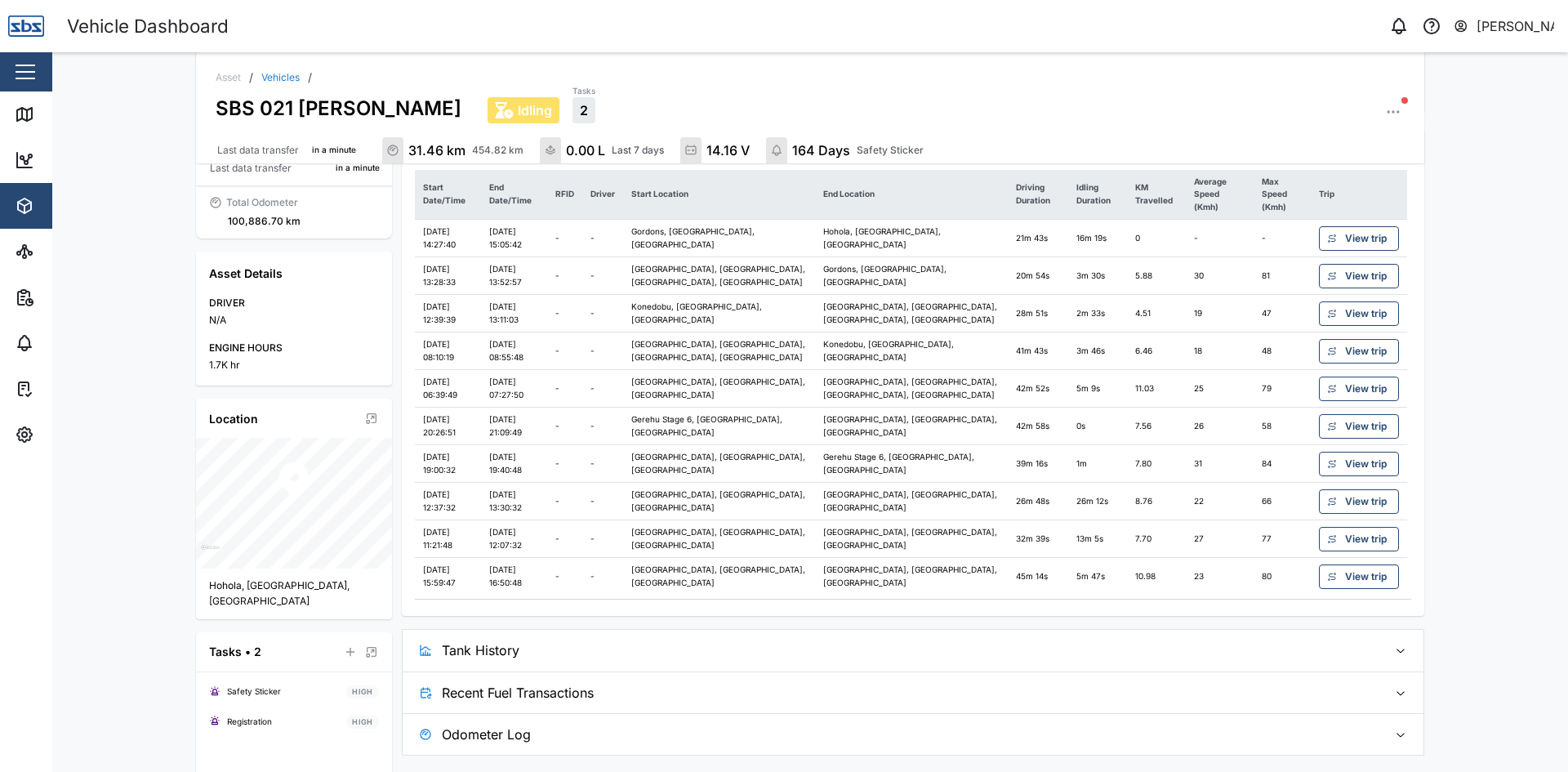
scroll to position [252, 0]
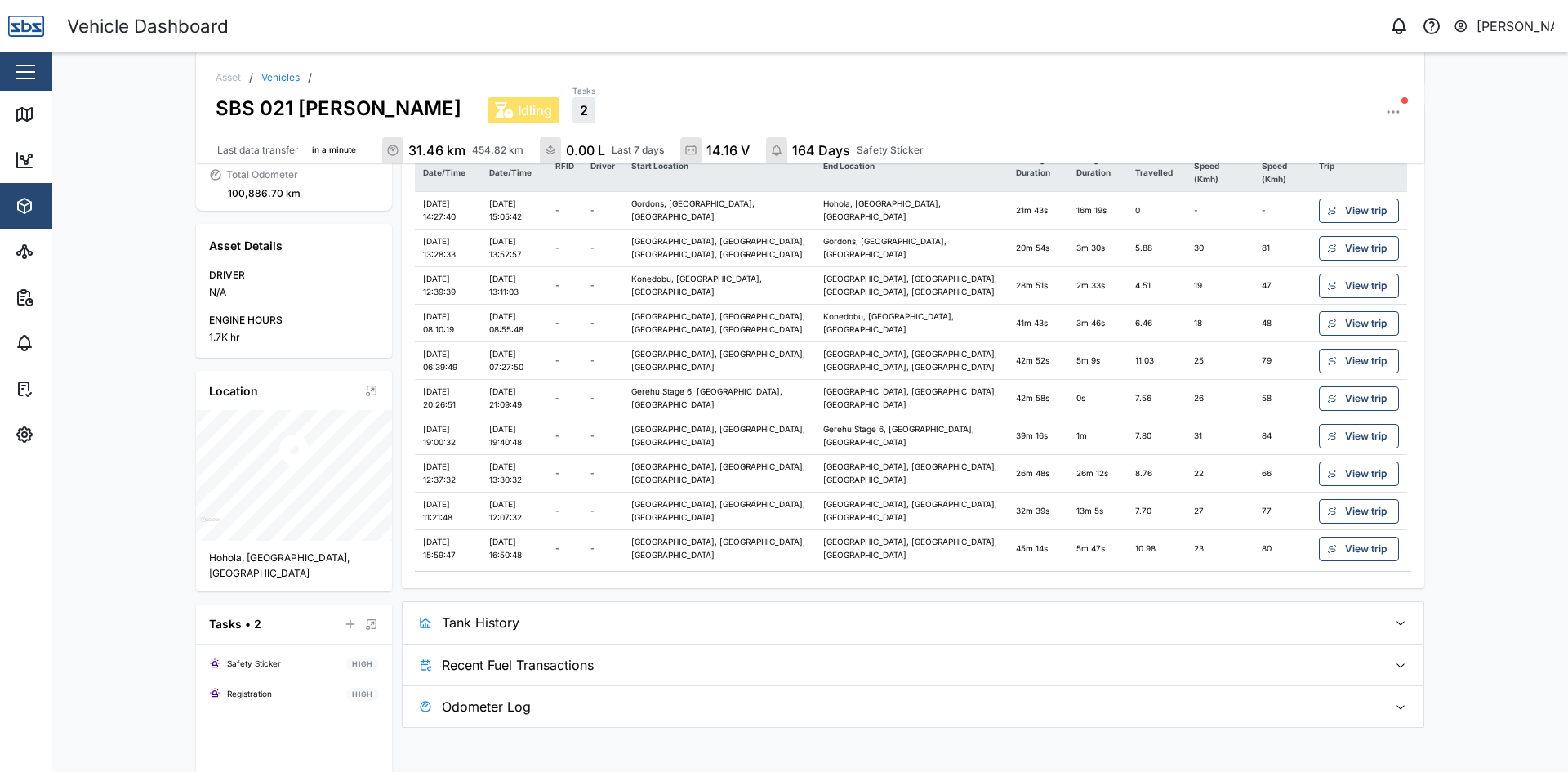
click at [540, 653] on span "Recent Fuel Transactions" at bounding box center [908, 664] width 933 height 40
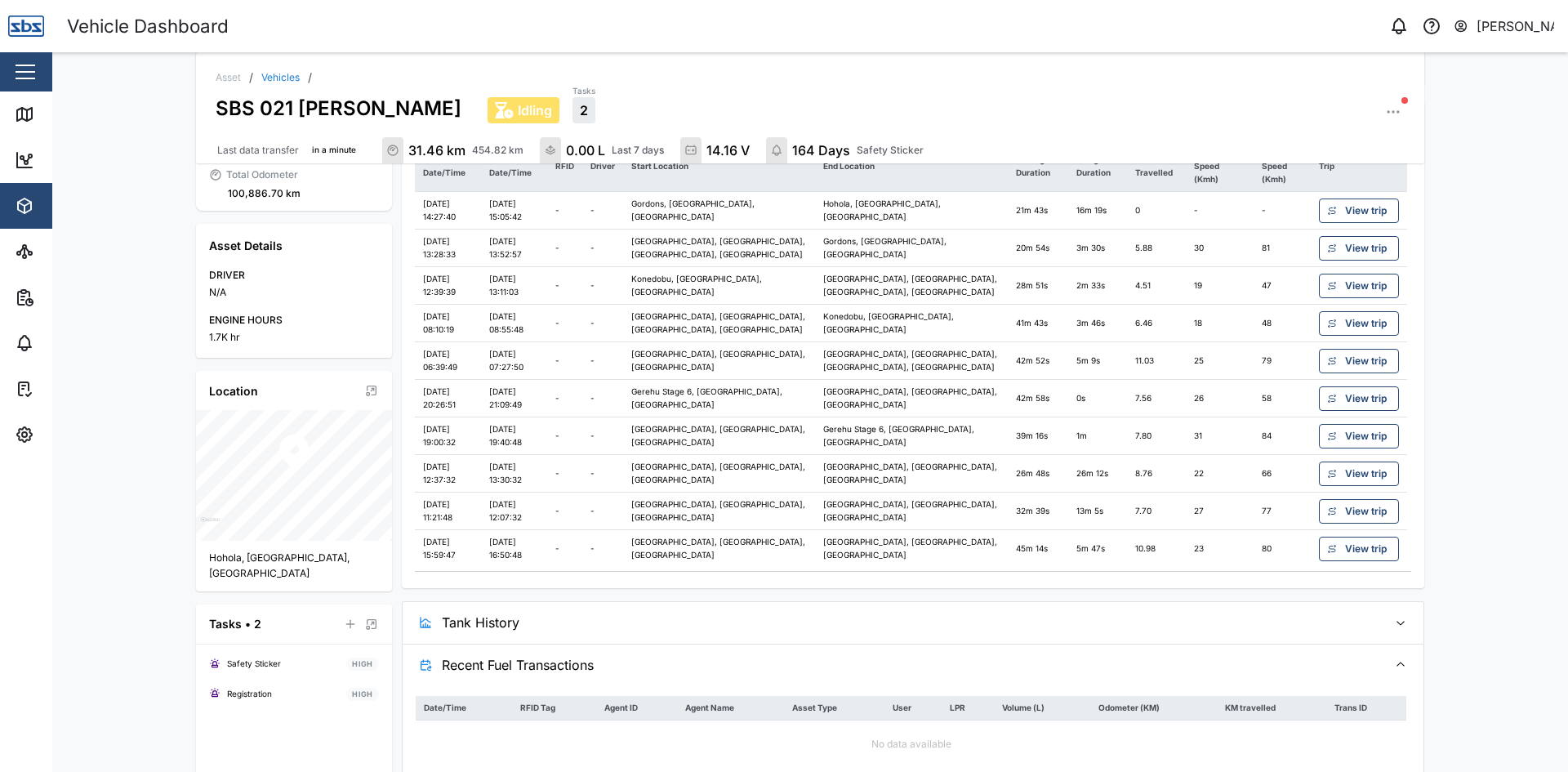
scroll to position [313, 0]
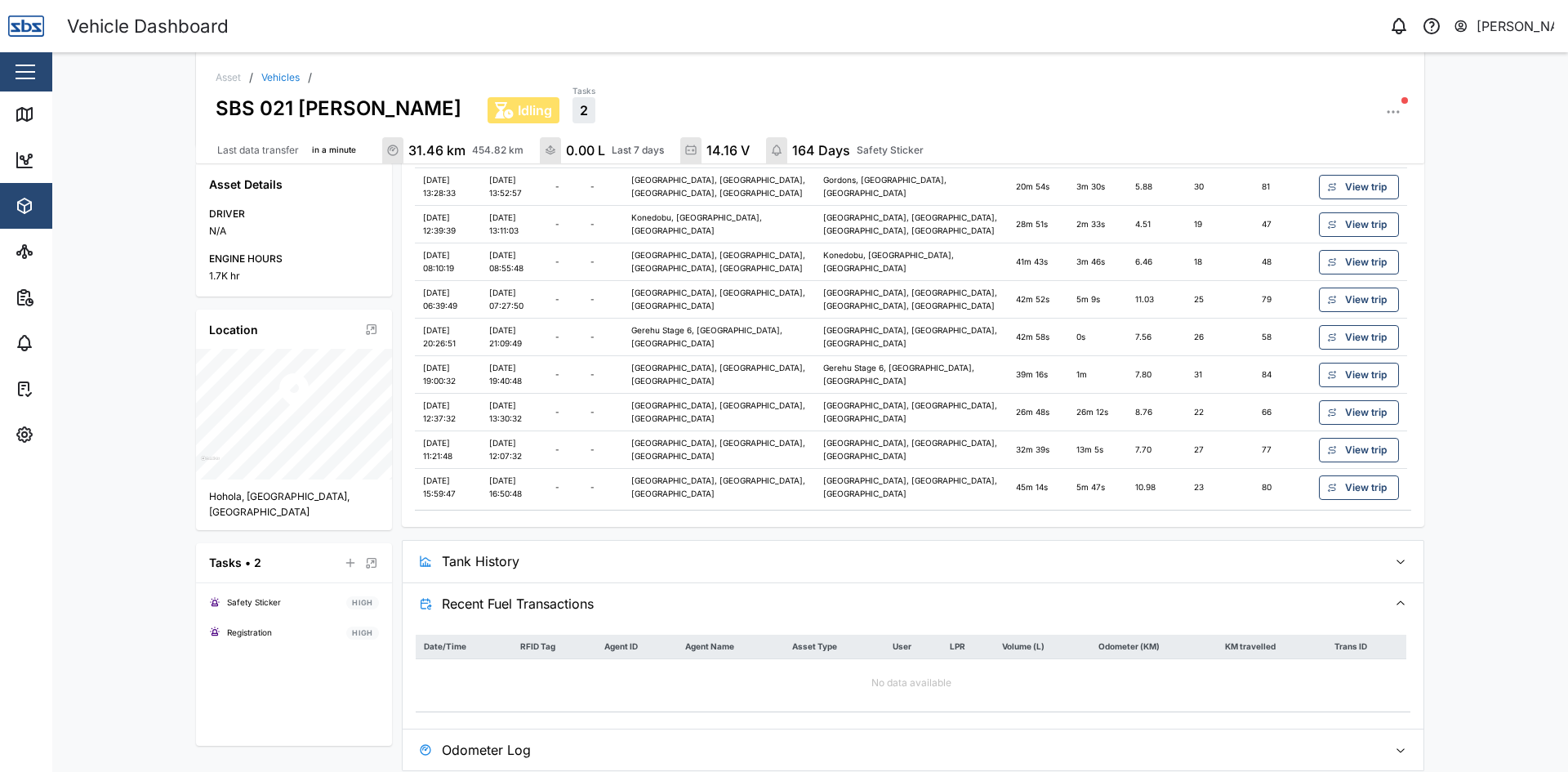
click at [475, 542] on span "Tank History" at bounding box center [908, 561] width 933 height 40
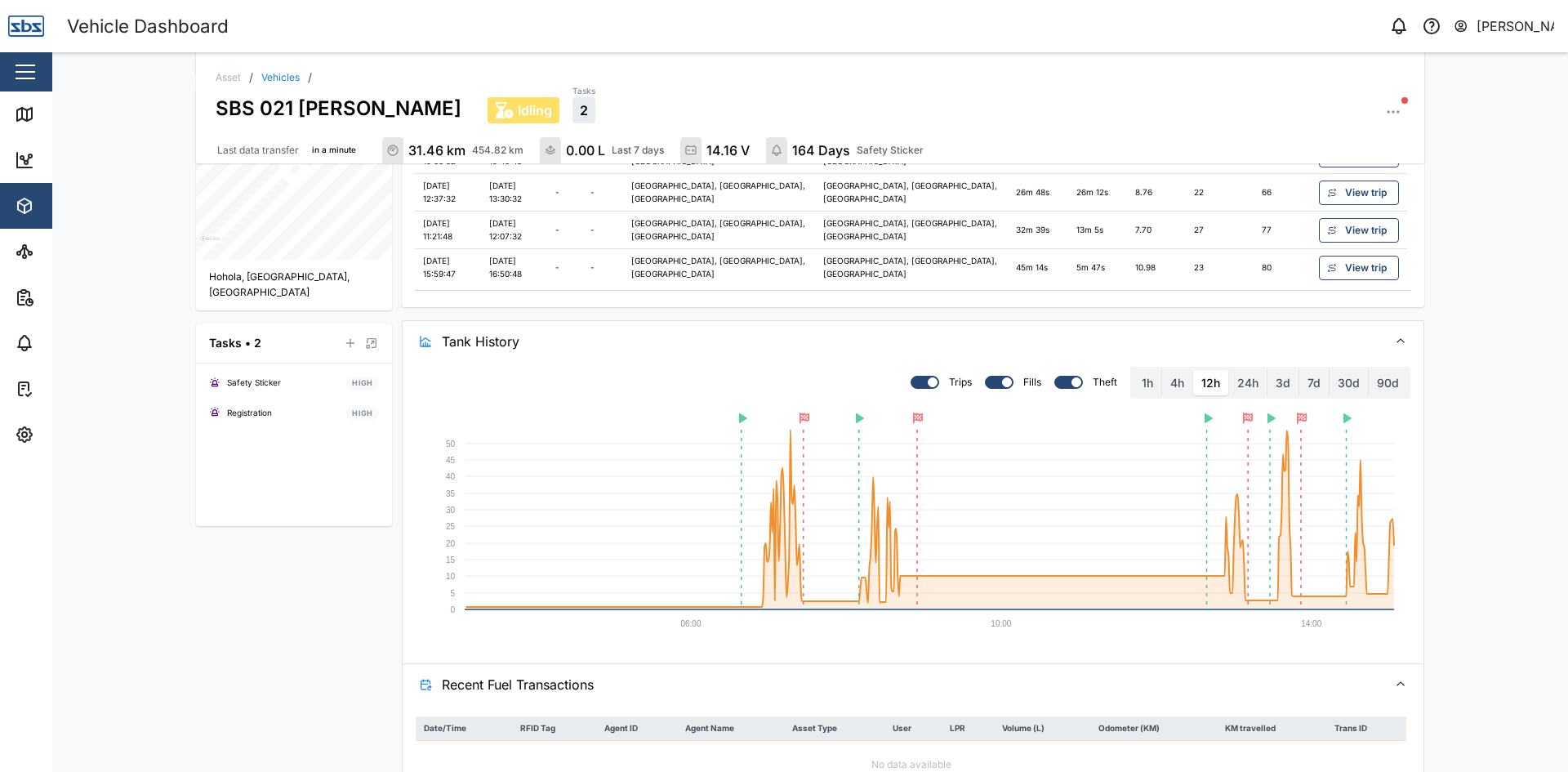
scroll to position [558, 0]
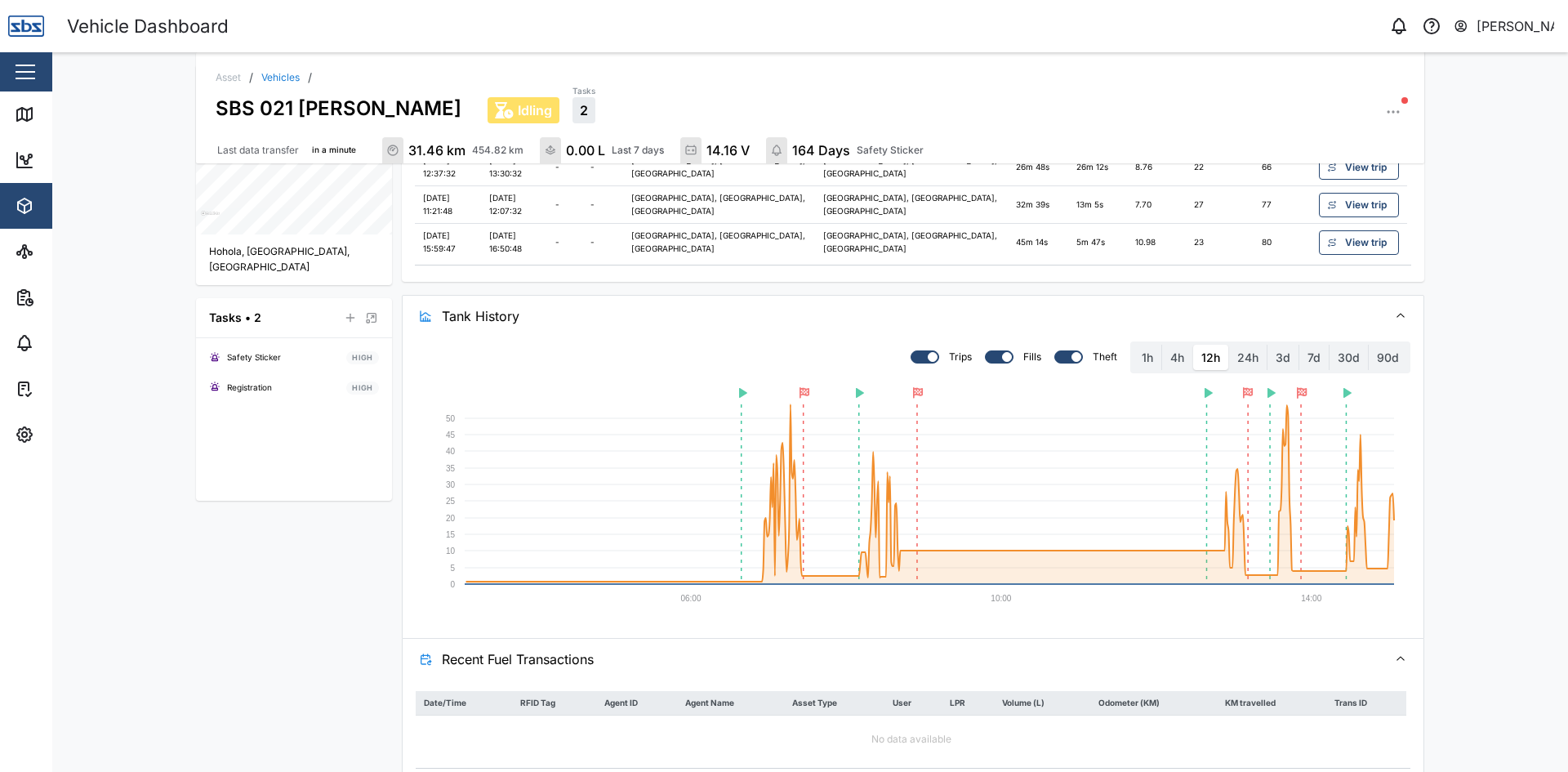
click at [1243, 387] on icon "button" at bounding box center [1247, 393] width 10 height 12
click at [913, 387] on icon "button" at bounding box center [917, 393] width 10 height 12
click at [738, 388] on icon "button" at bounding box center [741, 393] width 8 height 10
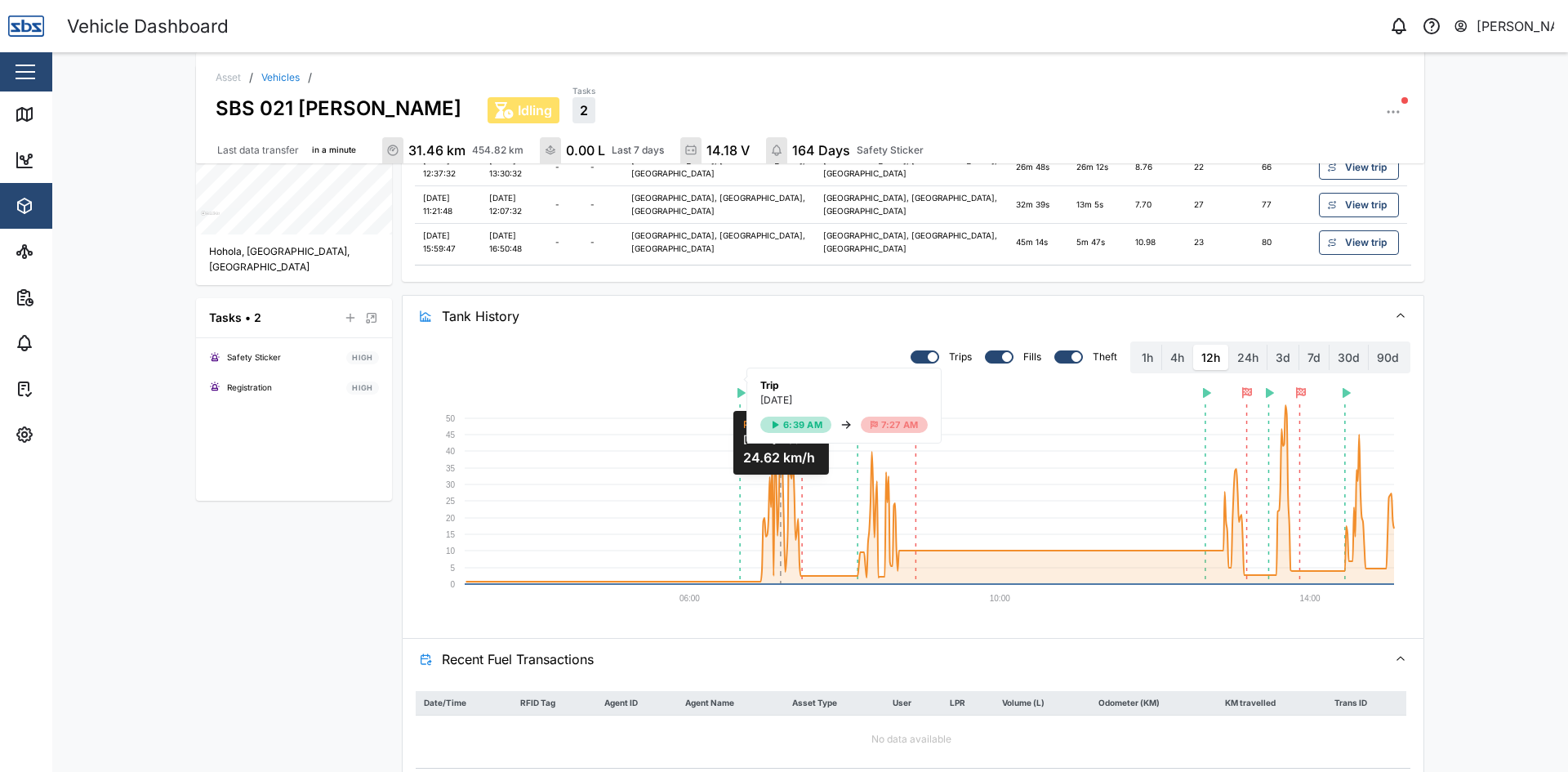
click at [776, 498] on rect at bounding box center [929, 494] width 929 height 180
click at [767, 501] on rect at bounding box center [929, 494] width 929 height 180
click at [755, 510] on rect at bounding box center [929, 494] width 929 height 180
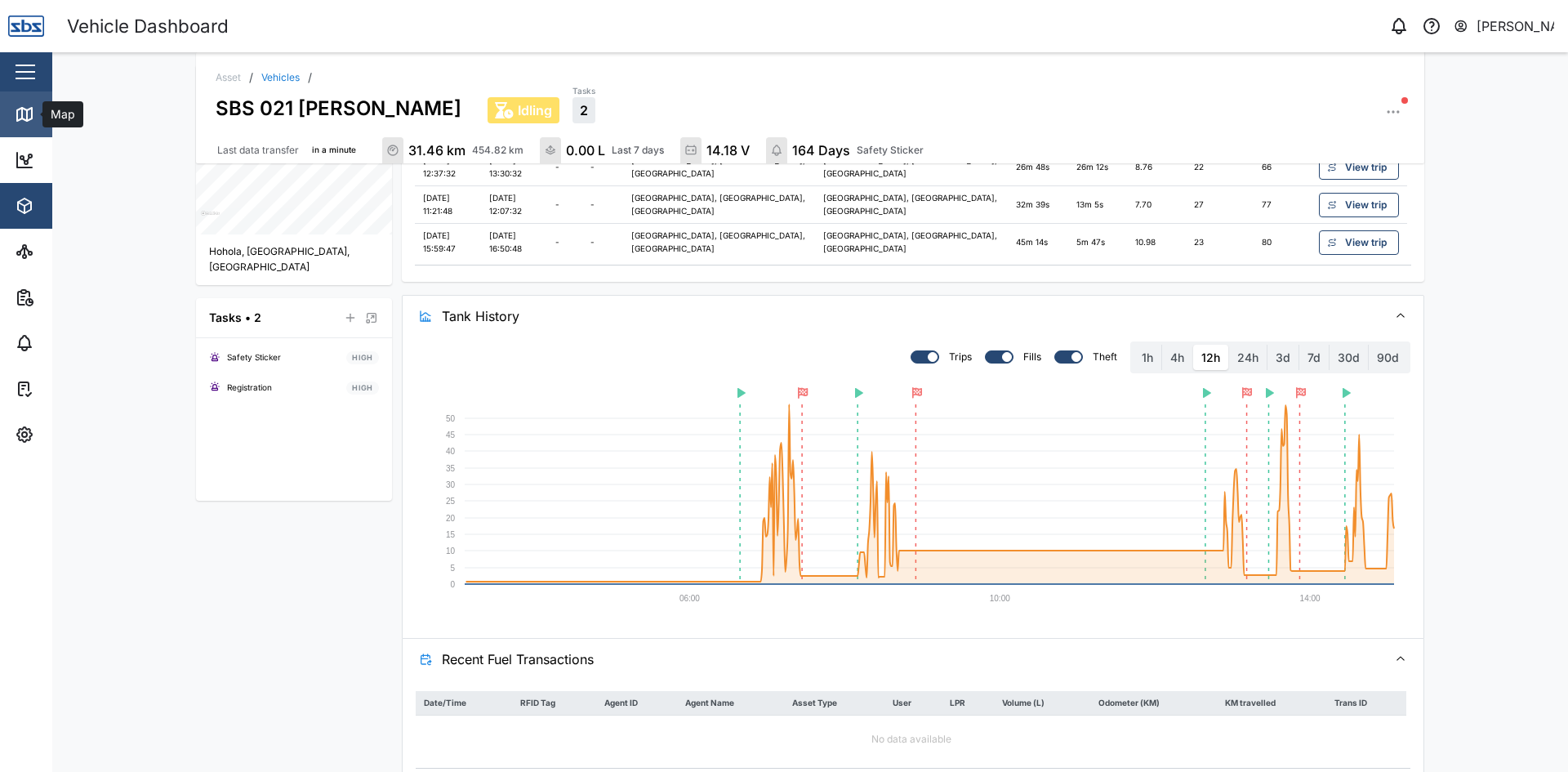
click at [17, 116] on icon at bounding box center [24, 114] width 14 height 13
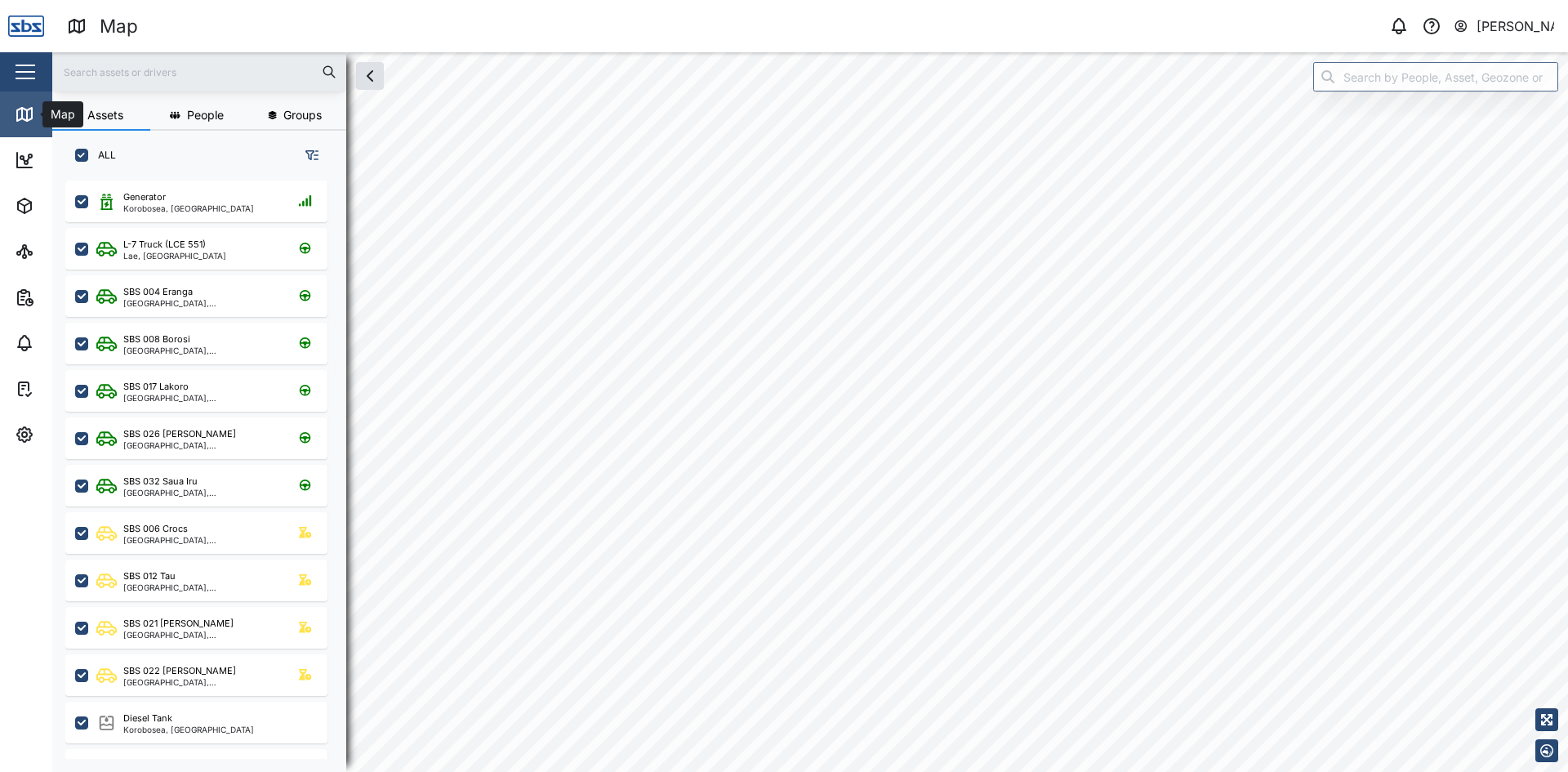
scroll to position [572, 255]
checkbox input "true"
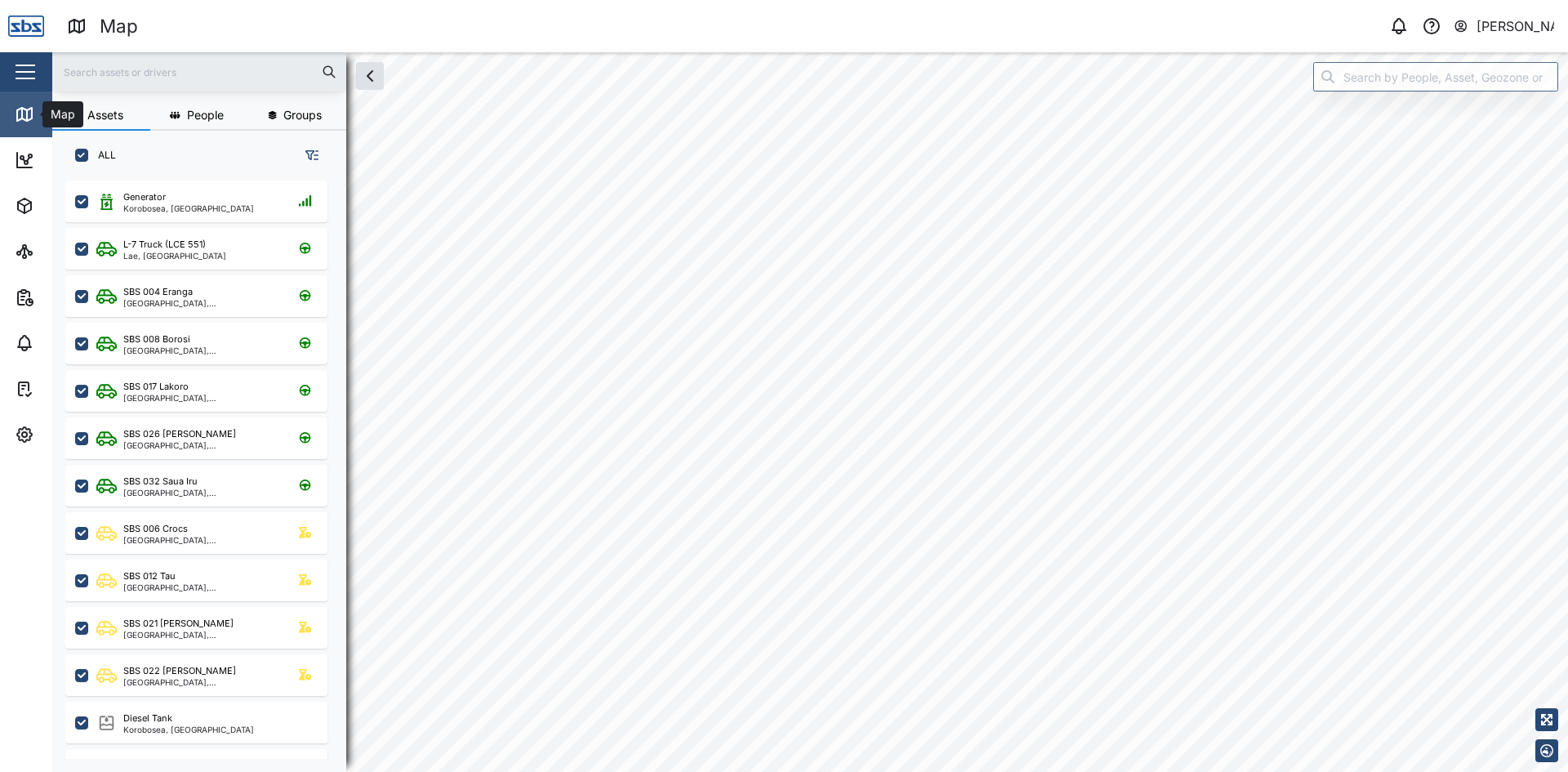
checkbox input "true"
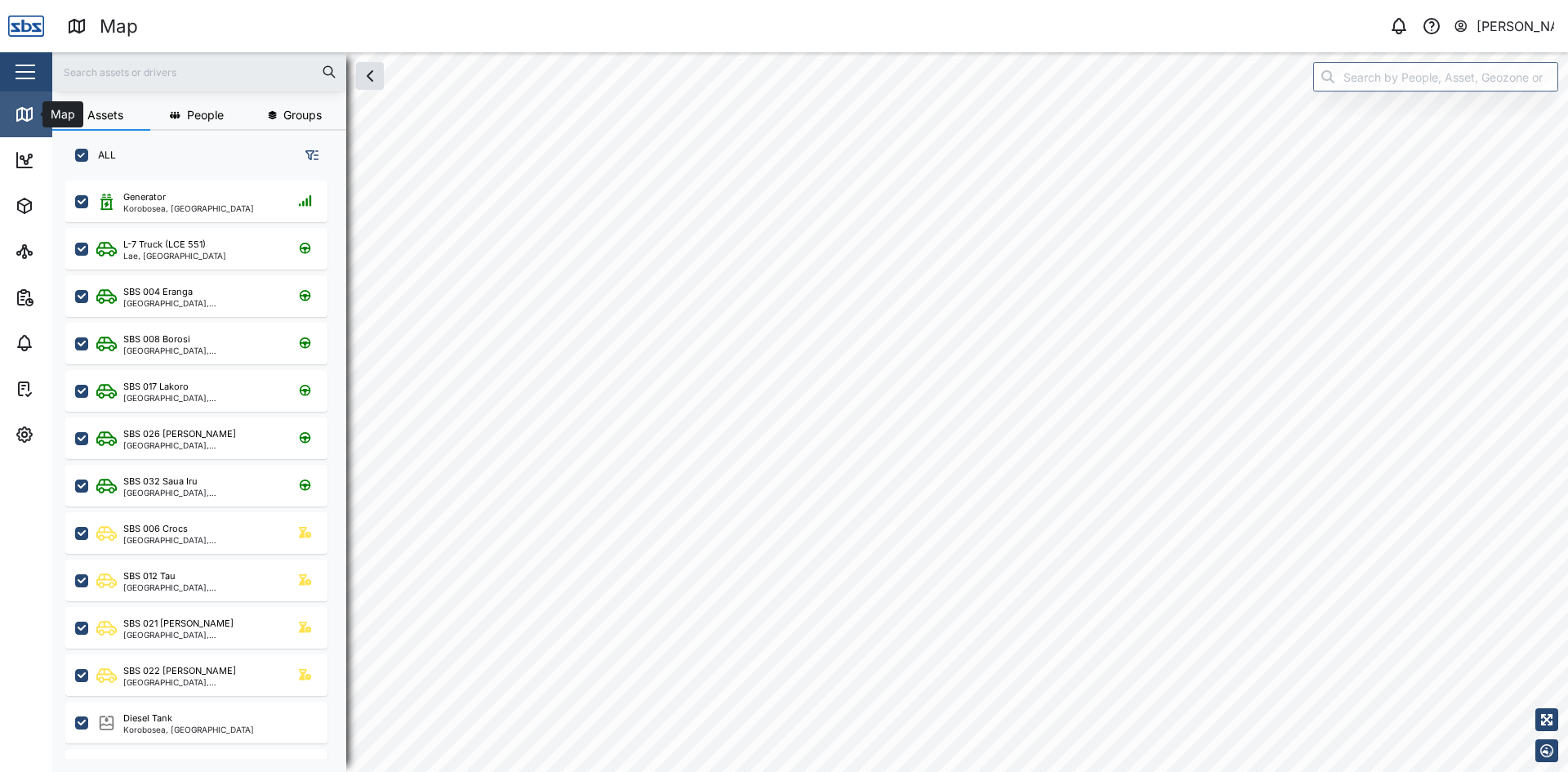
checkbox input "true"
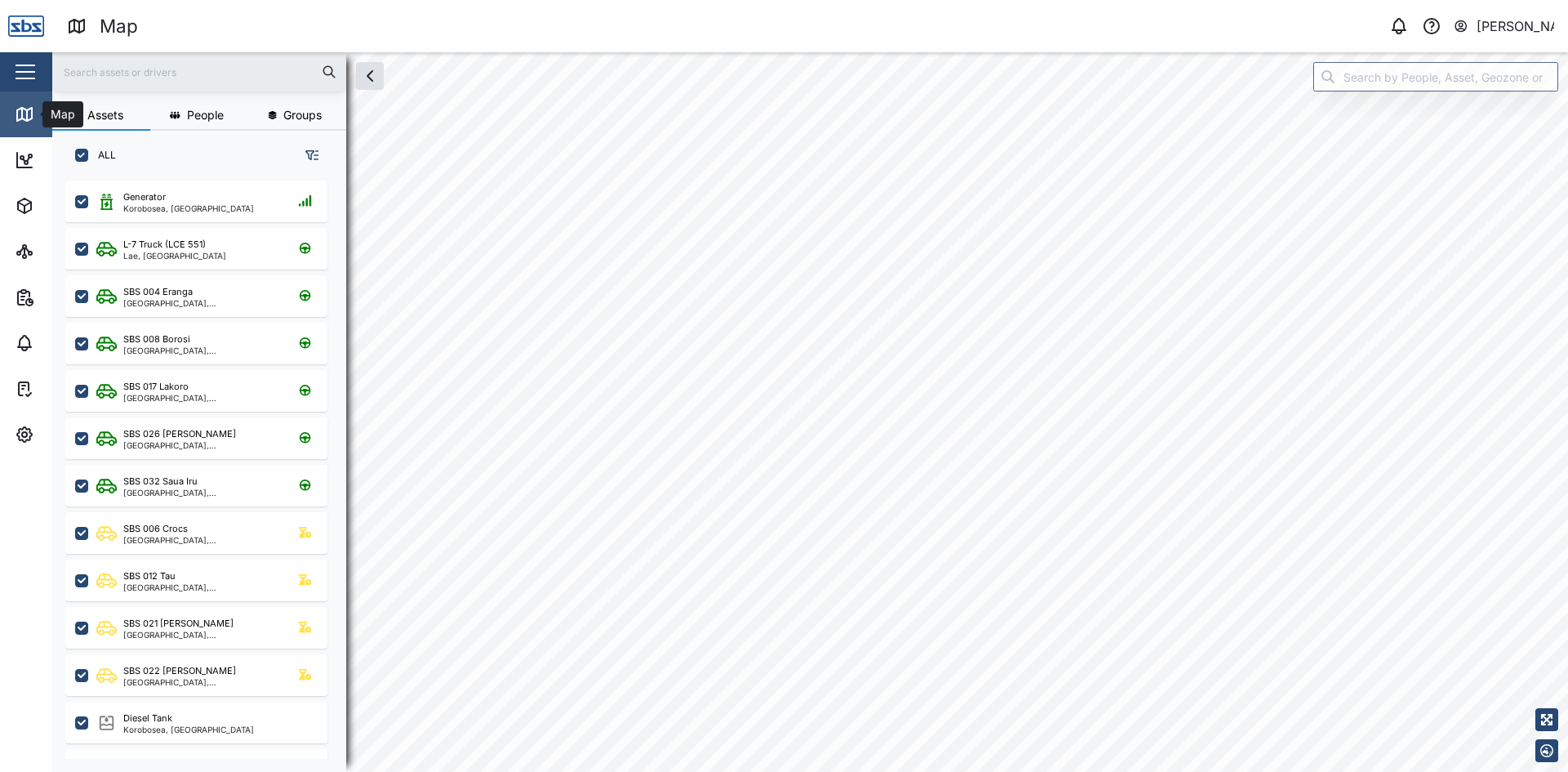
checkbox input "true"
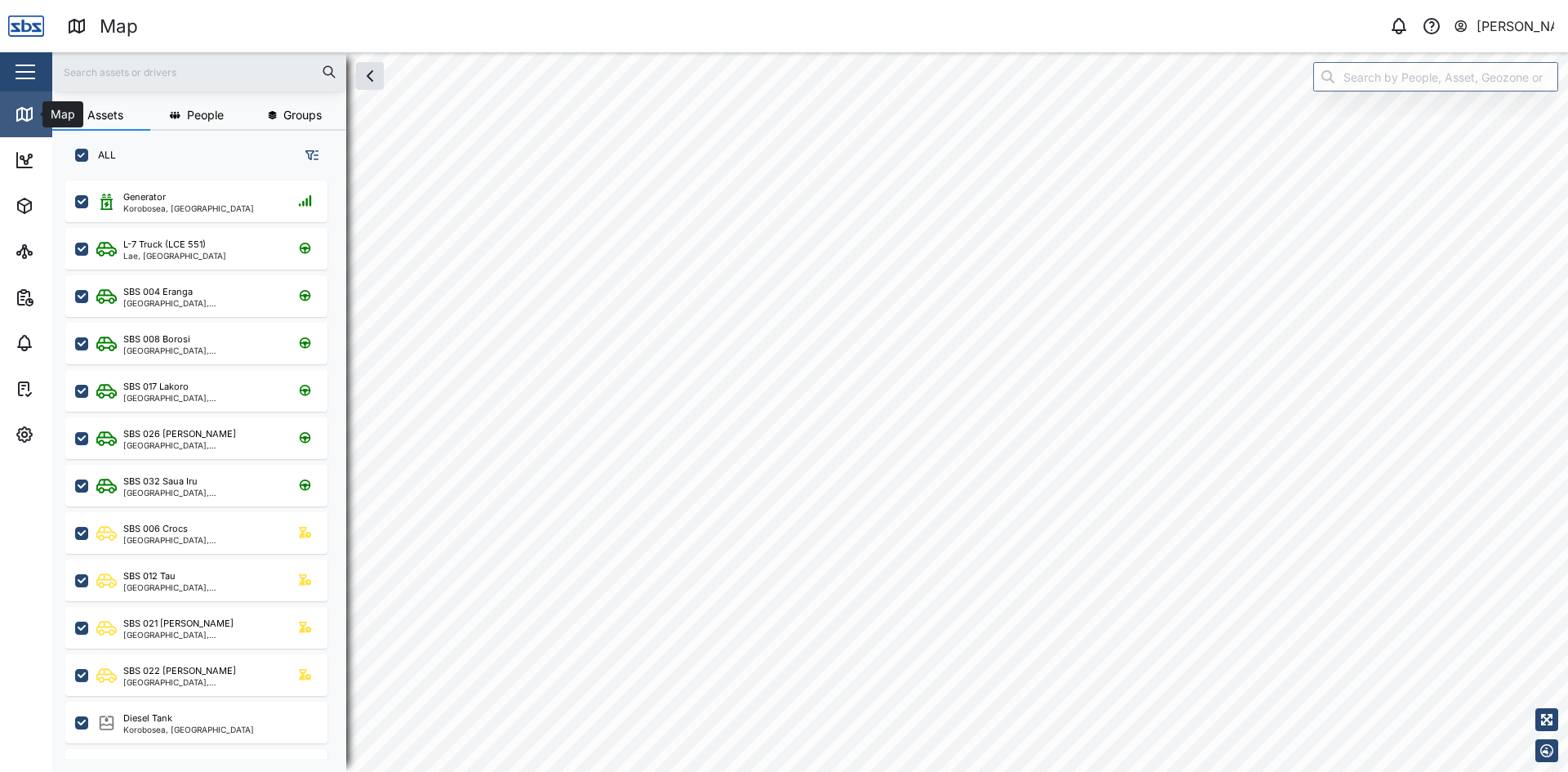
checkbox input "true"
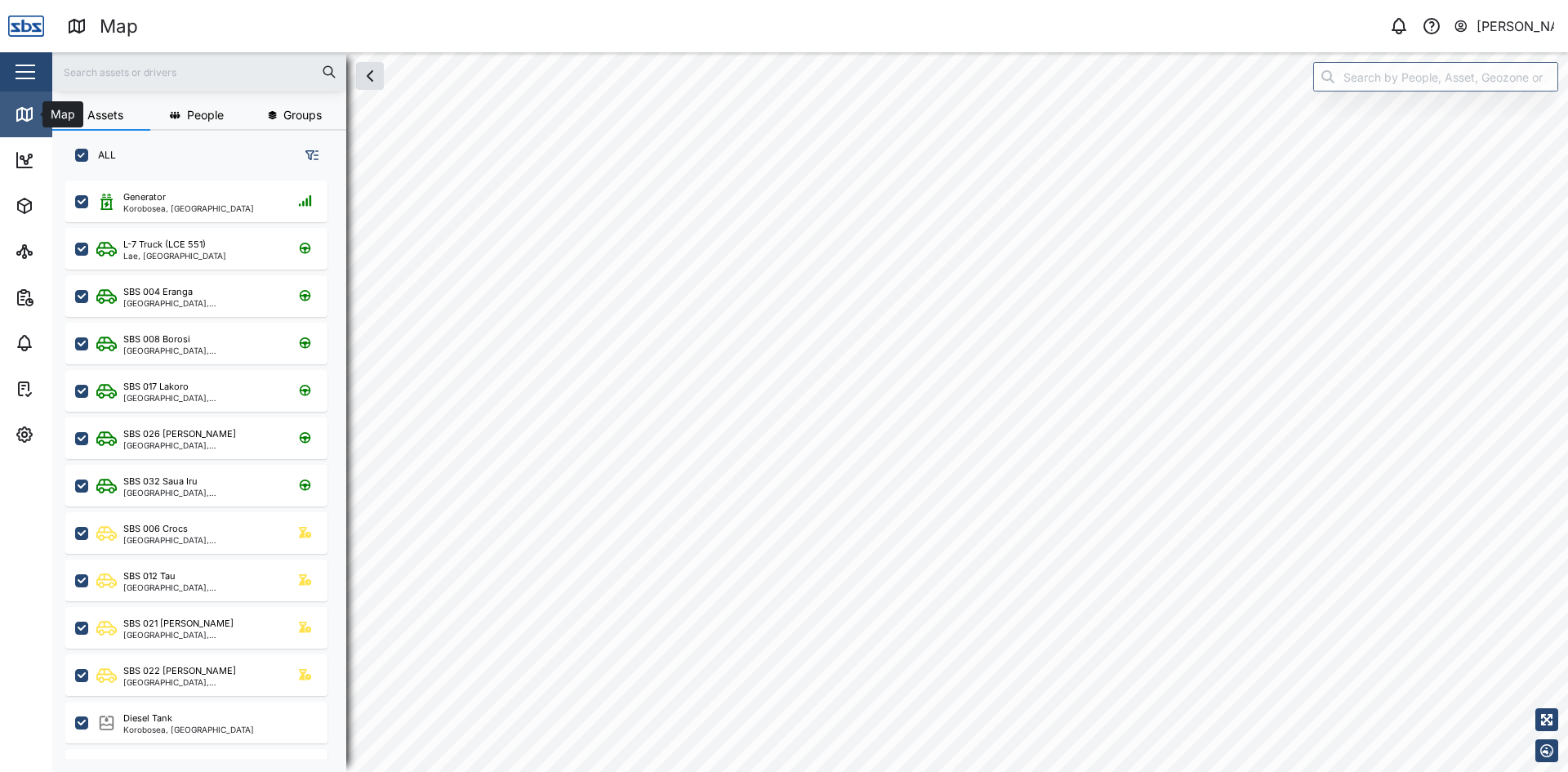
checkbox input "true"
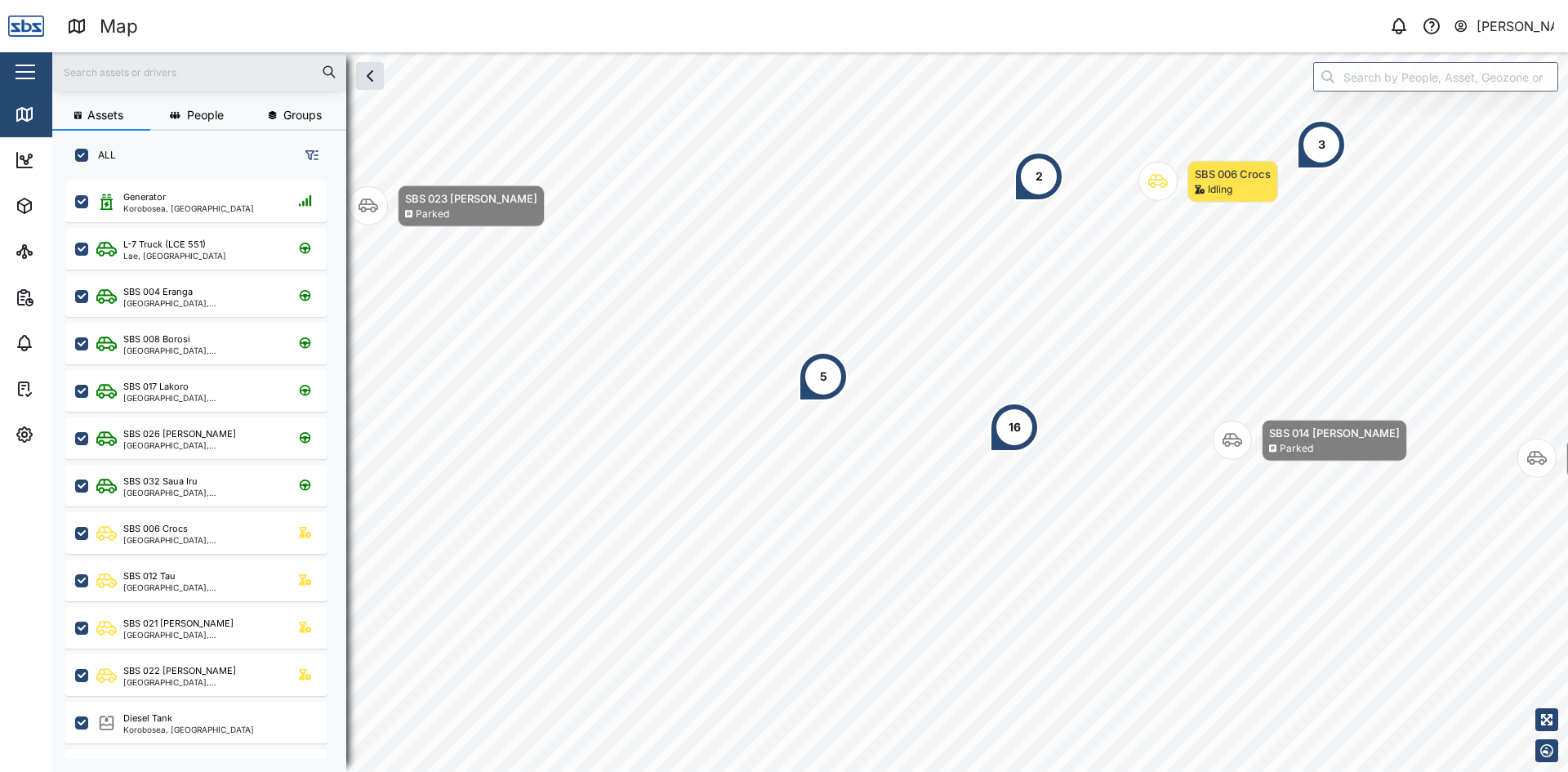
click at [137, 79] on input "text" at bounding box center [199, 71] width 274 height 24
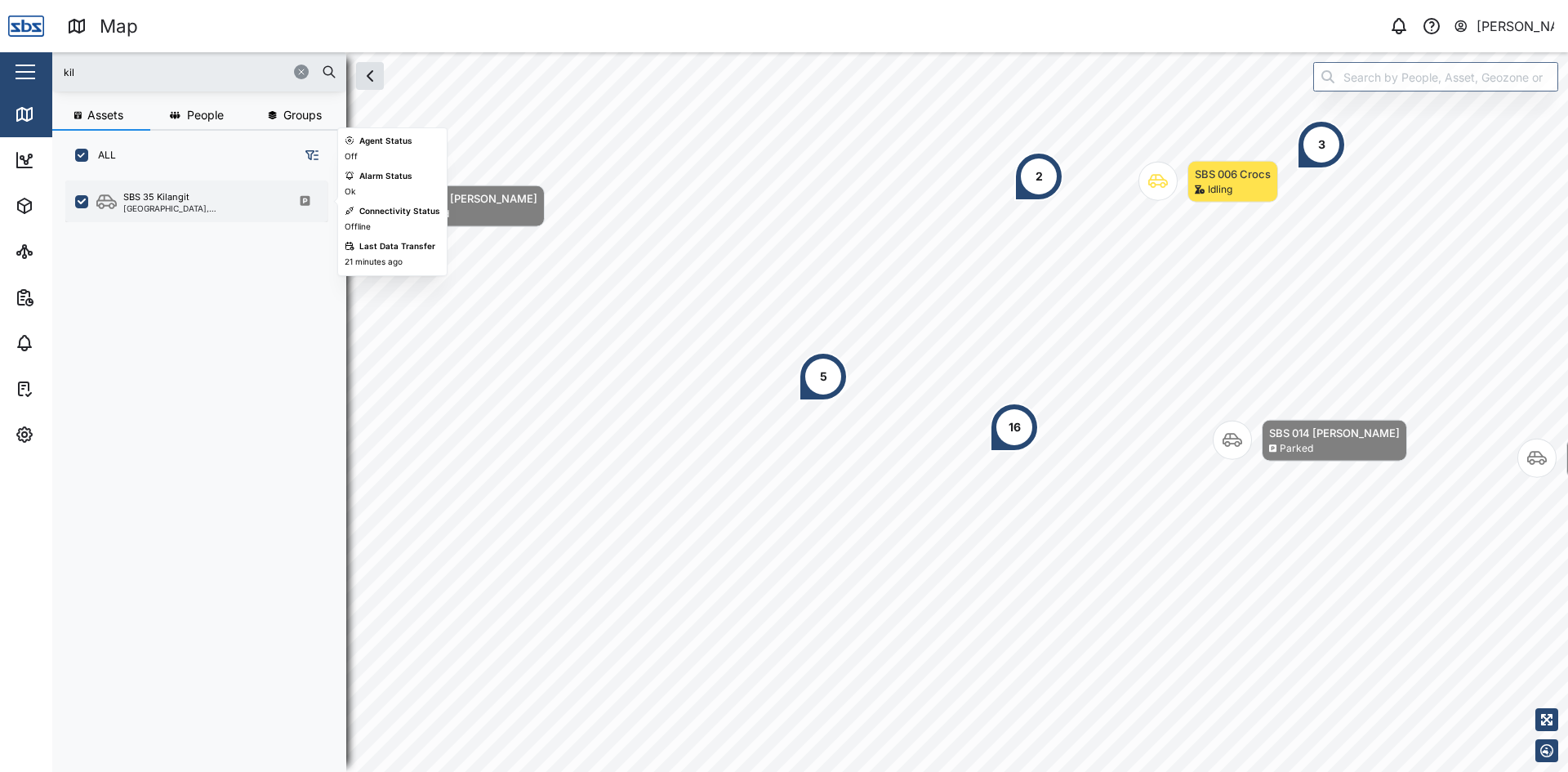
type input "kil"
click at [156, 208] on div "[GEOGRAPHIC_DATA], [GEOGRAPHIC_DATA]" at bounding box center [201, 208] width 156 height 8
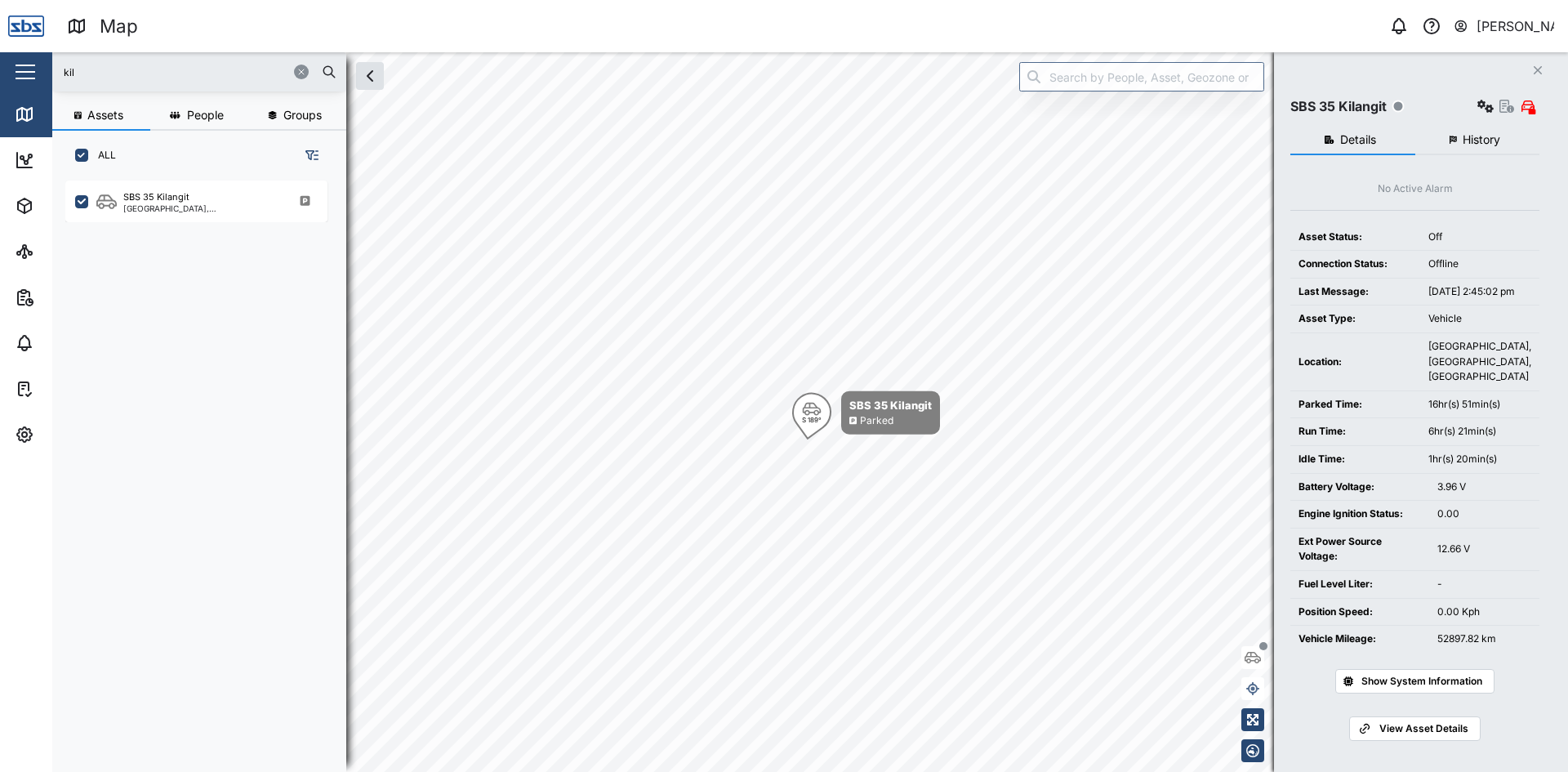
click at [1390, 693] on span "Show System Information" at bounding box center [1422, 680] width 120 height 22
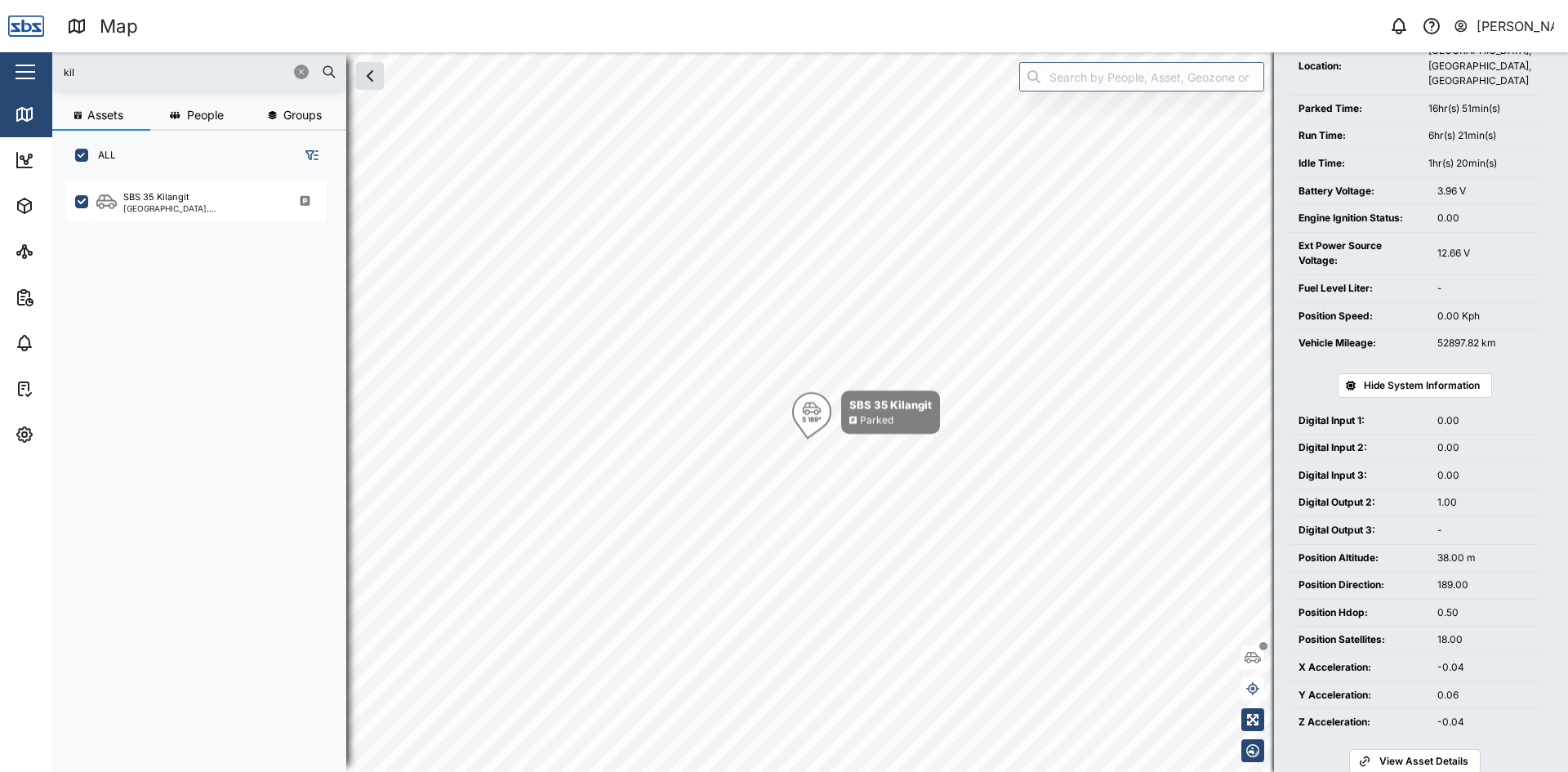
scroll to position [344, 0]
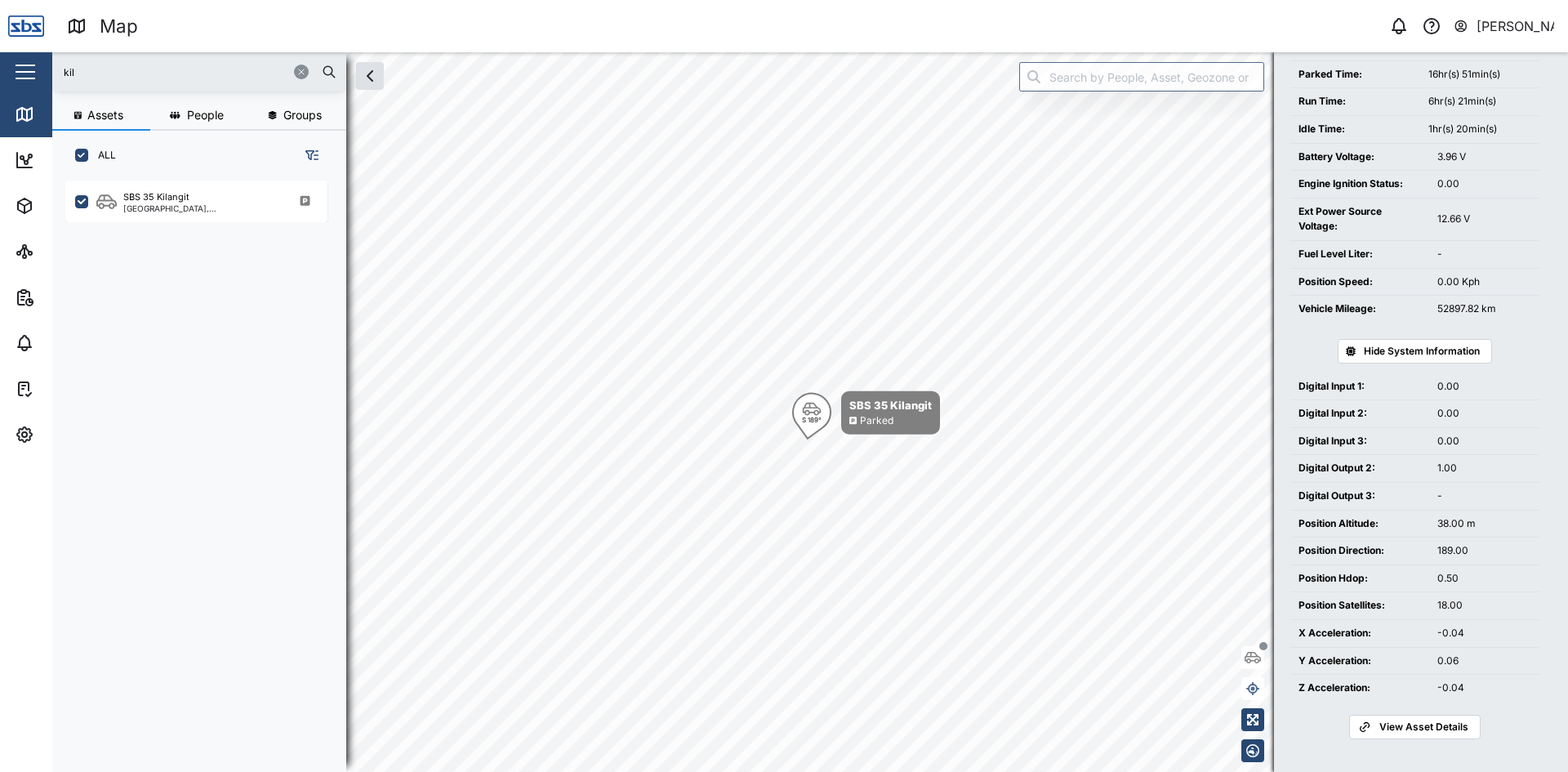
click at [1424, 726] on span "View Asset Details" at bounding box center [1423, 726] width 89 height 22
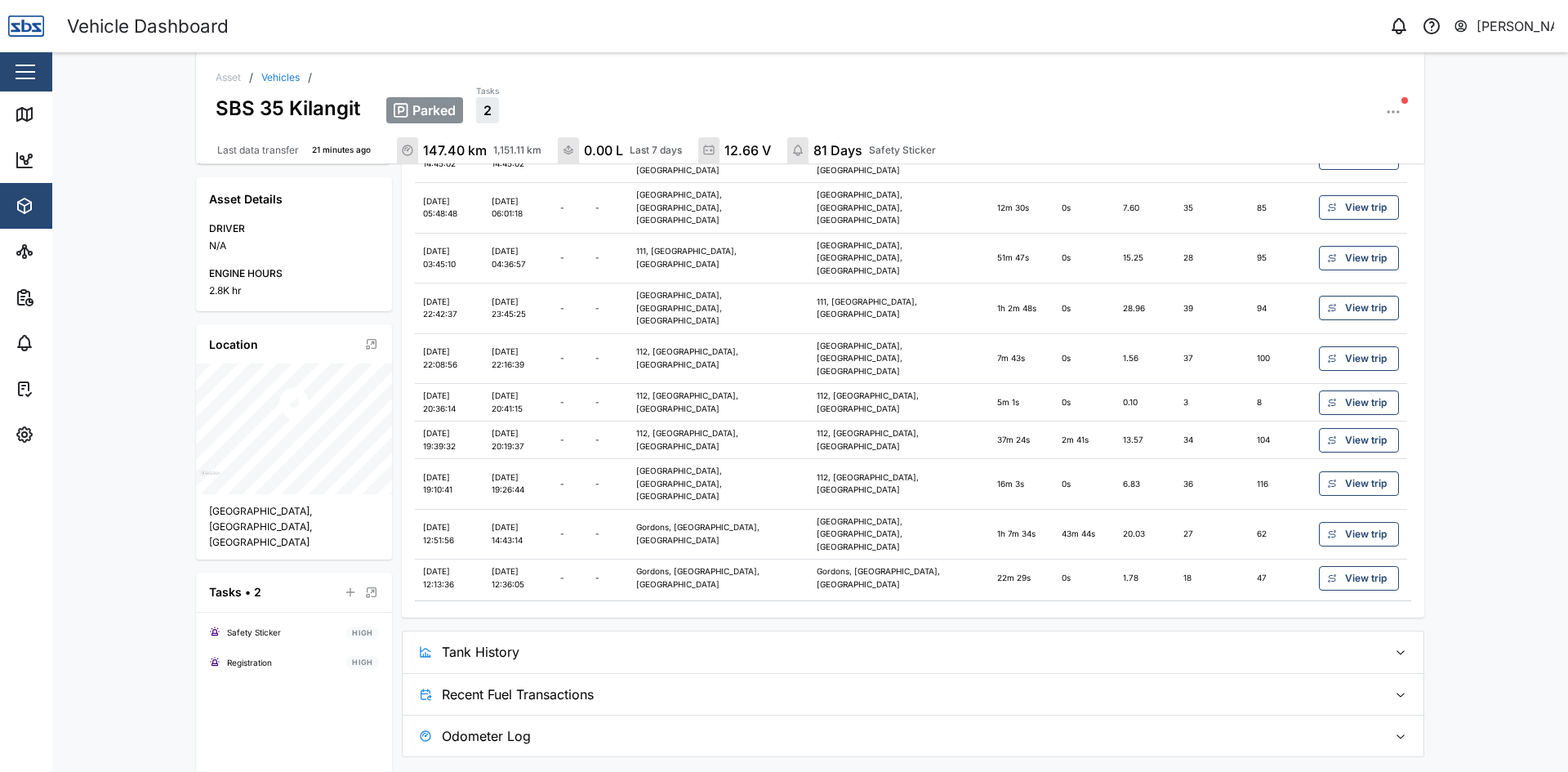
scroll to position [299, 0]
click at [219, 234] on div "DRIVER" at bounding box center [294, 227] width 170 height 15
click at [523, 630] on span "Tank History" at bounding box center [908, 650] width 933 height 40
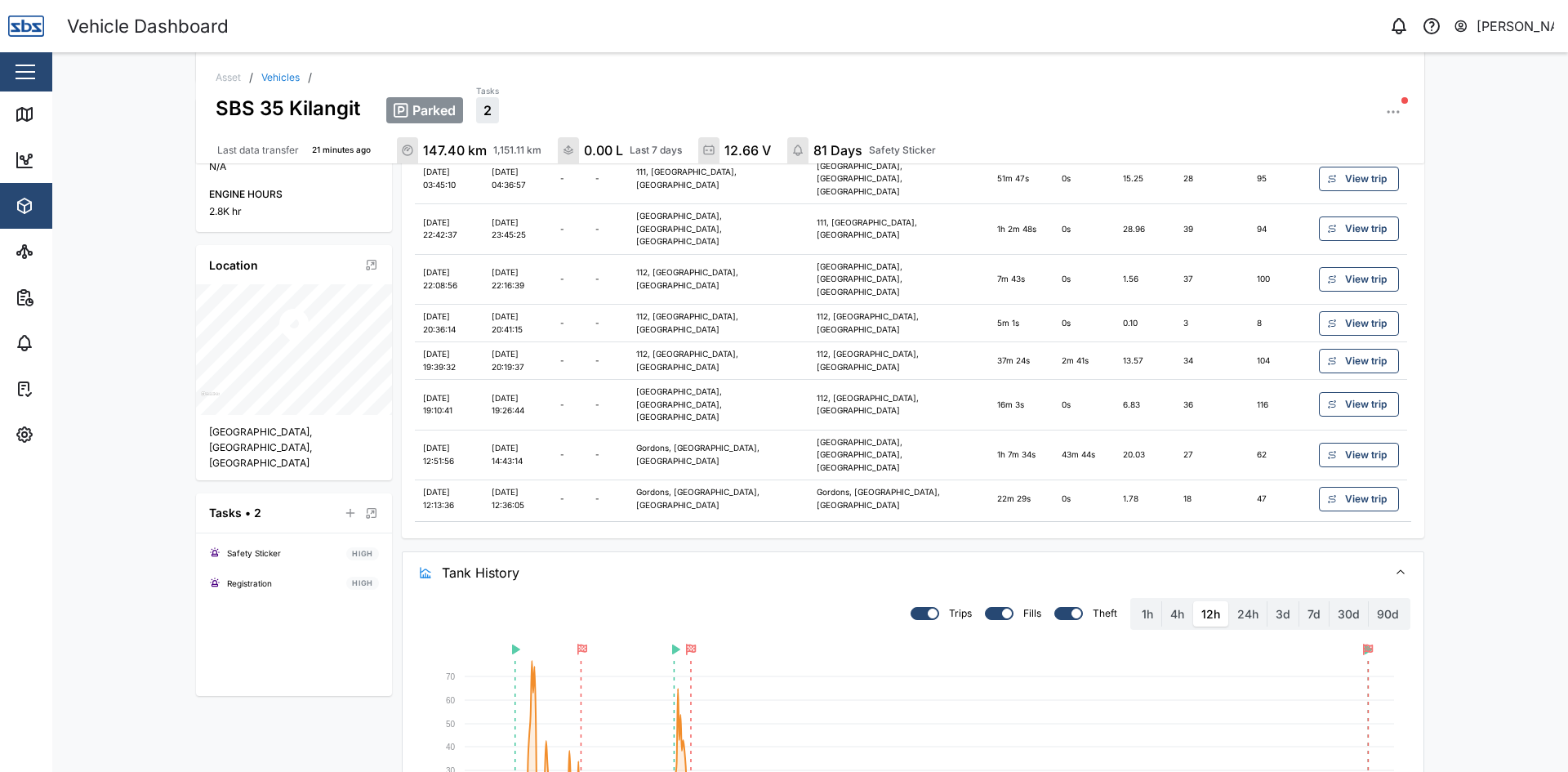
scroll to position [510, 0]
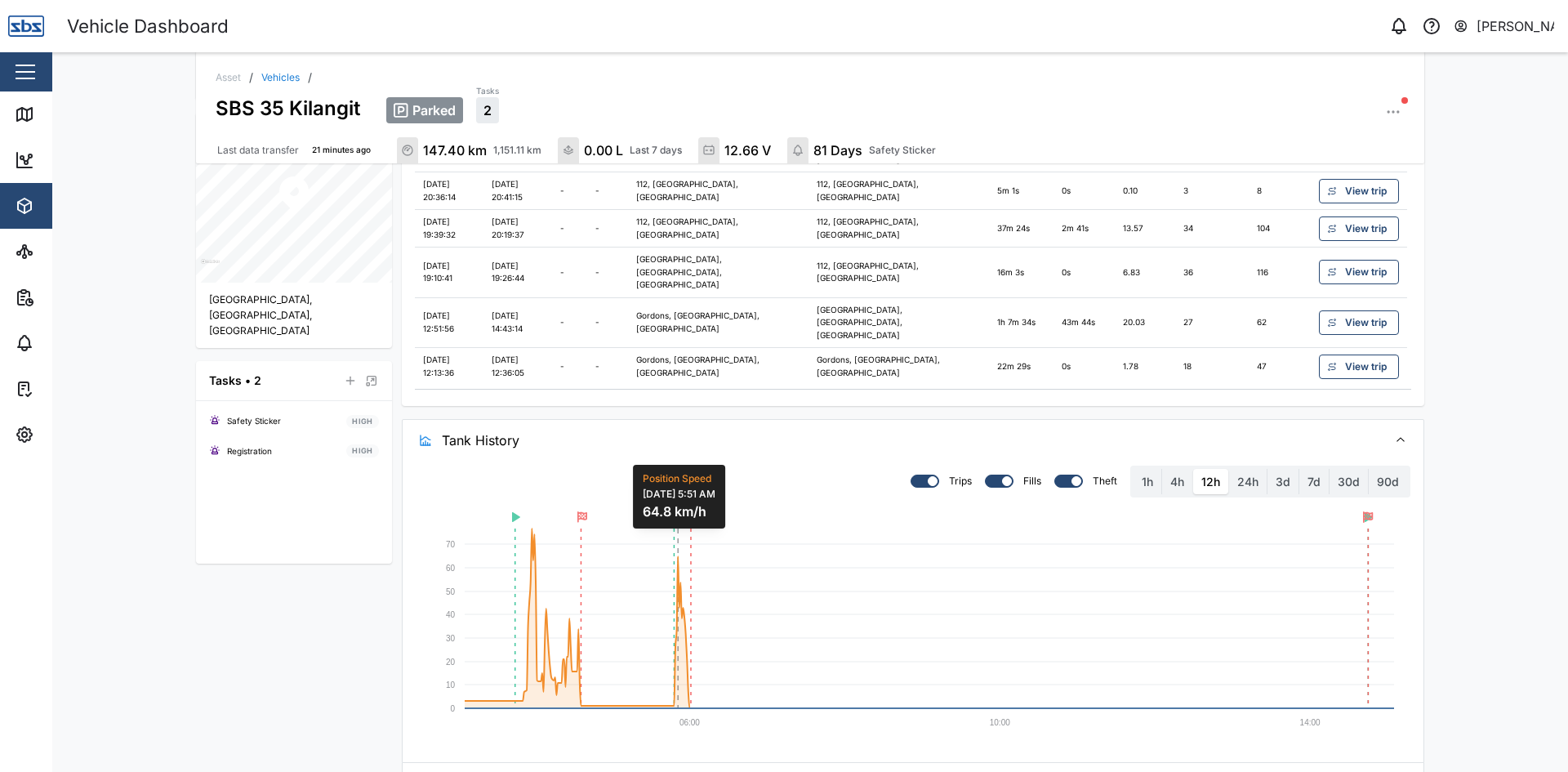
click at [631, 528] on rect at bounding box center [929, 618] width 929 height 180
click at [687, 528] on rect at bounding box center [929, 618] width 929 height 180
click at [687, 511] on icon "button" at bounding box center [690, 517] width 10 height 12
click at [1363, 511] on icon "button" at bounding box center [1368, 517] width 10 height 12
click at [920, 475] on div at bounding box center [919, 481] width 16 height 12
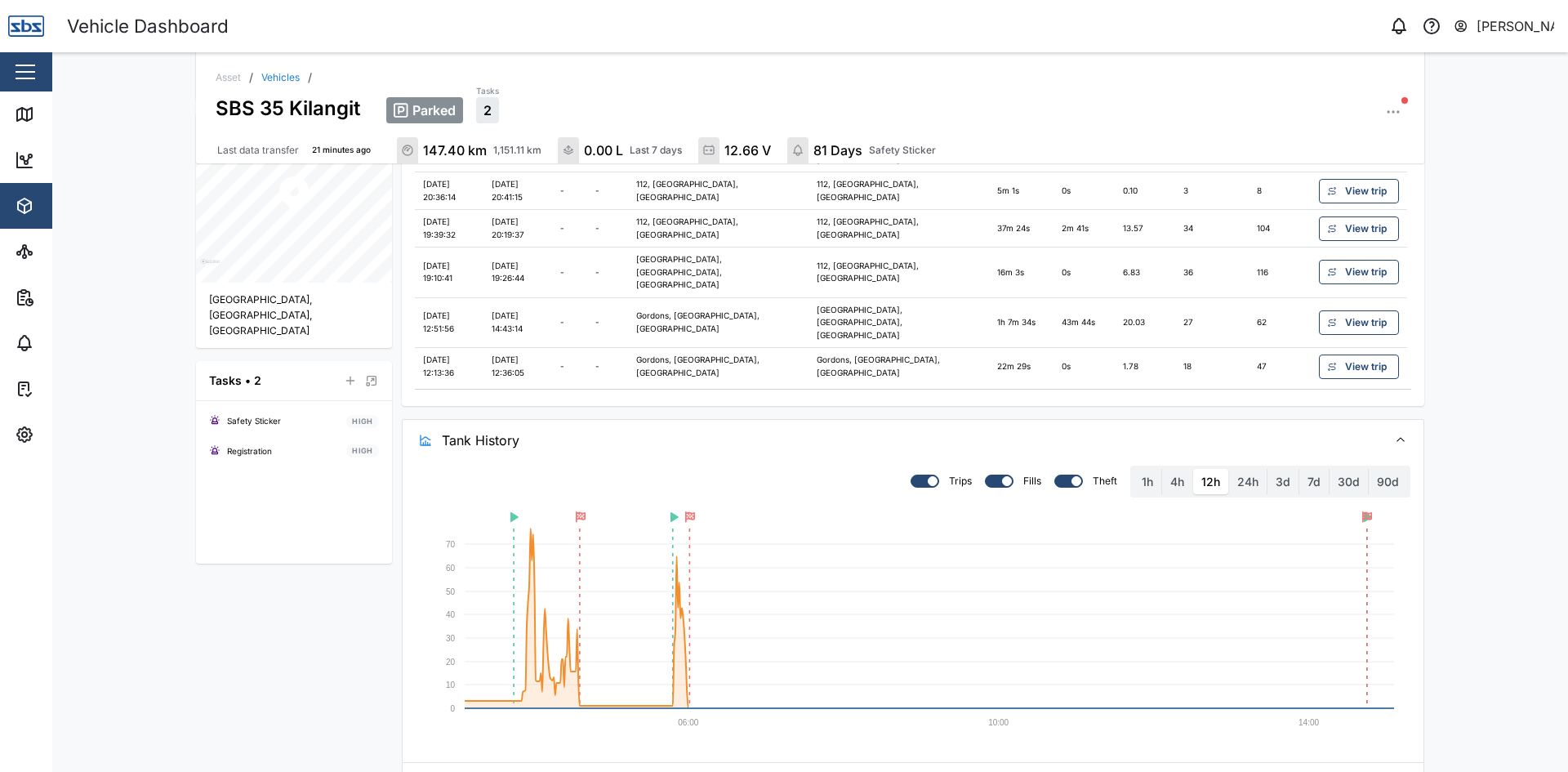
click at [910, 475] on input "checkbox" at bounding box center [910, 475] width 0 height 0
click at [987, 475] on div at bounding box center [994, 481] width 16 height 12
click at [985, 475] on input "checkbox" at bounding box center [985, 475] width 0 height 0
click at [987, 476] on div at bounding box center [991, 481] width 10 height 10
click at [985, 475] on input "checkbox" at bounding box center [985, 475] width 0 height 0
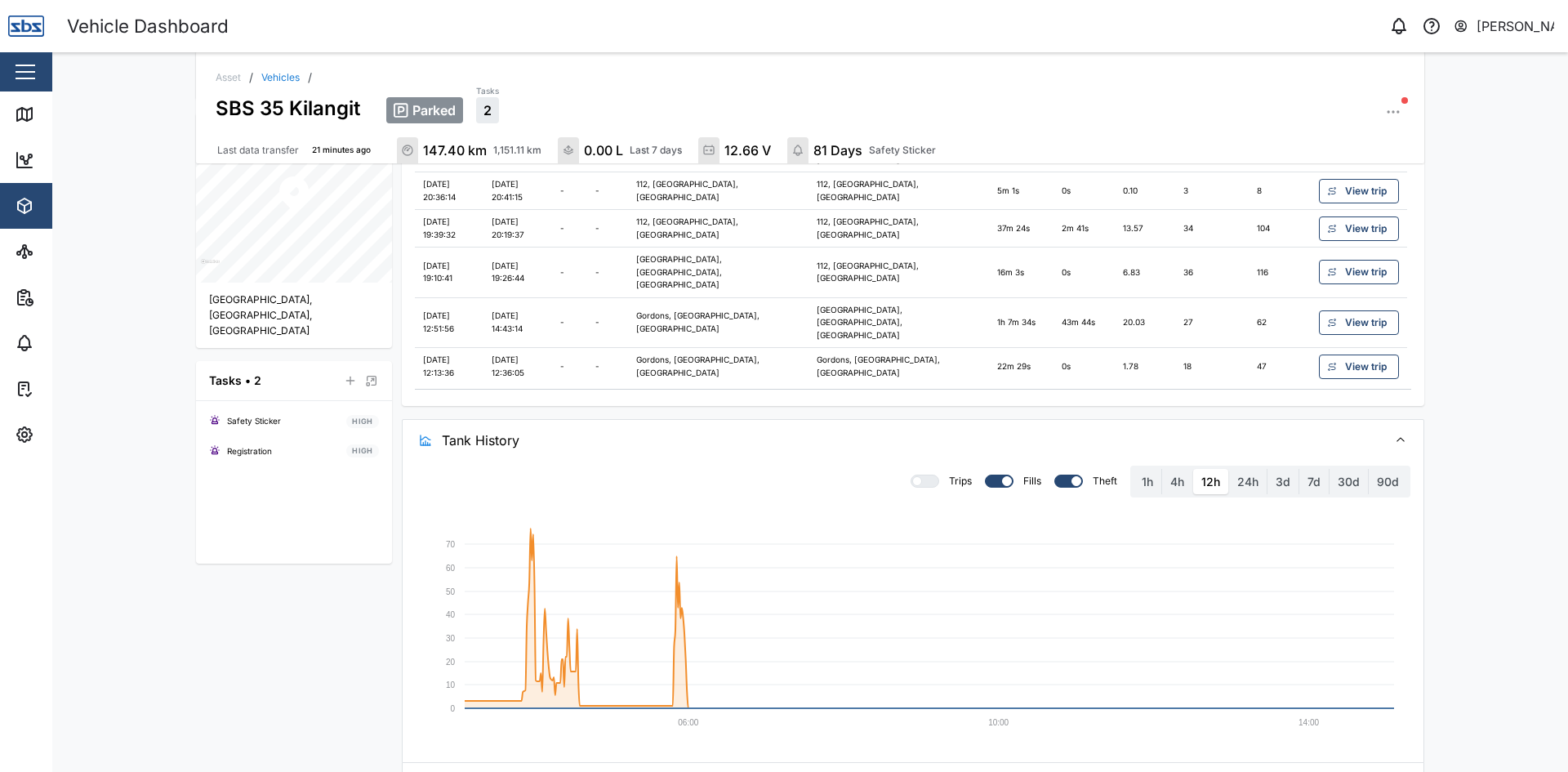
click at [1066, 475] on div at bounding box center [1063, 481] width 16 height 12
click at [1054, 475] on input "checkbox" at bounding box center [1054, 475] width 0 height 0
click at [1066, 475] on div at bounding box center [1074, 481] width 16 height 12
click at [1054, 475] on input "checkbox" at bounding box center [1054, 475] width 0 height 0
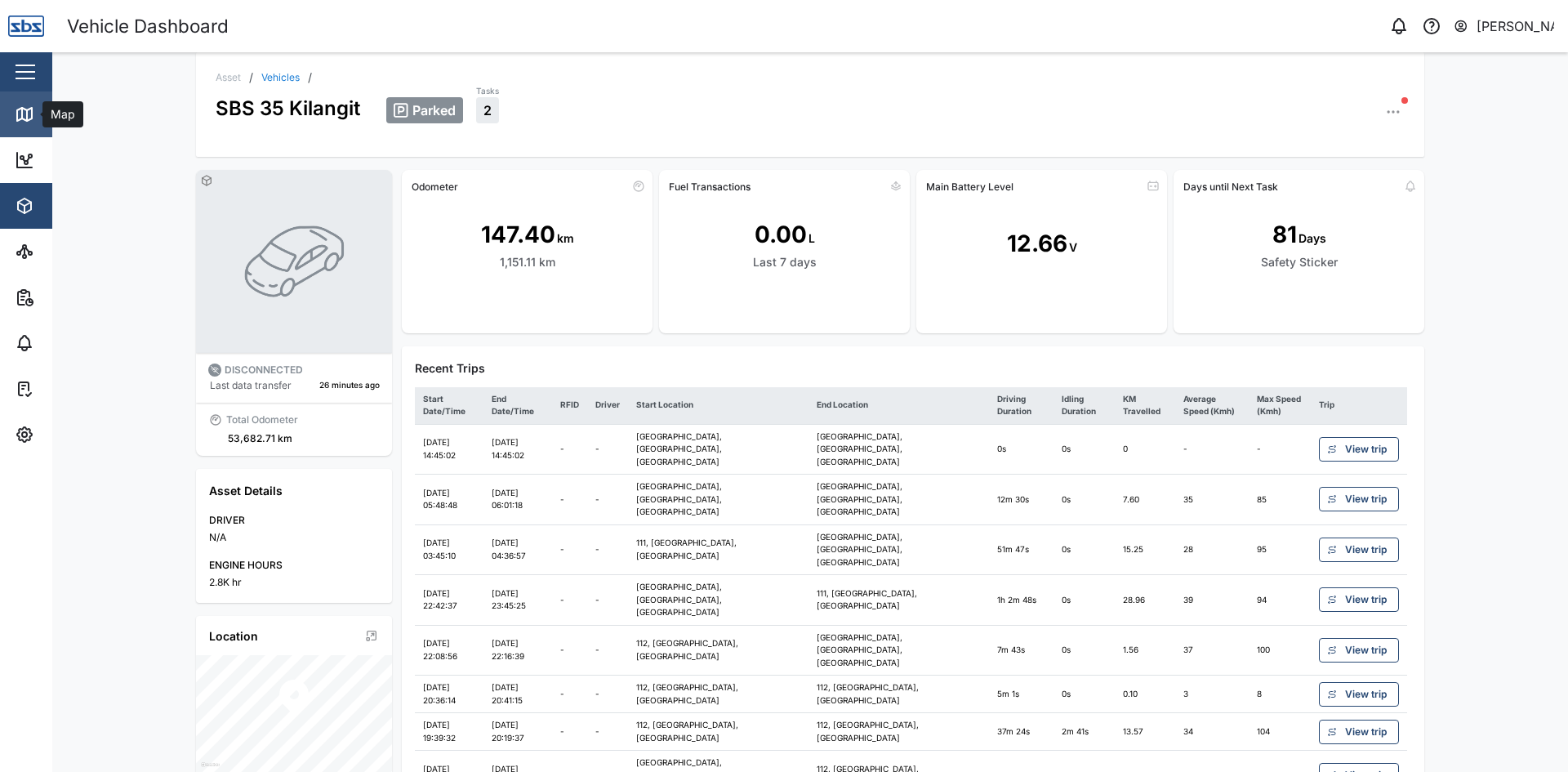
click at [22, 111] on icon at bounding box center [22, 113] width 0 height 11
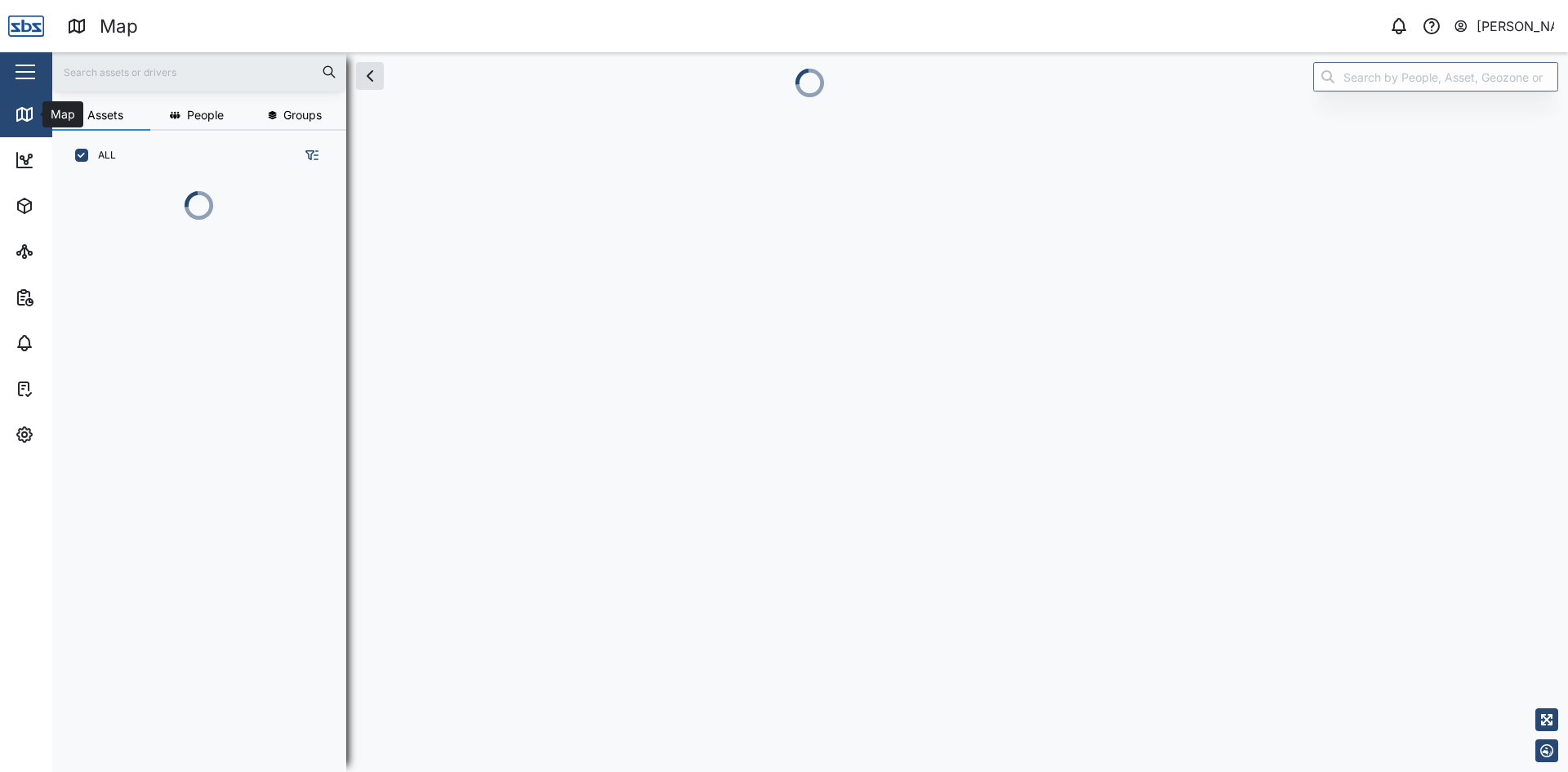
scroll to position [572, 255]
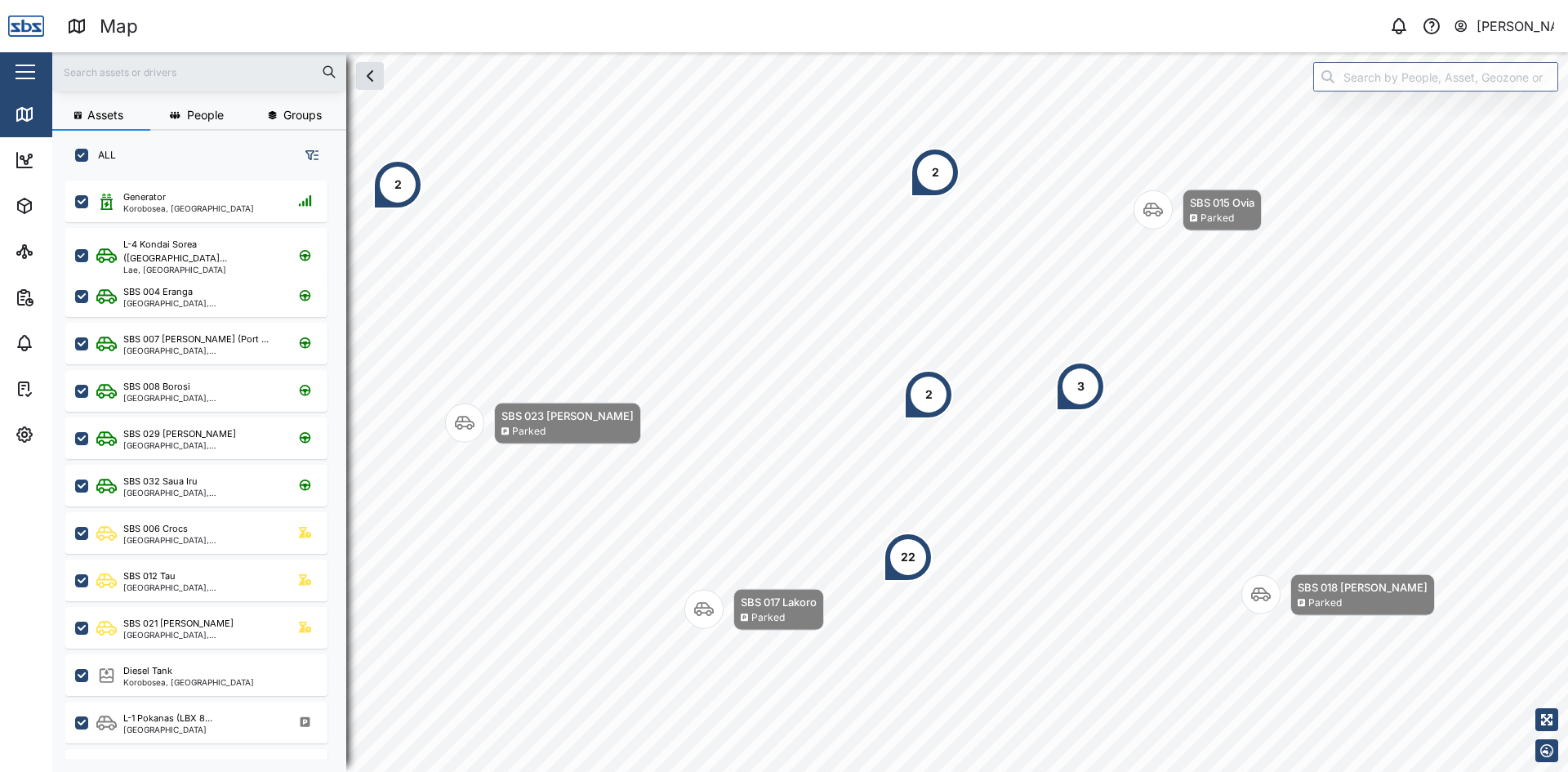
click at [411, 183] on div "2" at bounding box center [397, 184] width 49 height 49
click at [925, 187] on div "2" at bounding box center [935, 172] width 49 height 49
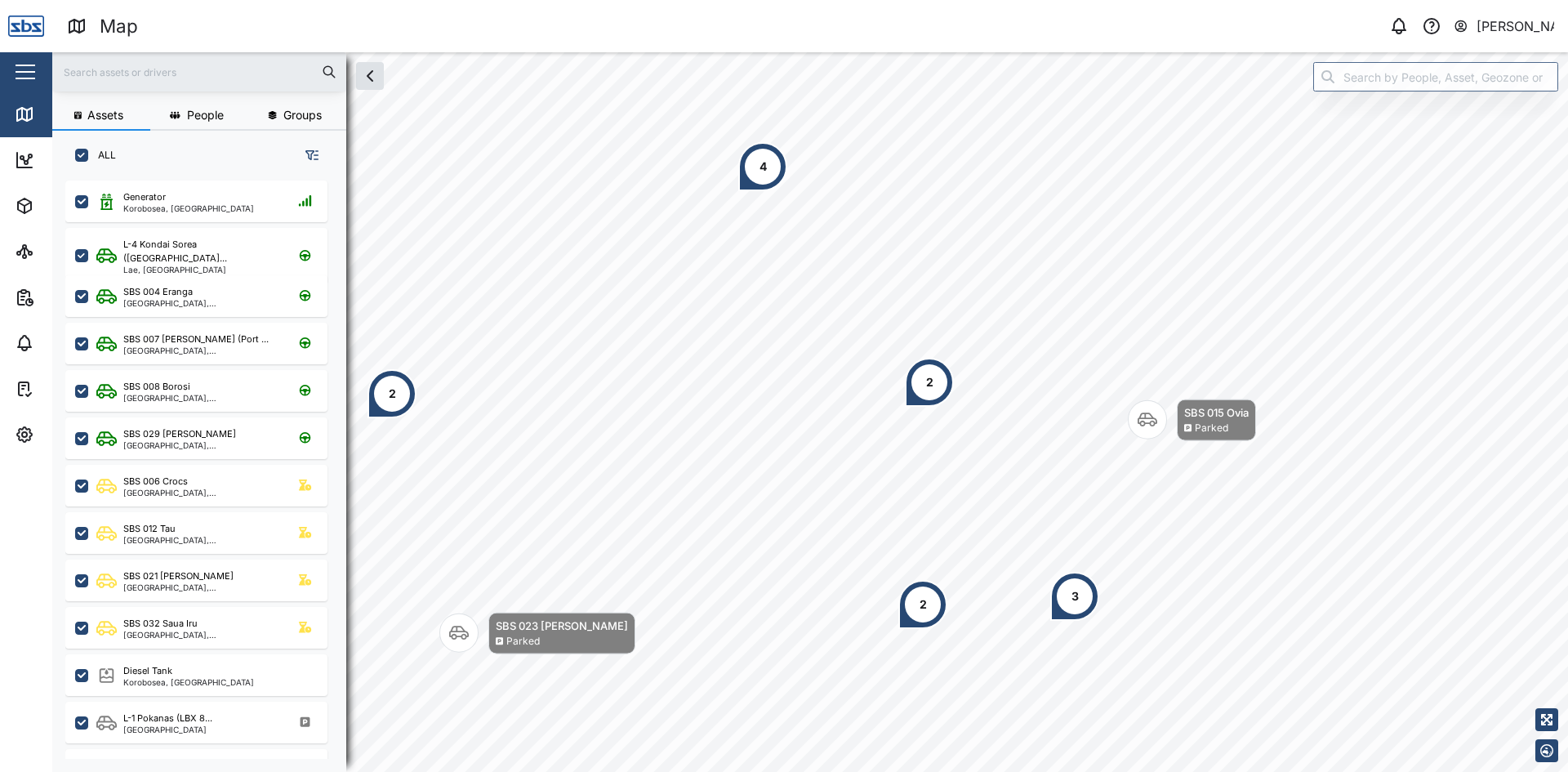
click at [761, 159] on div "4" at bounding box center [763, 166] width 7 height 18
click at [922, 384] on div "2" at bounding box center [929, 382] width 49 height 49
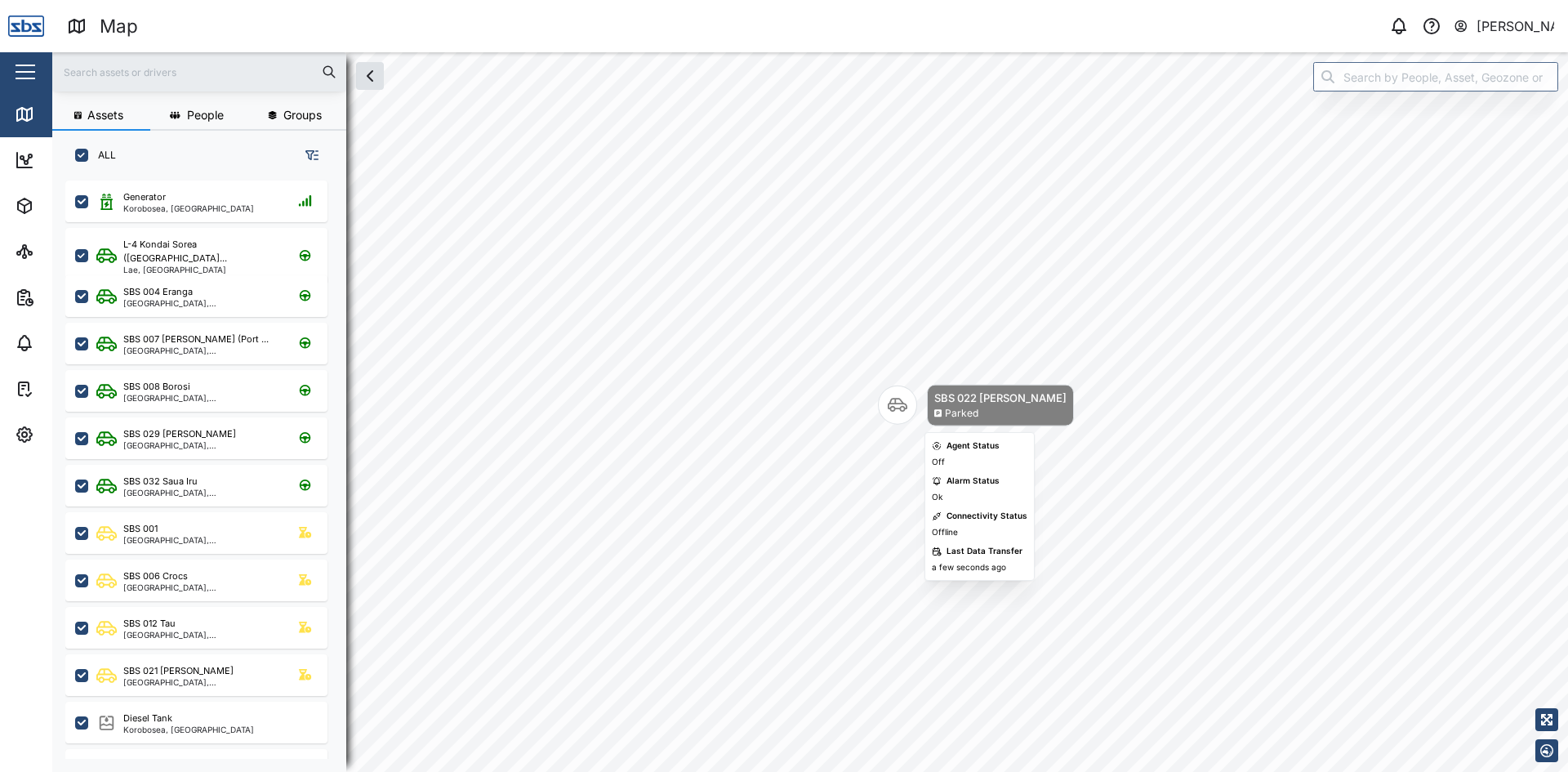
click at [887, 399] on div "Map marker" at bounding box center [898, 405] width 40 height 40
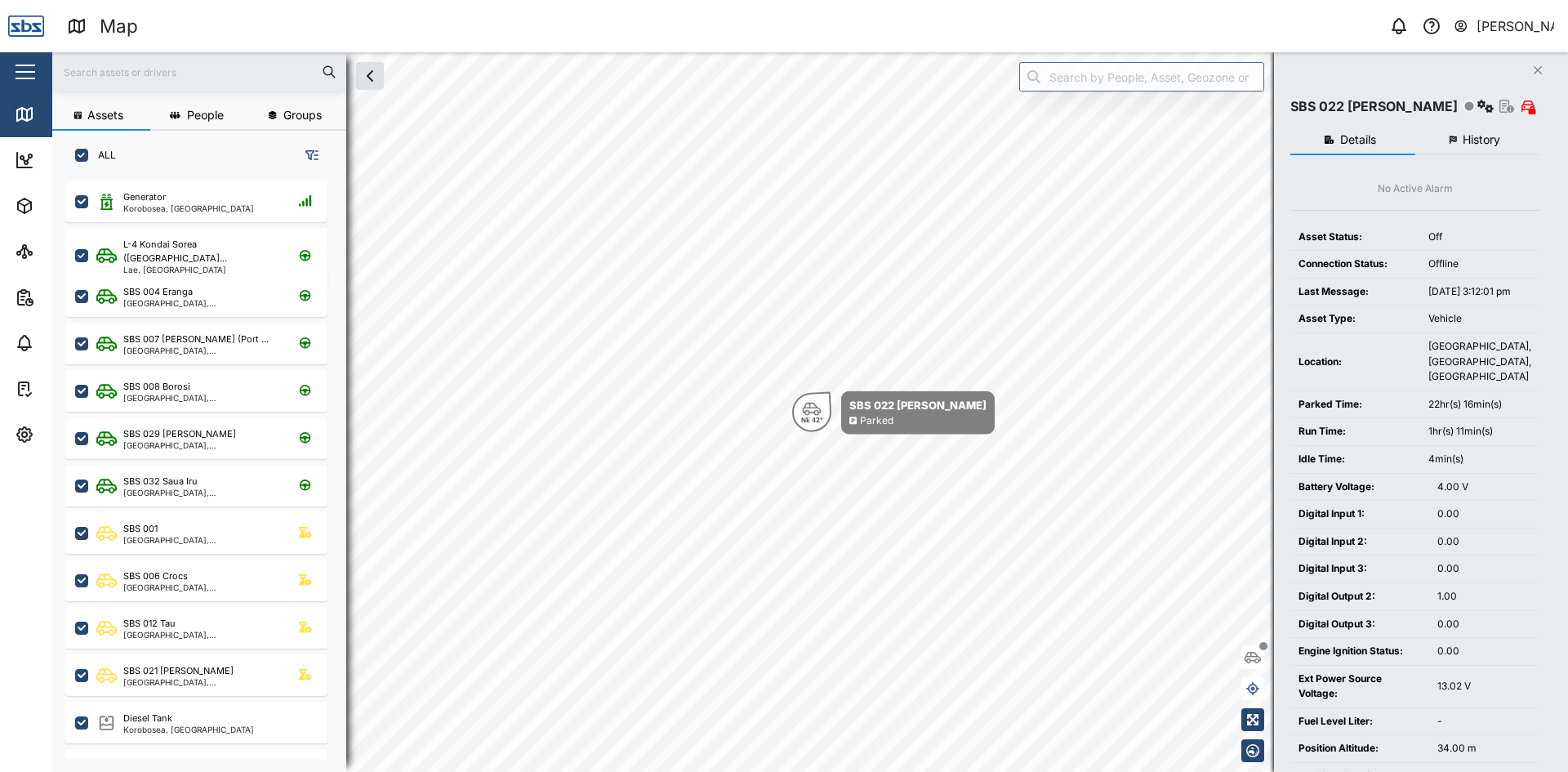
click at [1480, 139] on span "History" at bounding box center [1481, 139] width 38 height 12
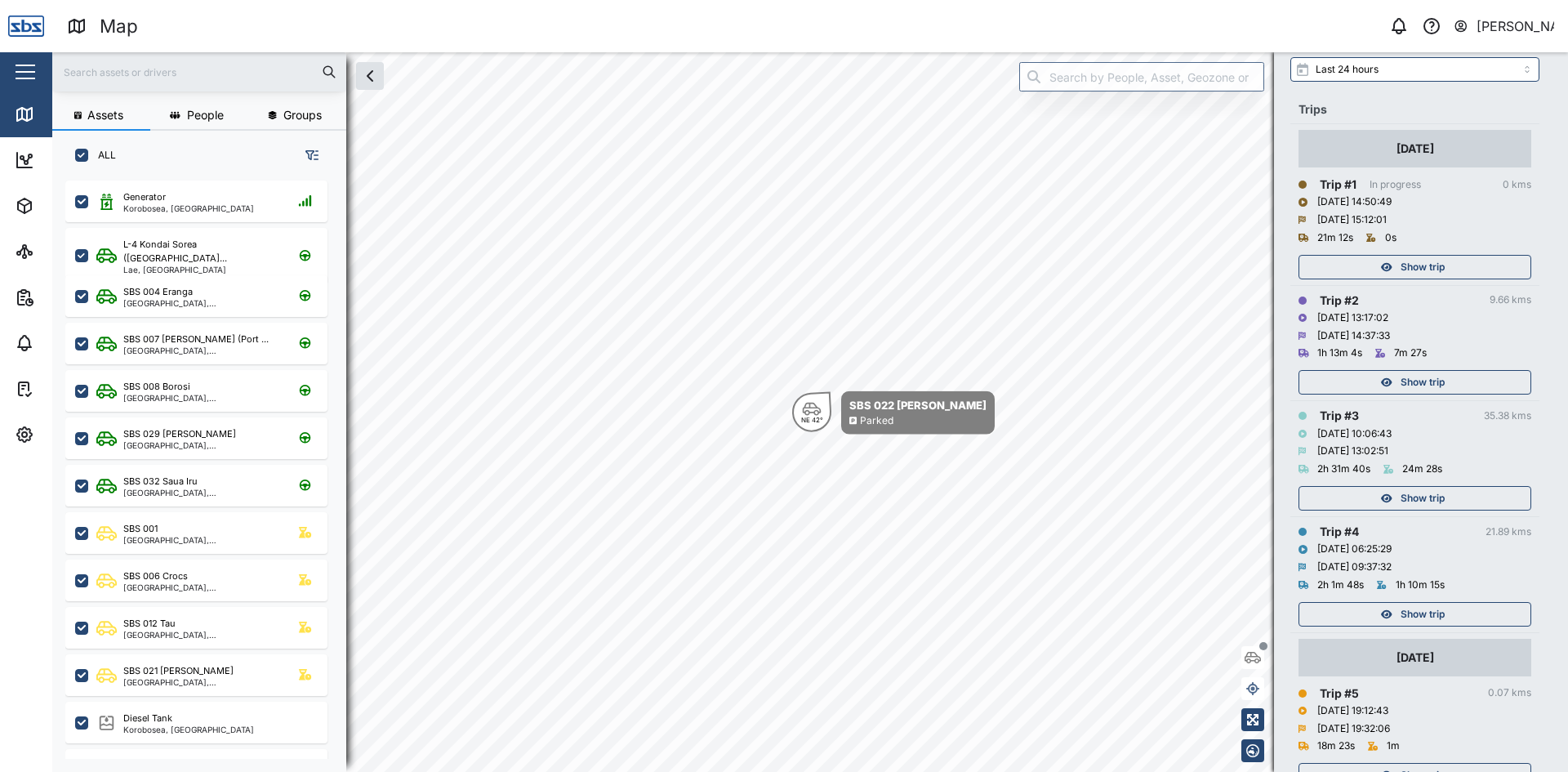
scroll to position [121, 0]
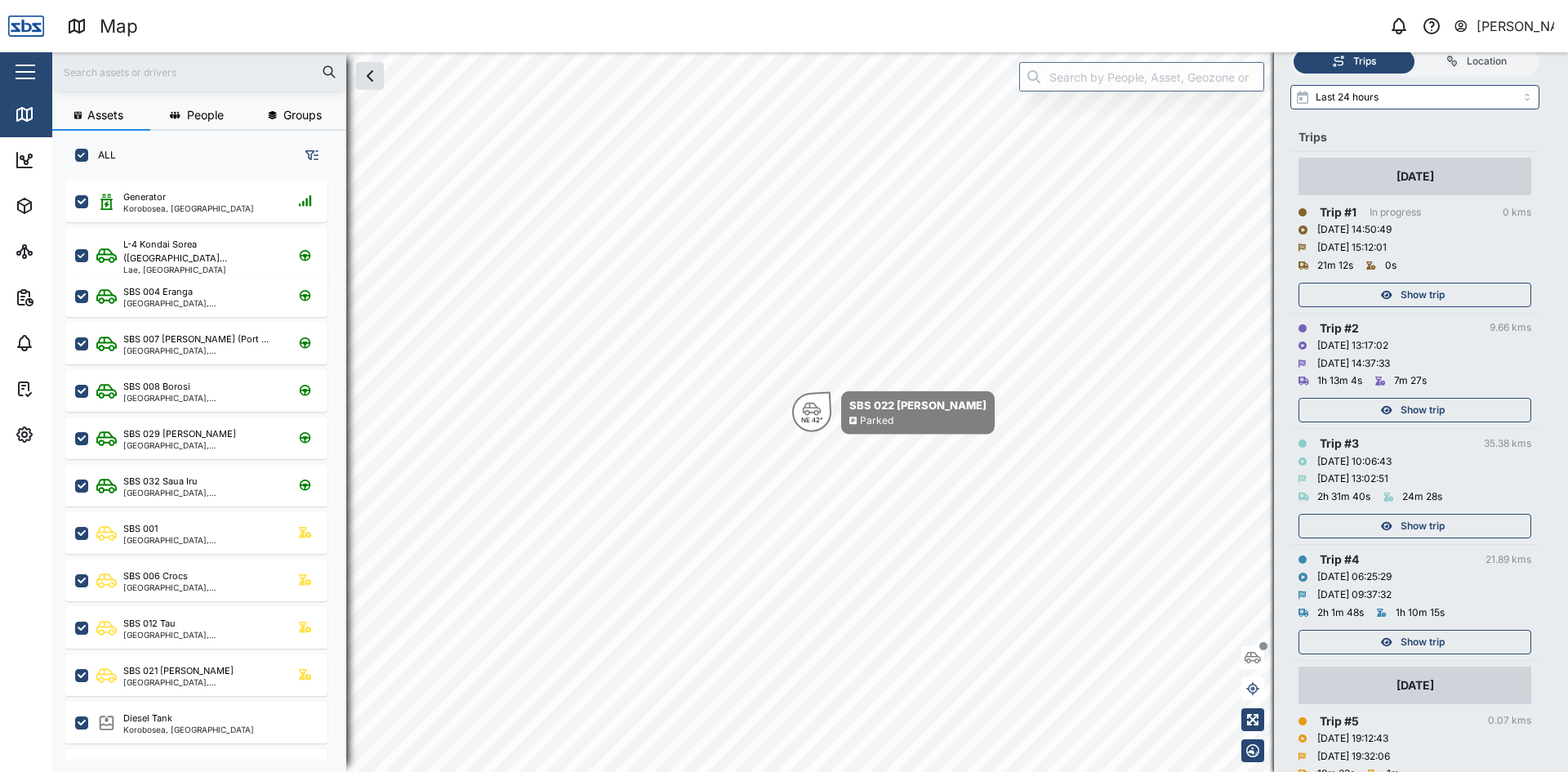
click at [1344, 647] on div "Show trip" at bounding box center [1413, 641] width 212 height 22
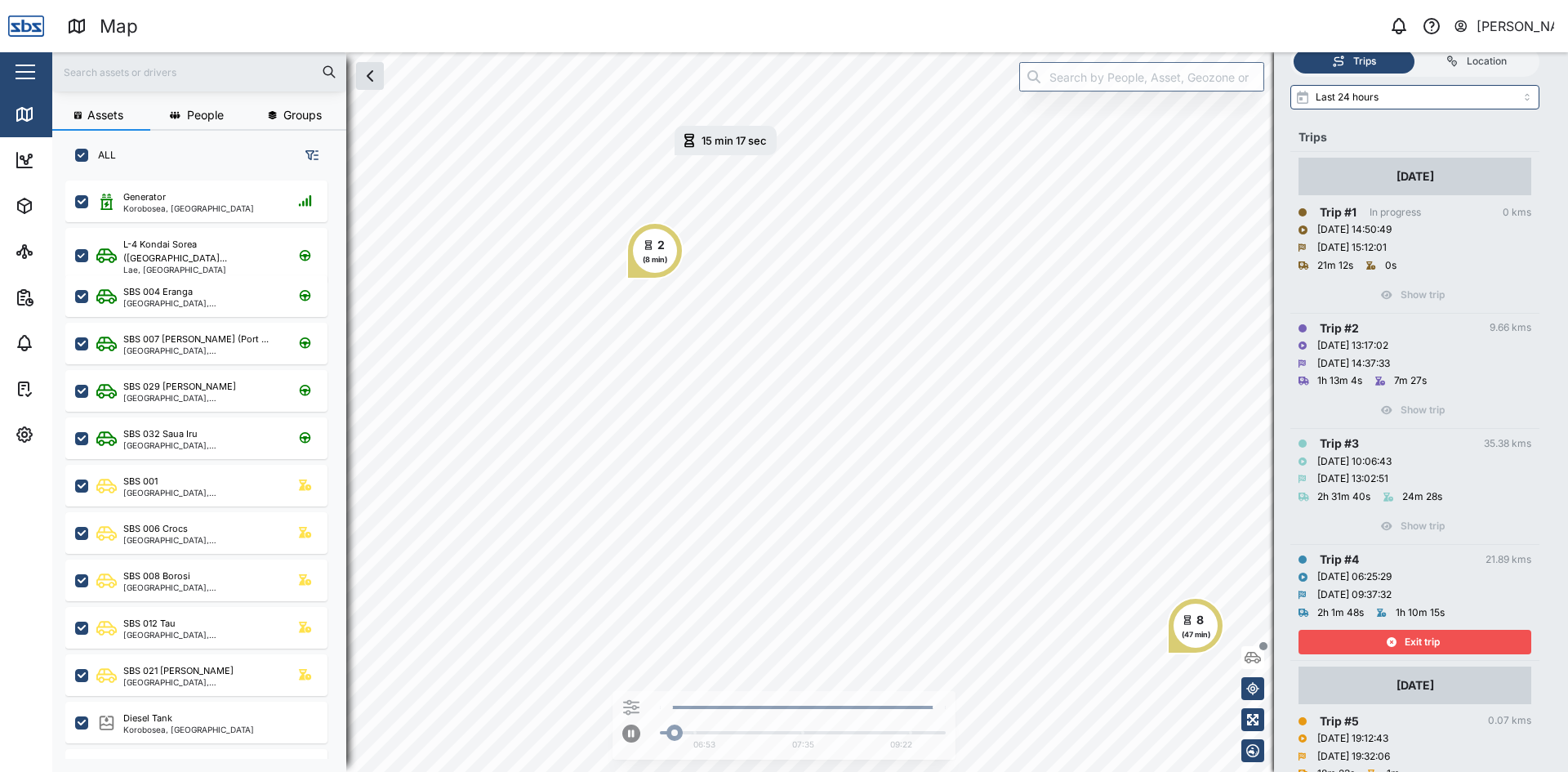
click at [1352, 645] on div "Exit trip" at bounding box center [1413, 641] width 212 height 22
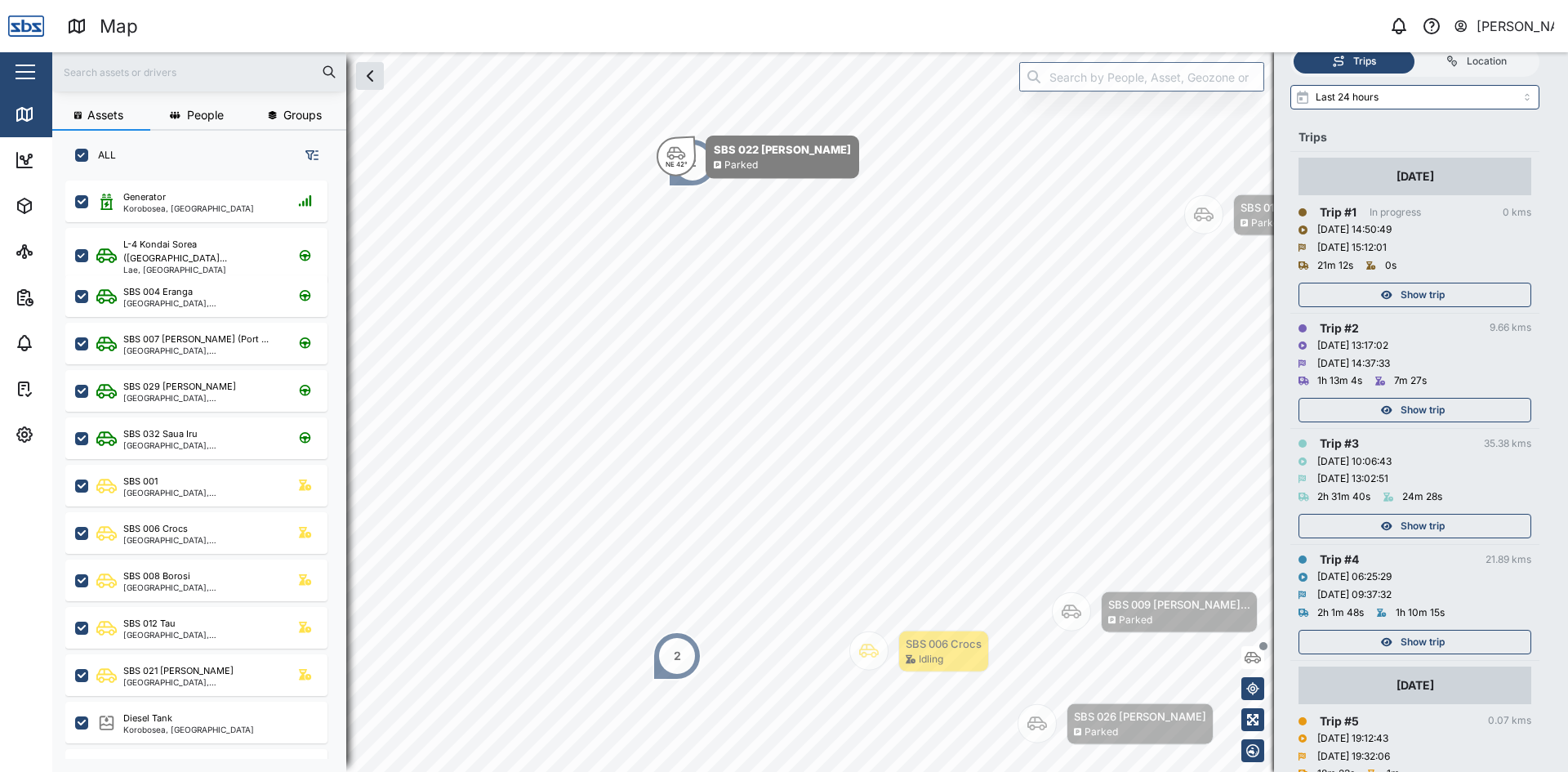
click at [1367, 521] on div "Show trip" at bounding box center [1413, 525] width 212 height 22
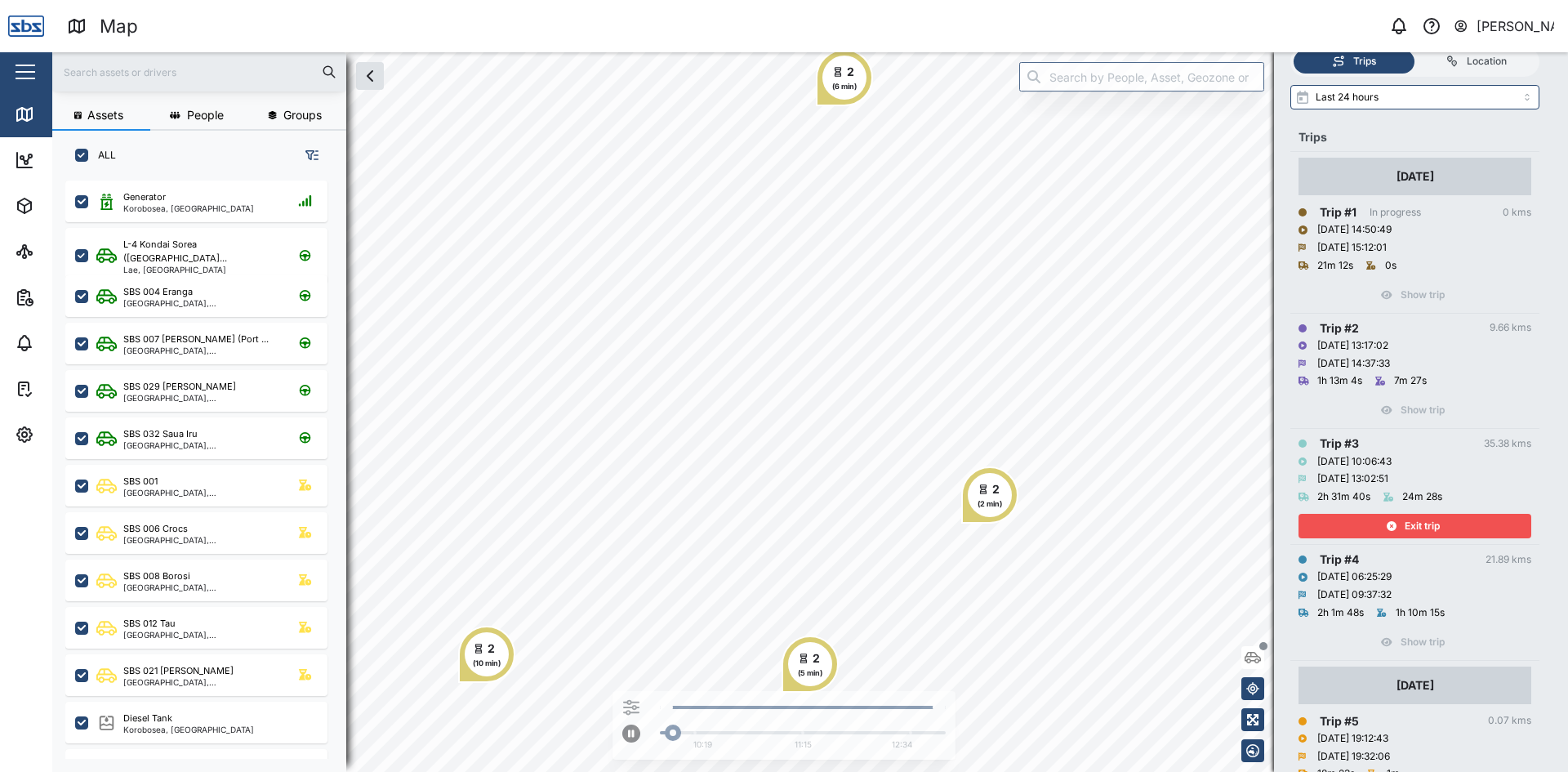
click at [1367, 521] on div "Exit trip" at bounding box center [1413, 525] width 212 height 22
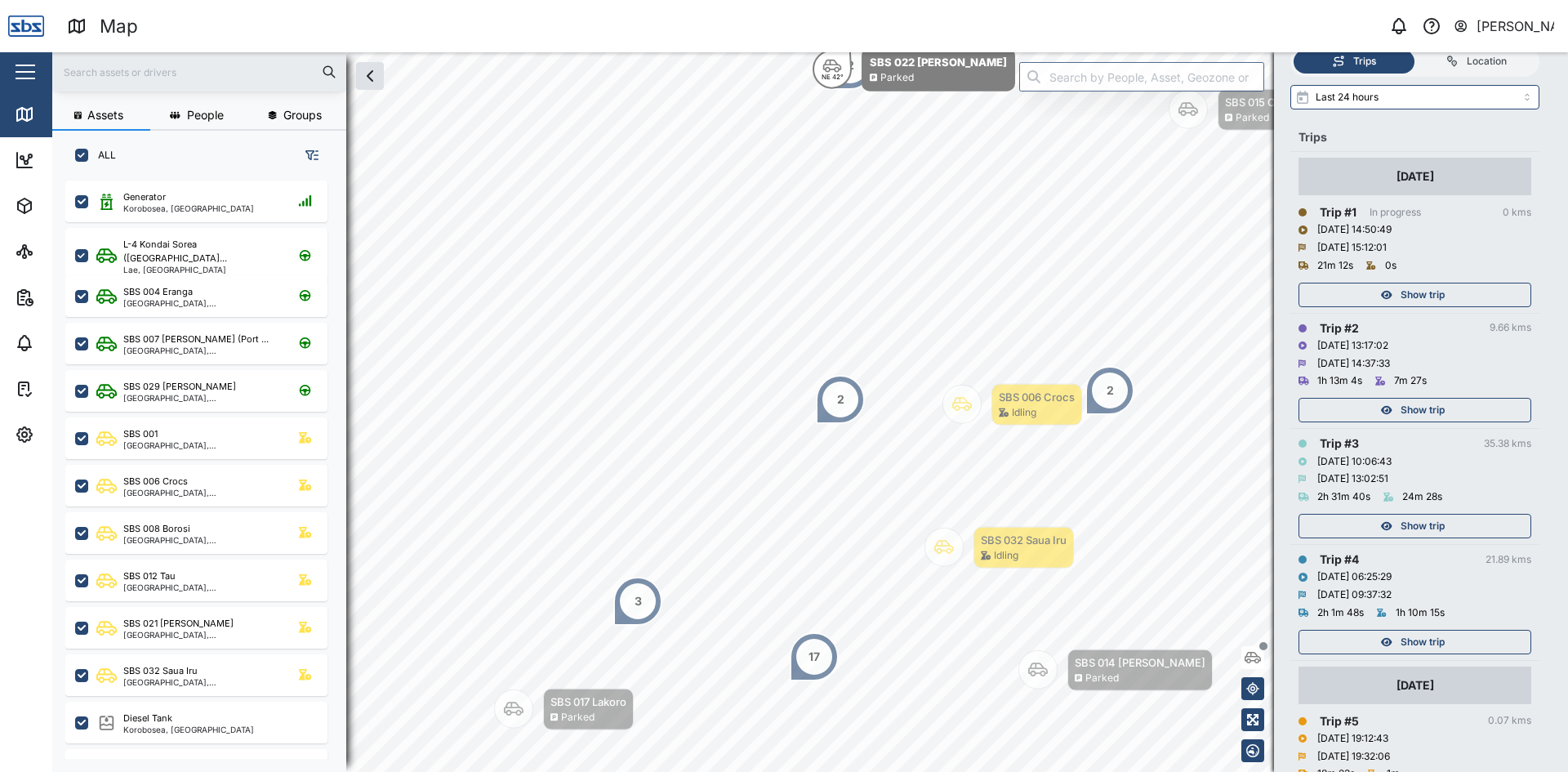
click at [1365, 405] on div "Show trip" at bounding box center [1413, 409] width 212 height 22
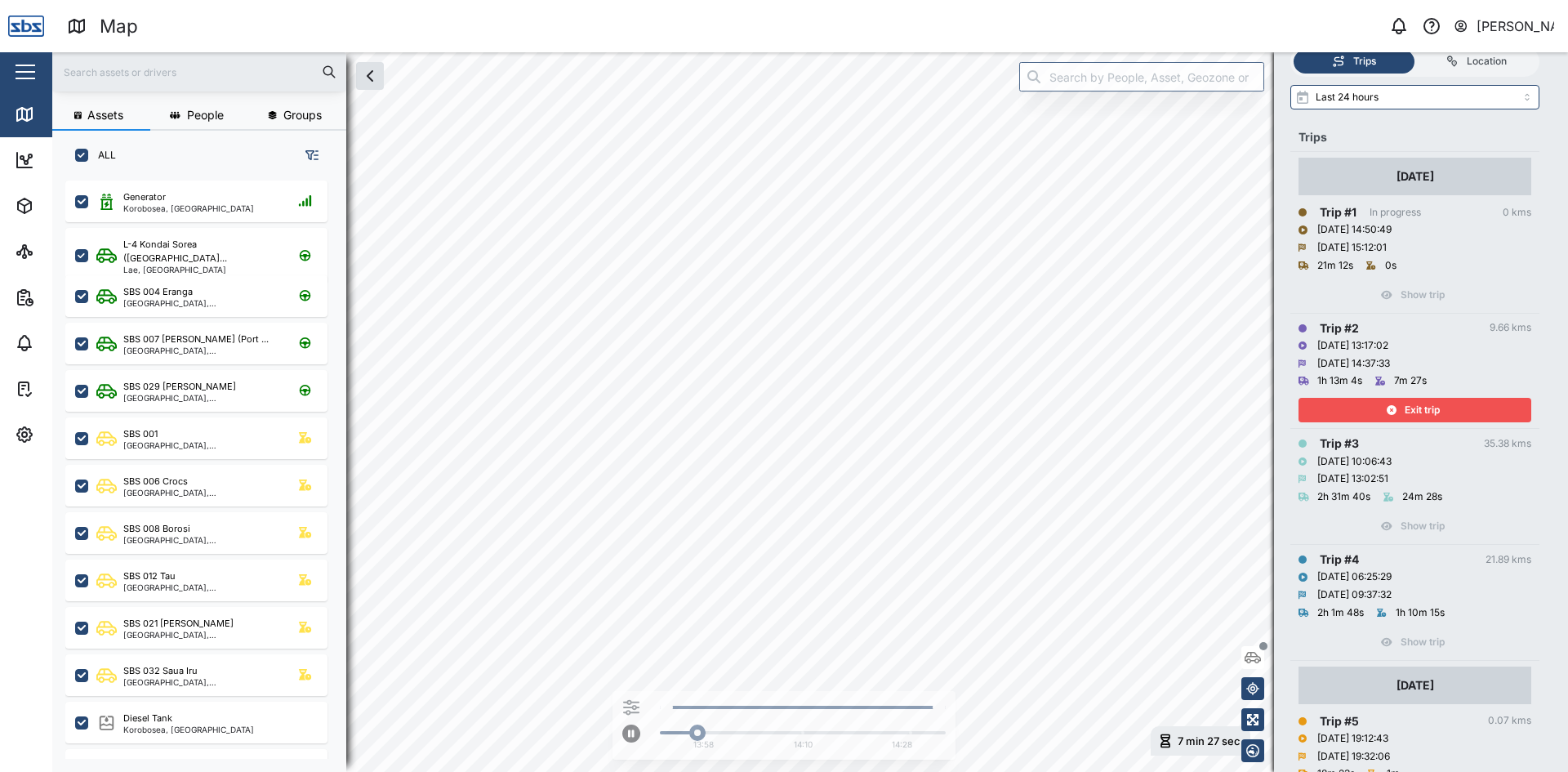
click at [1372, 402] on div "Exit trip" at bounding box center [1413, 409] width 212 height 22
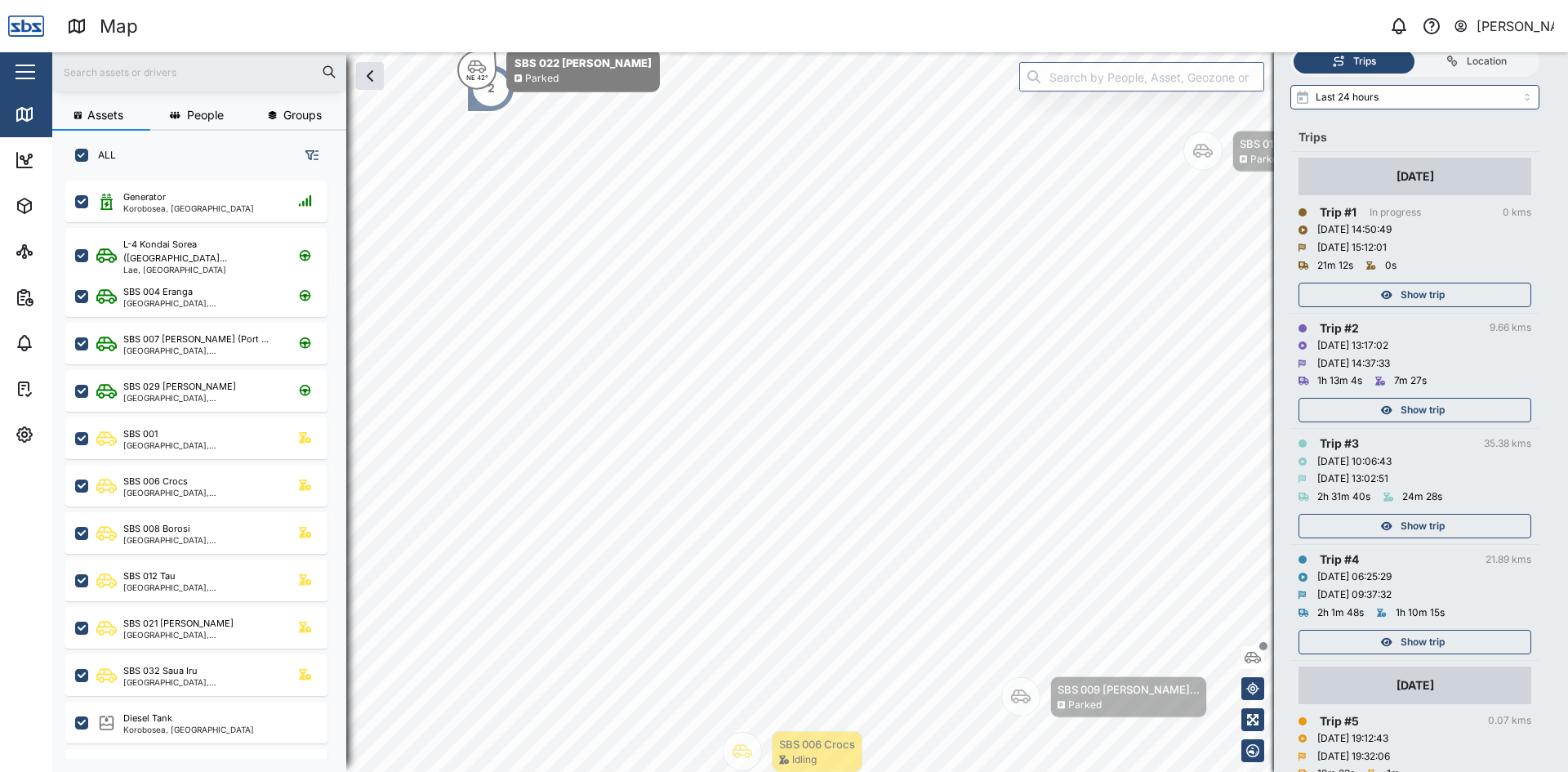
click at [1412, 290] on span "Show trip" at bounding box center [1422, 294] width 44 height 22
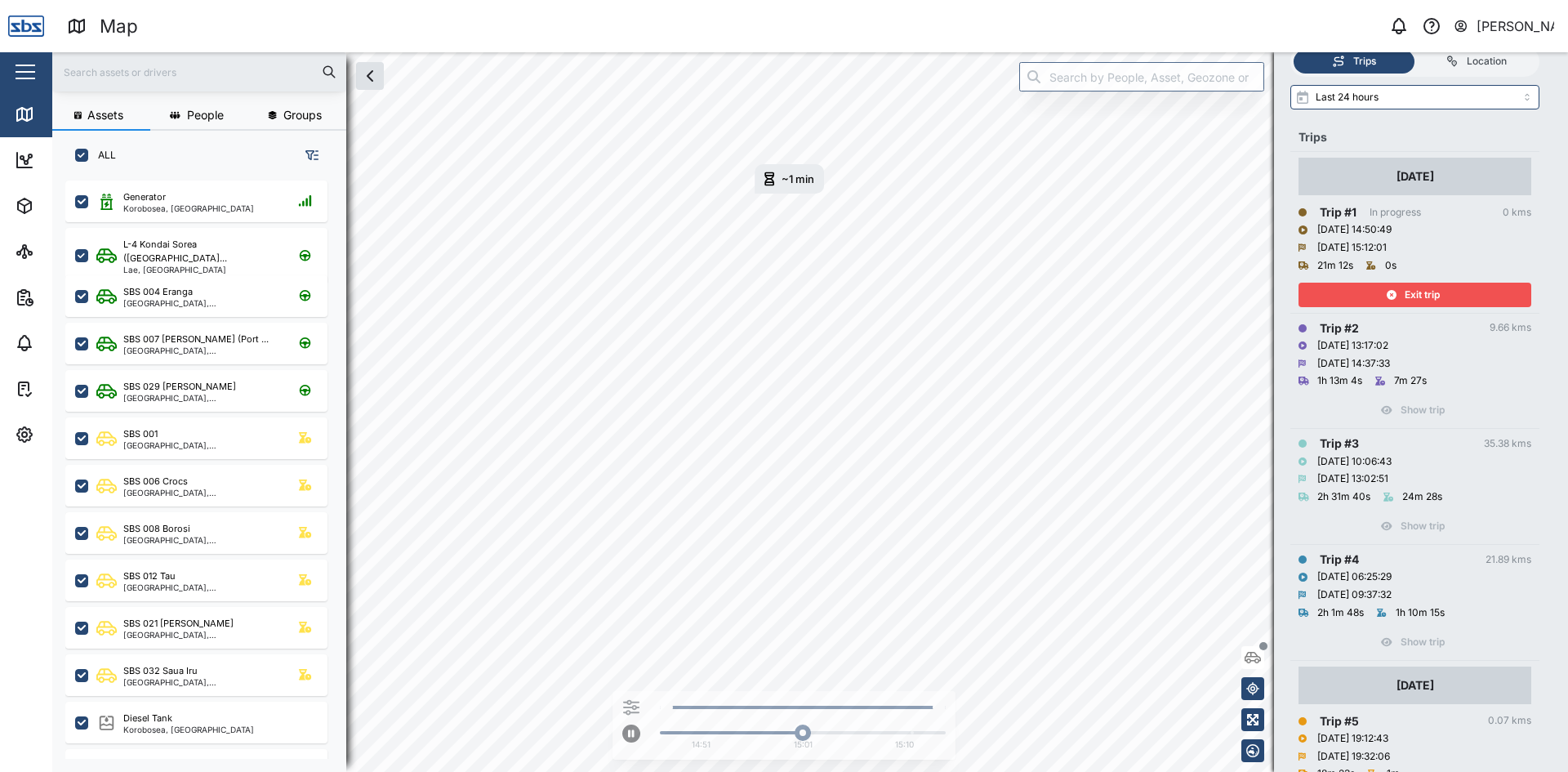
click at [1422, 299] on span "Exit trip" at bounding box center [1422, 294] width 35 height 22
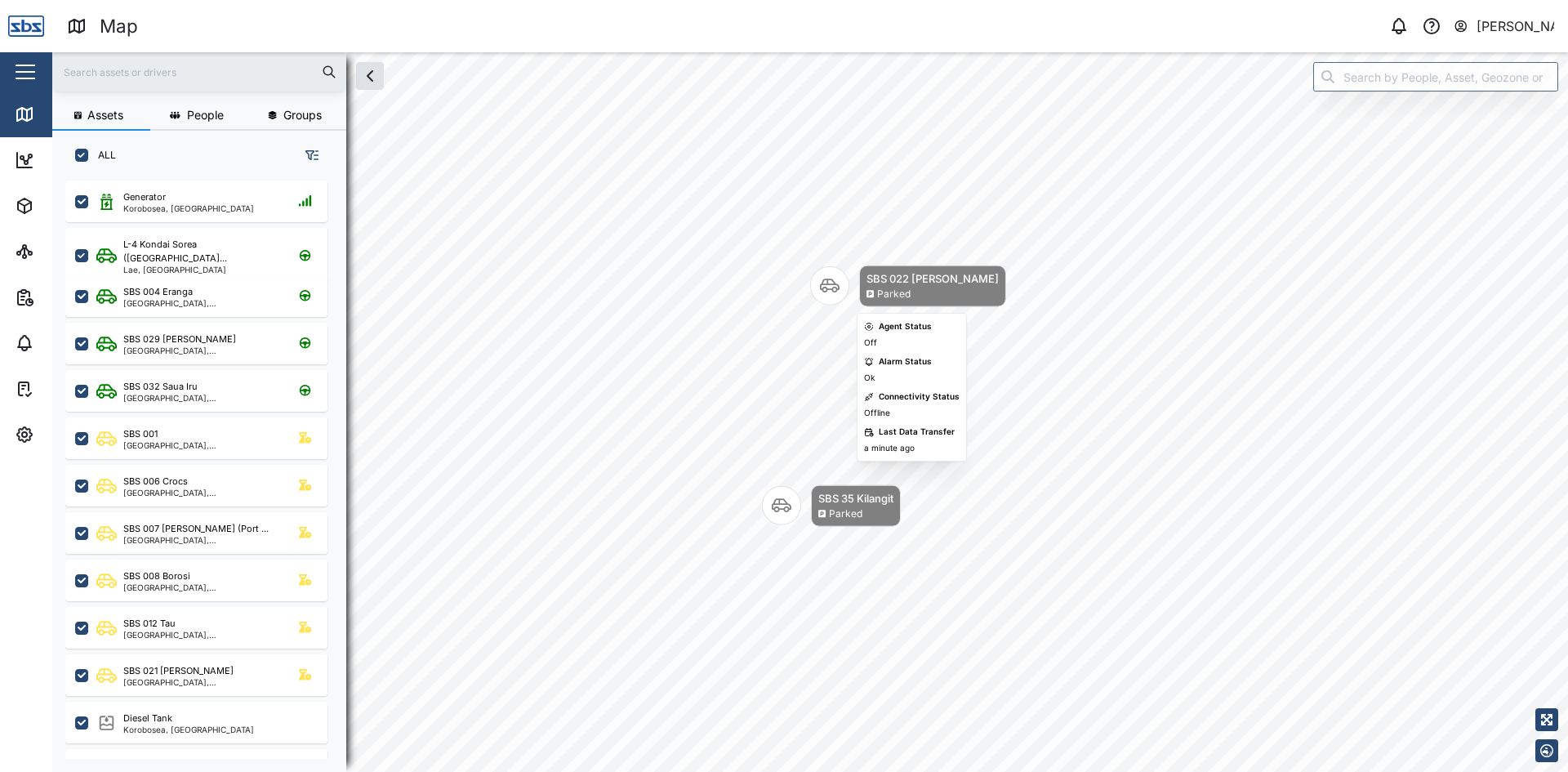
click at [832, 287] on icon "Map marker" at bounding box center [829, 286] width 20 height 20
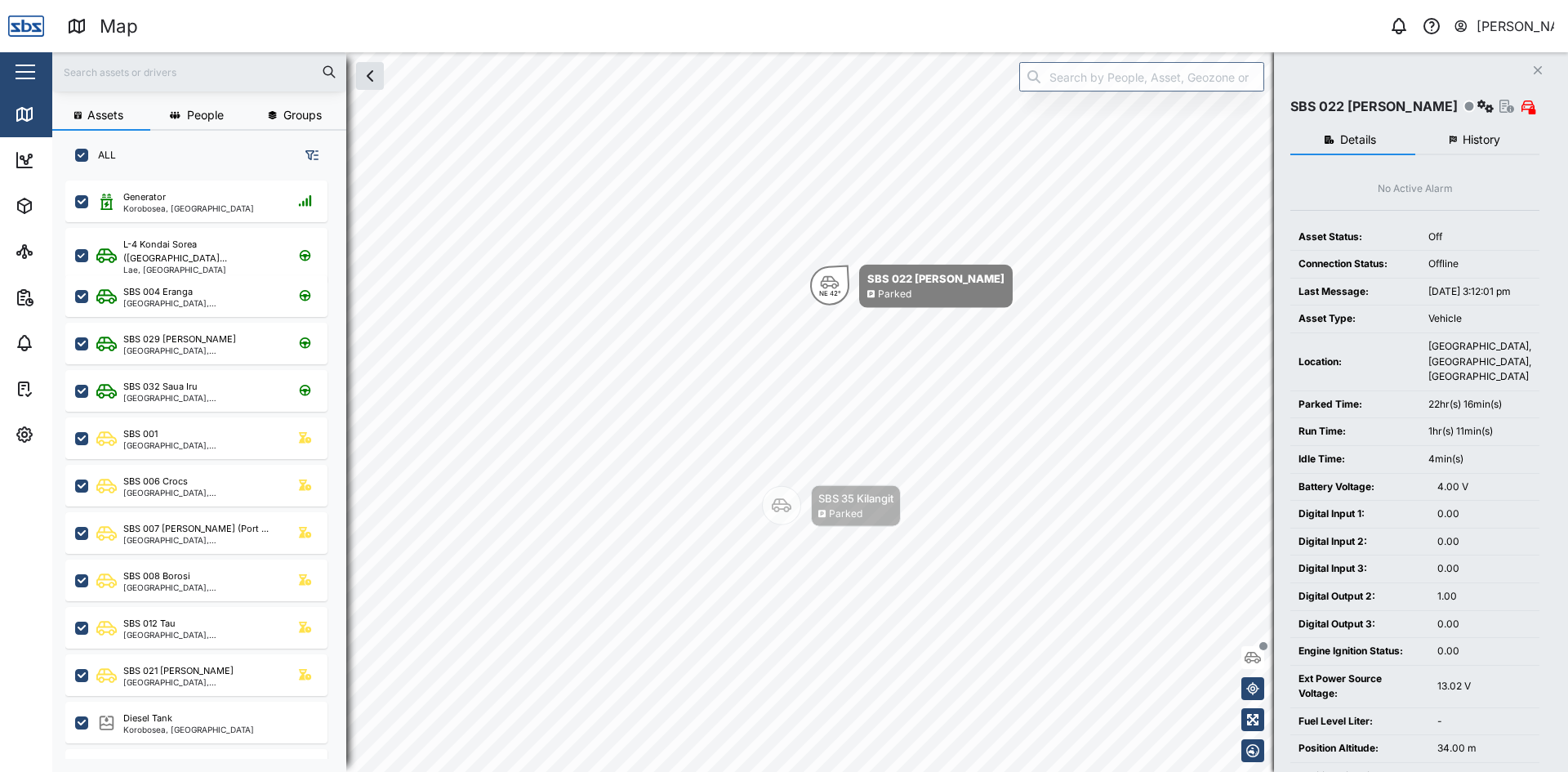
click at [1473, 129] on button "History" at bounding box center [1477, 140] width 125 height 30
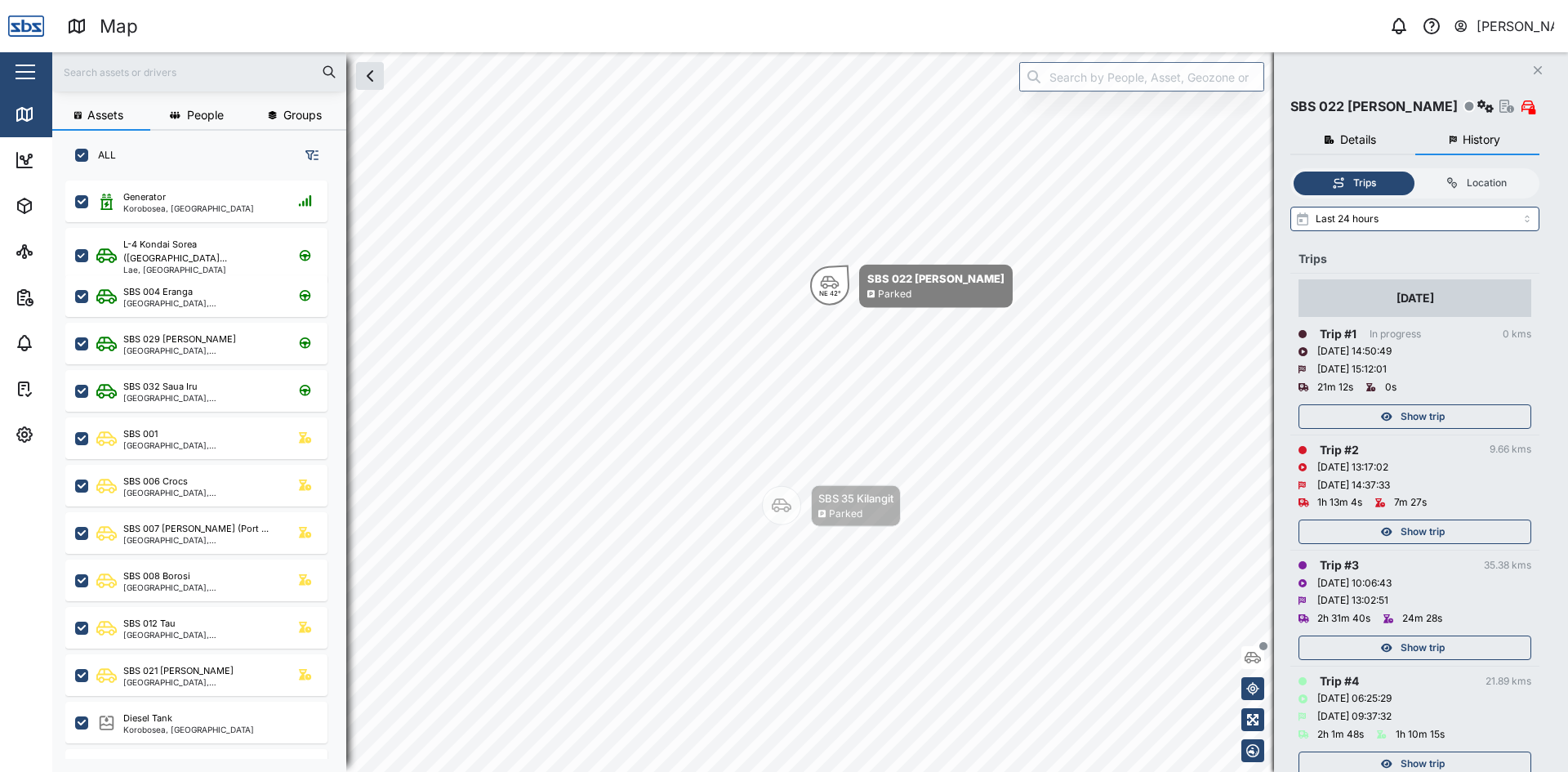
drag, startPoint x: 1417, startPoint y: 653, endPoint x: 1417, endPoint y: 664, distance: 11.0
click at [1417, 654] on span "Show trip" at bounding box center [1422, 647] width 44 height 22
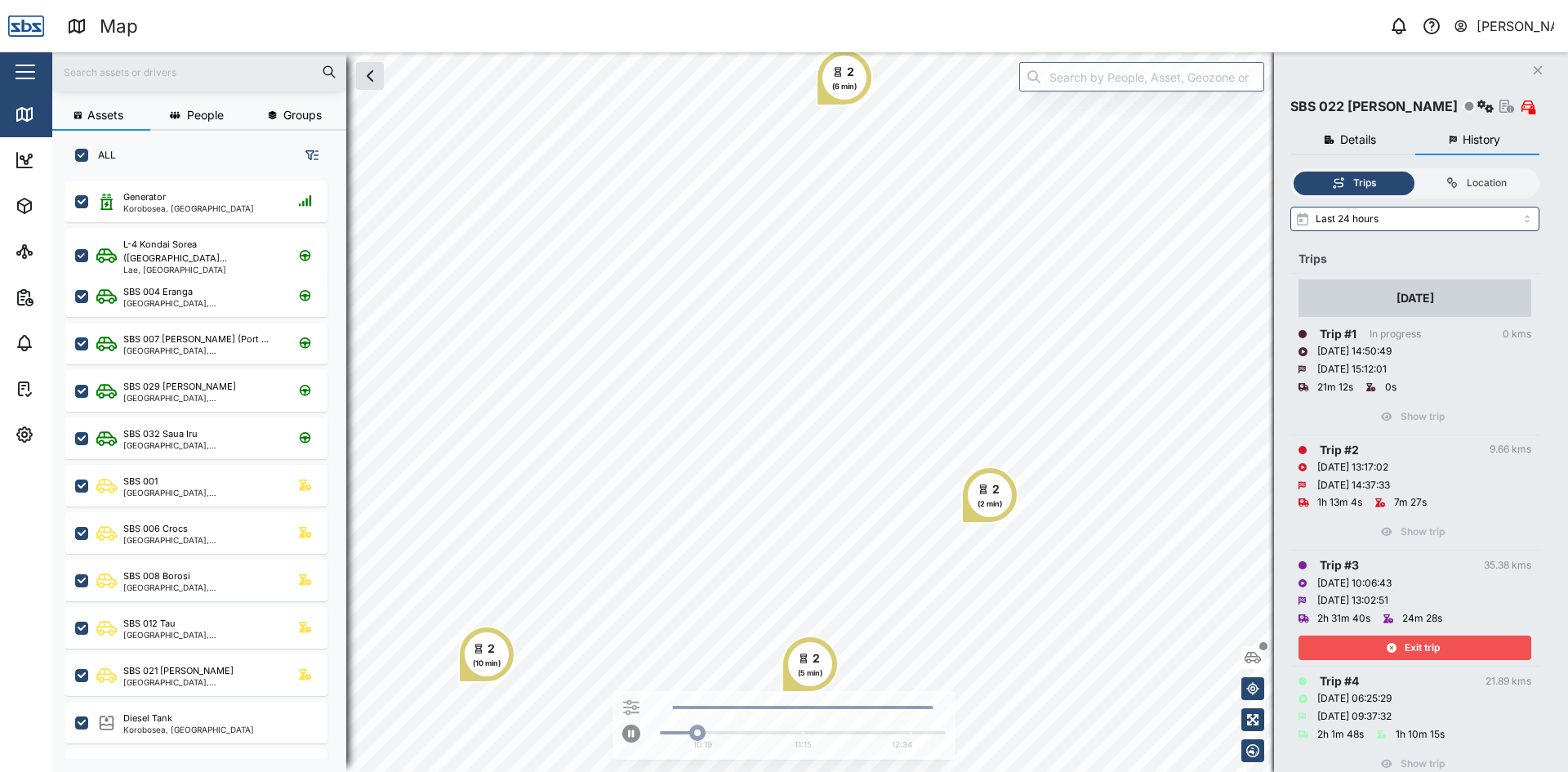
click at [1410, 639] on span "Exit trip" at bounding box center [1422, 647] width 35 height 22
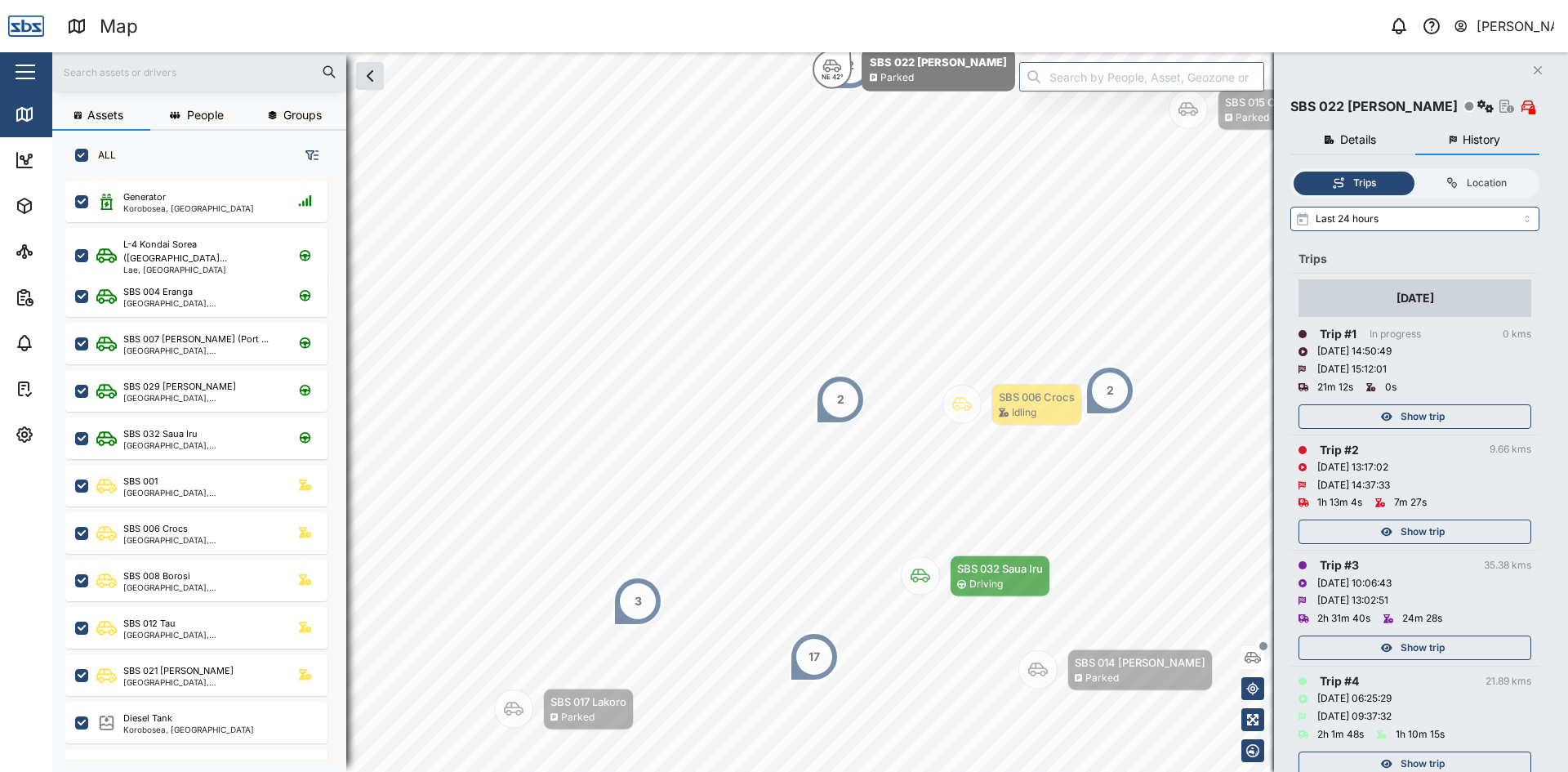
click at [1408, 525] on span "Show trip" at bounding box center [1422, 531] width 44 height 22
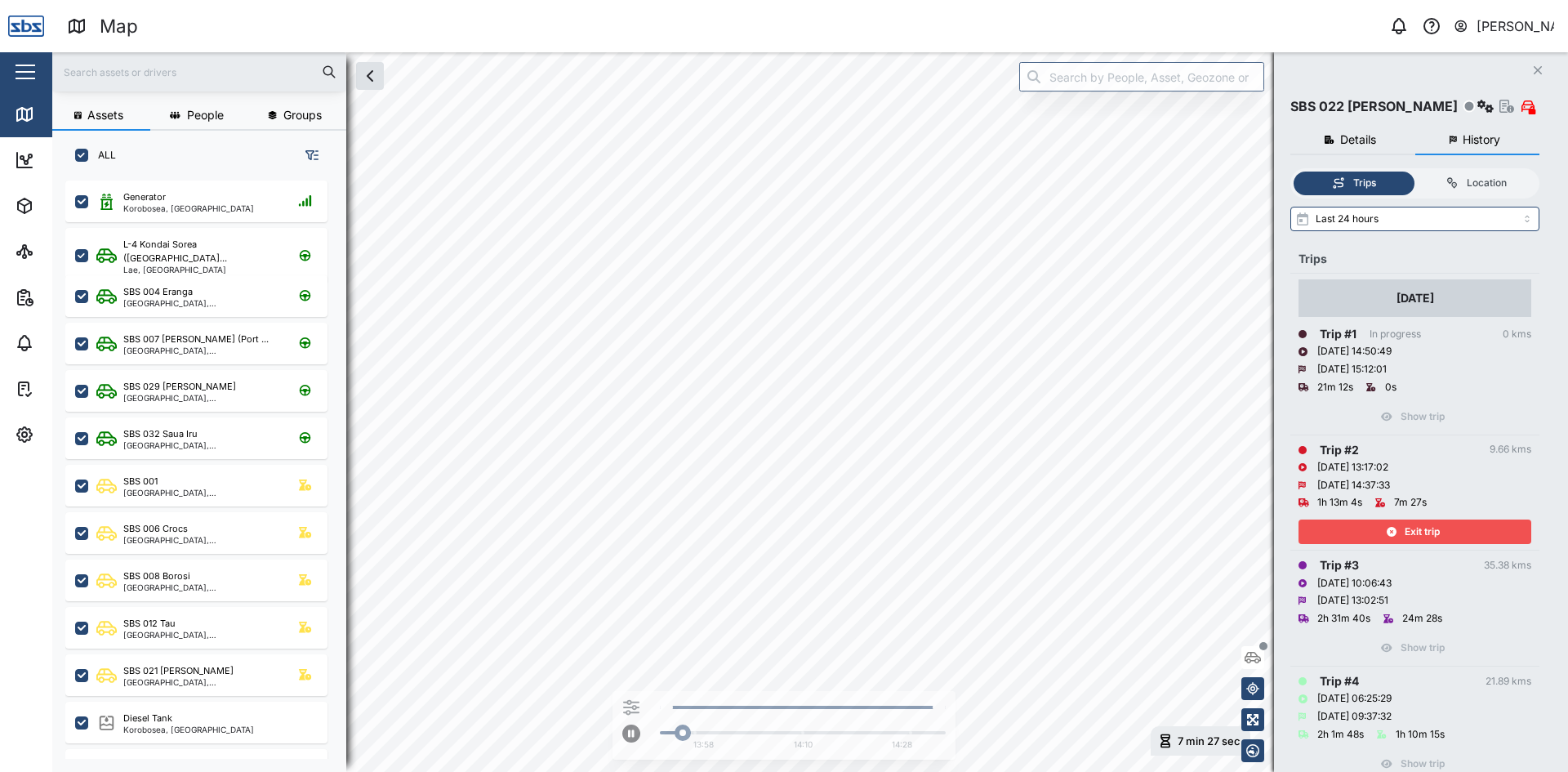
click at [1408, 525] on span "Exit trip" at bounding box center [1422, 531] width 35 height 22
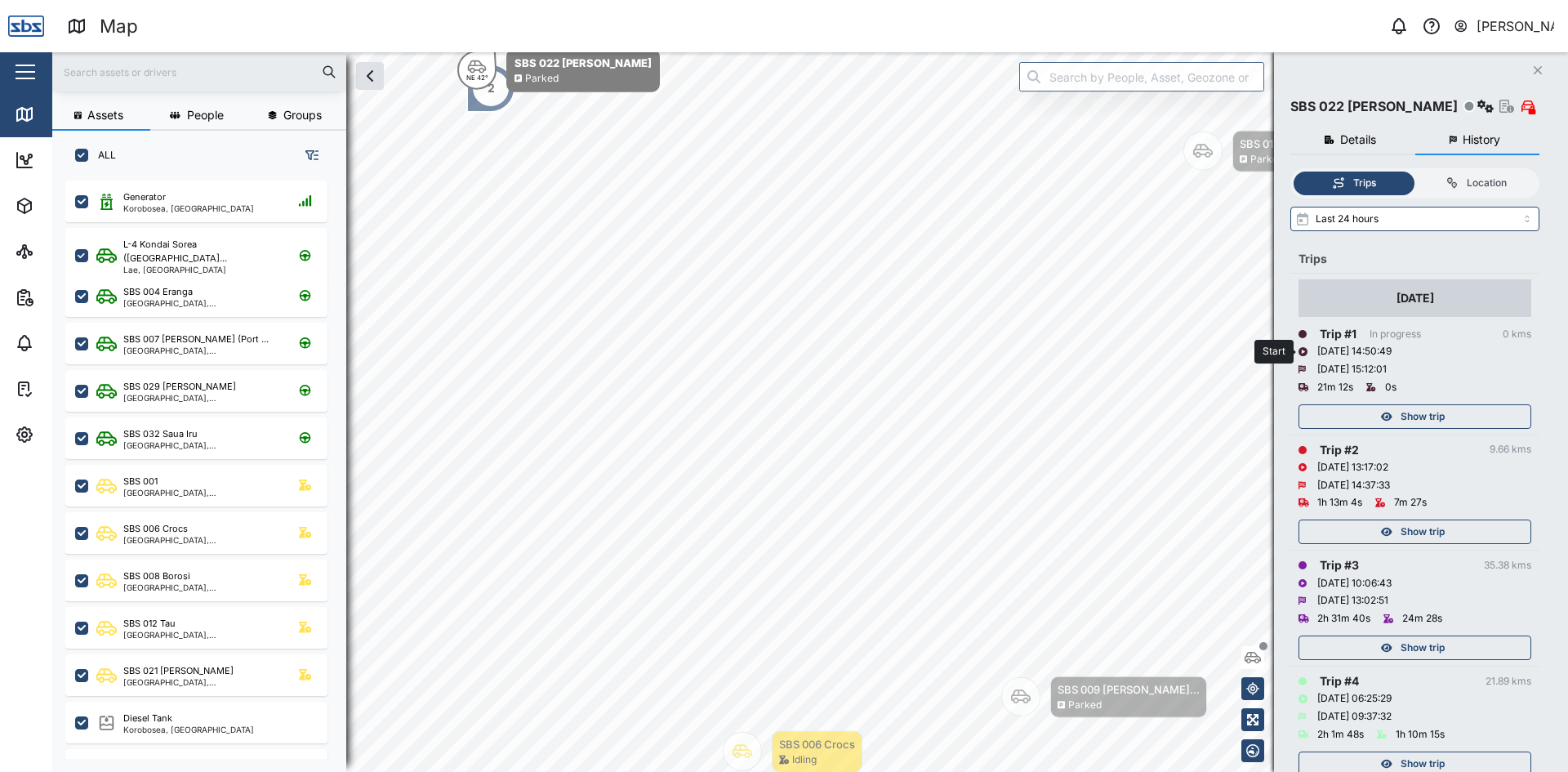
click at [1426, 343] on div "[DATE] 14:50:49" at bounding box center [1414, 352] width 233 height 18
click at [1421, 346] on div "[DATE] 14:50:49" at bounding box center [1414, 352] width 233 height 18
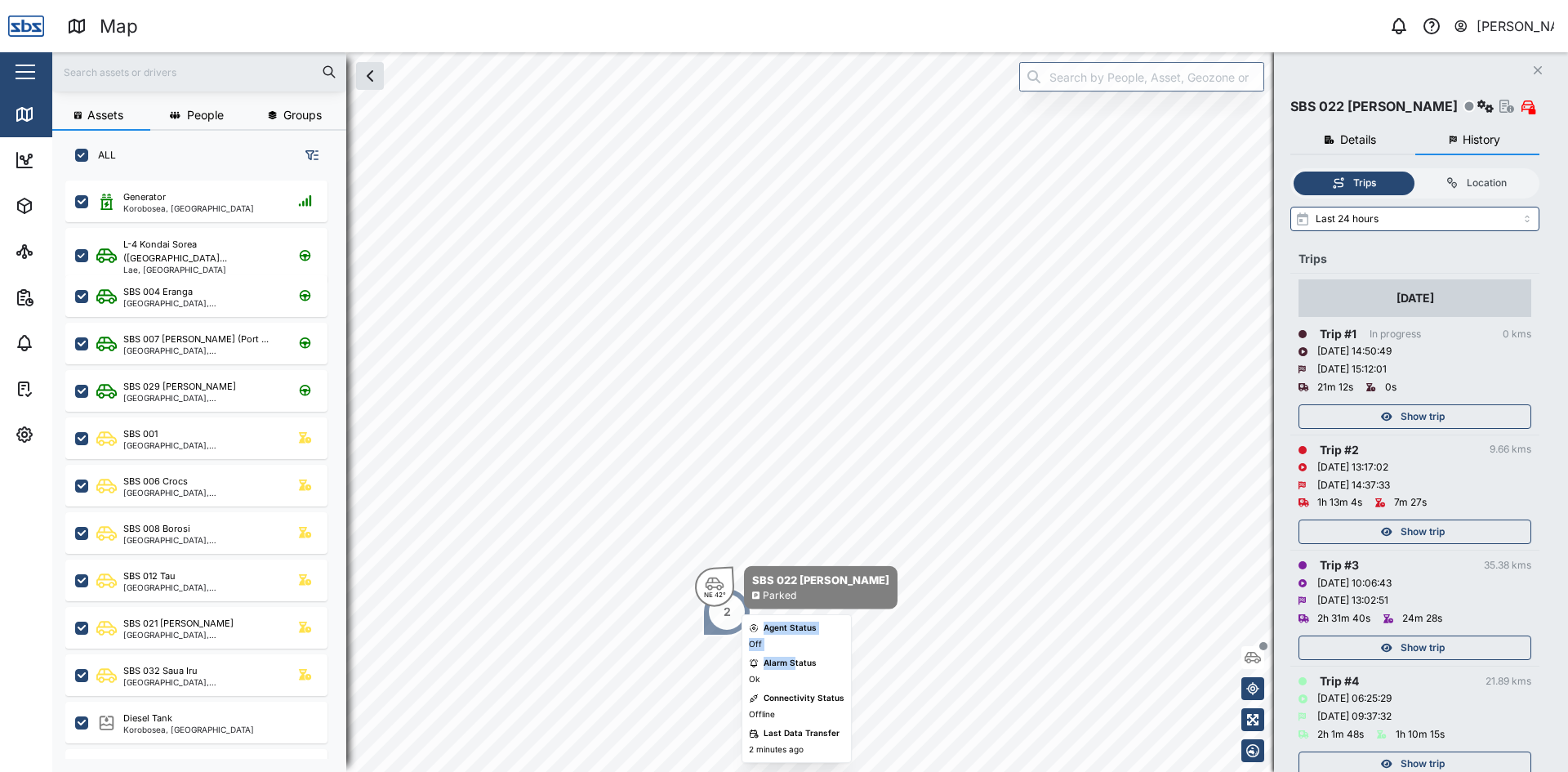
click at [903, 345] on body "Map 0 [PERSON_NAME] Close Map Dashboard Assets ATS Camera Generator Personnel T…" at bounding box center [784, 386] width 1568 height 772
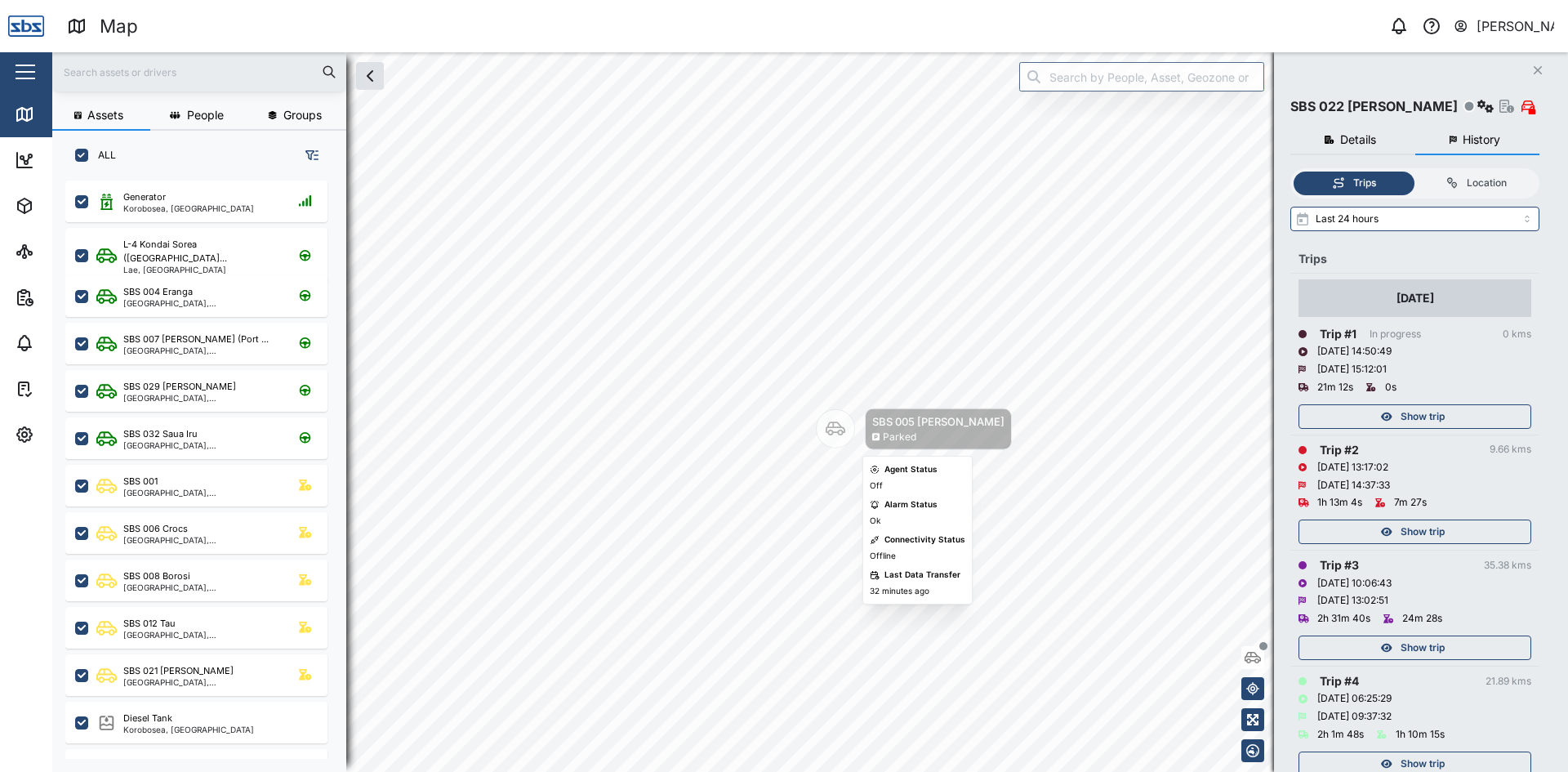
click at [851, 434] on div "Map marker" at bounding box center [836, 429] width 40 height 40
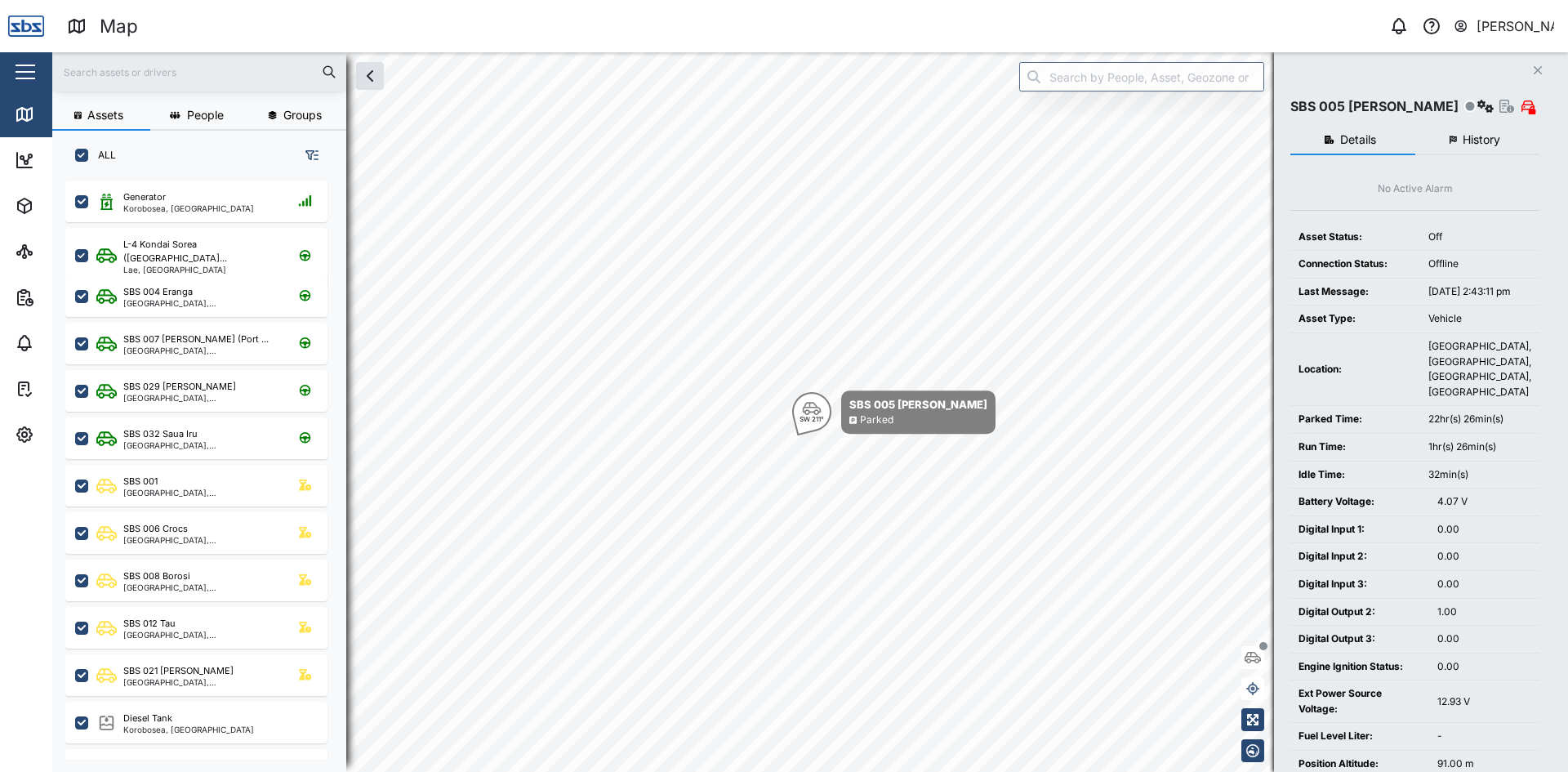
click at [1477, 145] on span "History" at bounding box center [1481, 139] width 38 height 12
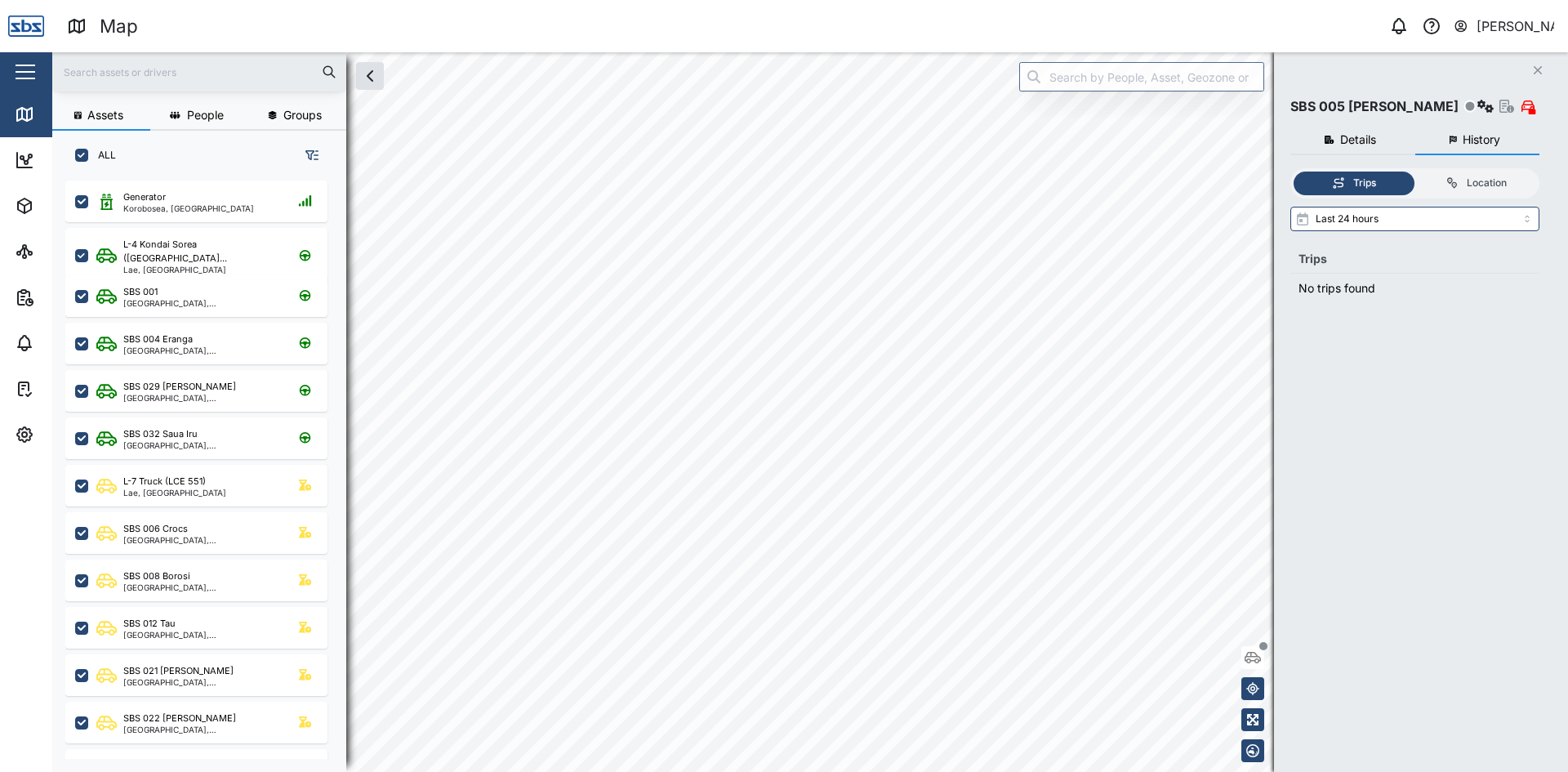
click at [778, 771] on html "Map 0 [PERSON_NAME] Close Map Dashboard Assets ATS Camera Generator Personnel T…" at bounding box center [784, 386] width 1568 height 772
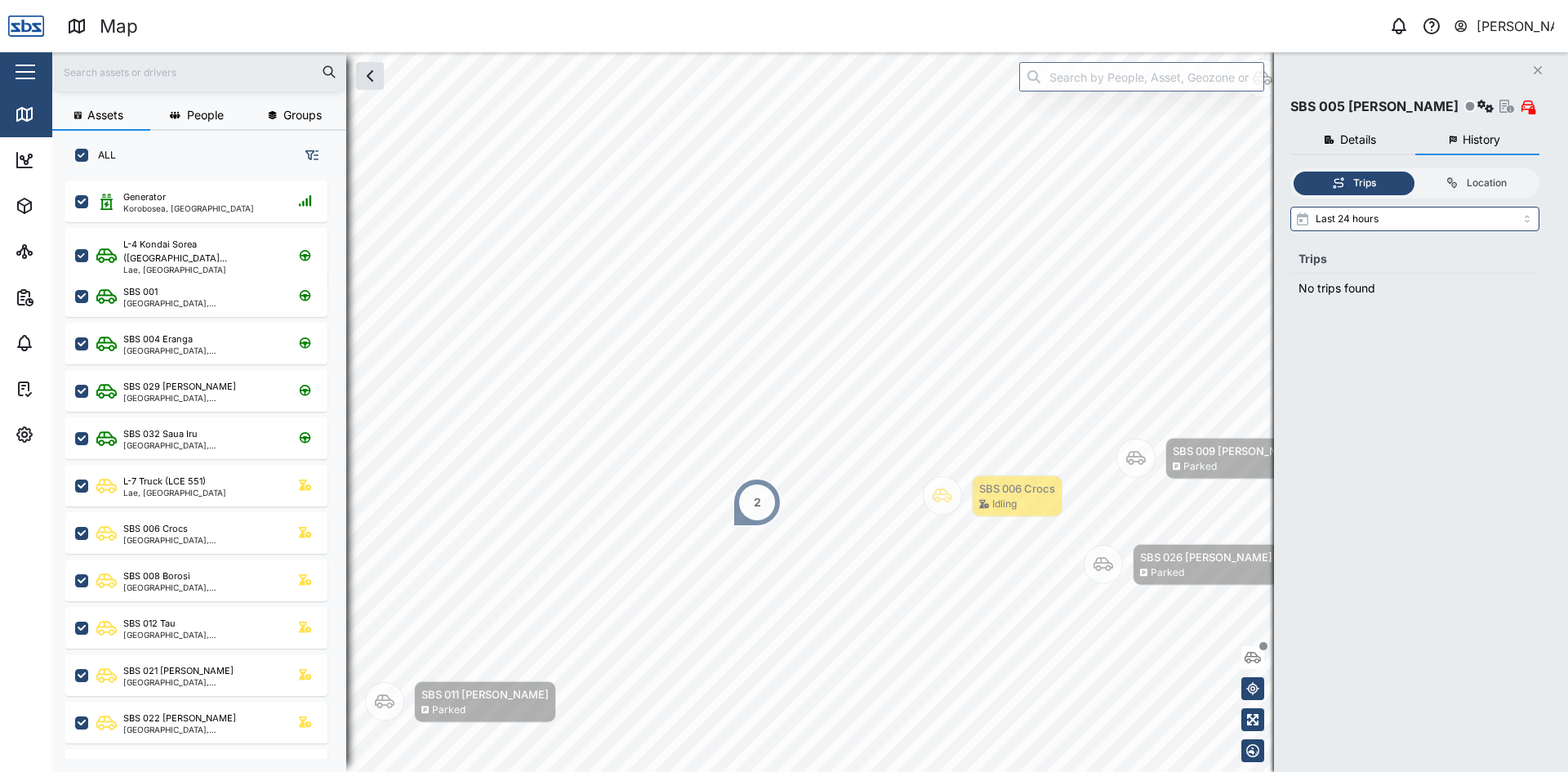
click at [754, 501] on div "2" at bounding box center [757, 502] width 7 height 18
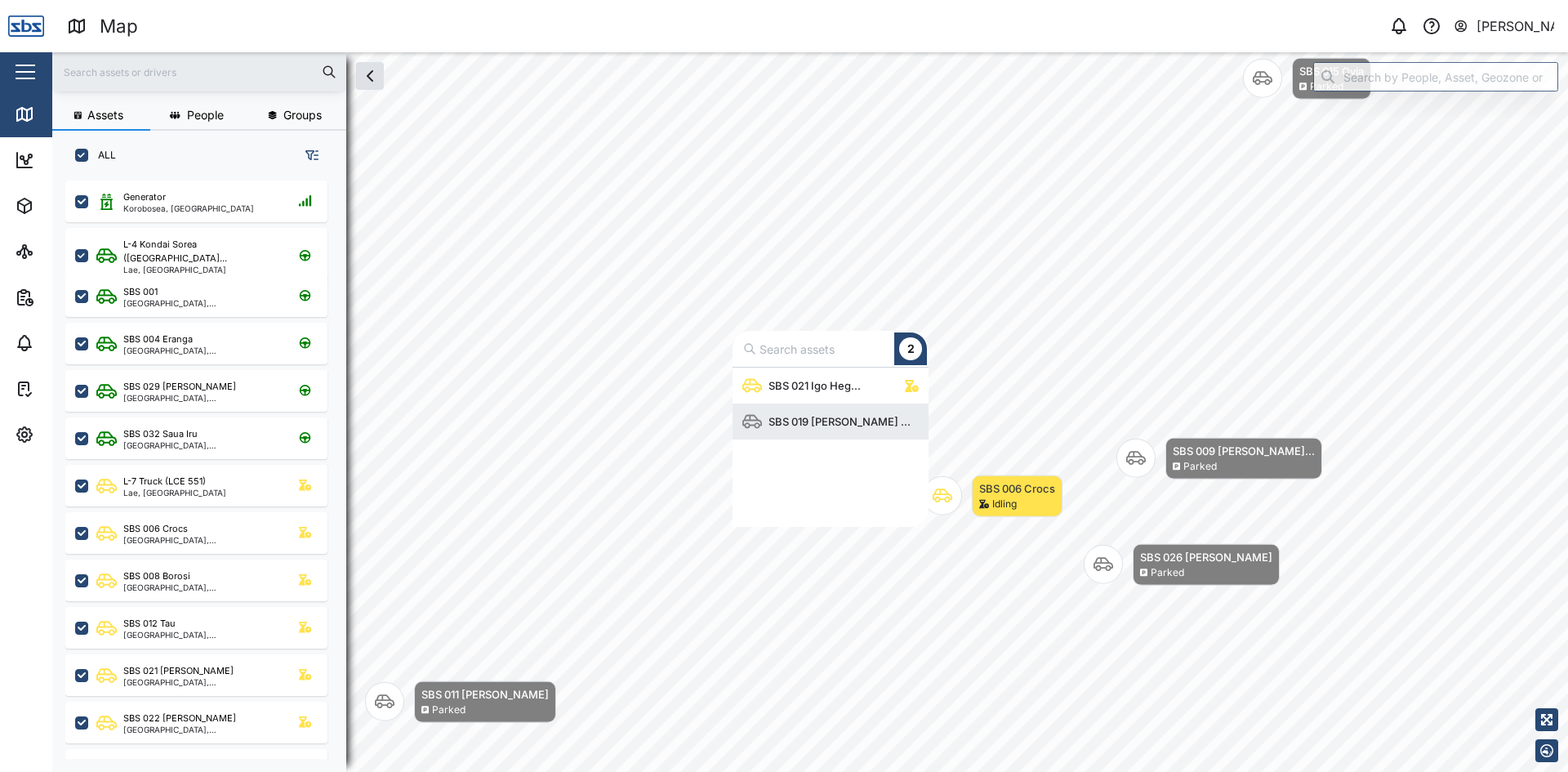
scroll to position [147, 183]
click at [817, 418] on div "SBS 019 [PERSON_NAME] ..." at bounding box center [839, 421] width 155 height 16
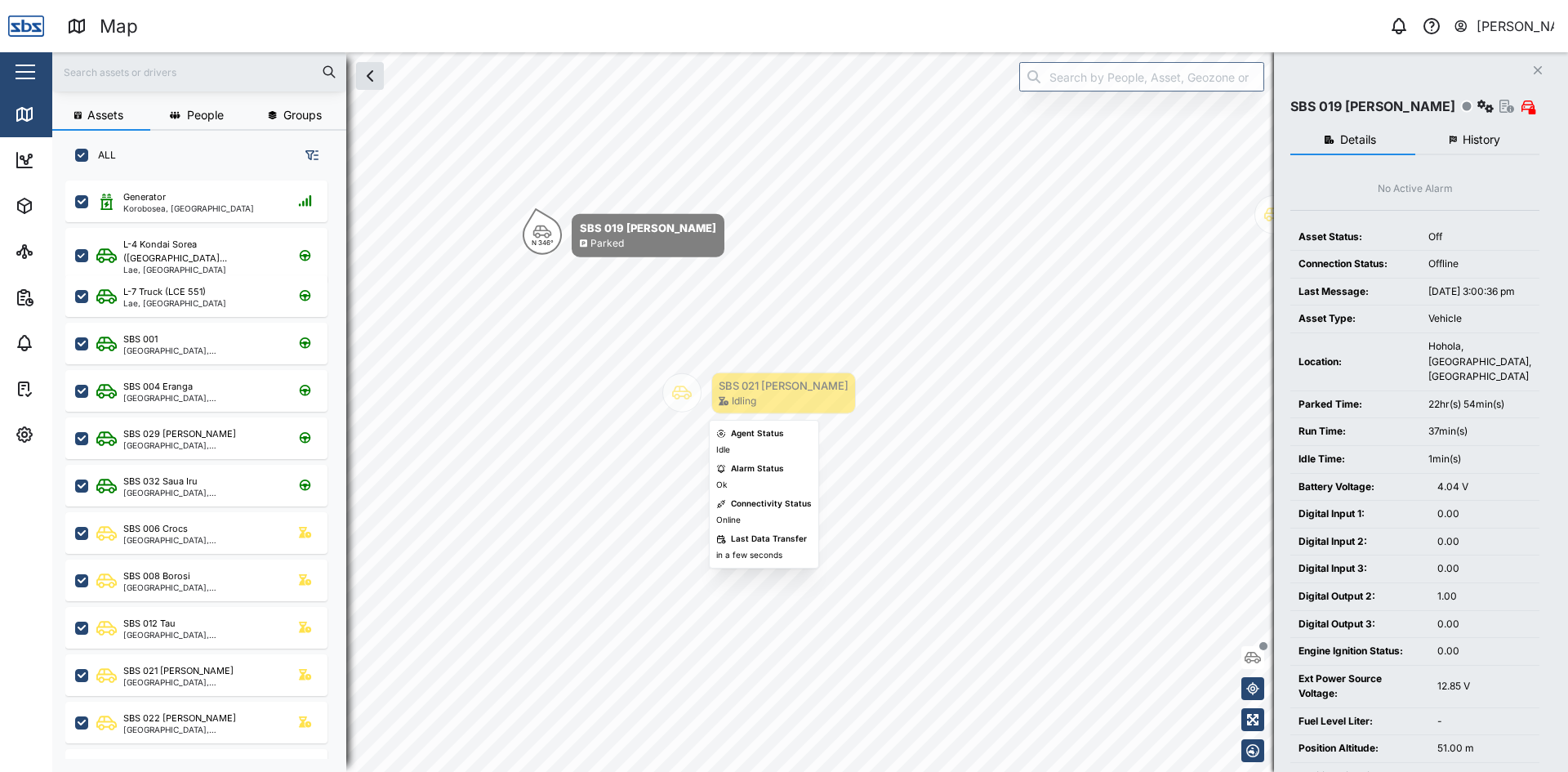
click at [723, 439] on body "Map 0 [PERSON_NAME] Close Map Dashboard Assets ATS Camera Generator Personnel T…" at bounding box center [784, 386] width 1568 height 772
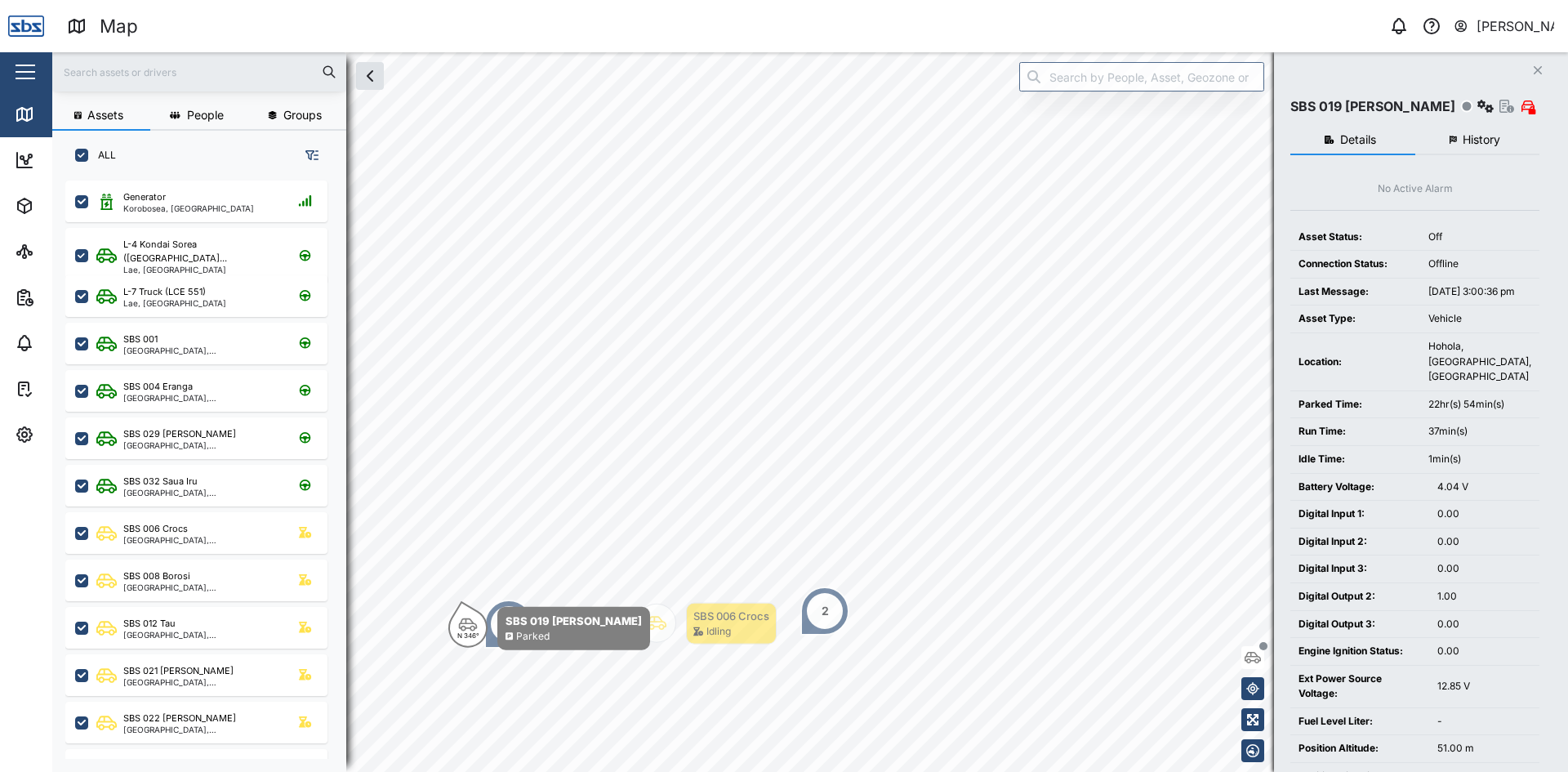
click at [696, 52] on div "N 346° SBS 019 [PERSON_NAME] A Parked 18 2 3 SBS 006 Crocs Idling SBS 014 [PERS…" at bounding box center [810, 52] width 1515 height 0
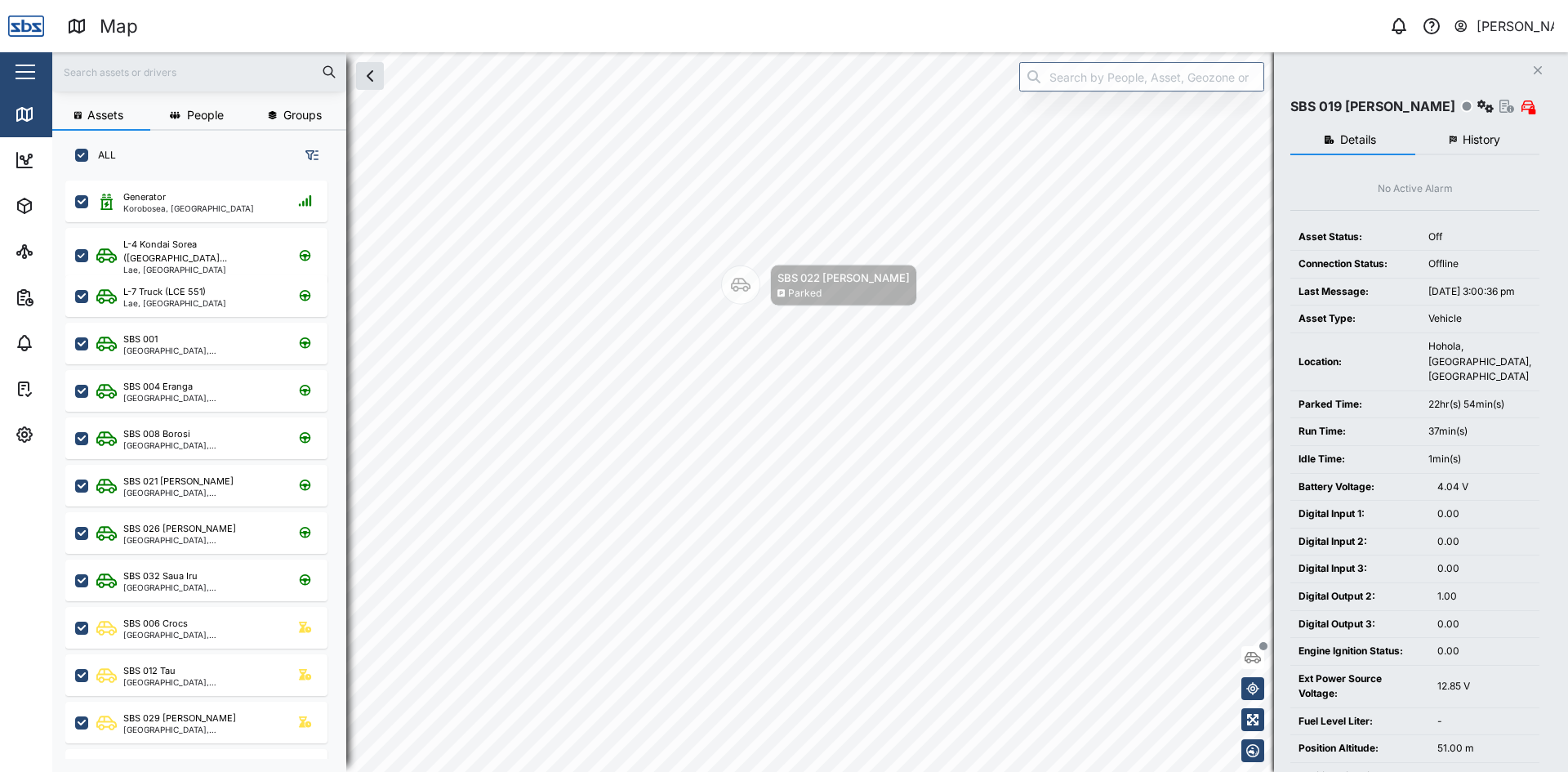
click at [1539, 64] on button "Close" at bounding box center [1537, 69] width 22 height 22
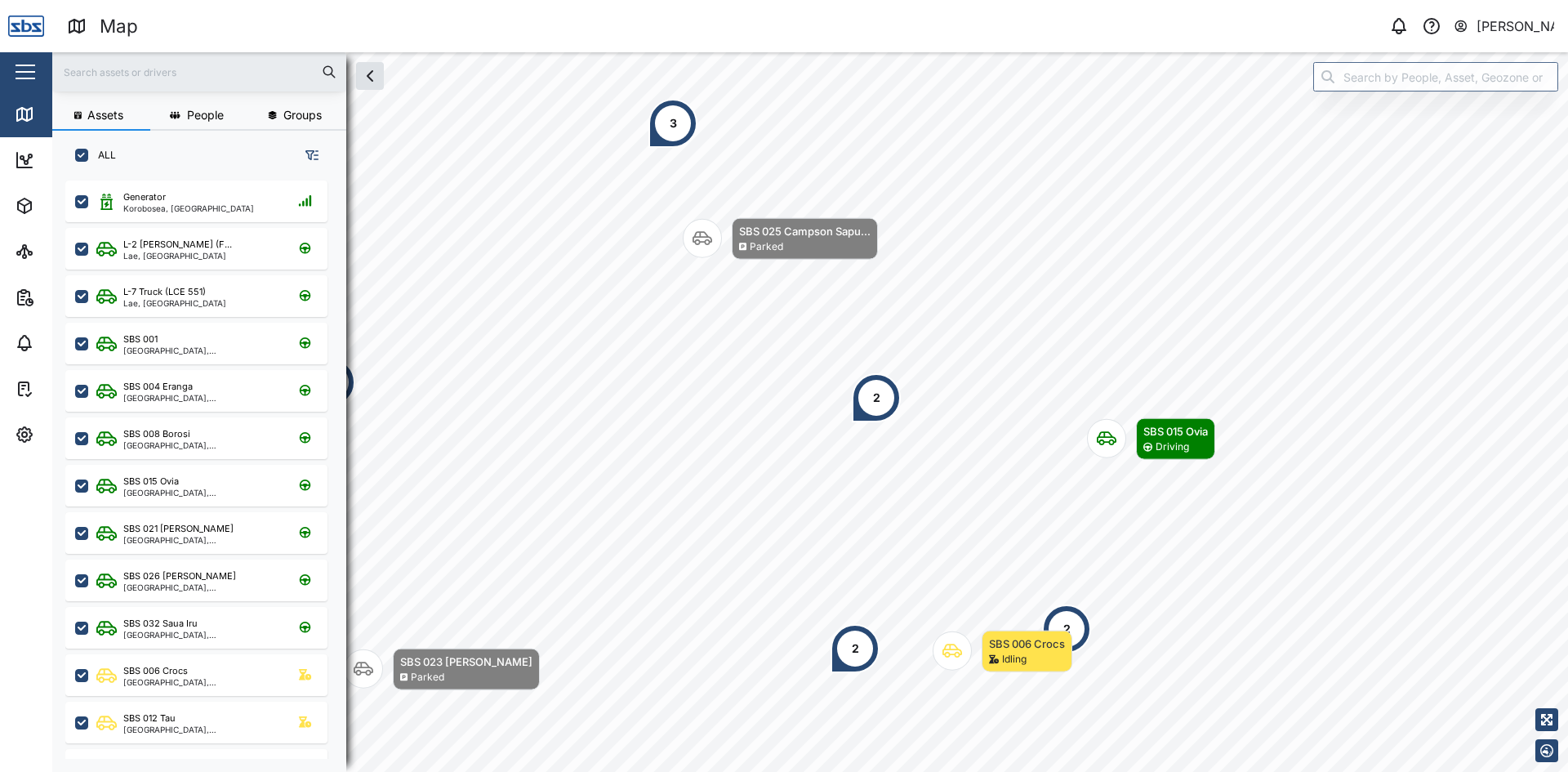
click at [863, 669] on div "2" at bounding box center [855, 648] width 49 height 49
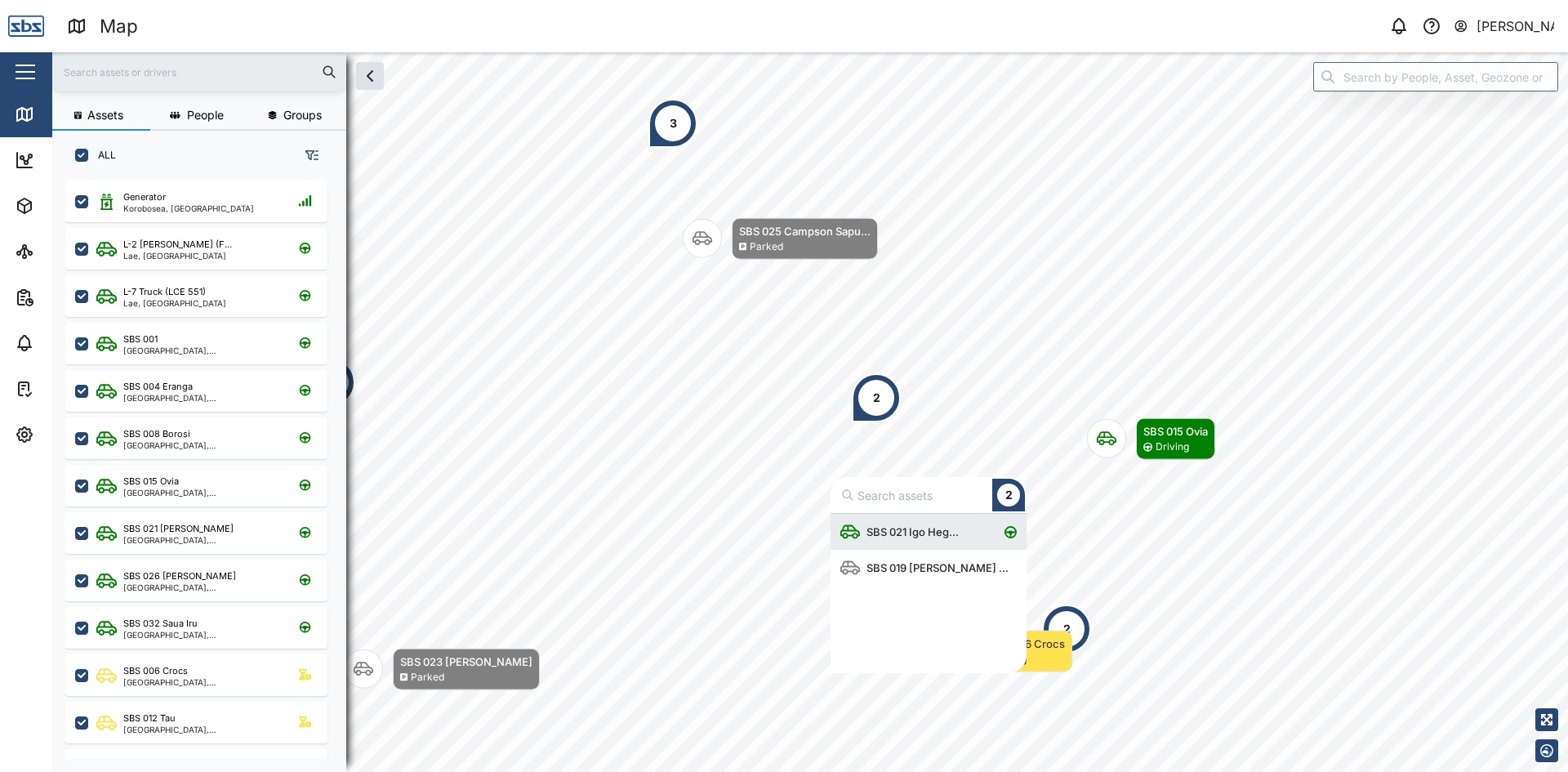
scroll to position [147, 183]
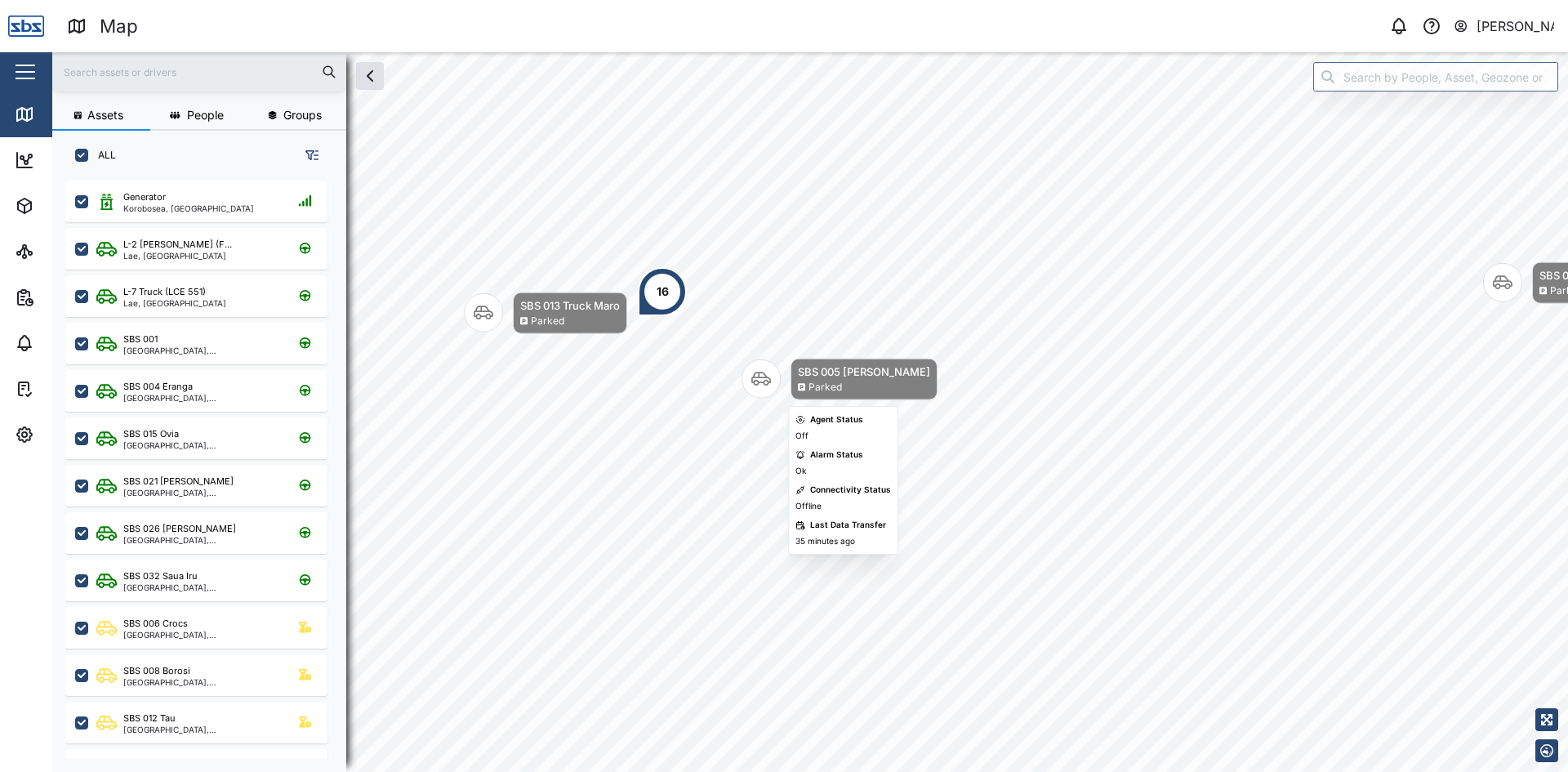
click at [760, 374] on icon "Map marker" at bounding box center [761, 379] width 20 height 20
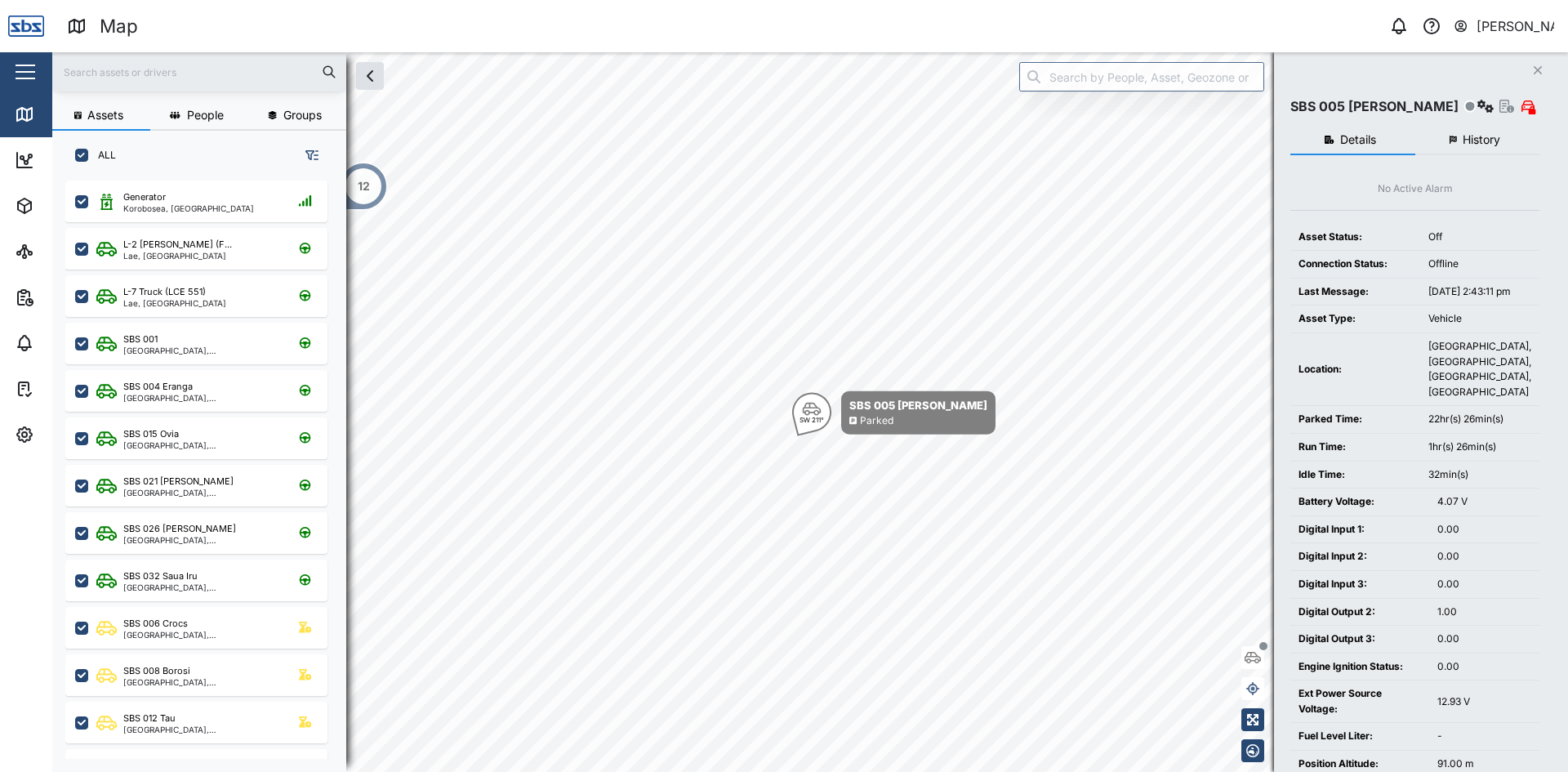
click at [1471, 138] on span "History" at bounding box center [1481, 139] width 38 height 12
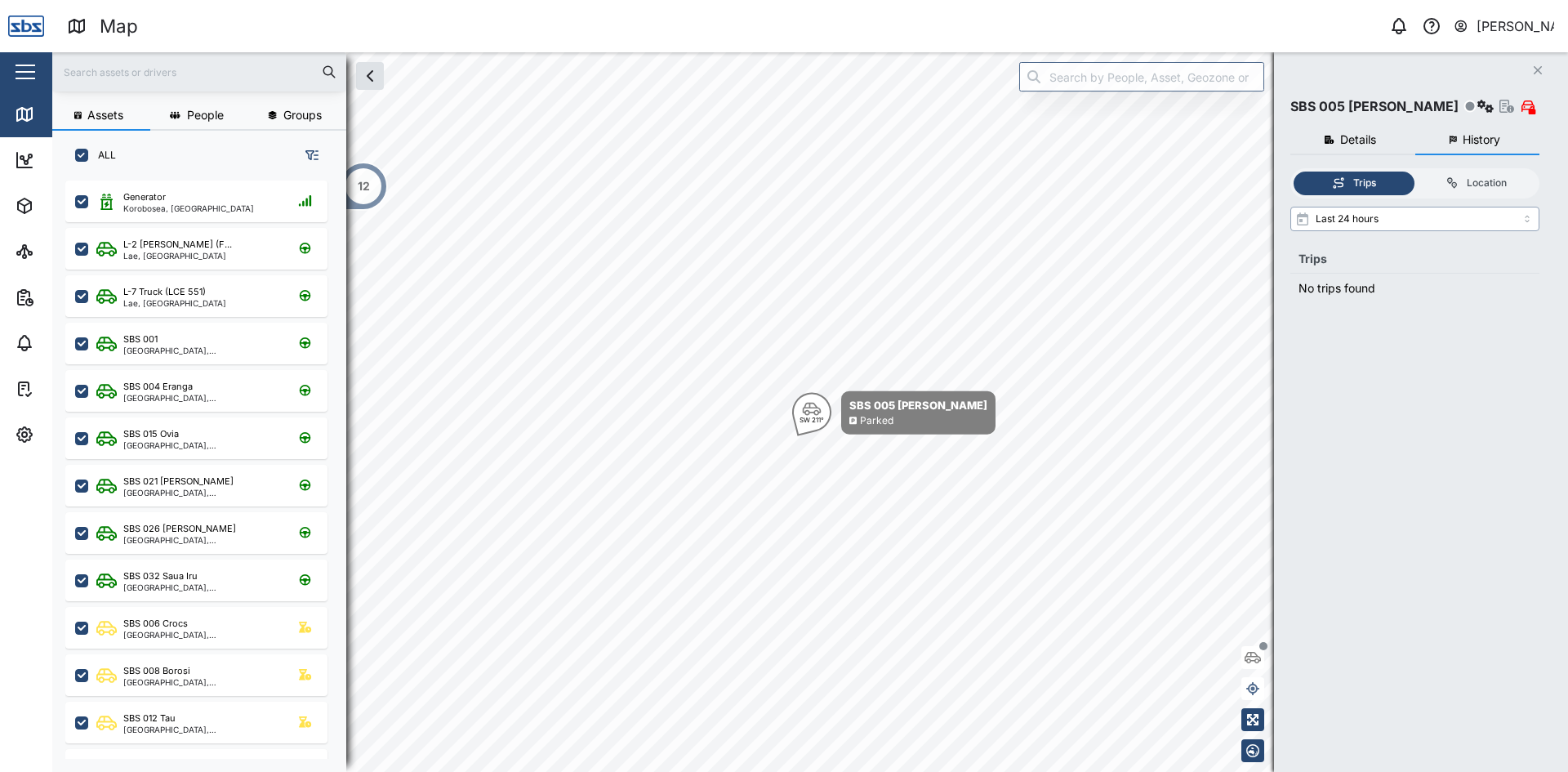
click at [1405, 211] on input "Last 24 hours" at bounding box center [1414, 218] width 249 height 24
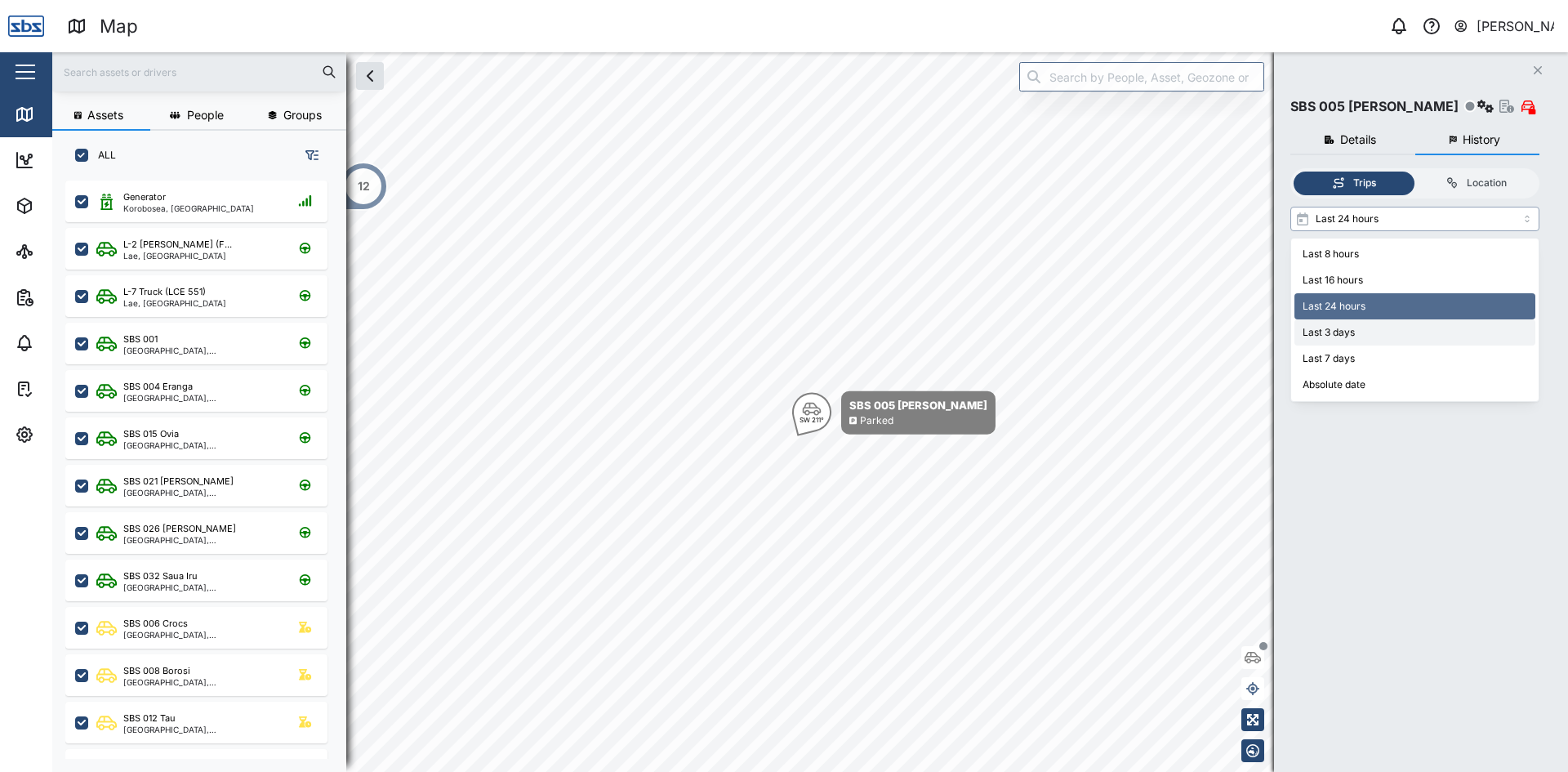
type input "Last 3 days"
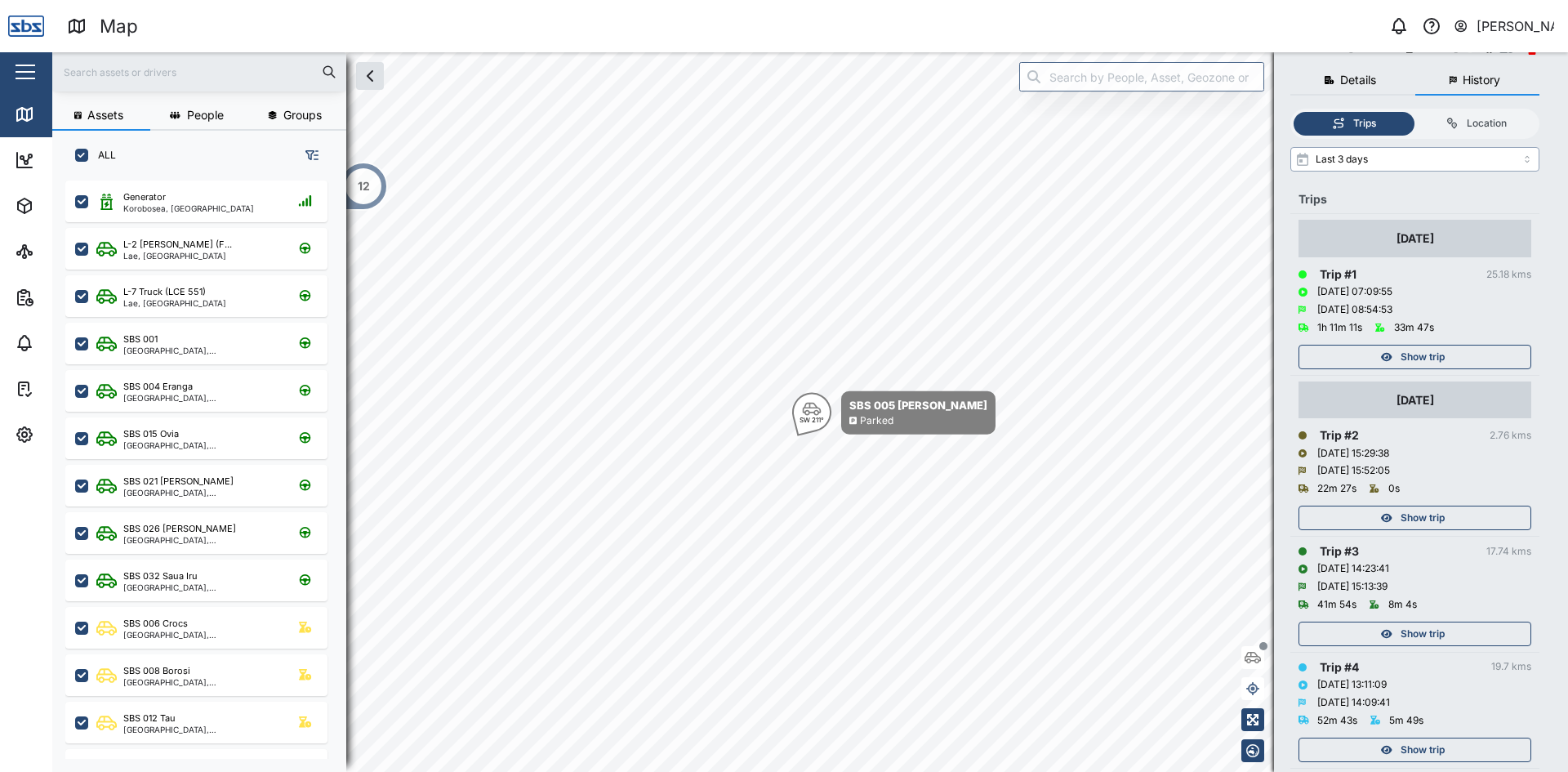
scroll to position [82, 0]
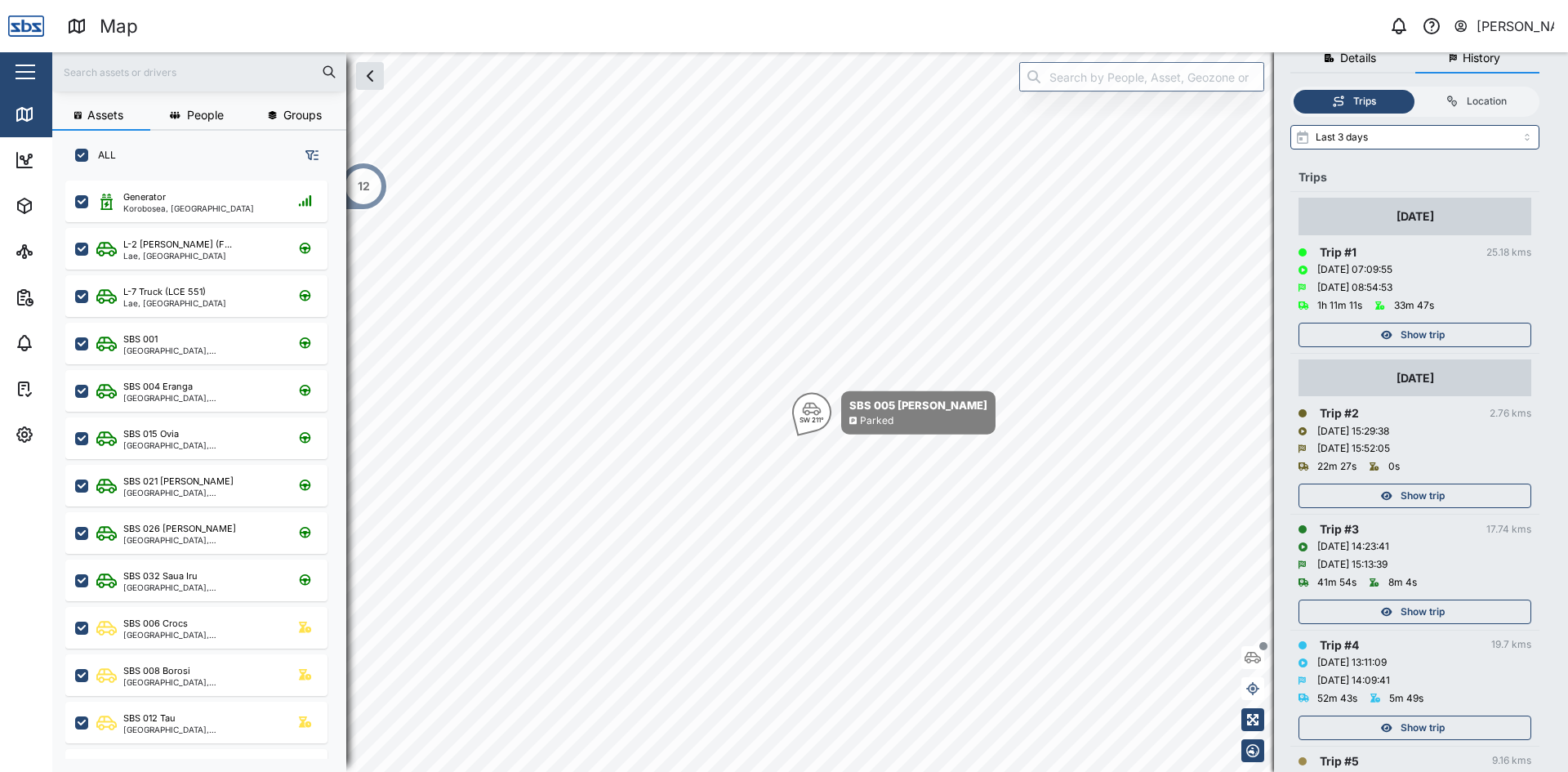
click at [1412, 489] on span "Show trip" at bounding box center [1422, 495] width 44 height 22
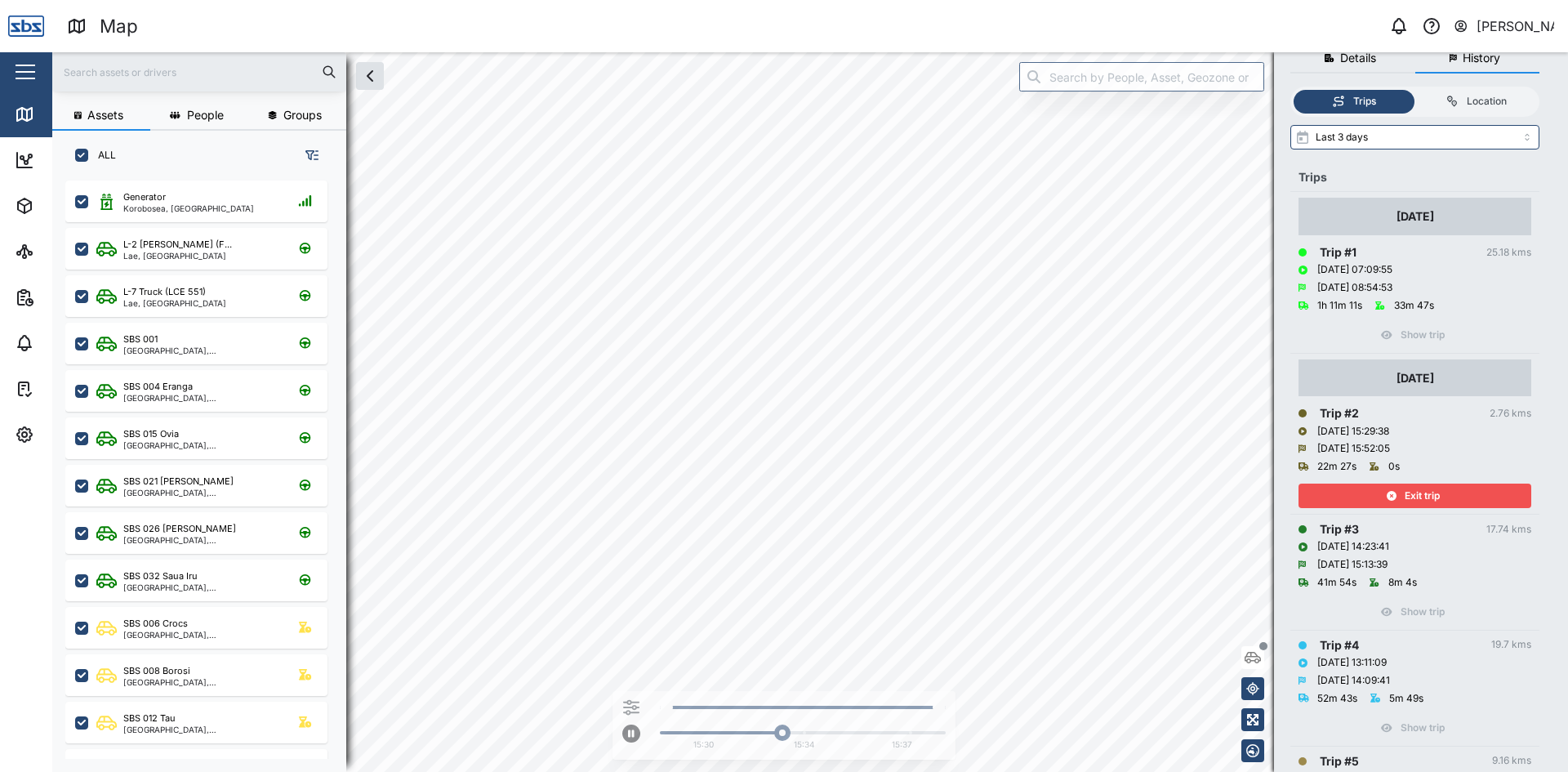
click at [1386, 496] on icon "button" at bounding box center [1391, 495] width 10 height 10
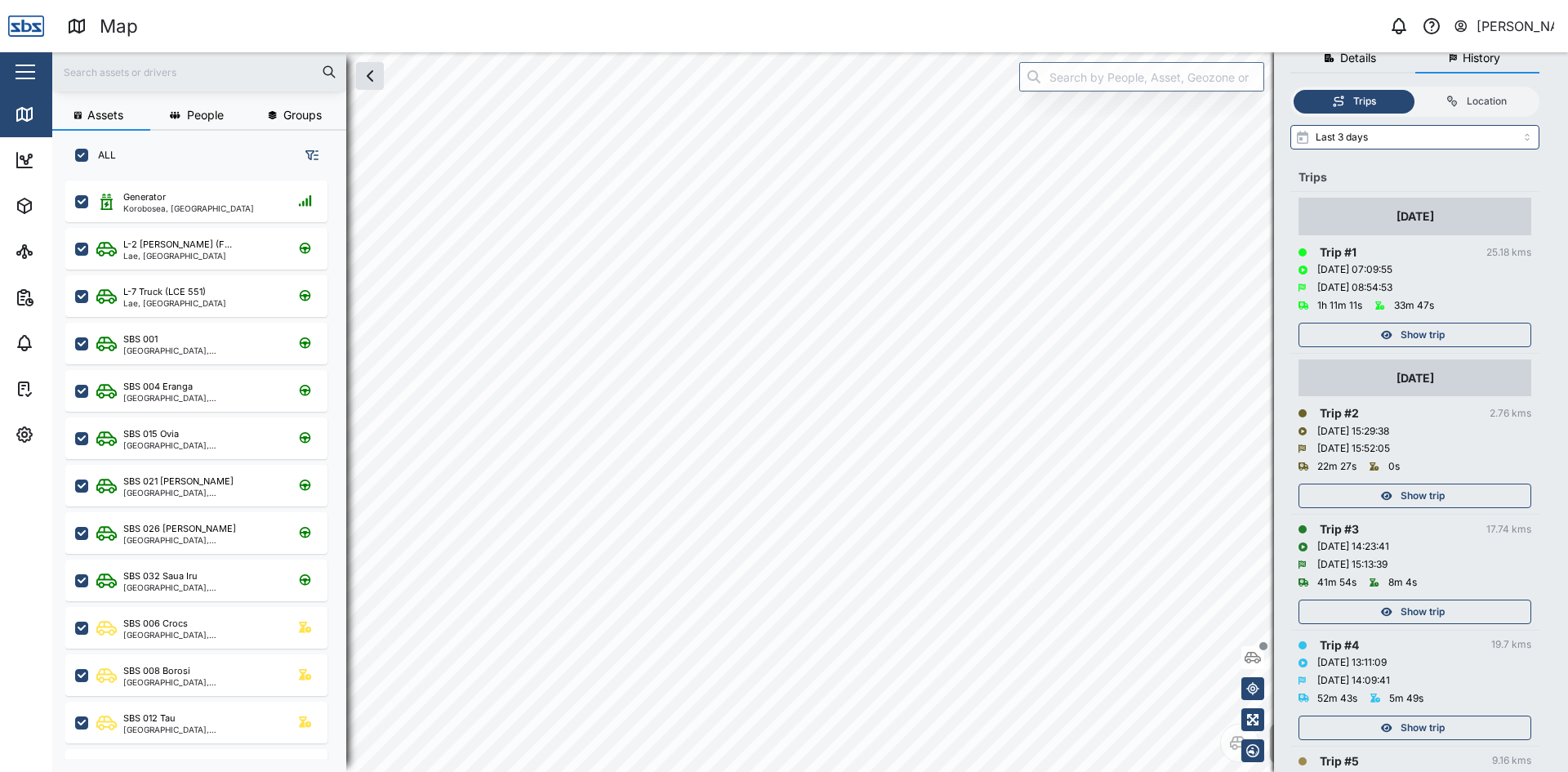
click at [1396, 607] on div "Show trip" at bounding box center [1413, 611] width 212 height 22
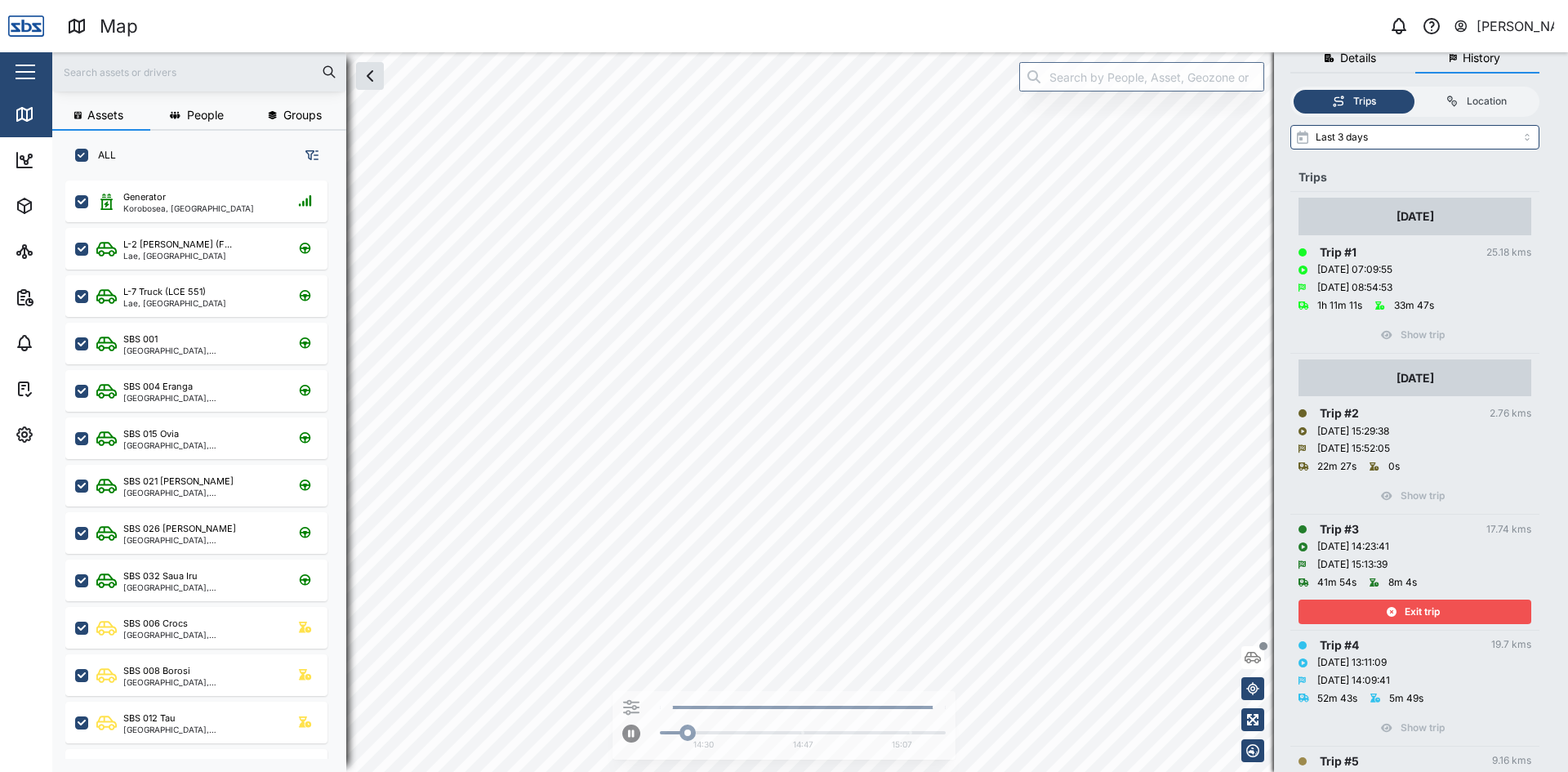
click at [1414, 611] on span "Exit trip" at bounding box center [1422, 611] width 35 height 22
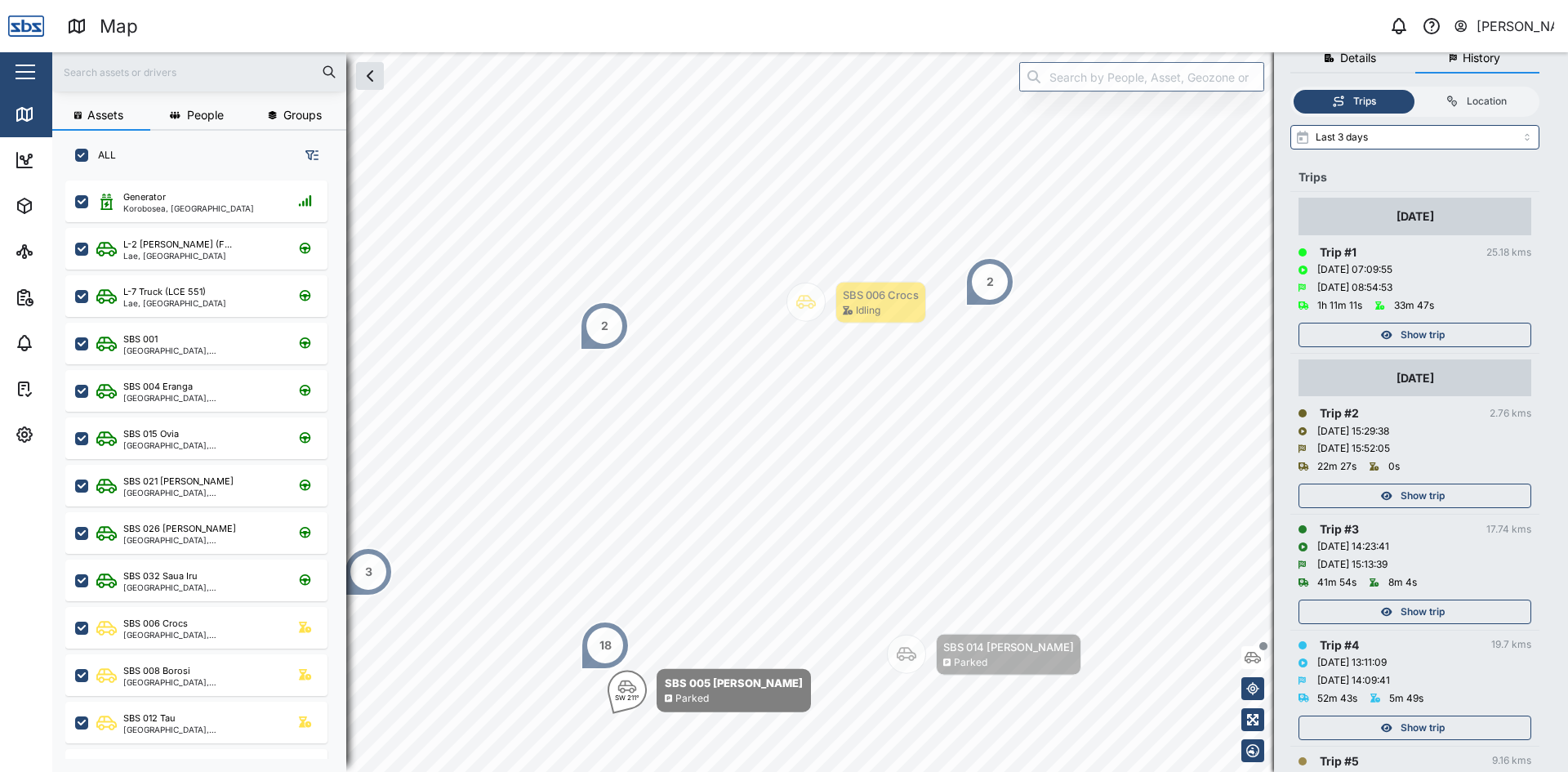
click at [1393, 724] on div "Show trip" at bounding box center [1413, 727] width 212 height 22
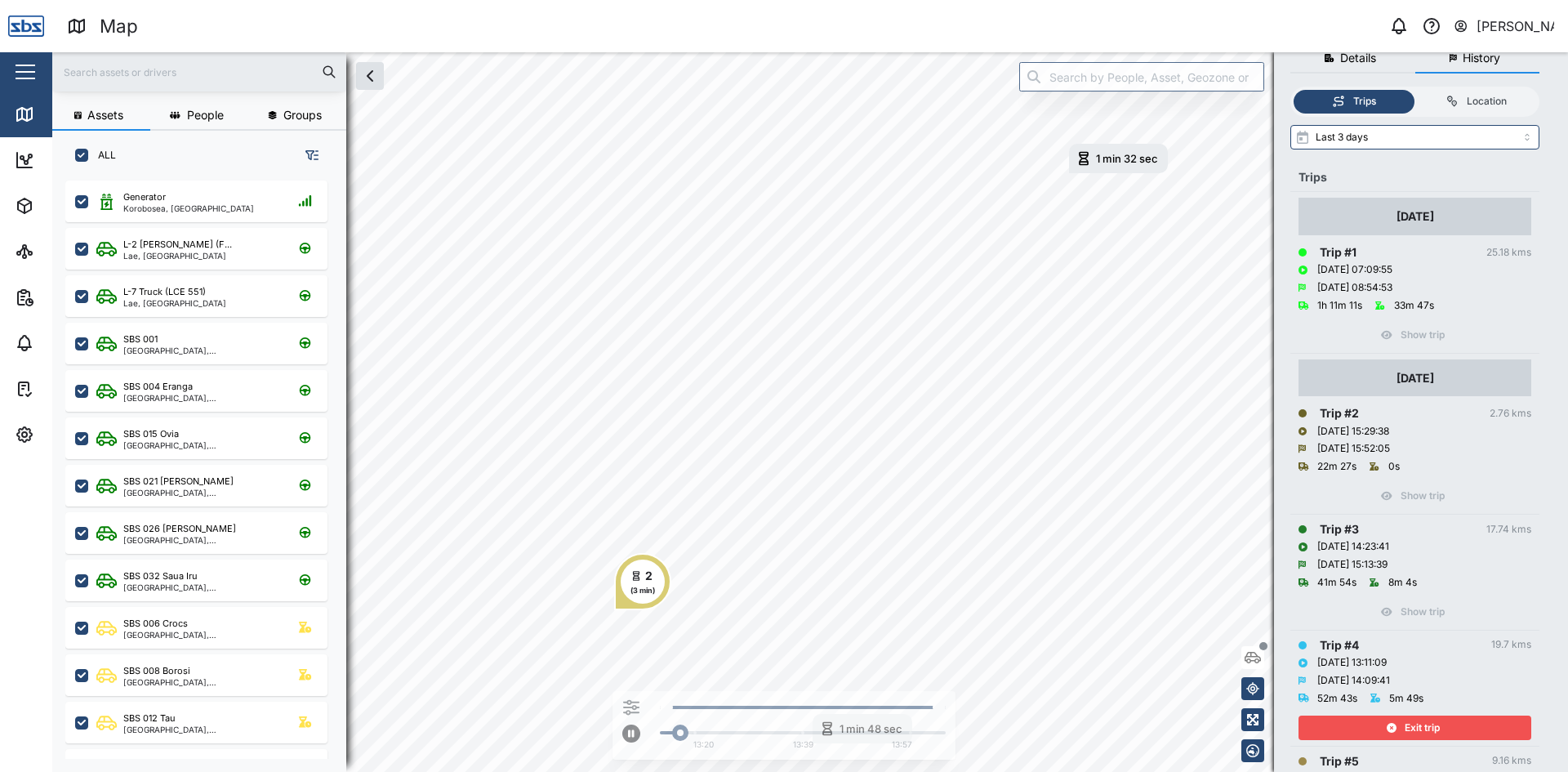
click at [1400, 723] on div "Exit trip" at bounding box center [1413, 727] width 212 height 22
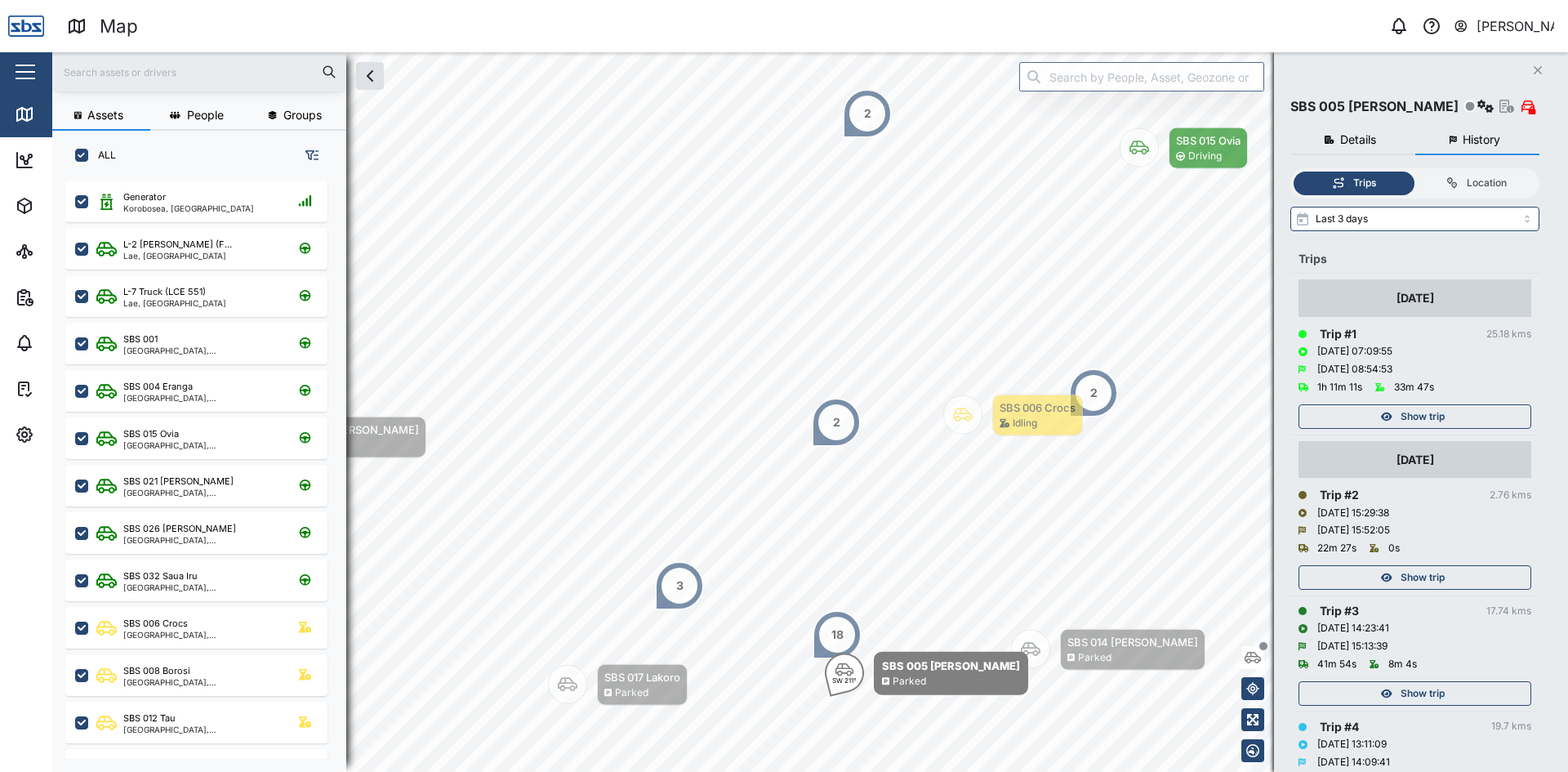
click at [137, 65] on input "text" at bounding box center [199, 71] width 274 height 24
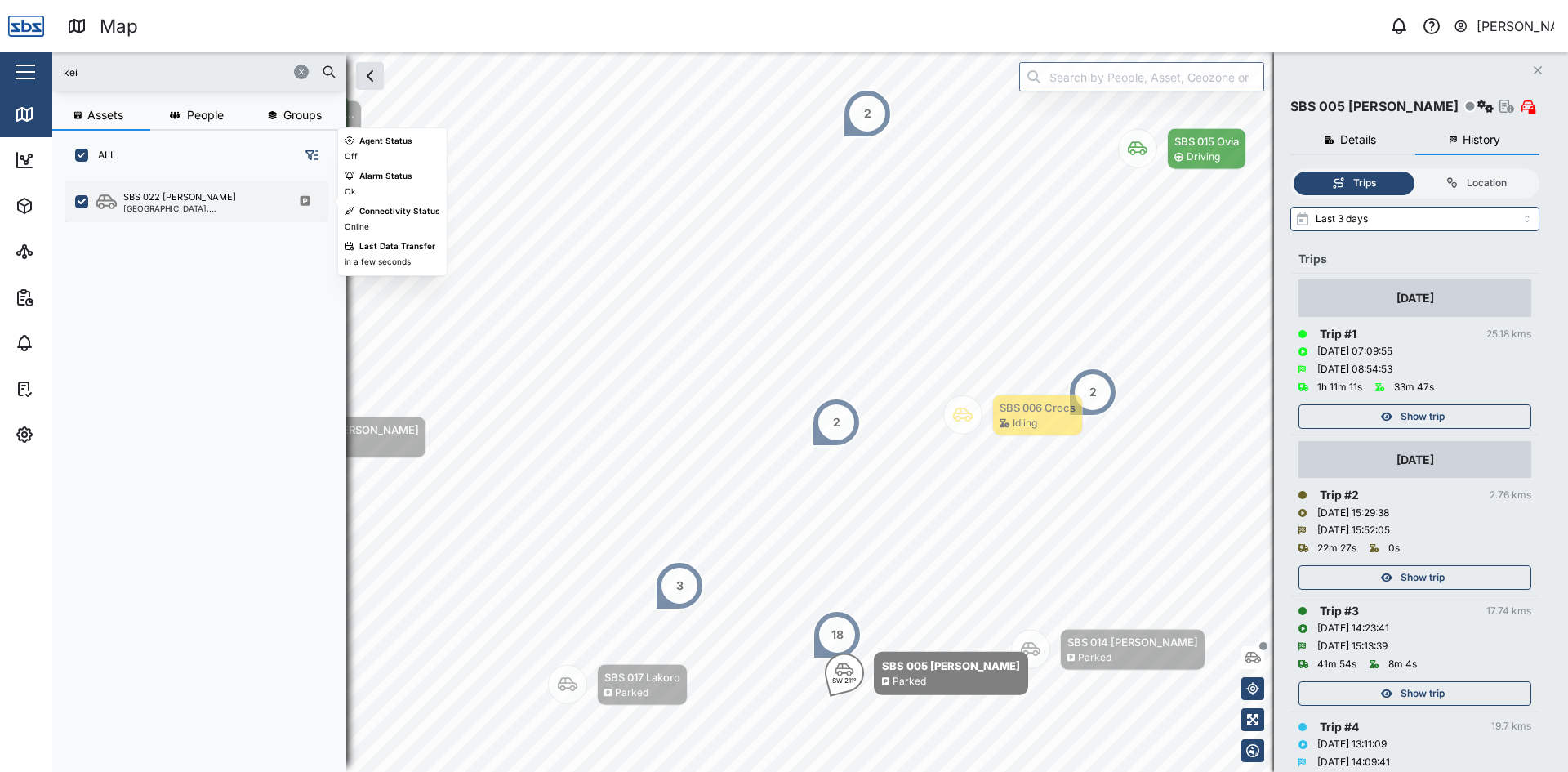
click at [184, 193] on div "SBS 022 [PERSON_NAME]" at bounding box center [201, 197] width 156 height 13
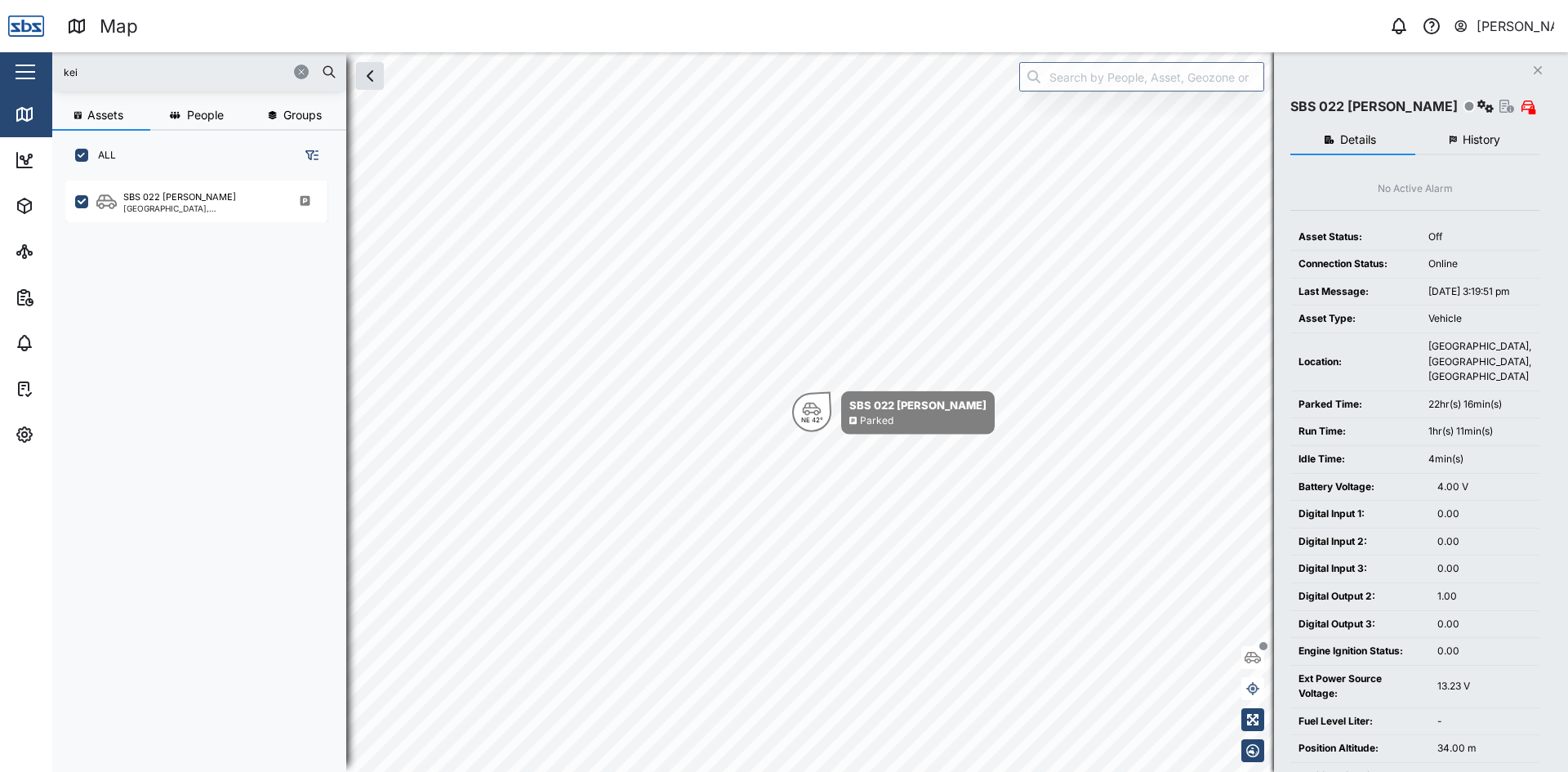
click at [1480, 139] on span "History" at bounding box center [1481, 139] width 38 height 12
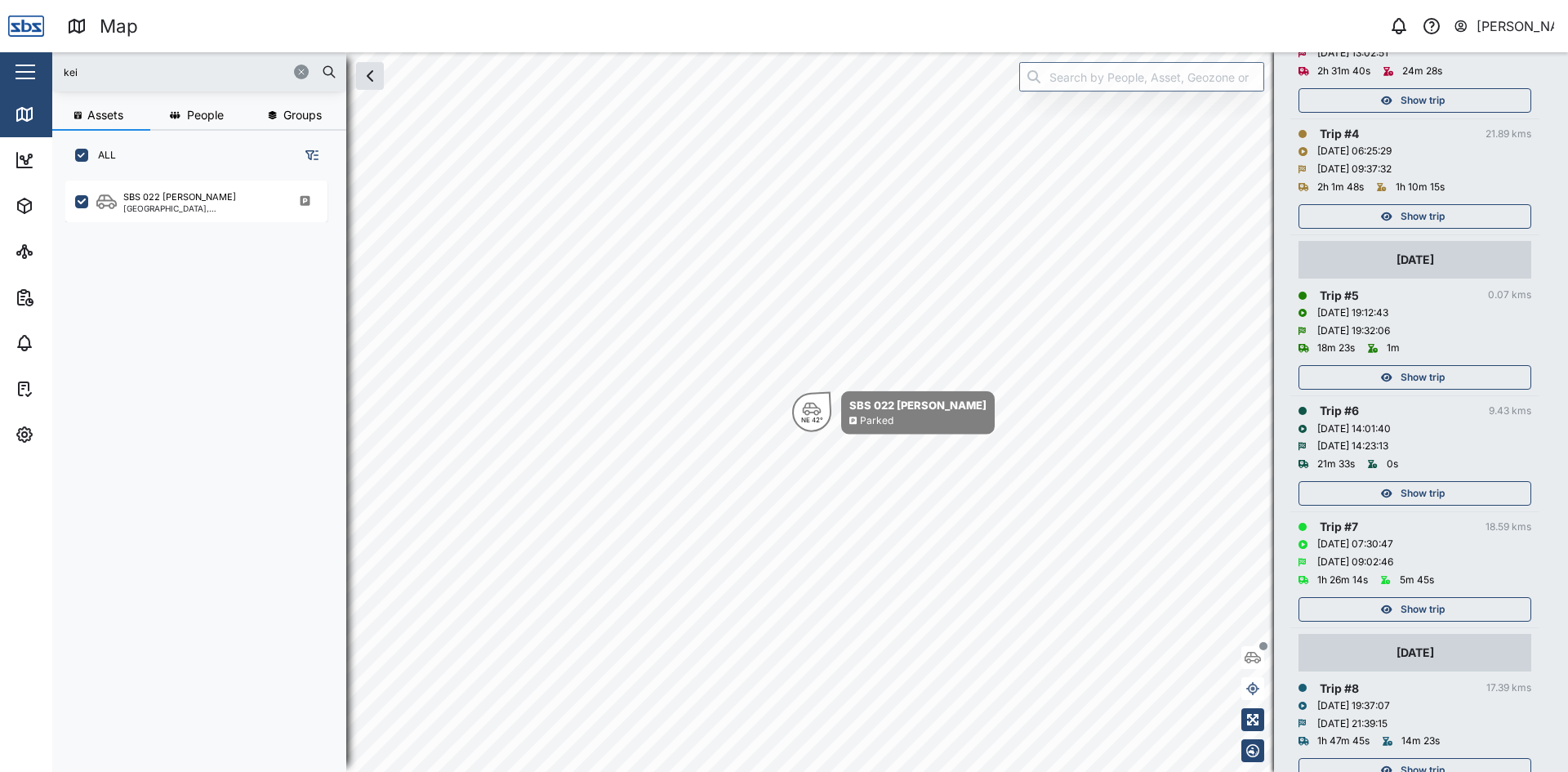
scroll to position [572, 0]
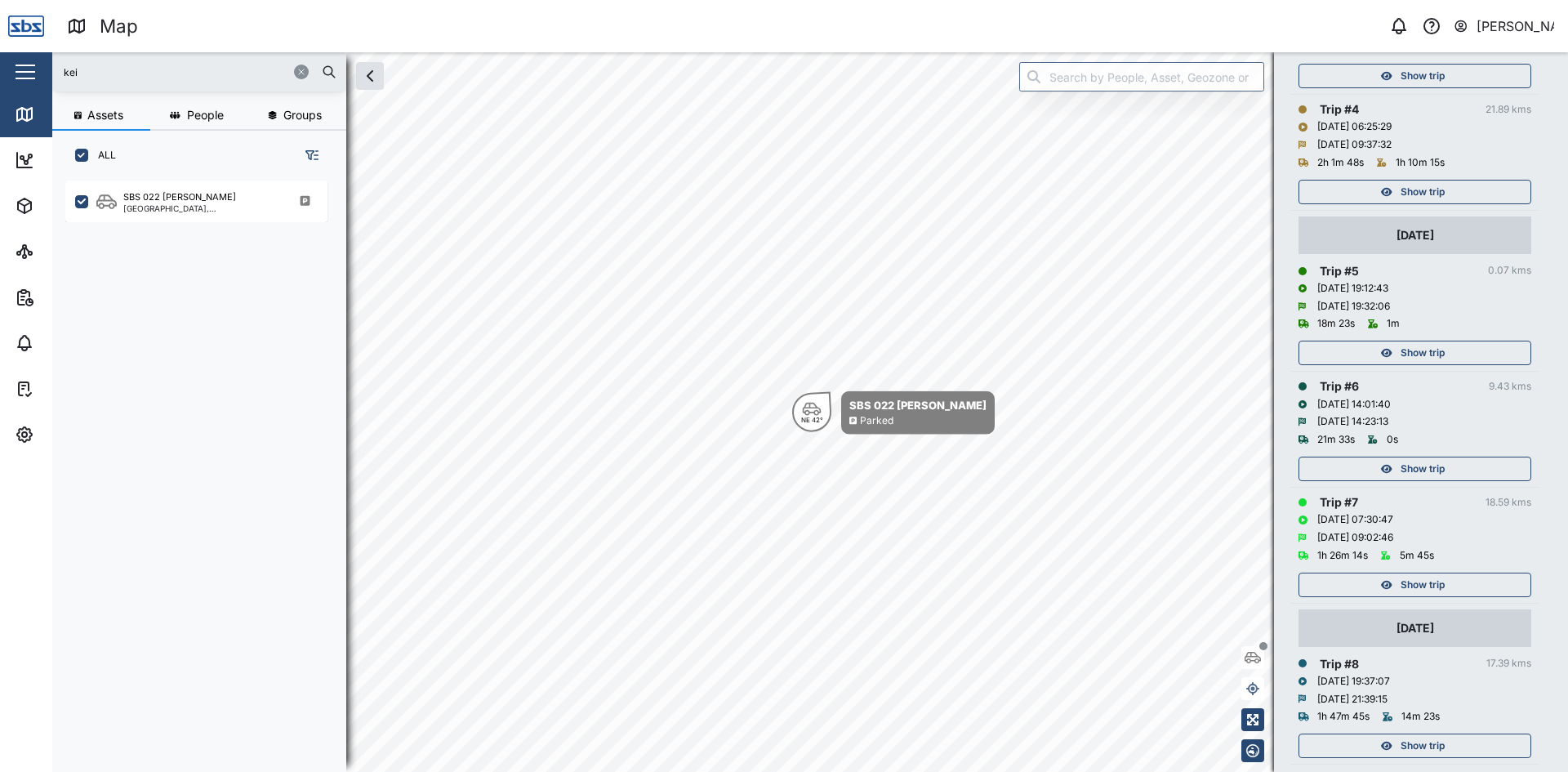
click at [1428, 350] on span "Show trip" at bounding box center [1422, 352] width 44 height 22
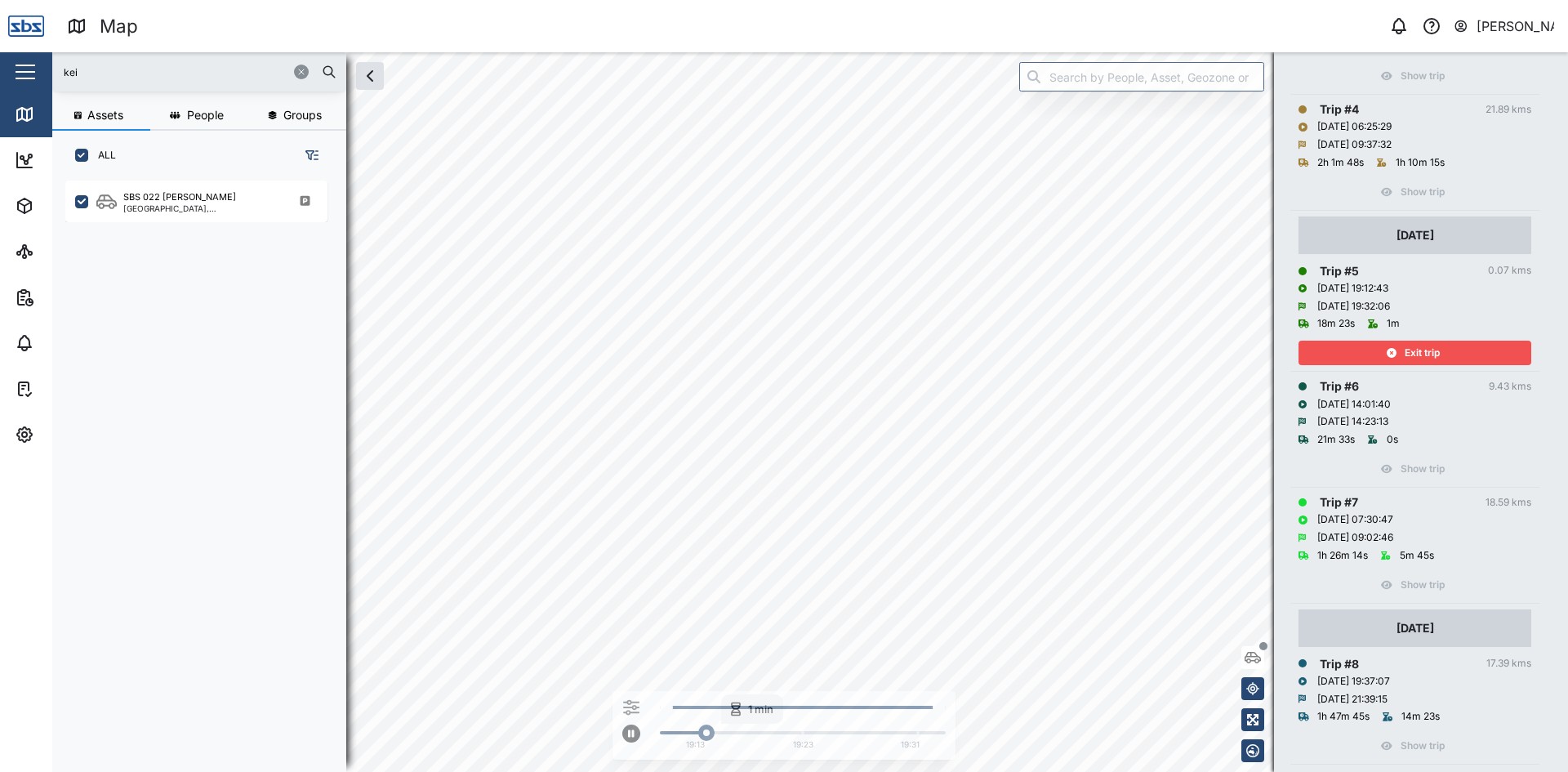
click at [1428, 350] on span "Exit trip" at bounding box center [1422, 352] width 35 height 22
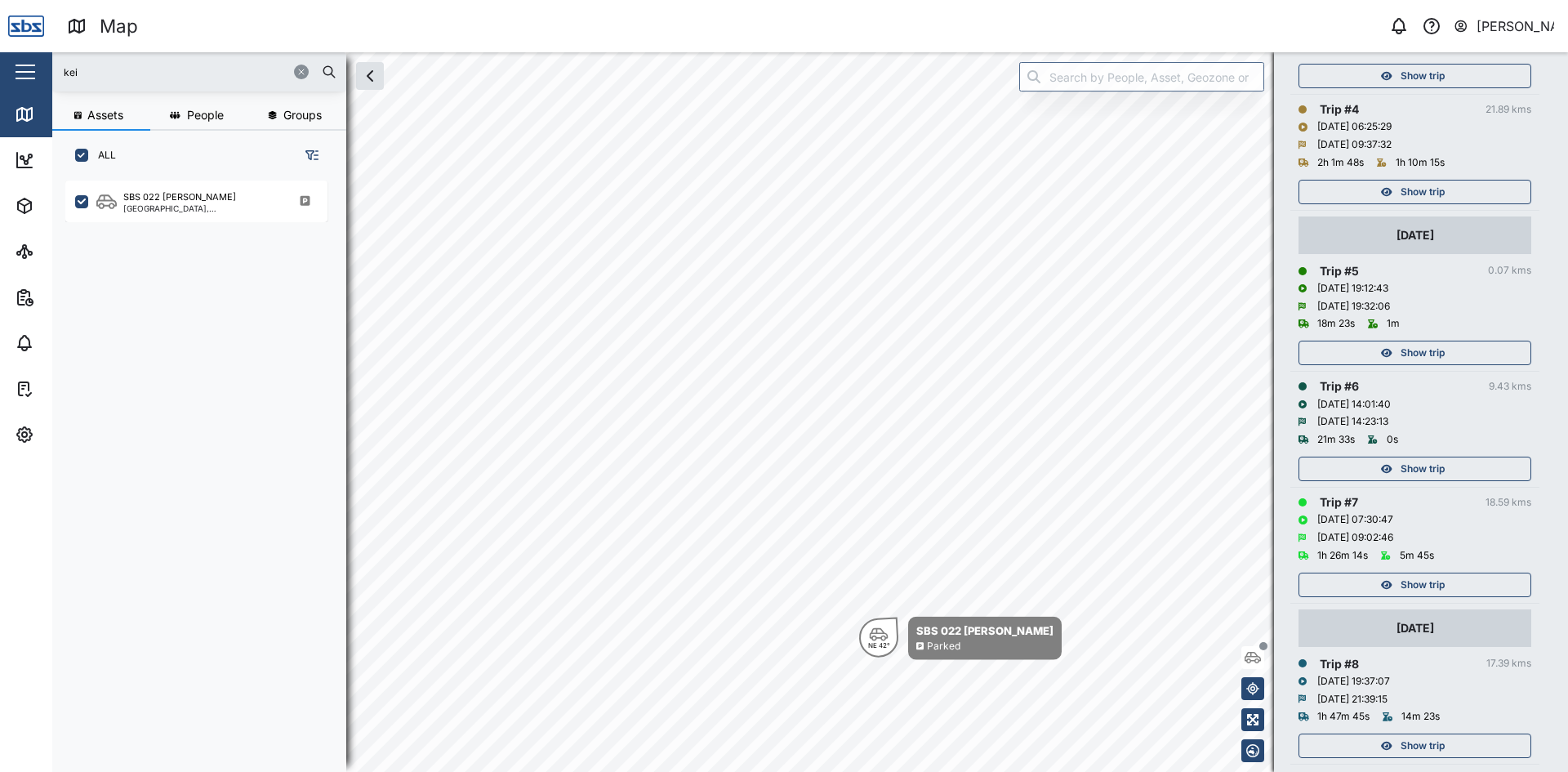
click at [1415, 467] on span "Show trip" at bounding box center [1422, 468] width 44 height 22
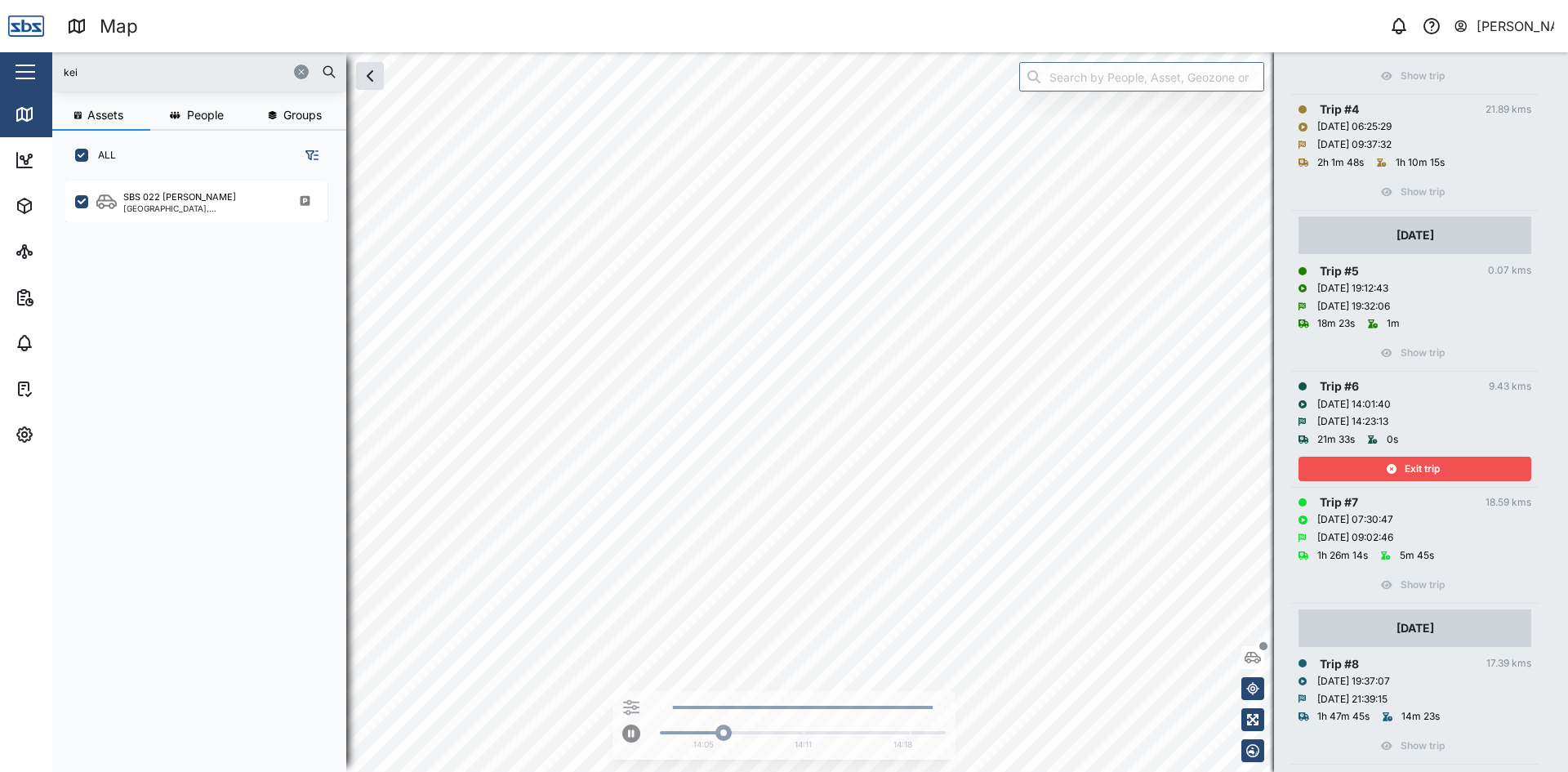
click at [1443, 464] on div "Exit trip" at bounding box center [1413, 468] width 212 height 22
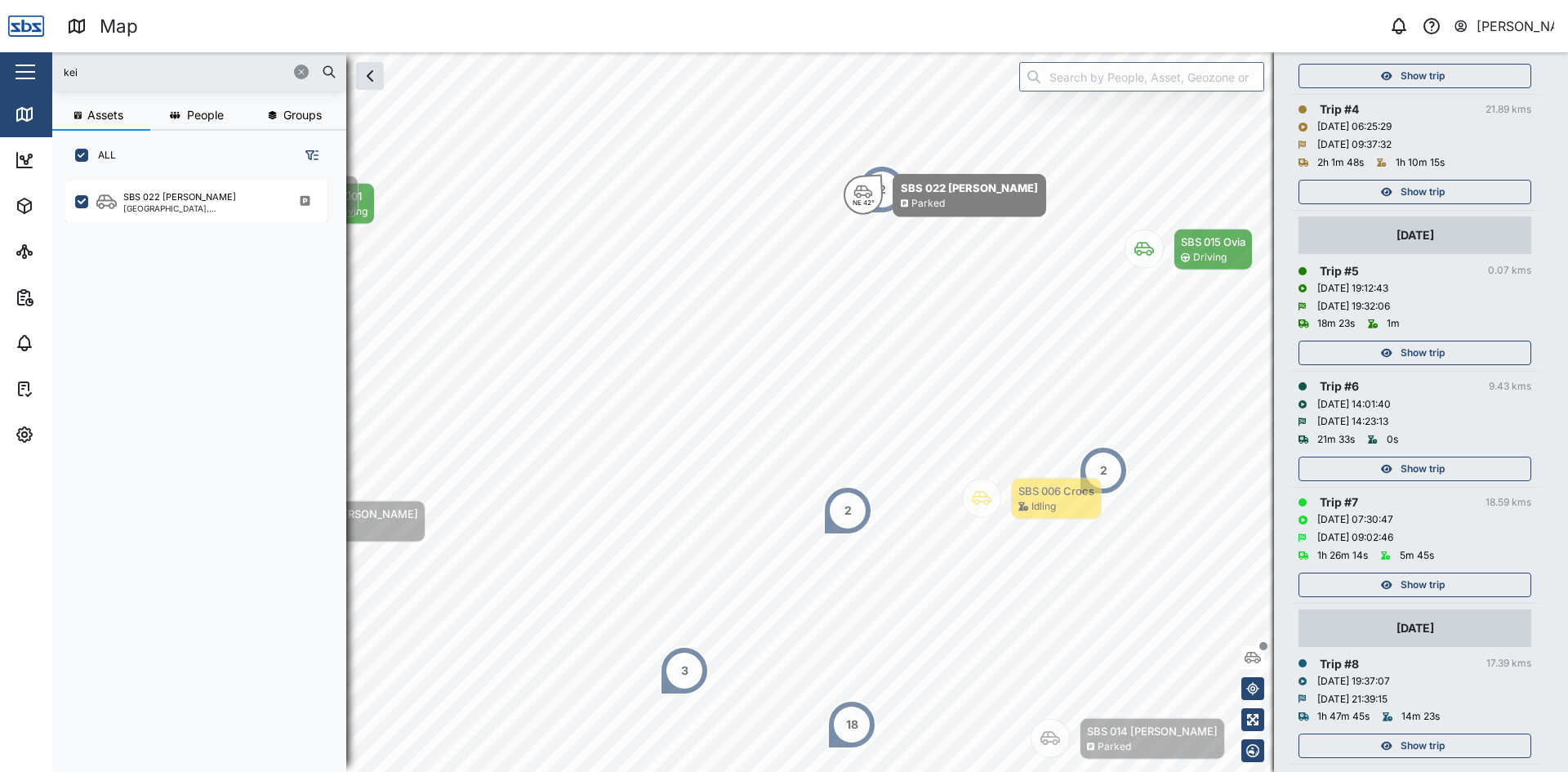
click at [1421, 351] on span "Show trip" at bounding box center [1422, 352] width 44 height 22
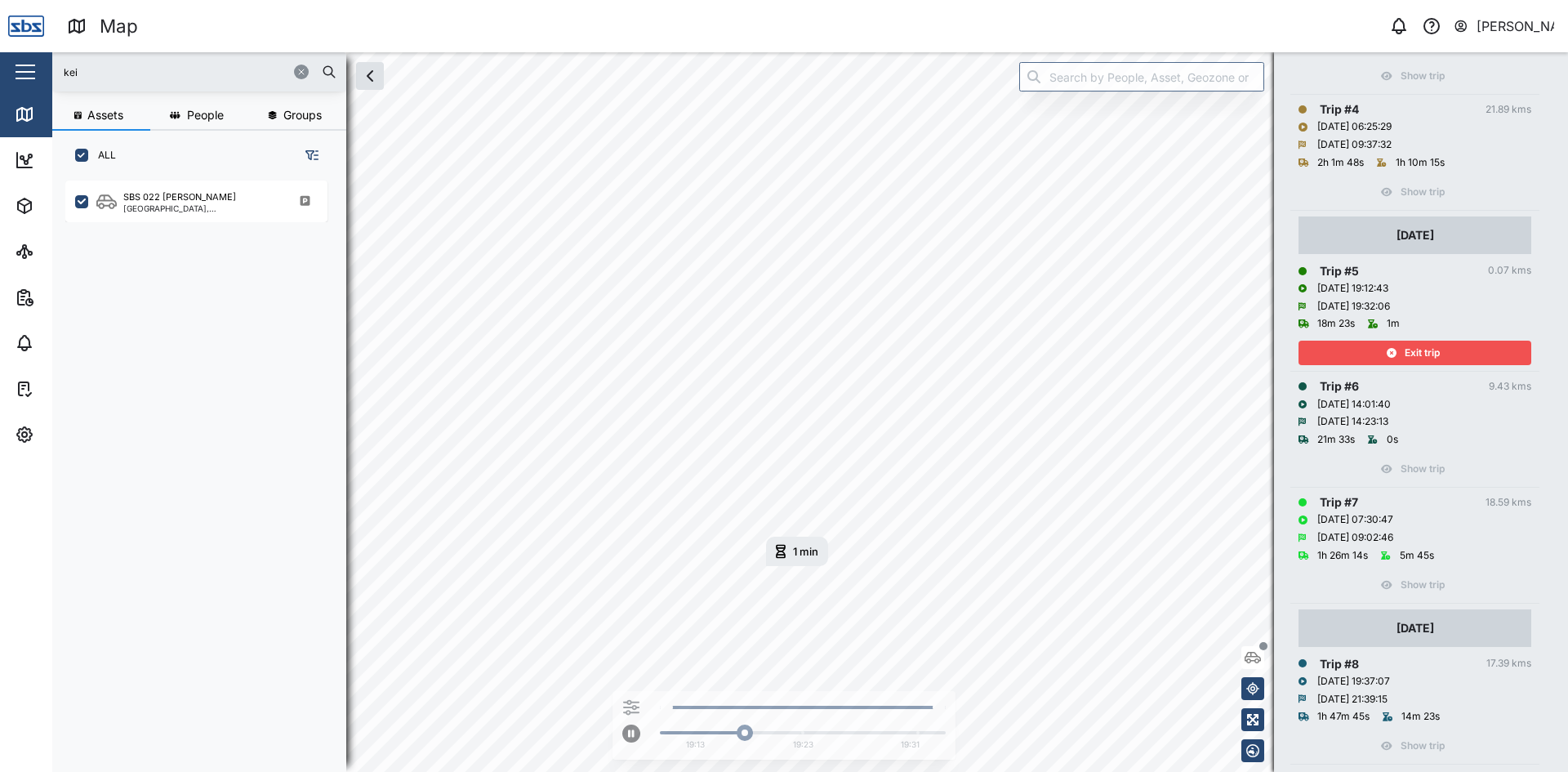
click at [1421, 351] on span "Exit trip" at bounding box center [1422, 352] width 35 height 22
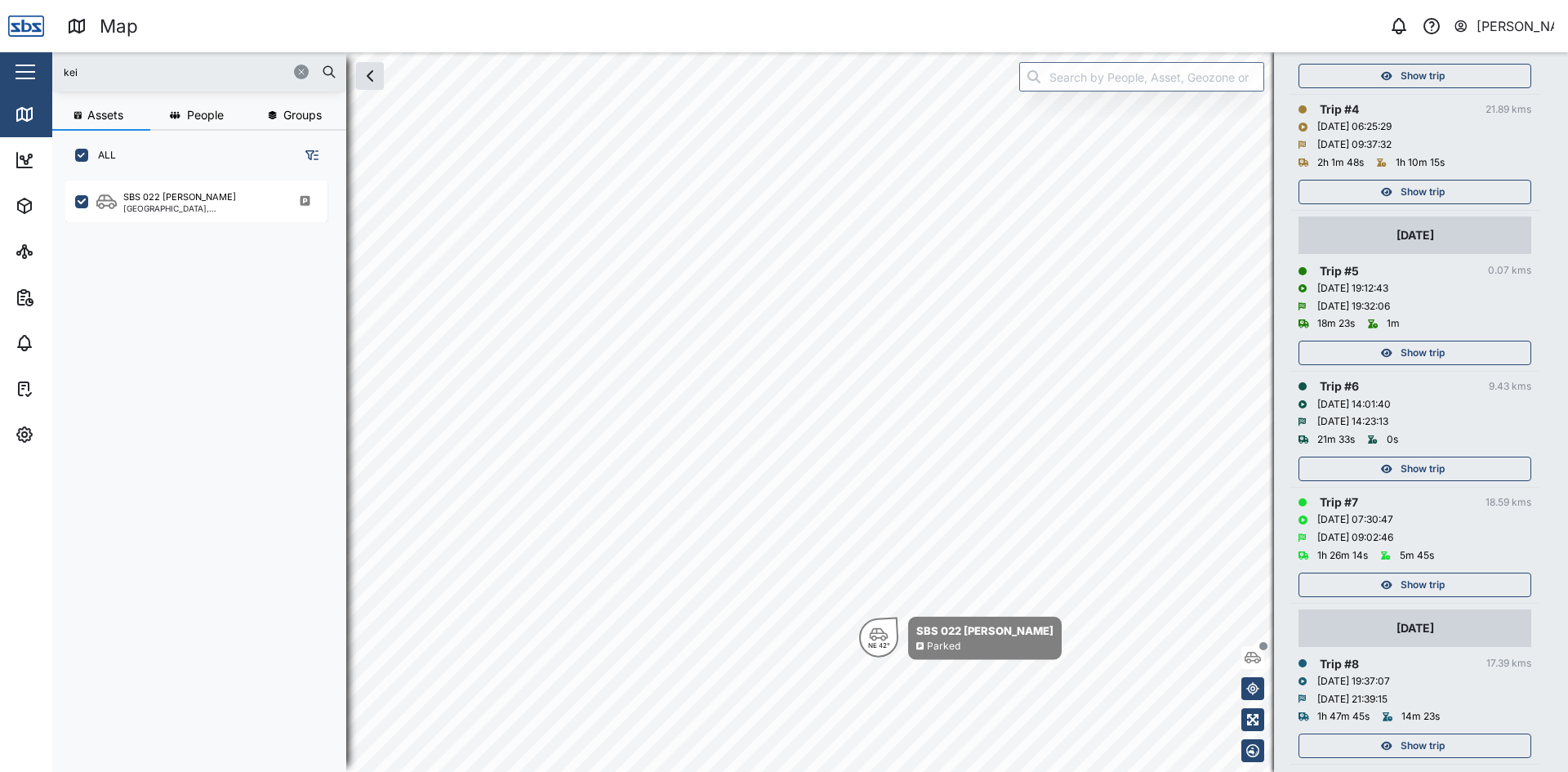
click at [1414, 463] on span "Show trip" at bounding box center [1422, 468] width 44 height 22
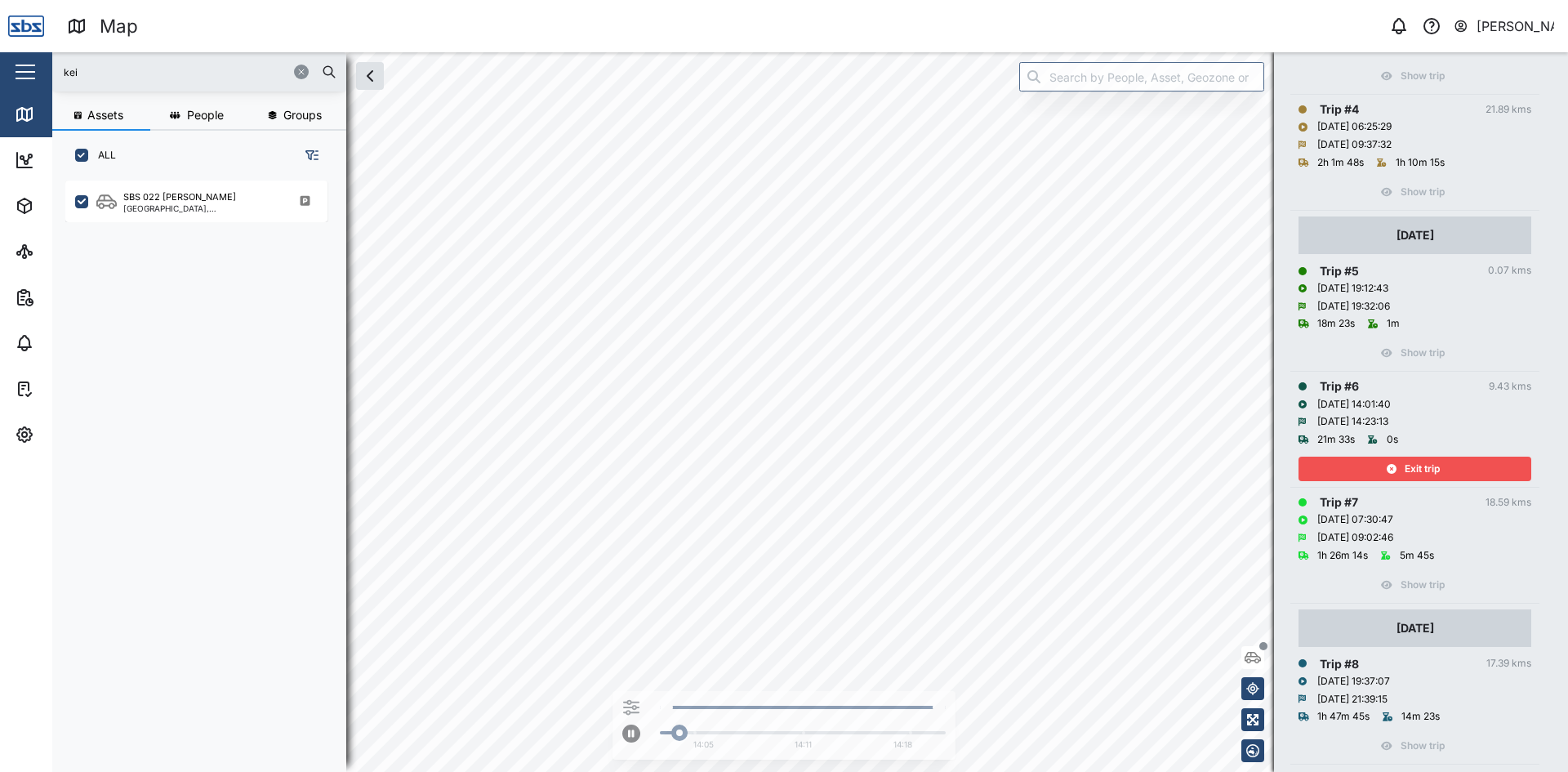
click at [1414, 460] on span "Exit trip" at bounding box center [1422, 468] width 35 height 22
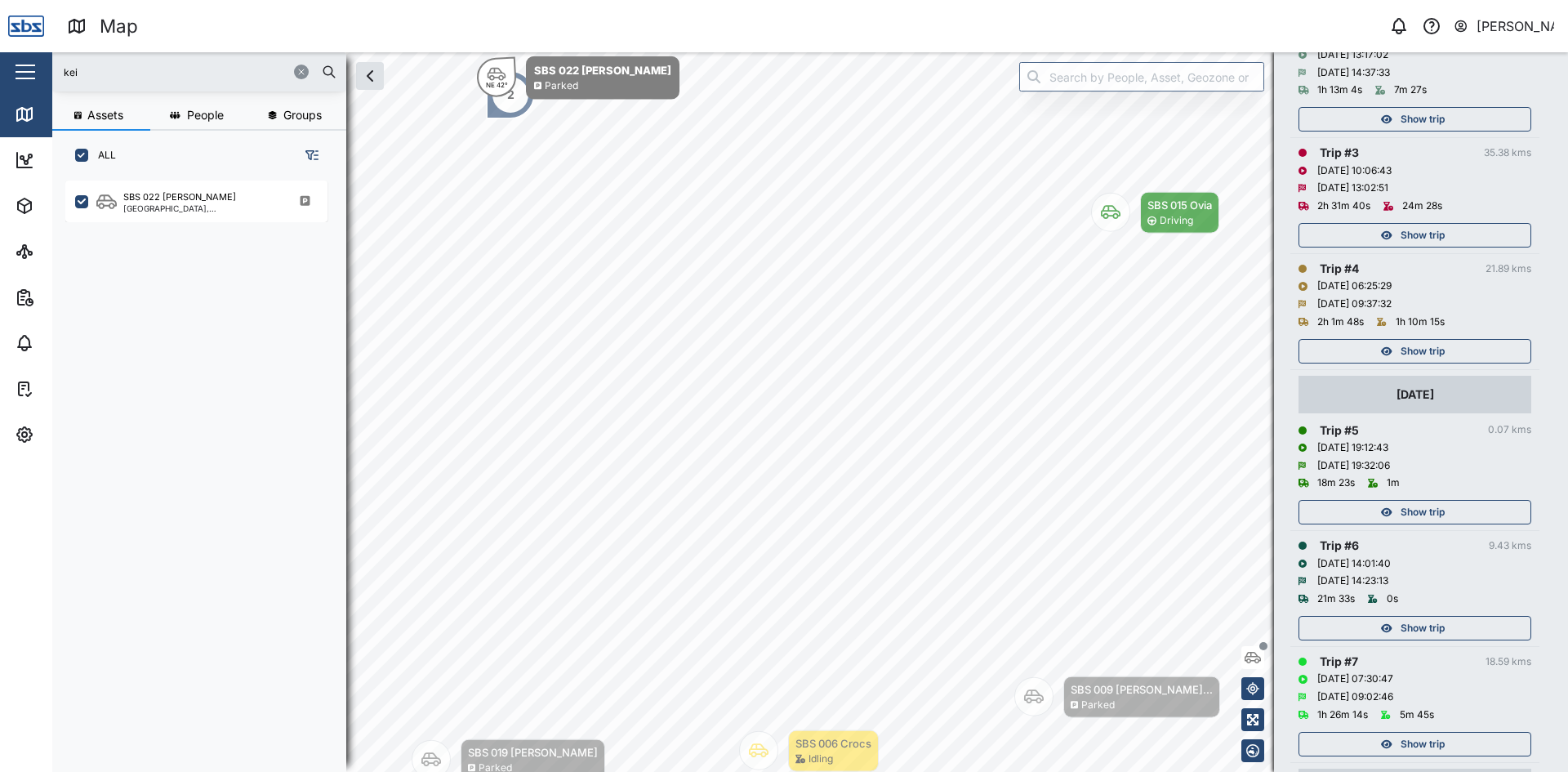
scroll to position [408, 0]
click at [1429, 346] on span "Show trip" at bounding box center [1422, 355] width 44 height 22
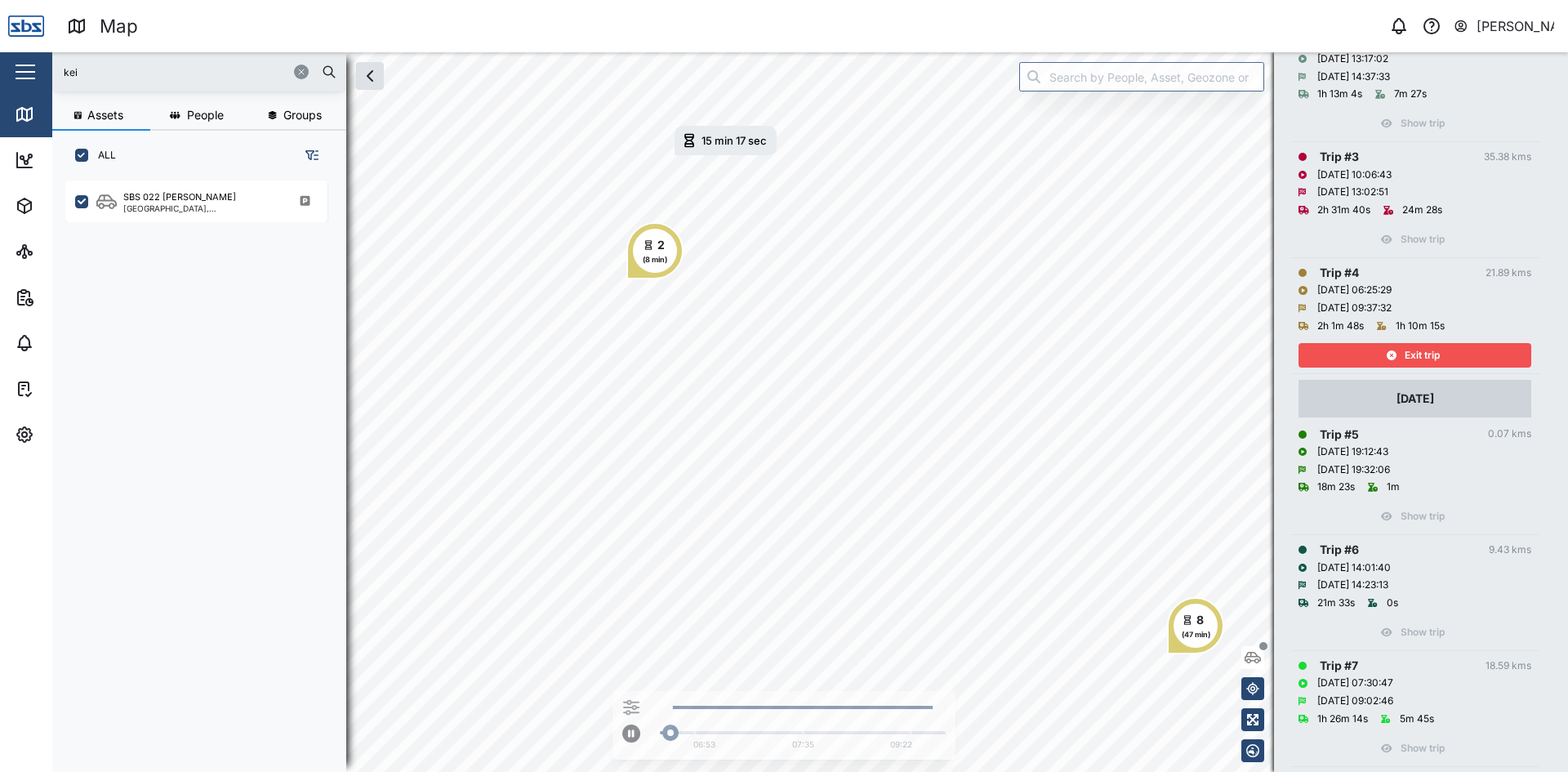
click at [1429, 351] on span "Exit trip" at bounding box center [1422, 355] width 35 height 22
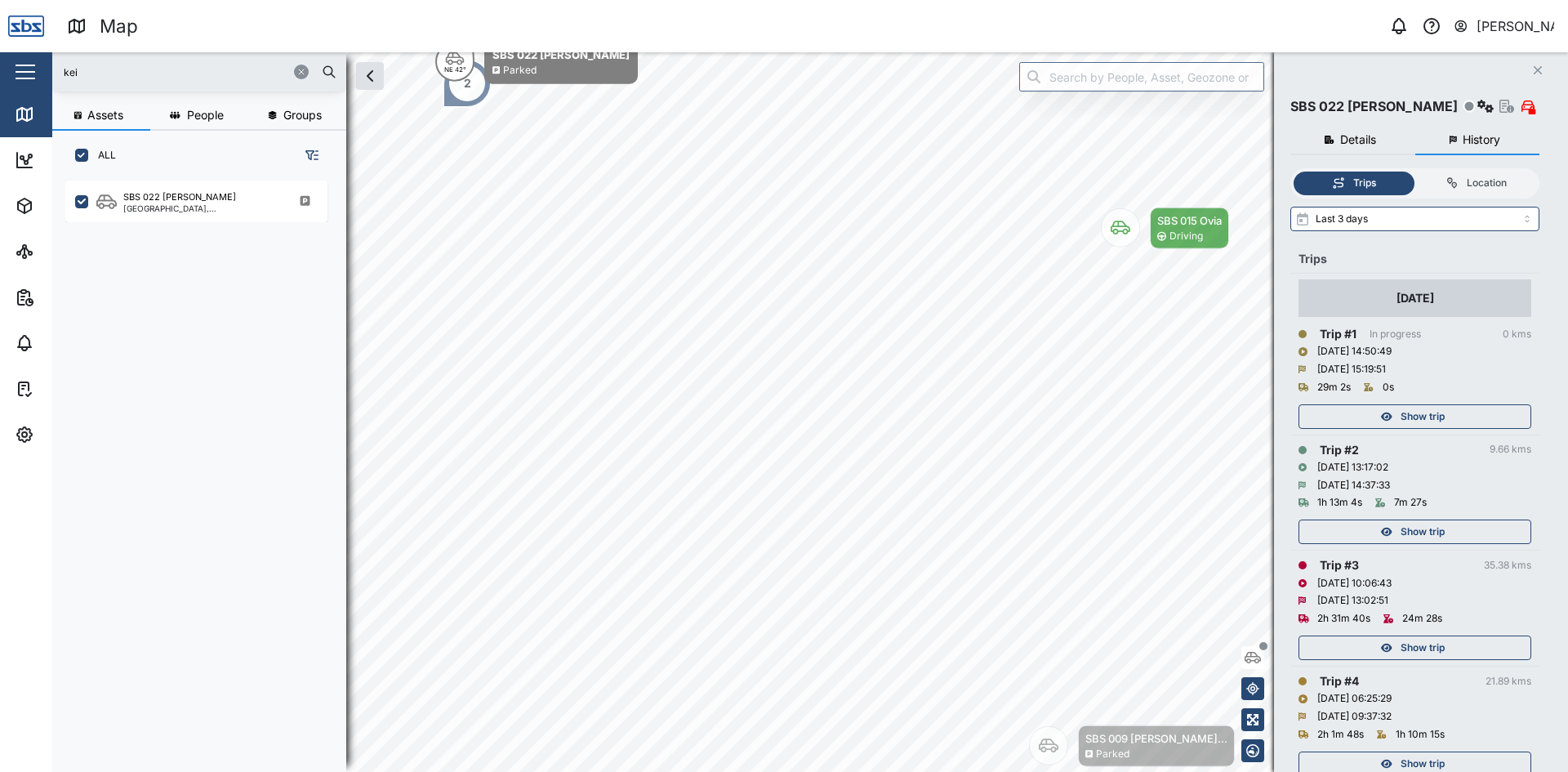
click at [1535, 68] on icon "button" at bounding box center [1537, 70] width 8 height 8
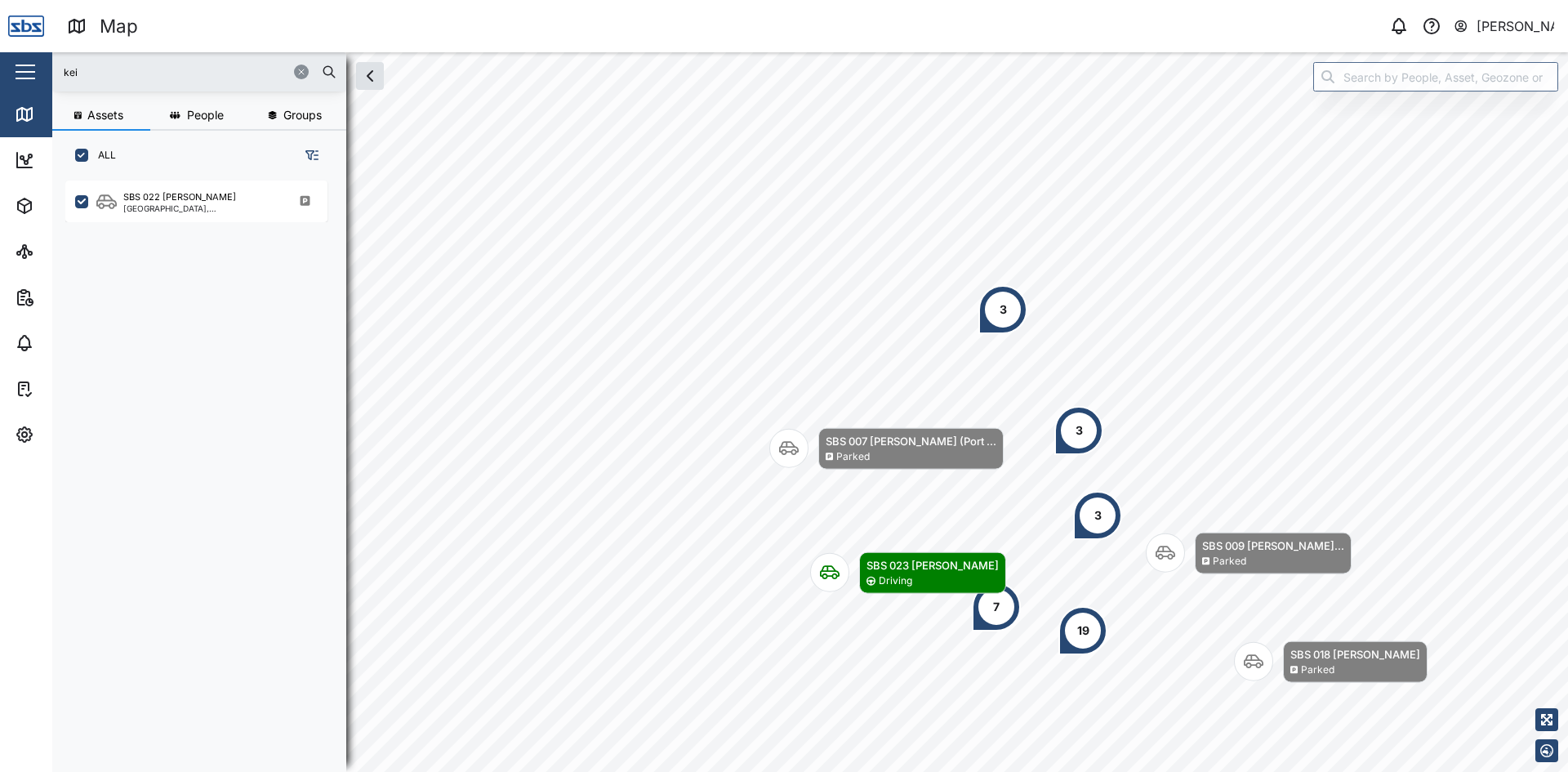
drag, startPoint x: 104, startPoint y: 72, endPoint x: 0, endPoint y: 60, distance: 104.7
click at [0, 60] on div "Map 0 [PERSON_NAME] Close Map Dashboard Assets ATS Camera Generator Personnel T…" at bounding box center [784, 386] width 1568 height 772
type input "001"
click at [203, 197] on div "SBS 001" at bounding box center [201, 197] width 156 height 13
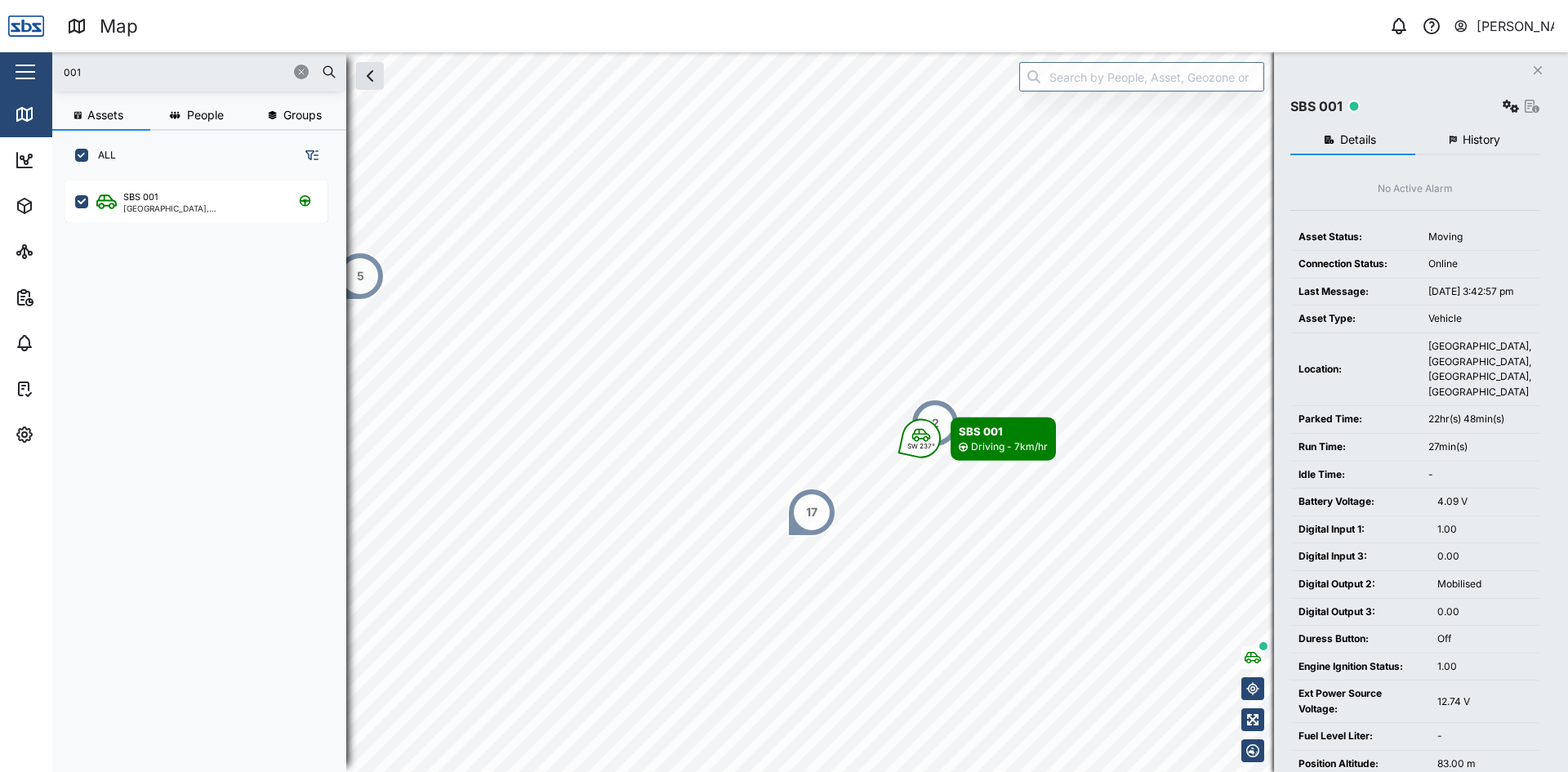
click at [305, 67] on button "button" at bounding box center [301, 72] width 14 height 14
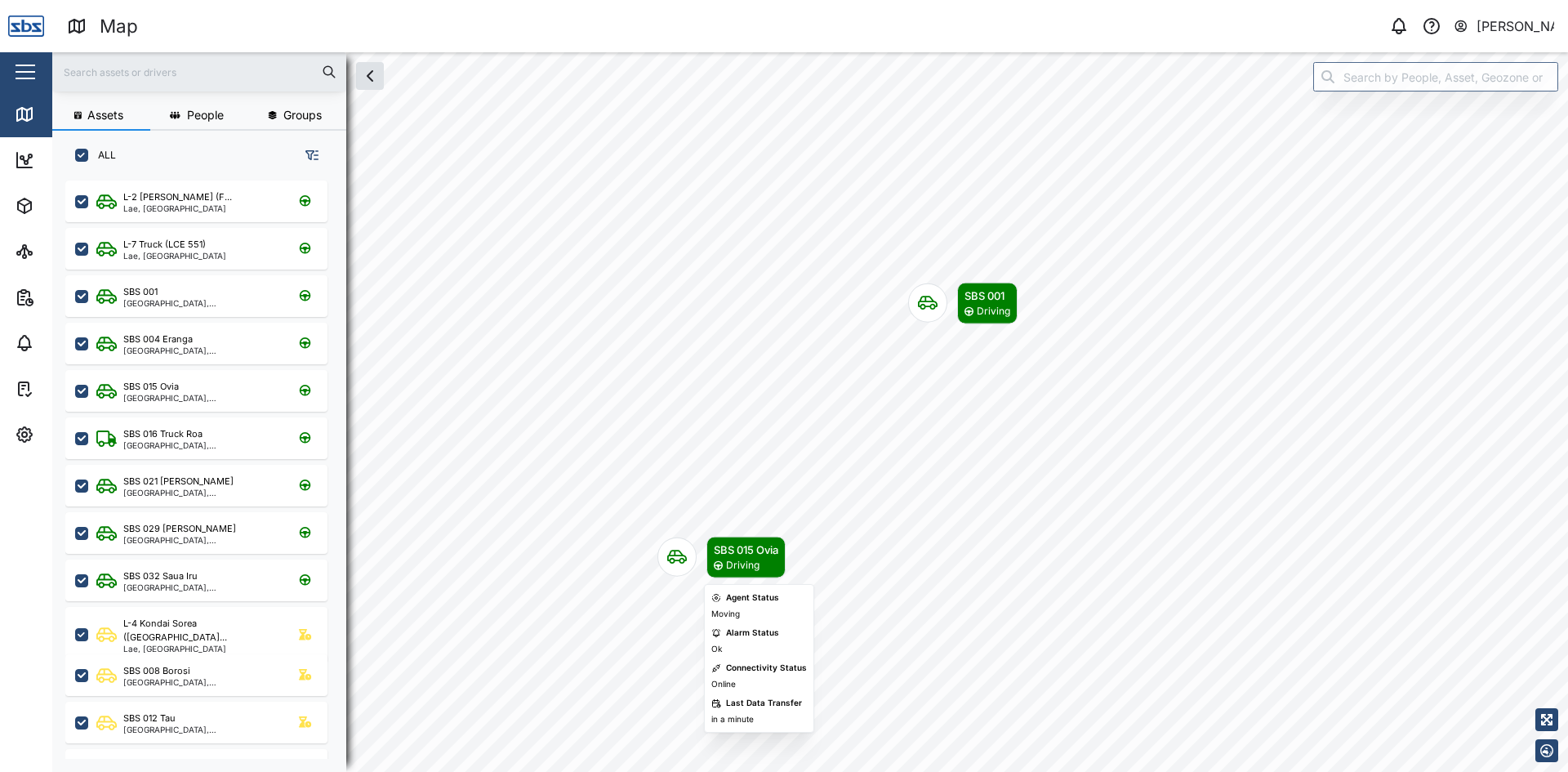
click at [675, 556] on icon "Map marker" at bounding box center [677, 556] width 20 height 13
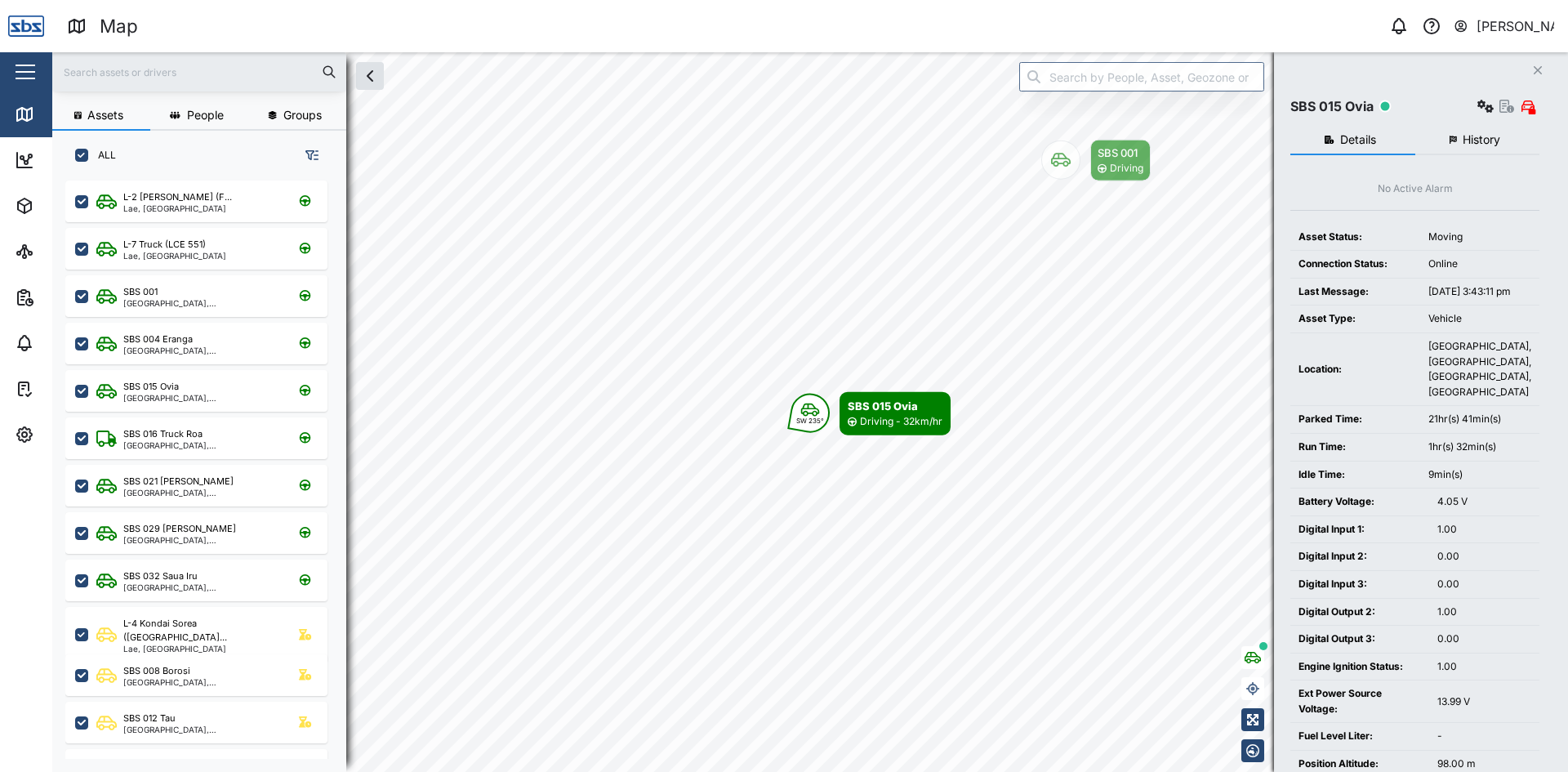
click at [1486, 134] on span "History" at bounding box center [1481, 139] width 38 height 12
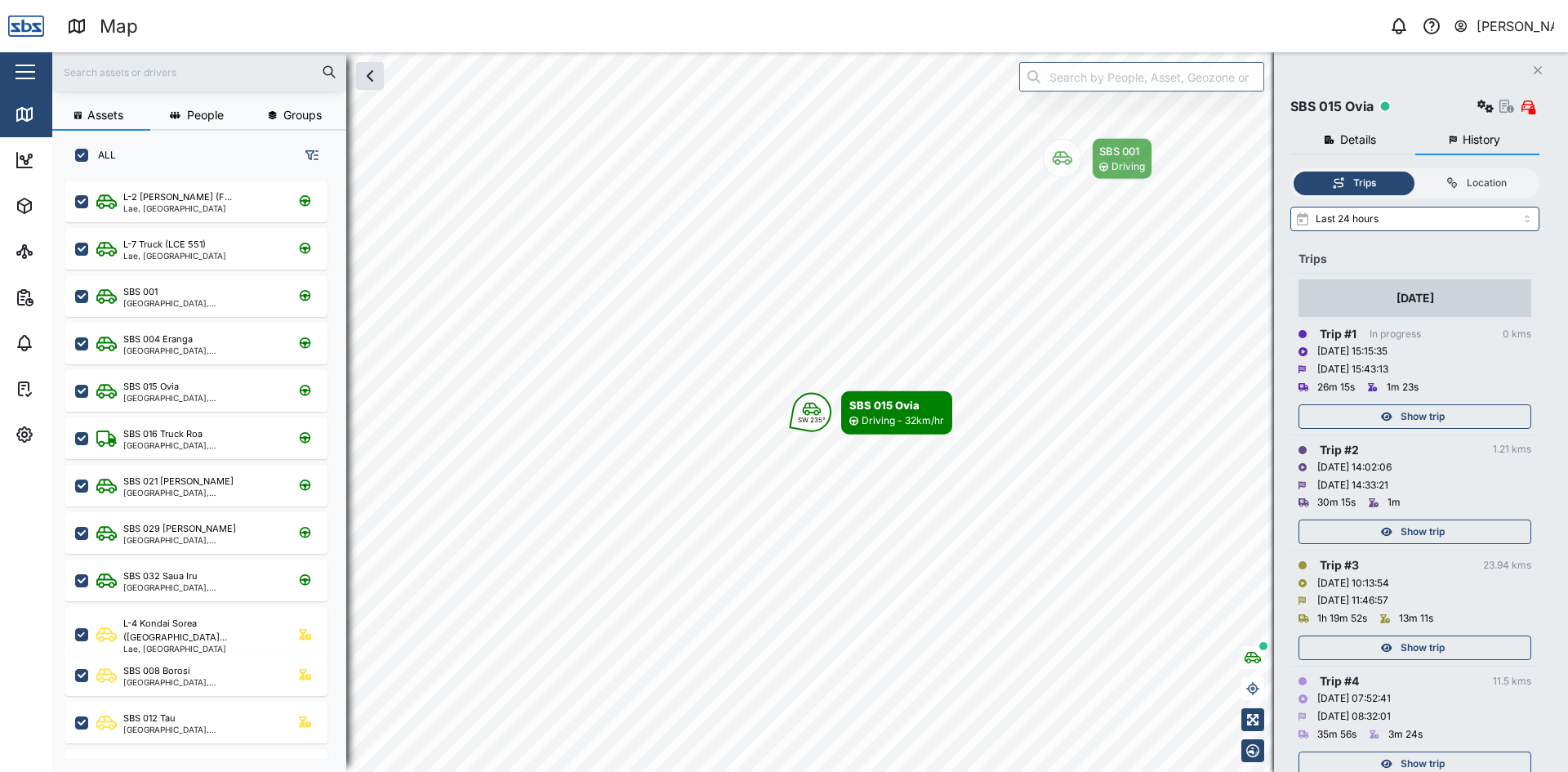
click at [1381, 416] on icon "button" at bounding box center [1386, 416] width 12 height 10
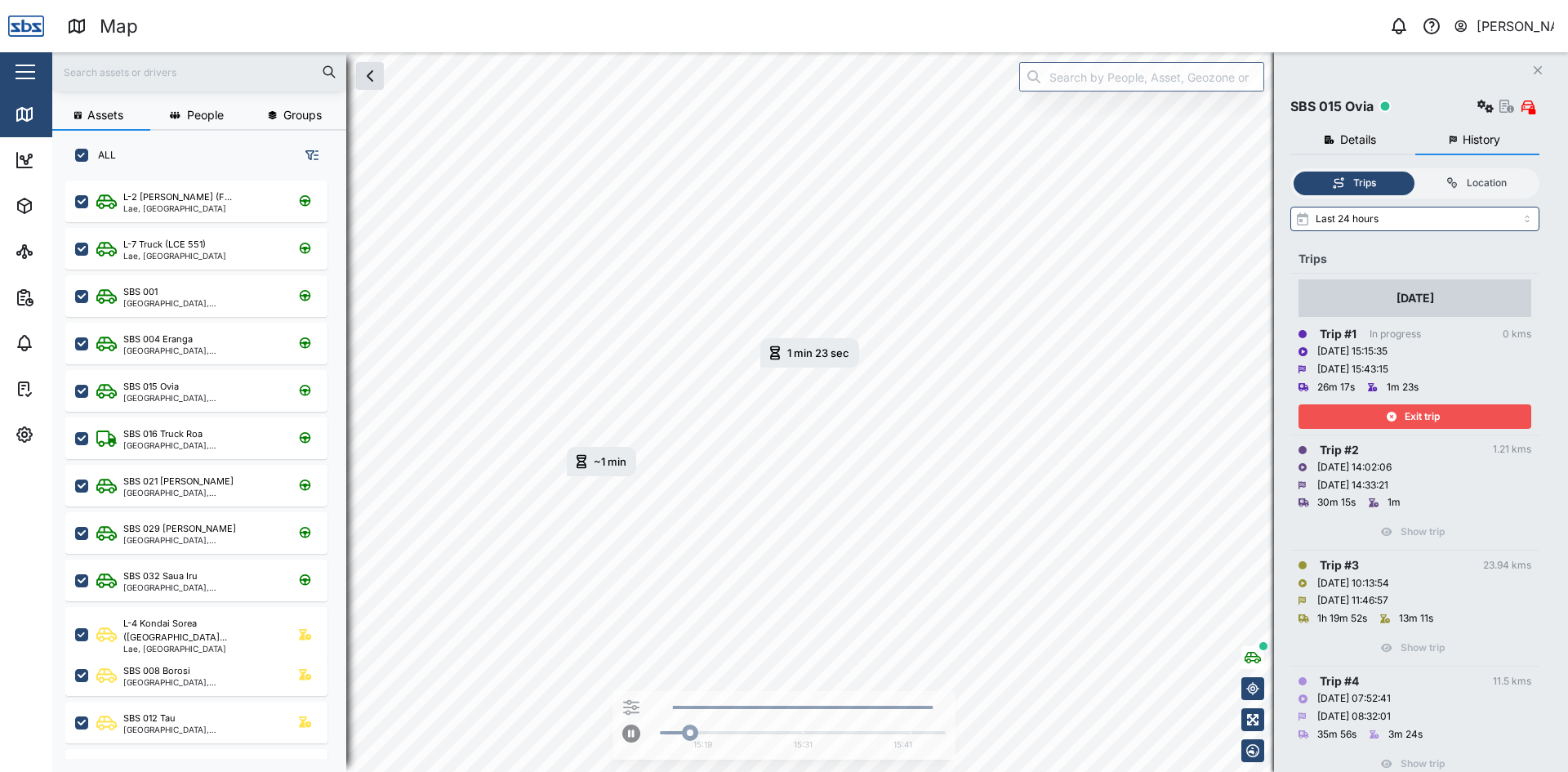
click at [1410, 418] on span "Exit trip" at bounding box center [1422, 416] width 35 height 22
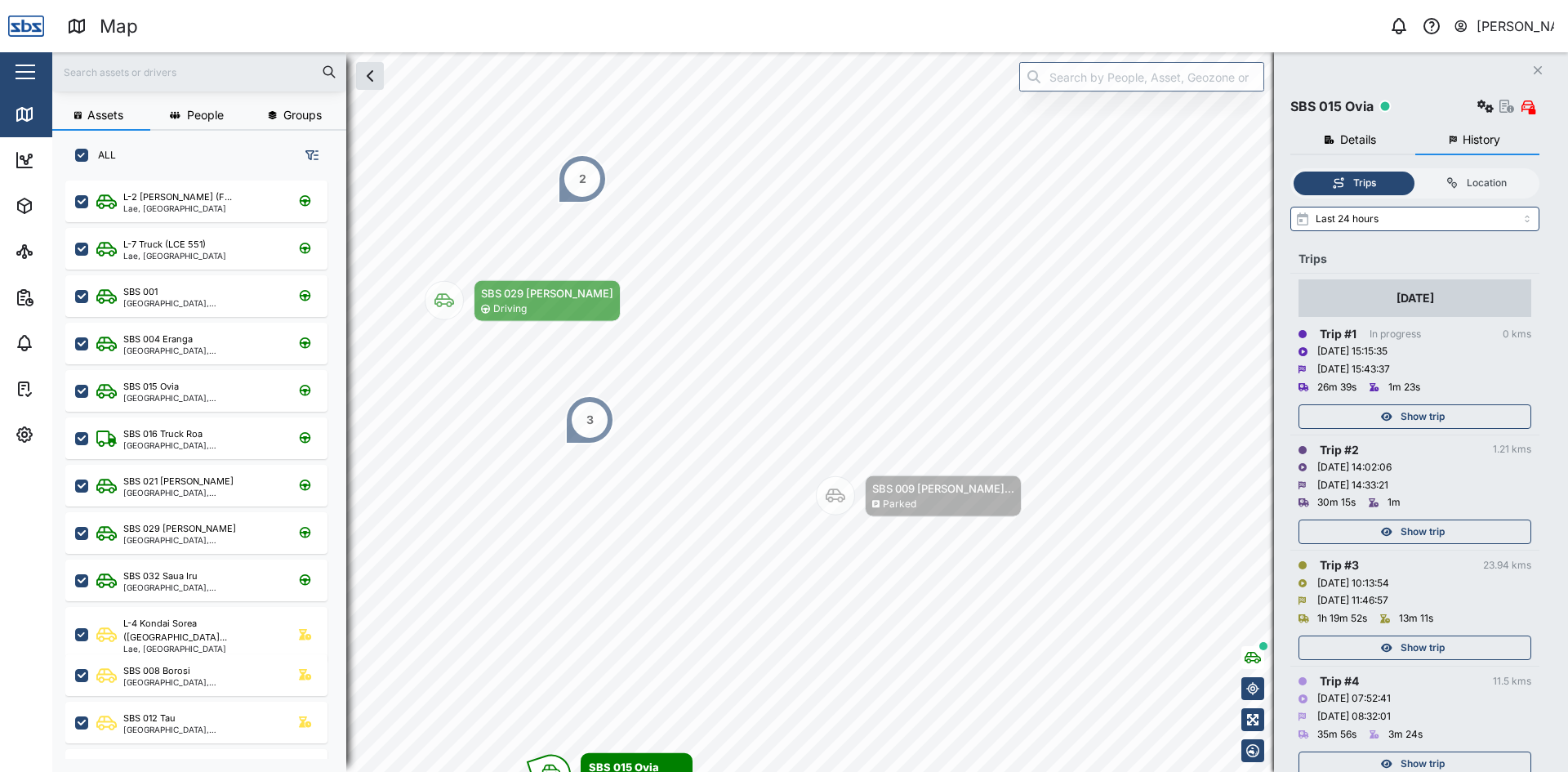
click at [156, 68] on input "text" at bounding box center [199, 71] width 274 height 24
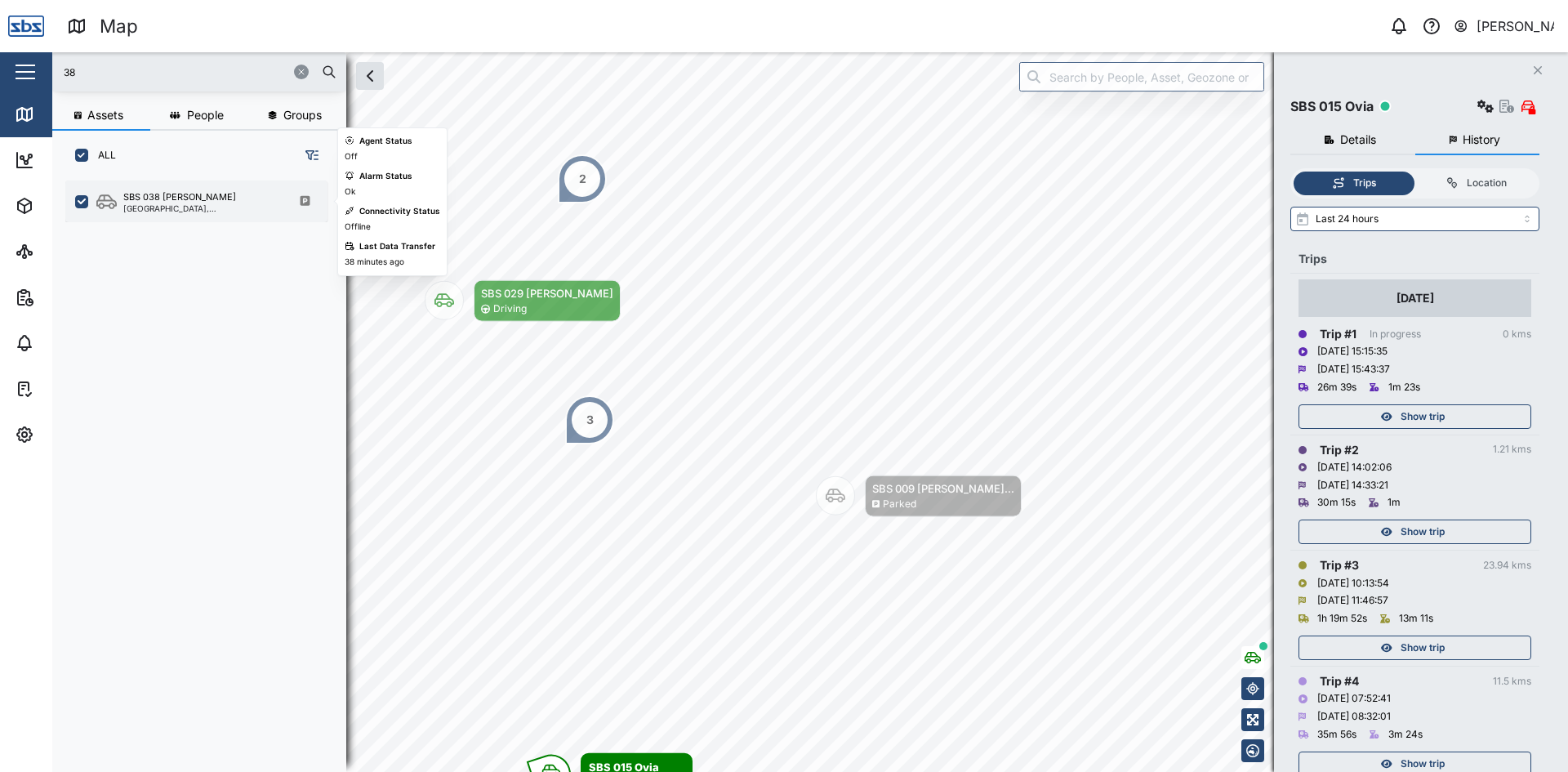
type input "38"
click at [172, 205] on div "[GEOGRAPHIC_DATA], [GEOGRAPHIC_DATA]" at bounding box center [201, 208] width 156 height 8
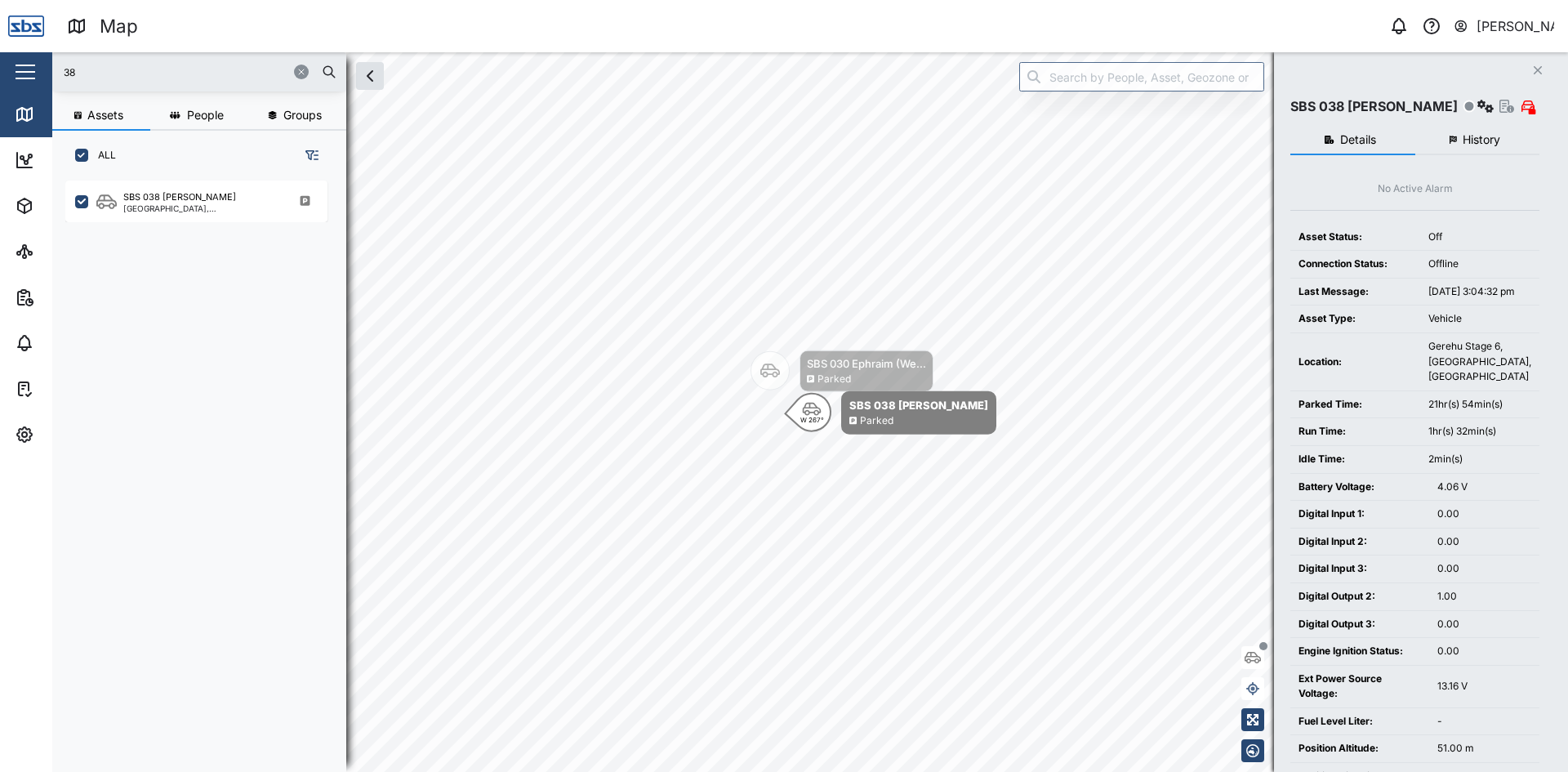
click at [1534, 67] on icon "button" at bounding box center [1537, 70] width 8 height 8
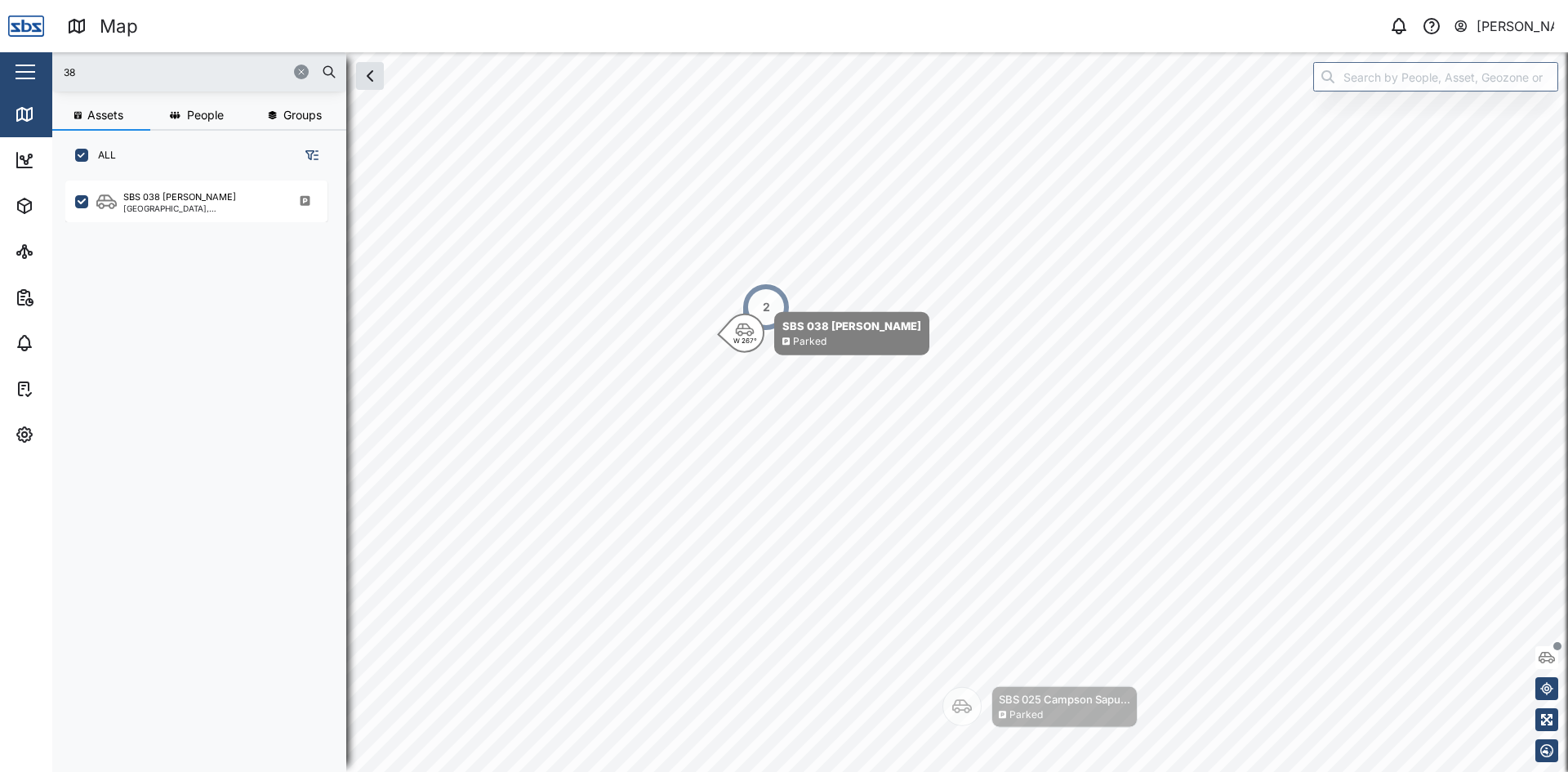
click at [299, 77] on button "button" at bounding box center [301, 72] width 14 height 14
